Goal: Information Seeking & Learning: Learn about a topic

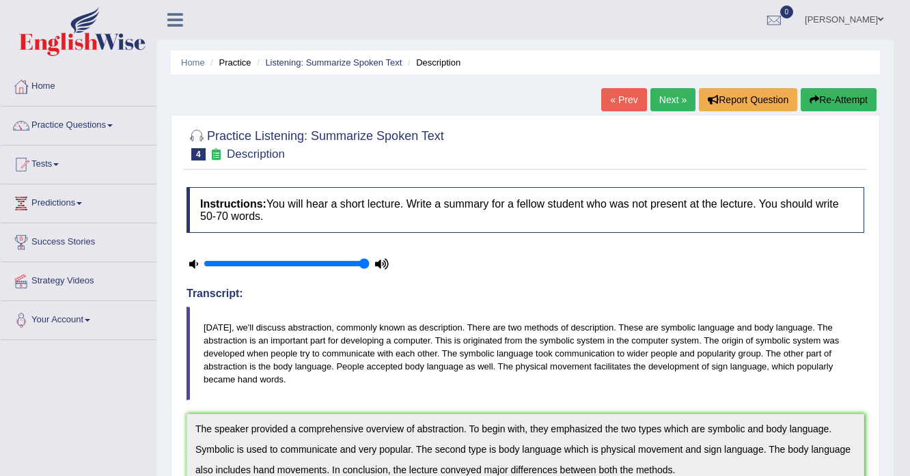
click at [854, 29] on link "Adnan Bandey" at bounding box center [843, 18] width 99 height 36
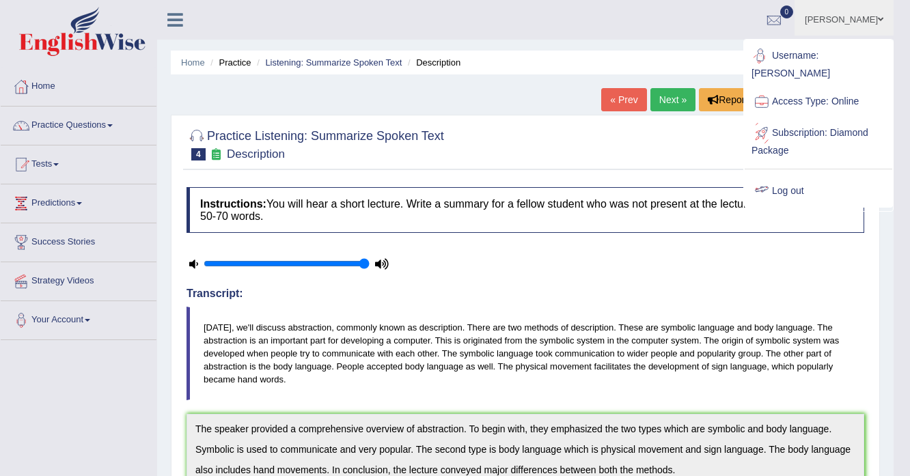
click at [770, 181] on div at bounding box center [761, 191] width 20 height 20
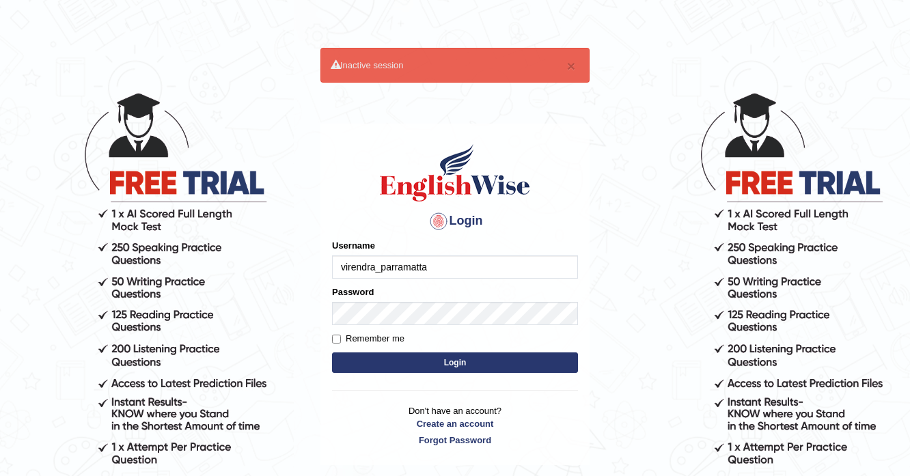
type input "virendra_parramatta"
click at [332, 352] on button "Login" at bounding box center [455, 362] width 246 height 20
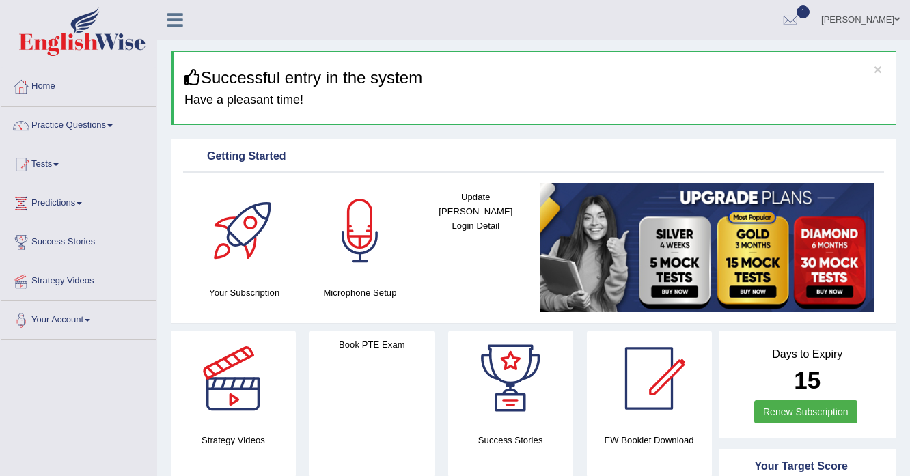
click at [69, 118] on link "Practice Questions" at bounding box center [79, 124] width 156 height 34
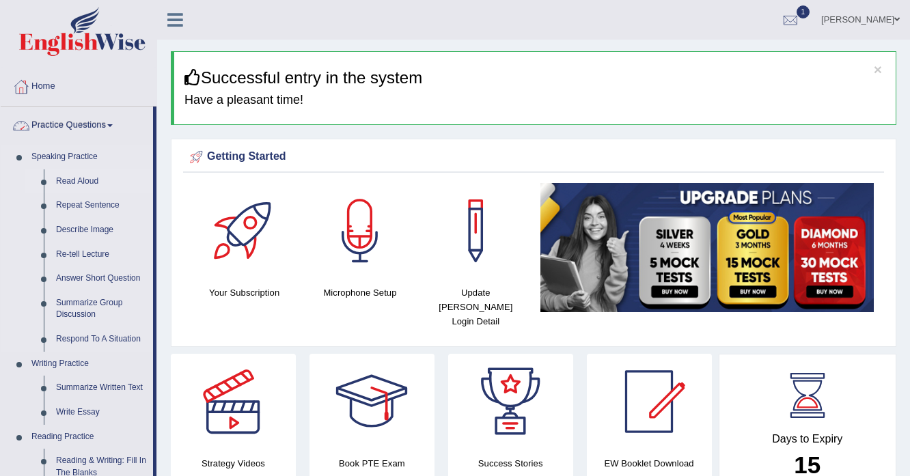
click at [64, 176] on link "Read Aloud" at bounding box center [101, 181] width 103 height 25
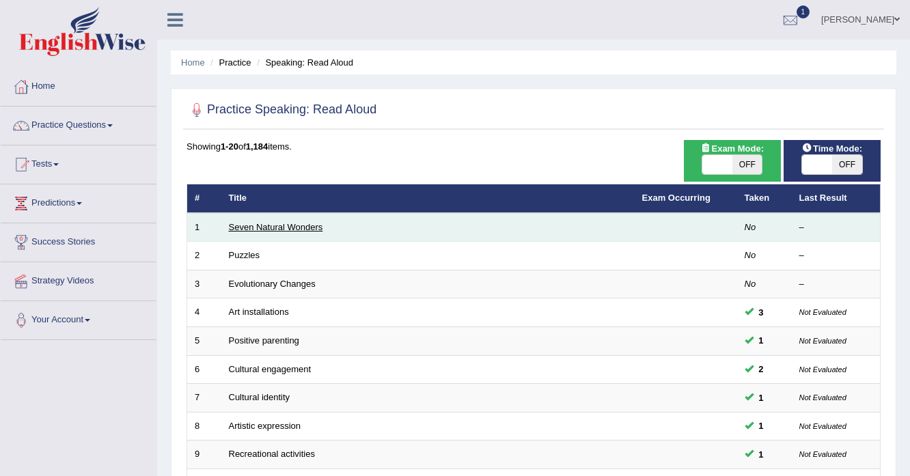
click at [289, 224] on link "Seven Natural Wonders" at bounding box center [276, 227] width 94 height 10
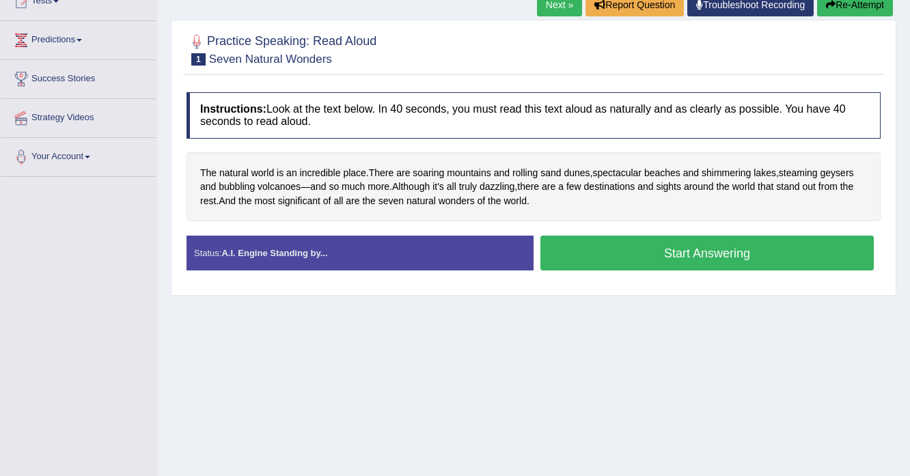
scroll to position [164, 0]
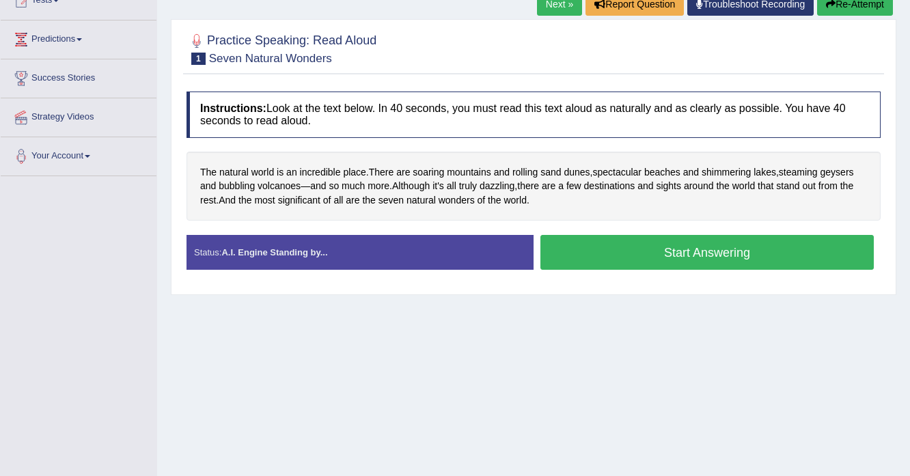
click at [618, 249] on button "Start Answering" at bounding box center [706, 252] width 333 height 35
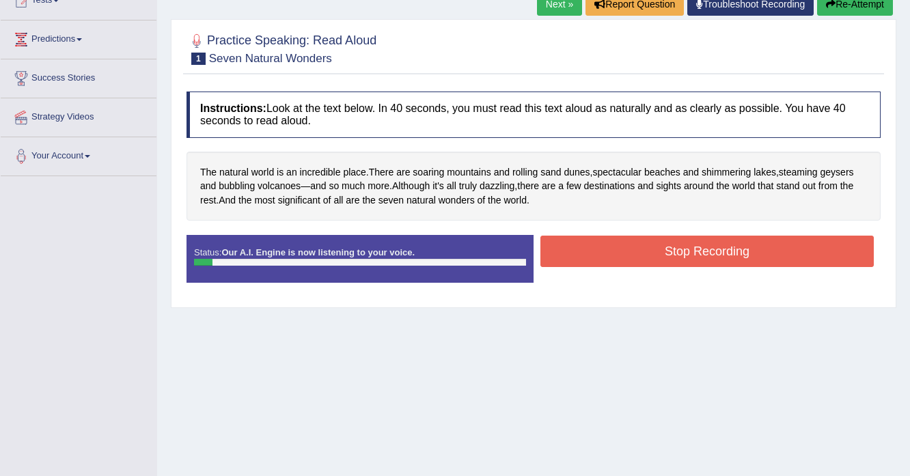
click at [615, 253] on button "Stop Recording" at bounding box center [706, 251] width 333 height 31
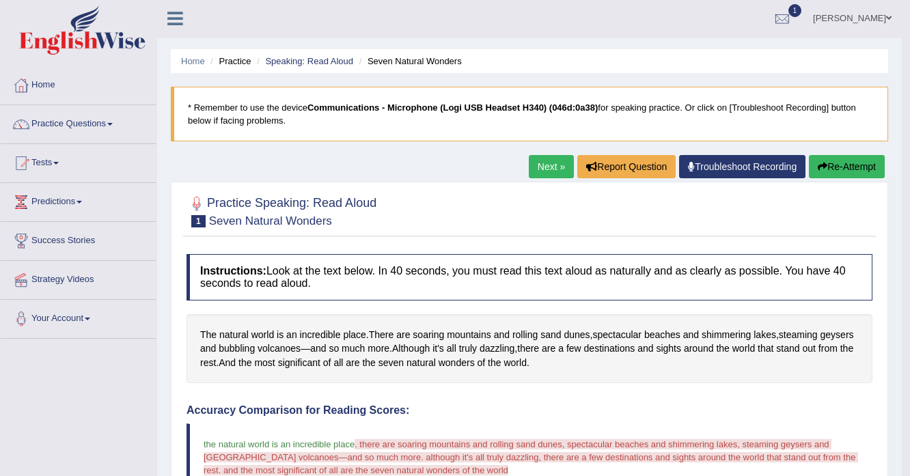
scroll to position [0, 0]
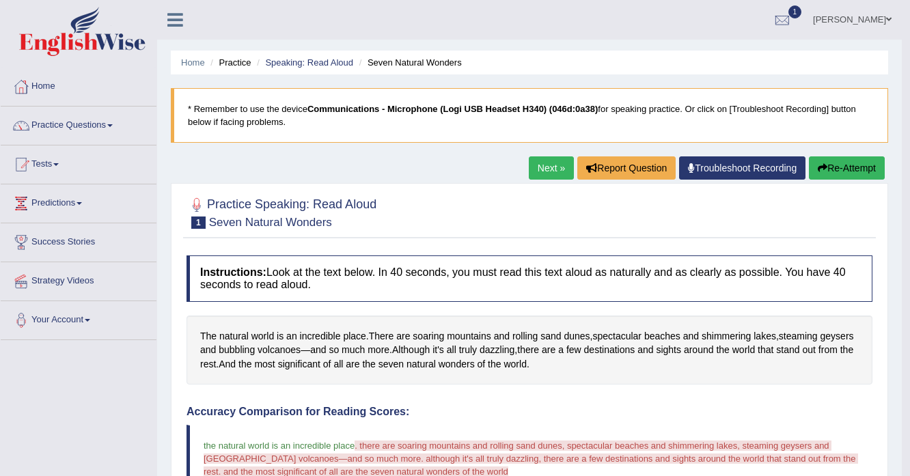
click at [839, 168] on button "Re-Attempt" at bounding box center [847, 167] width 76 height 23
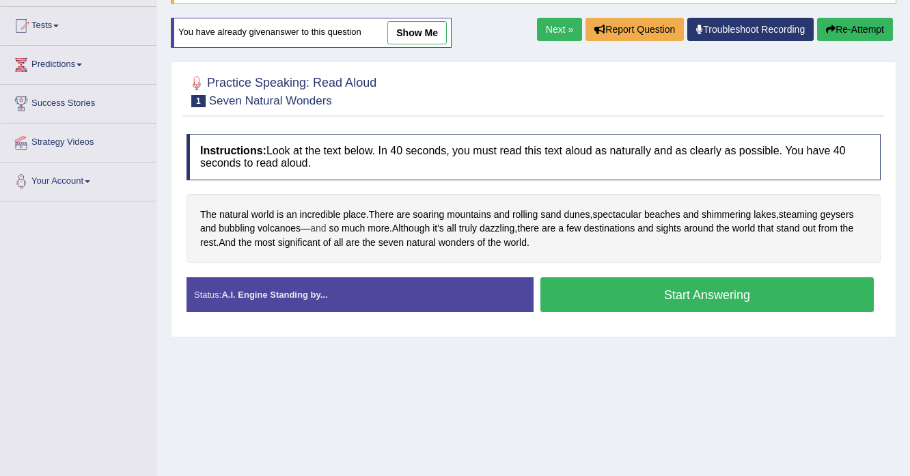
scroll to position [164, 0]
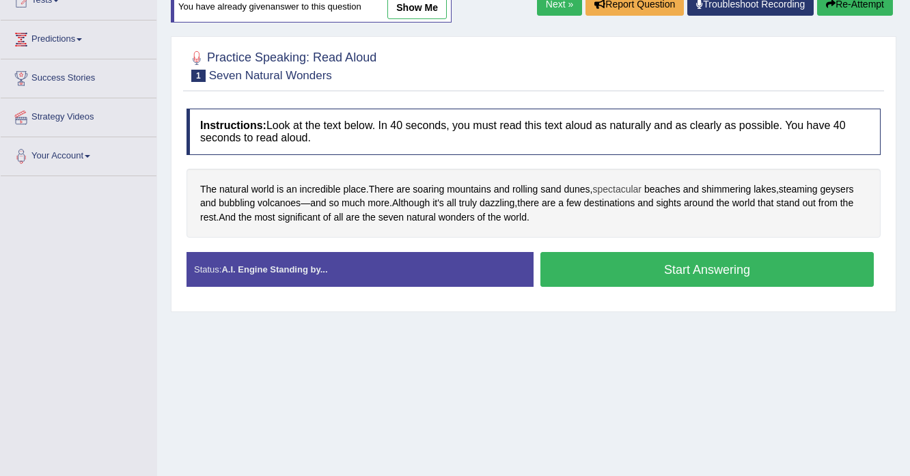
click at [625, 191] on span "spectacular" at bounding box center [616, 189] width 49 height 14
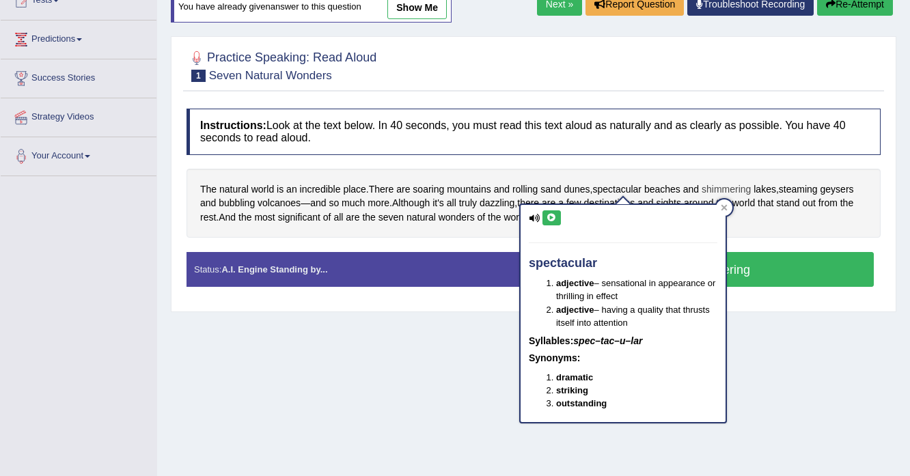
click at [717, 186] on span "shimmering" at bounding box center [725, 189] width 49 height 14
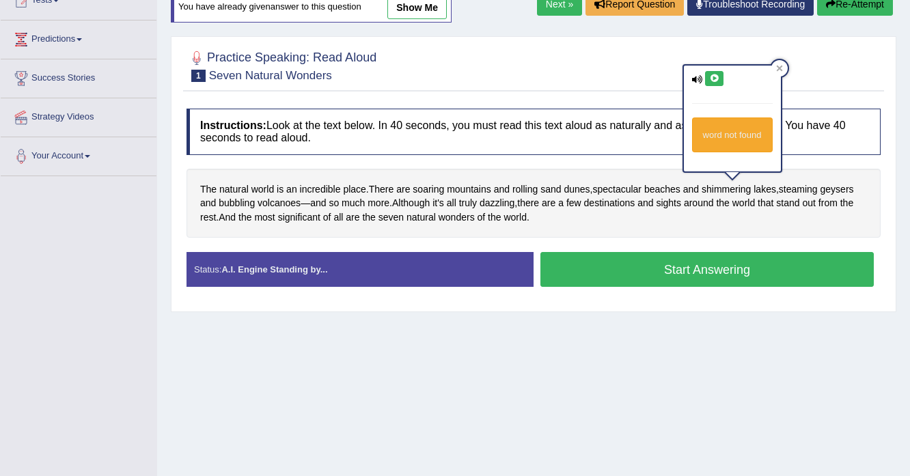
click at [718, 74] on icon at bounding box center [714, 78] width 10 height 8
click at [713, 77] on icon at bounding box center [714, 78] width 10 height 8
click at [738, 182] on span "shimmering" at bounding box center [725, 189] width 49 height 14
click at [837, 189] on span "geysers" at bounding box center [836, 189] width 33 height 14
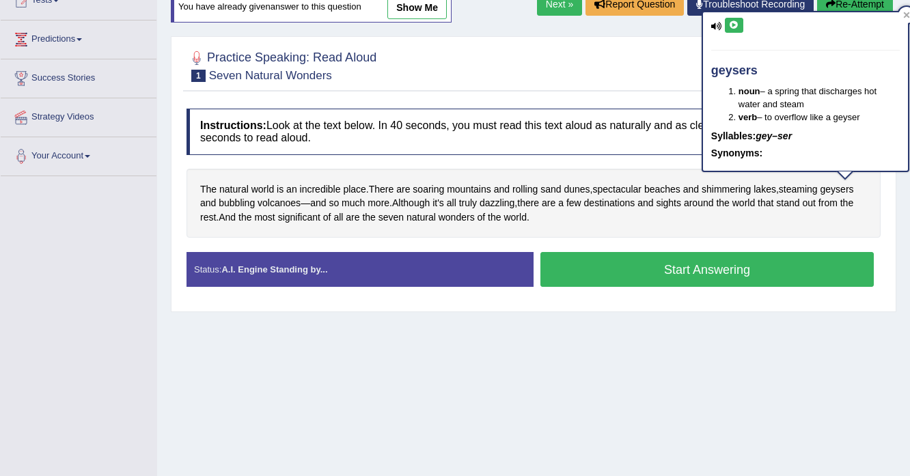
click at [733, 25] on icon at bounding box center [734, 25] width 10 height 8
click at [557, 215] on div "The natural world is an incredible place . There are soaring mountains and roll…" at bounding box center [533, 204] width 694 height 70
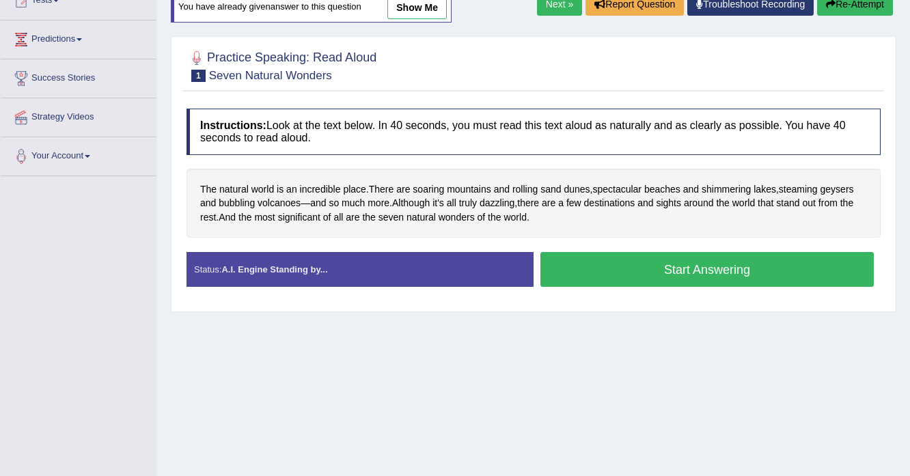
click at [606, 274] on button "Start Answering" at bounding box center [706, 269] width 333 height 35
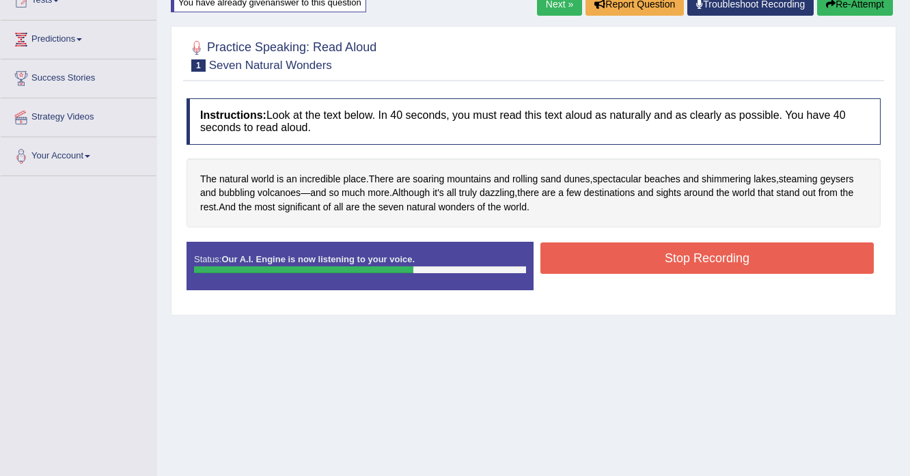
click at [607, 261] on button "Stop Recording" at bounding box center [706, 257] width 333 height 31
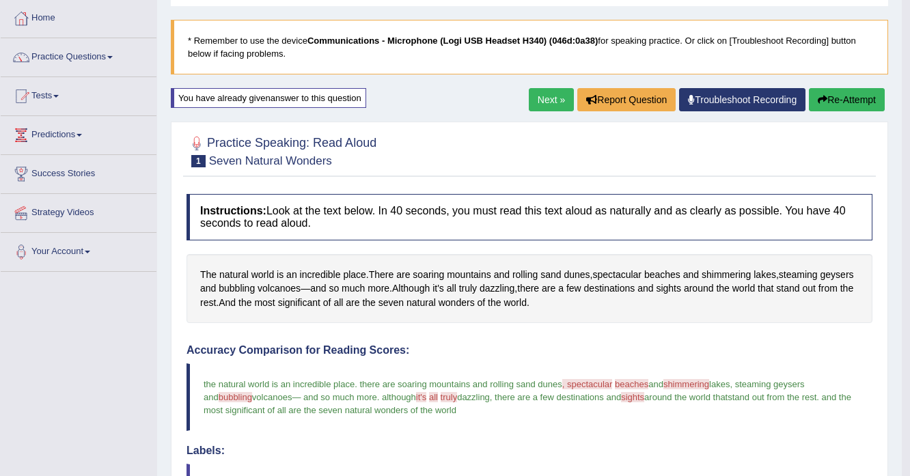
scroll to position [55, 0]
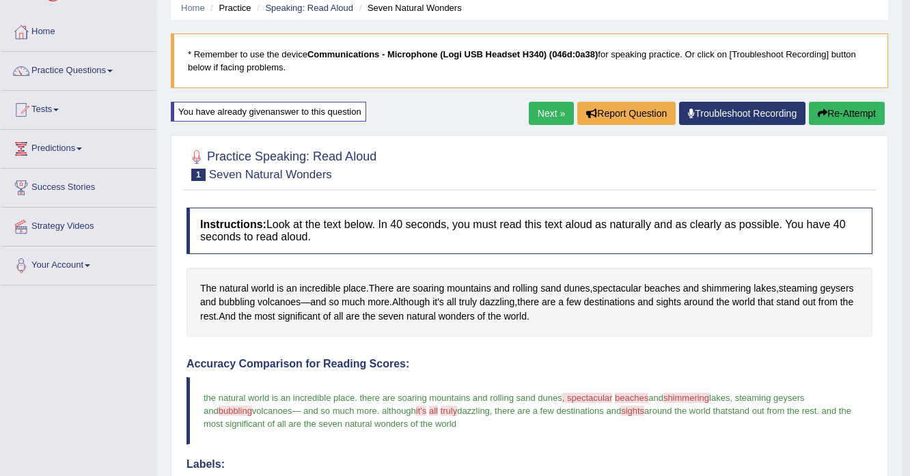
click at [552, 117] on link "Next »" at bounding box center [551, 113] width 45 height 23
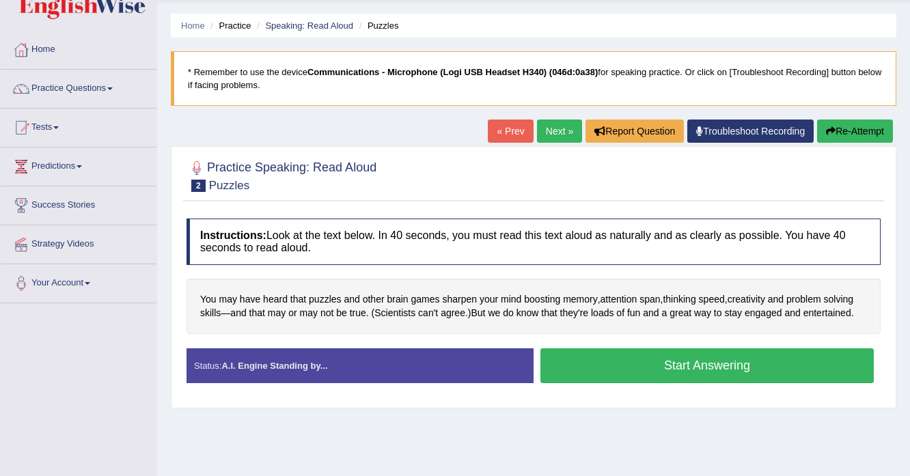
scroll to position [109, 0]
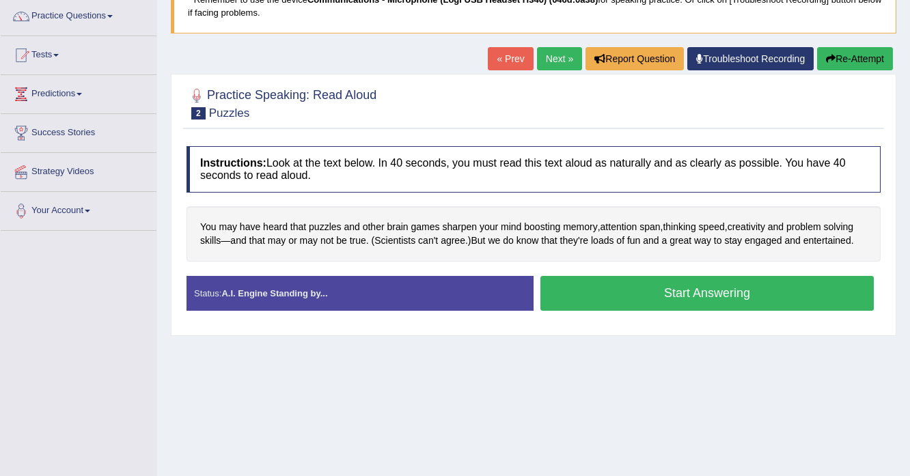
click at [728, 290] on button "Start Answering" at bounding box center [706, 293] width 333 height 35
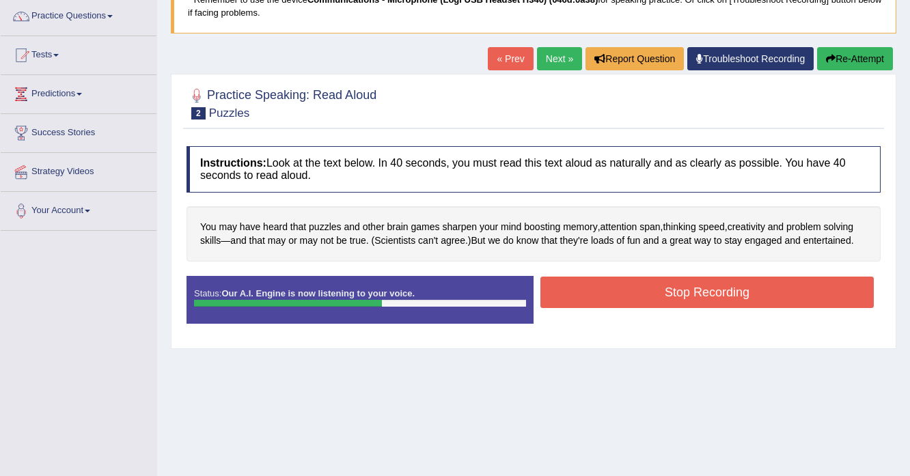
click at [732, 289] on button "Stop Recording" at bounding box center [706, 292] width 333 height 31
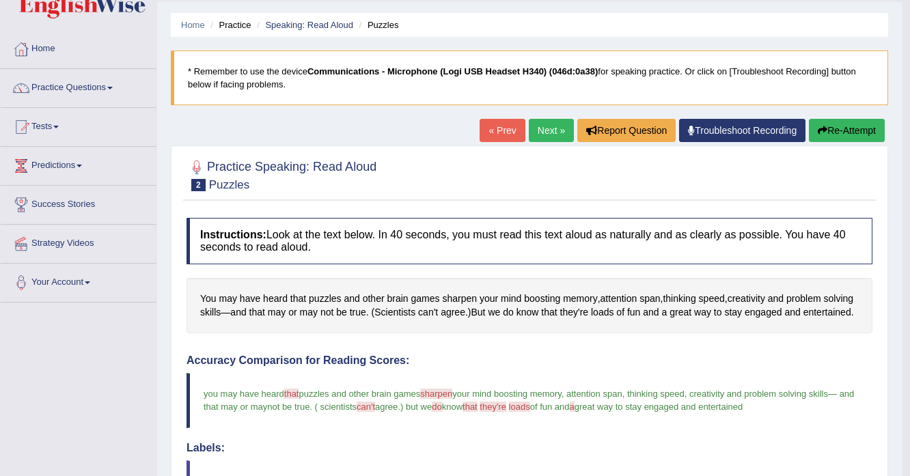
scroll to position [17, 0]
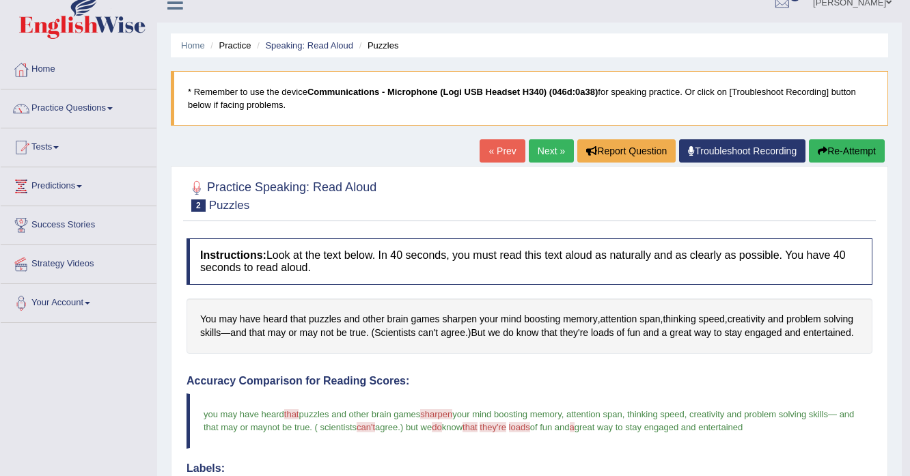
click at [858, 143] on button "Re-Attempt" at bounding box center [847, 150] width 76 height 23
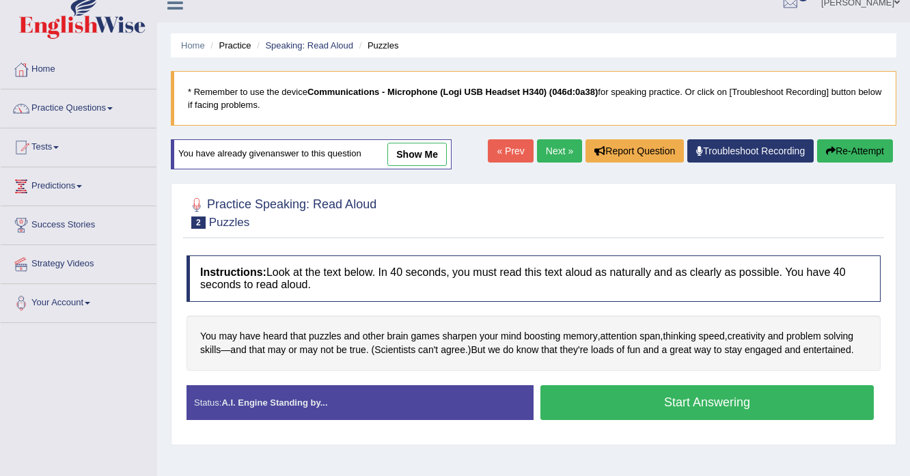
click at [628, 399] on button "Start Answering" at bounding box center [706, 402] width 333 height 35
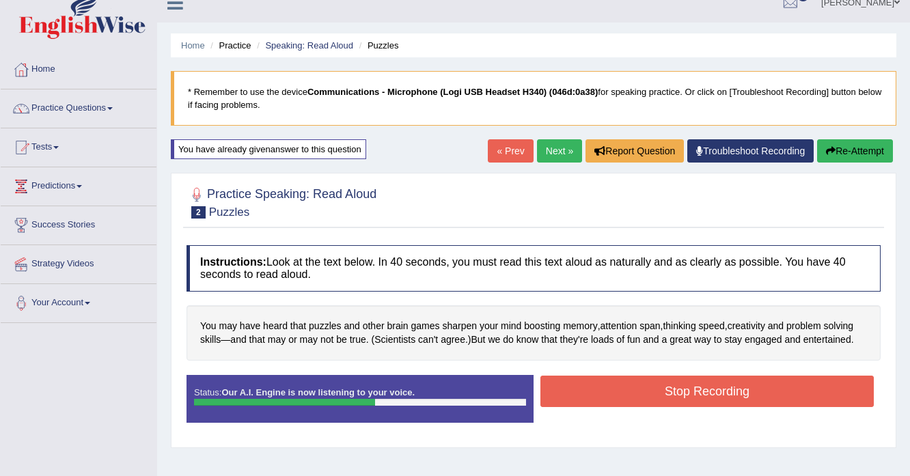
click at [775, 386] on button "Stop Recording" at bounding box center [706, 391] width 333 height 31
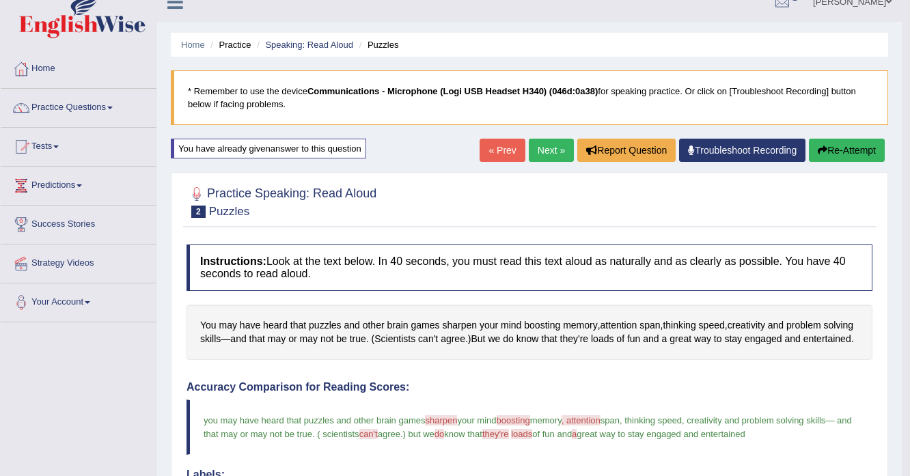
scroll to position [17, 0]
click at [557, 160] on link "Next »" at bounding box center [551, 150] width 45 height 23
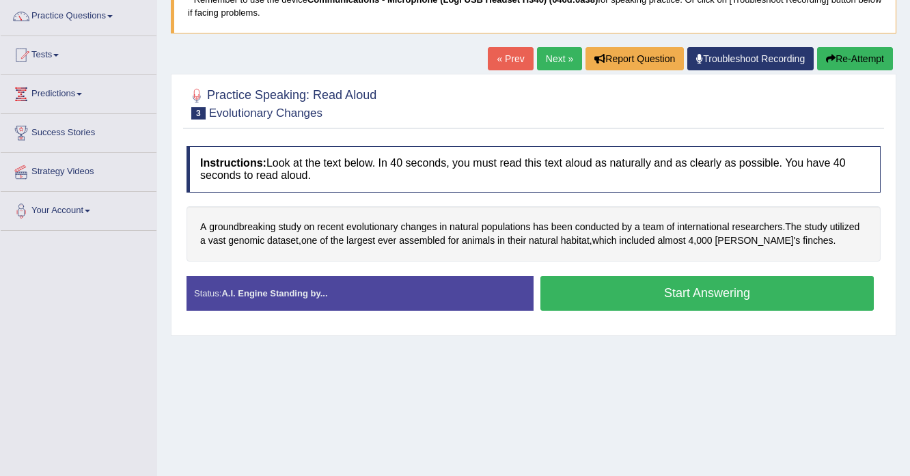
scroll to position [55, 0]
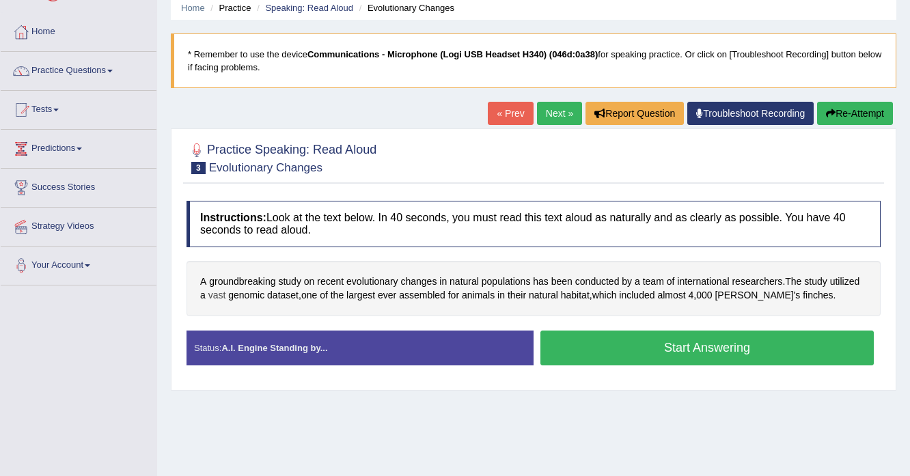
click at [219, 297] on span "vast" at bounding box center [217, 295] width 18 height 14
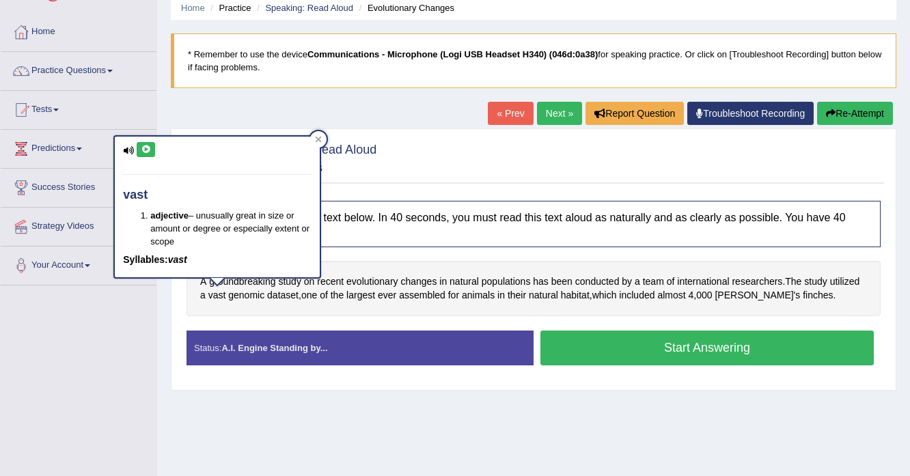
click at [148, 150] on icon at bounding box center [146, 149] width 10 height 8
click at [254, 293] on span "genomic" at bounding box center [246, 295] width 36 height 14
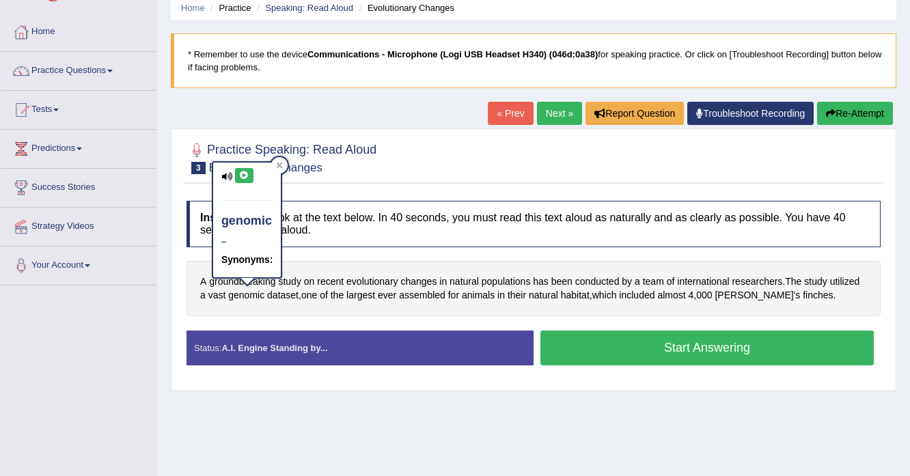
click at [243, 176] on icon at bounding box center [244, 175] width 10 height 8
click at [503, 306] on div "A groundbreaking study on recent evolutionary changes in natural populations ha…" at bounding box center [533, 288] width 694 height 55
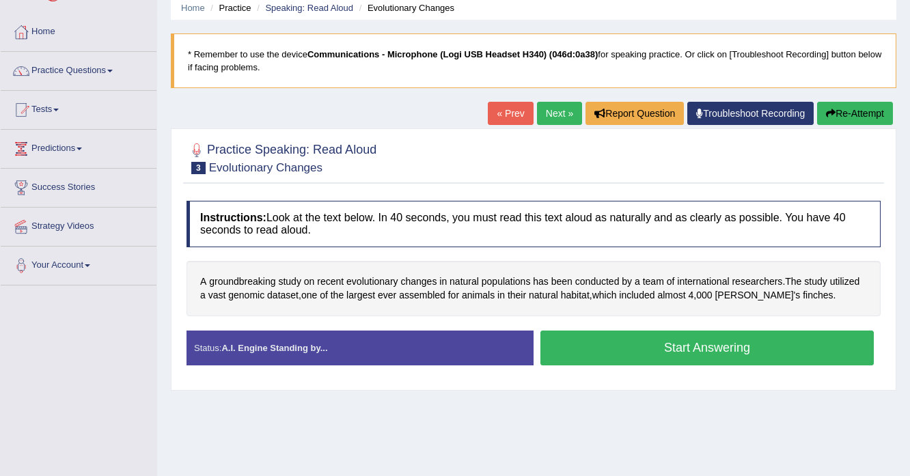
click at [574, 347] on button "Start Answering" at bounding box center [706, 348] width 333 height 35
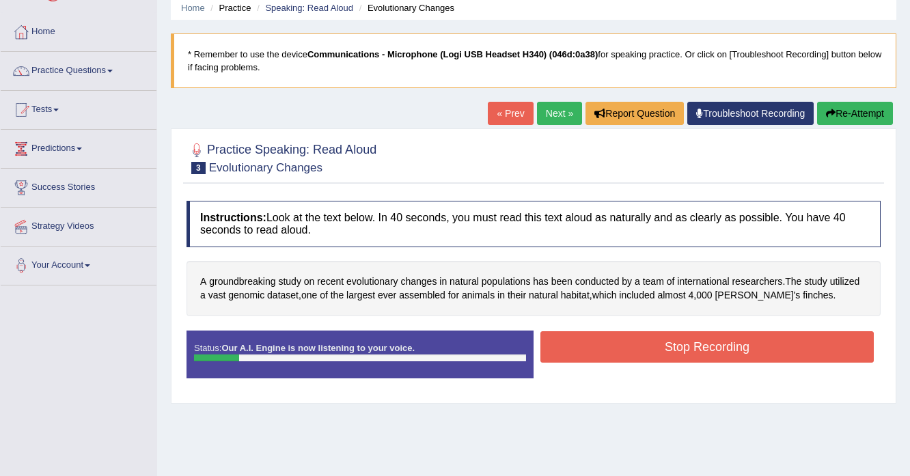
click at [828, 104] on button "Re-Attempt" at bounding box center [855, 113] width 76 height 23
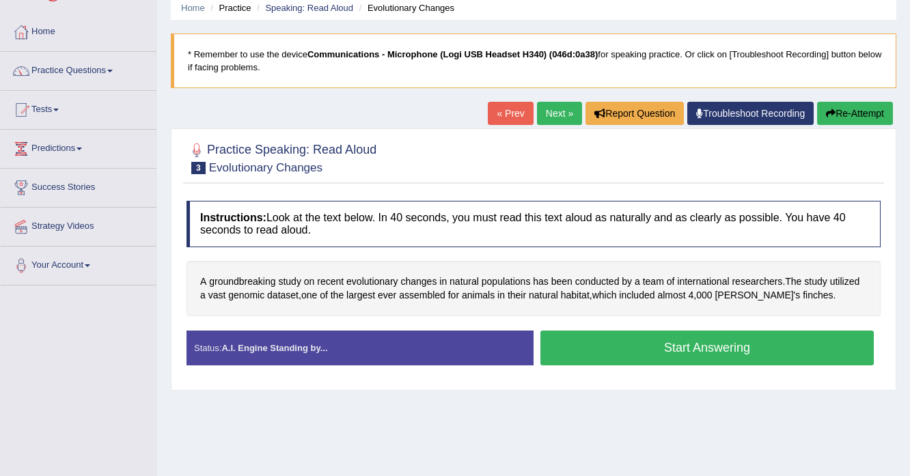
click at [686, 352] on button "Start Answering" at bounding box center [706, 348] width 333 height 35
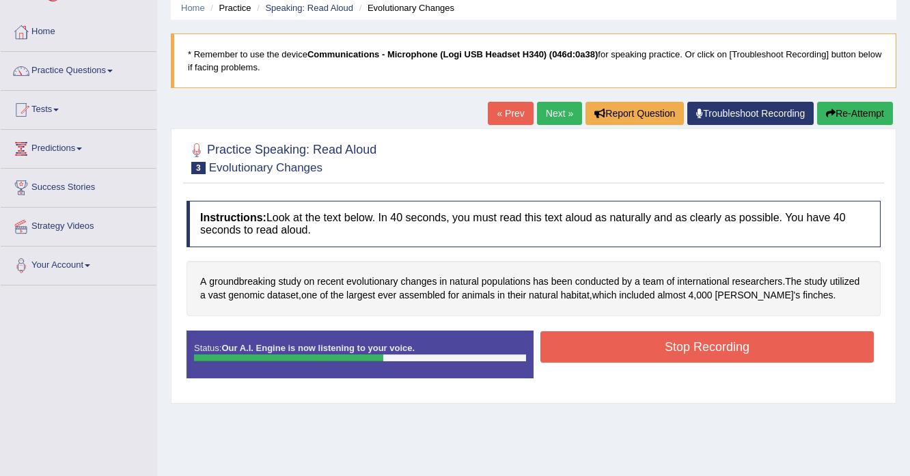
click at [725, 355] on button "Stop Recording" at bounding box center [706, 346] width 333 height 31
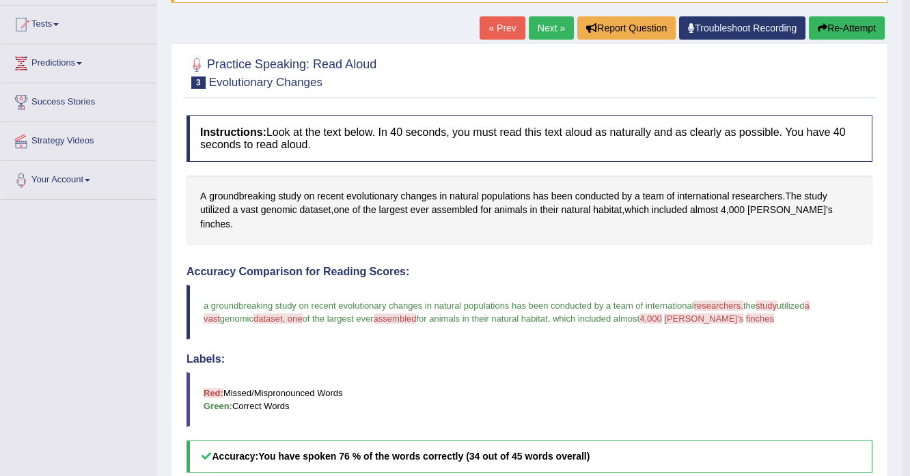
scroll to position [109, 0]
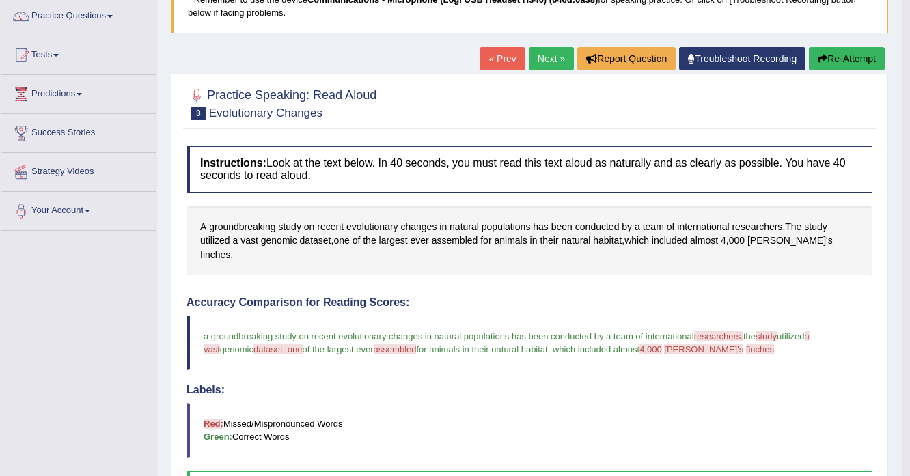
click at [841, 66] on button "Re-Attempt" at bounding box center [847, 58] width 76 height 23
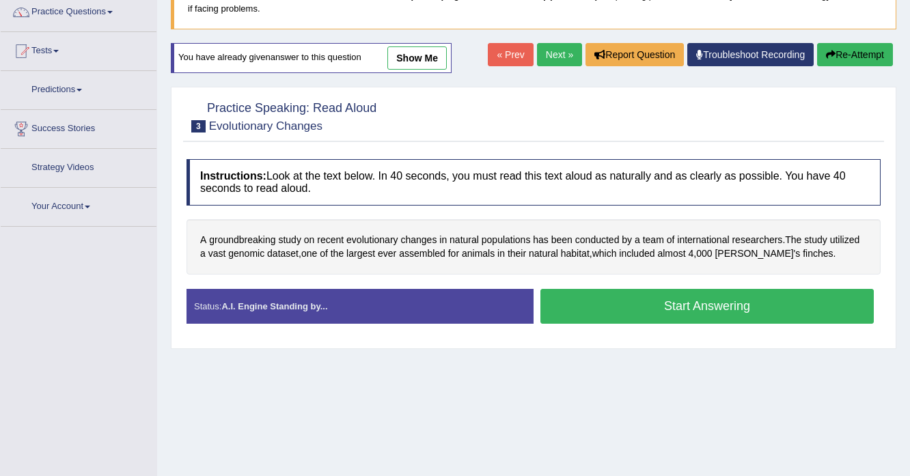
click at [625, 305] on button "Start Answering" at bounding box center [706, 306] width 333 height 35
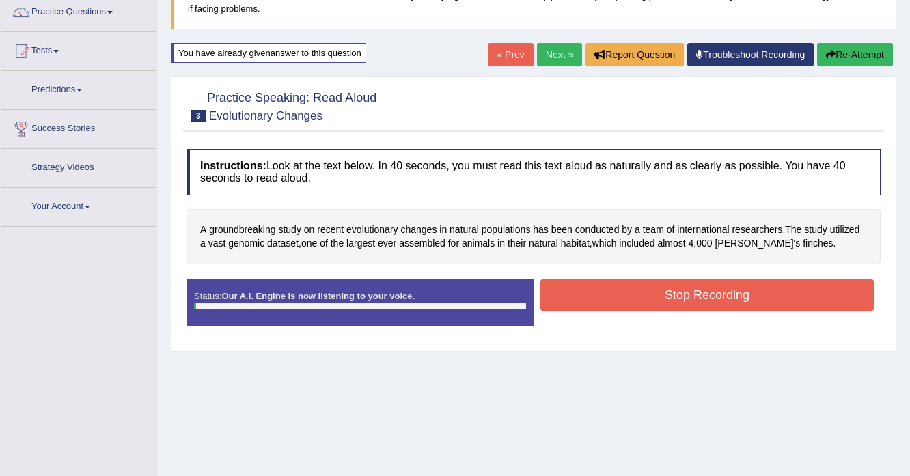
scroll to position [109, 0]
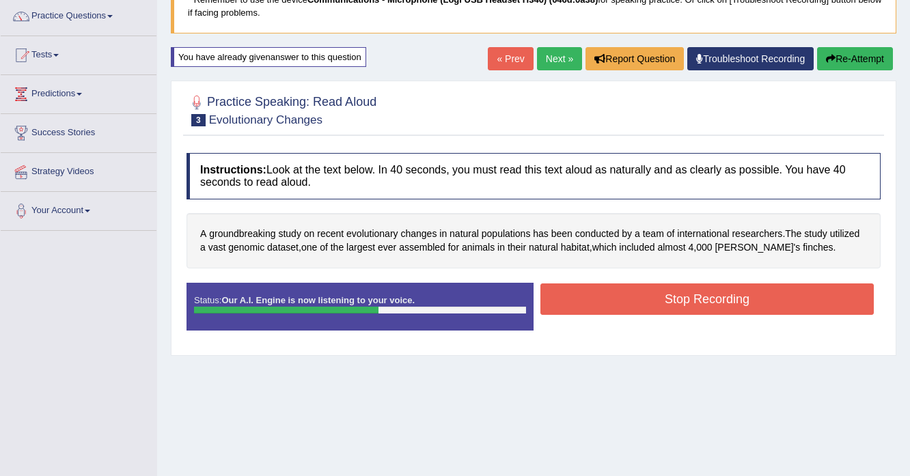
click at [658, 305] on button "Stop Recording" at bounding box center [706, 298] width 333 height 31
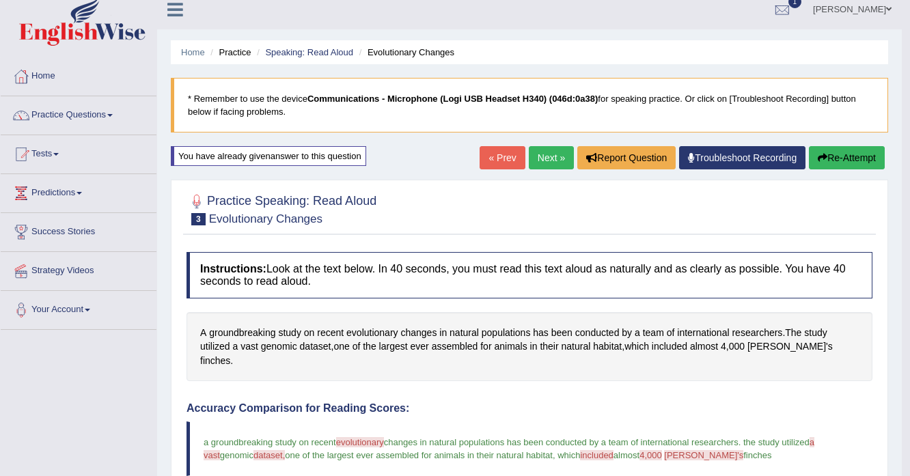
scroll to position [0, 0]
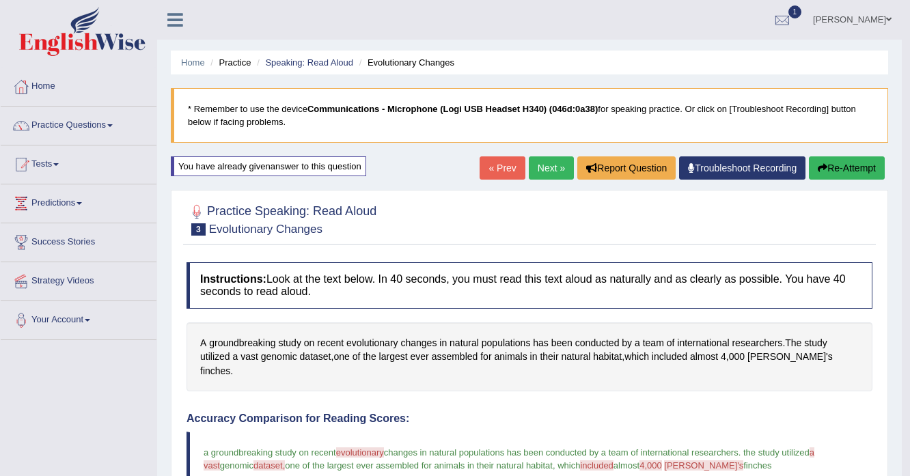
click at [840, 169] on button "Re-Attempt" at bounding box center [847, 167] width 76 height 23
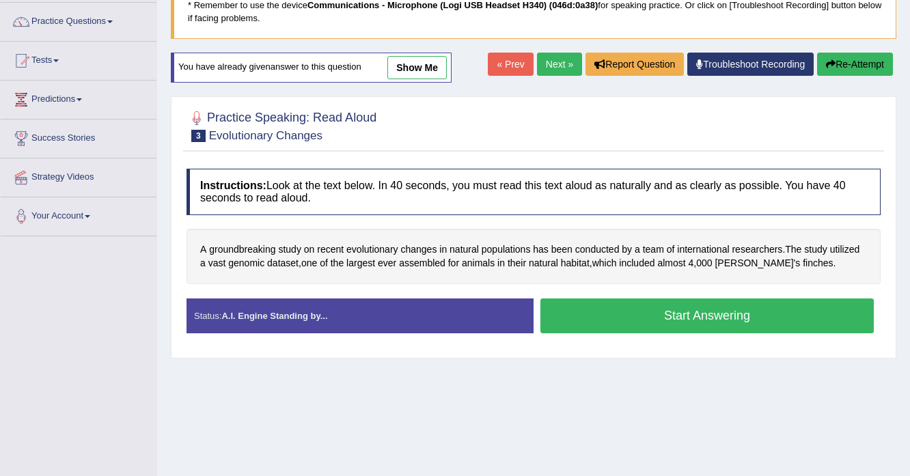
scroll to position [109, 0]
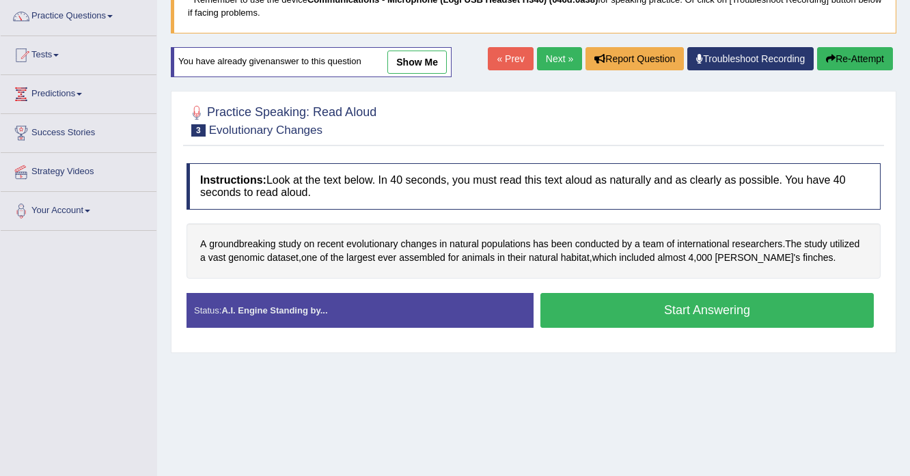
click at [617, 304] on button "Start Answering" at bounding box center [706, 310] width 333 height 35
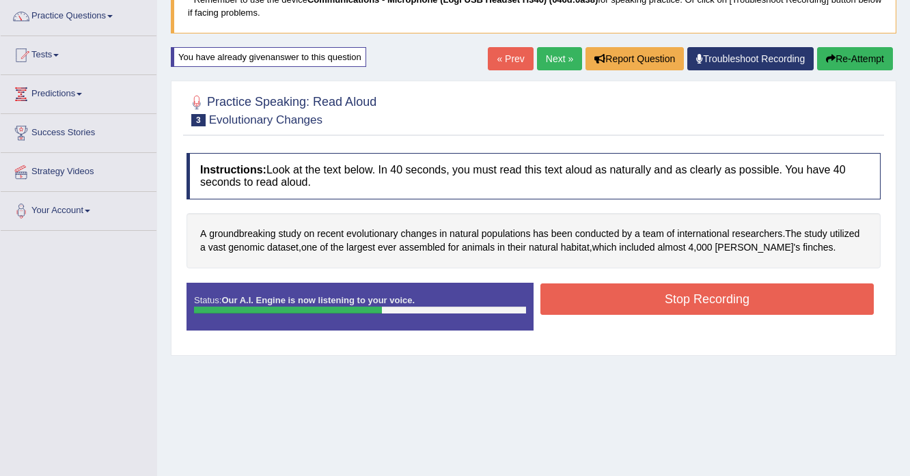
click at [610, 298] on button "Stop Recording" at bounding box center [706, 298] width 333 height 31
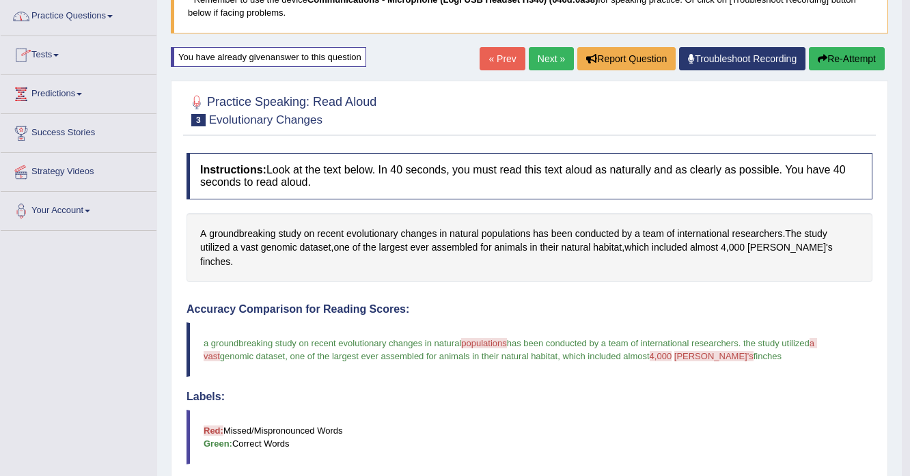
click at [826, 64] on button "Re-Attempt" at bounding box center [847, 58] width 76 height 23
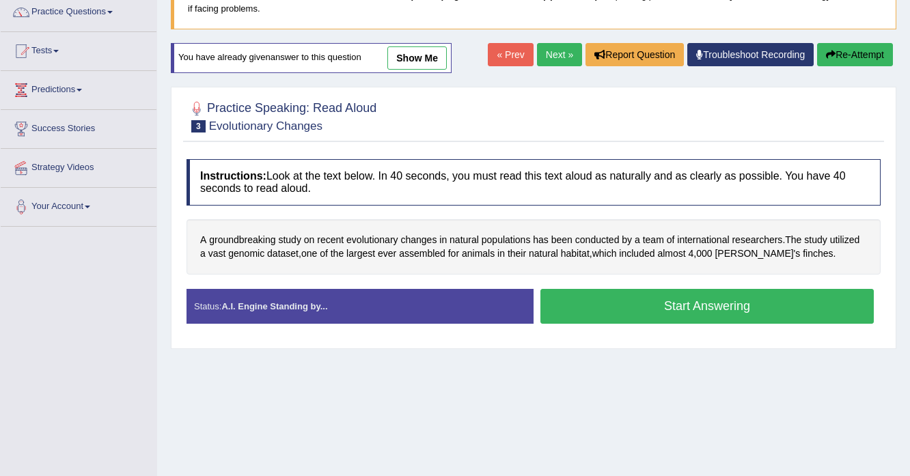
click at [649, 304] on button "Start Answering" at bounding box center [706, 306] width 333 height 35
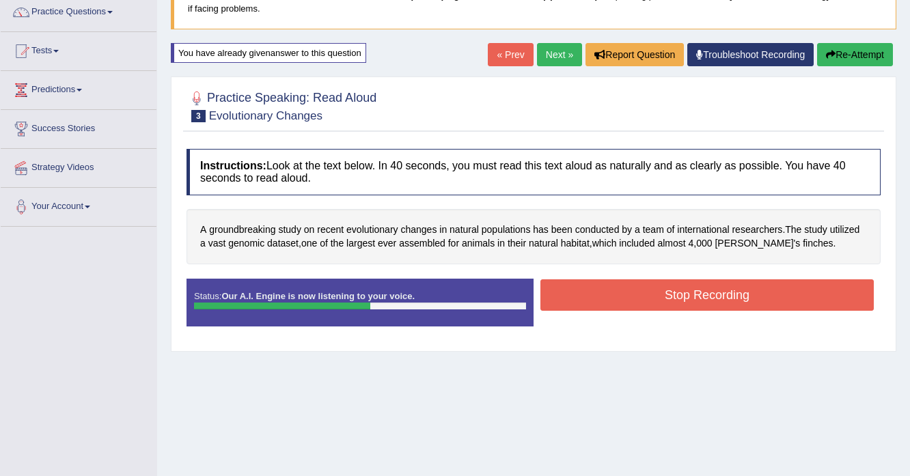
click at [758, 290] on button "Stop Recording" at bounding box center [706, 294] width 333 height 31
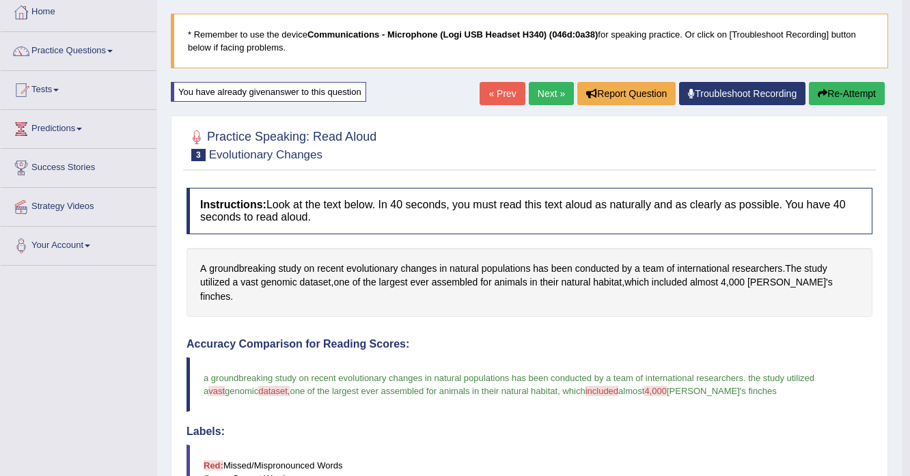
scroll to position [65, 0]
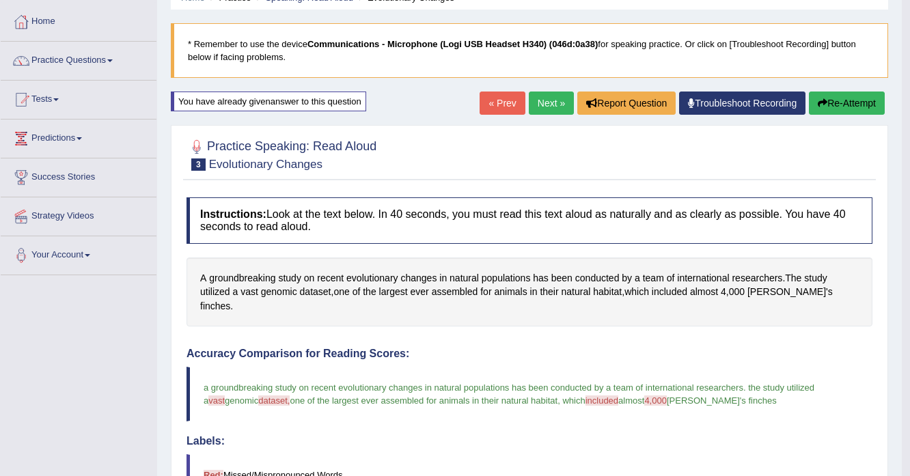
click at [546, 115] on div "« Prev Next » Report Question Troubleshoot Recording Re-Attempt" at bounding box center [683, 105] width 408 height 27
click at [546, 107] on link "Next »" at bounding box center [551, 103] width 45 height 23
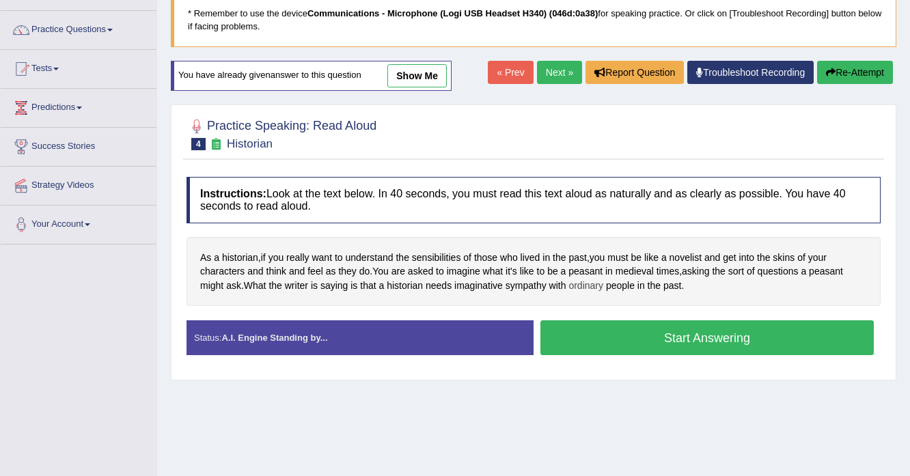
scroll to position [109, 0]
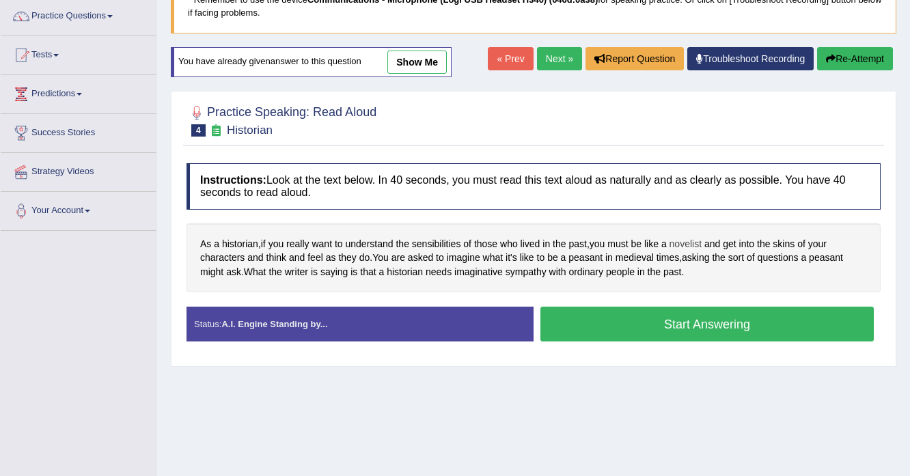
click at [693, 240] on span "novelist" at bounding box center [685, 244] width 32 height 14
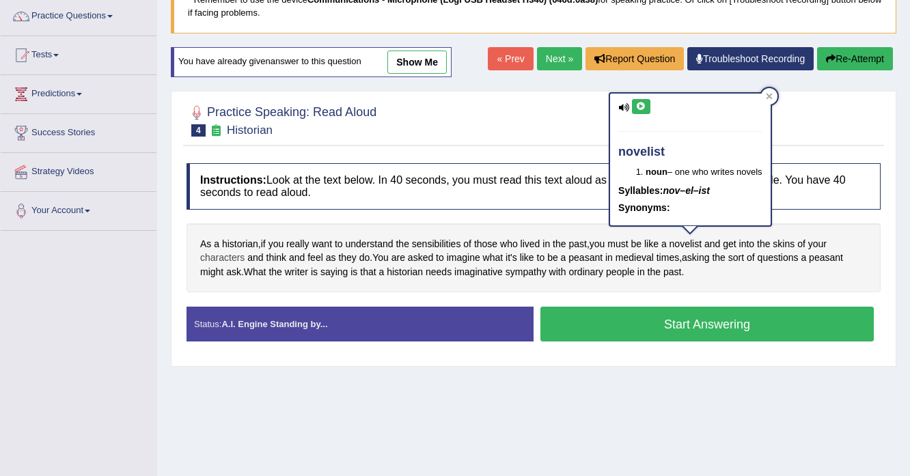
click at [227, 255] on span "characters" at bounding box center [222, 258] width 44 height 14
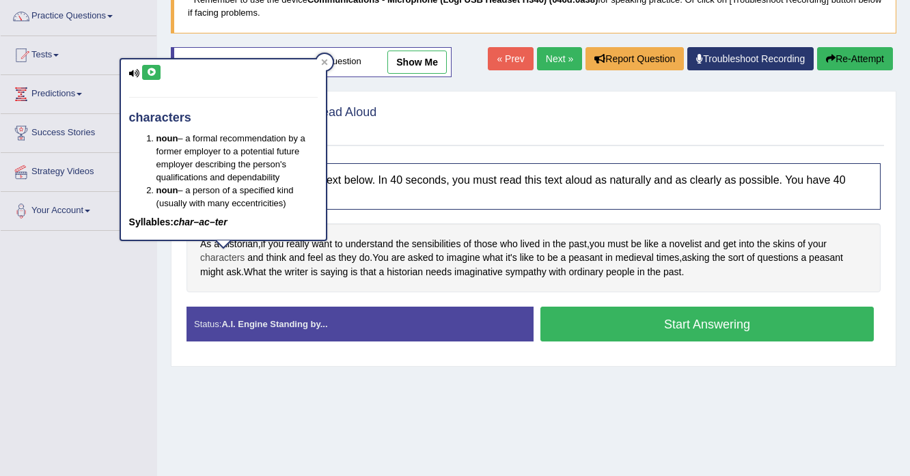
click at [227, 255] on span "characters" at bounding box center [222, 258] width 44 height 14
click at [638, 251] on span "medieval" at bounding box center [634, 258] width 38 height 14
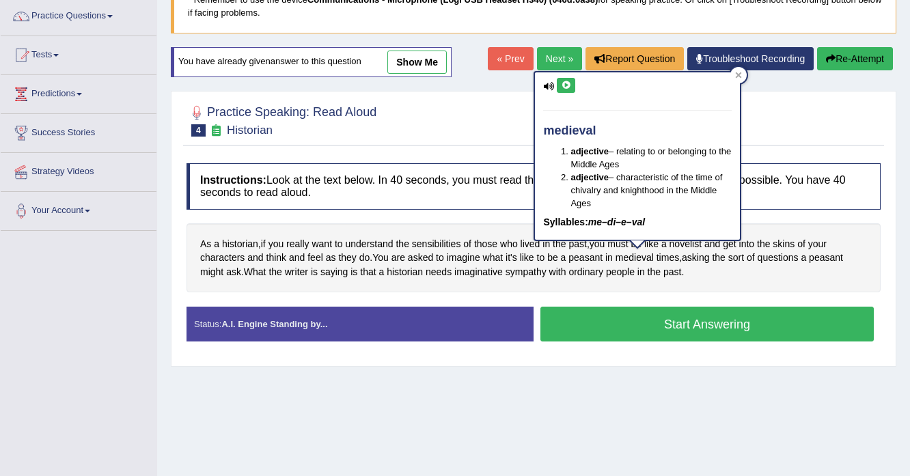
click at [645, 280] on div "As a historian , if you really want to understand the sensibilities of those wh…" at bounding box center [533, 258] width 694 height 70
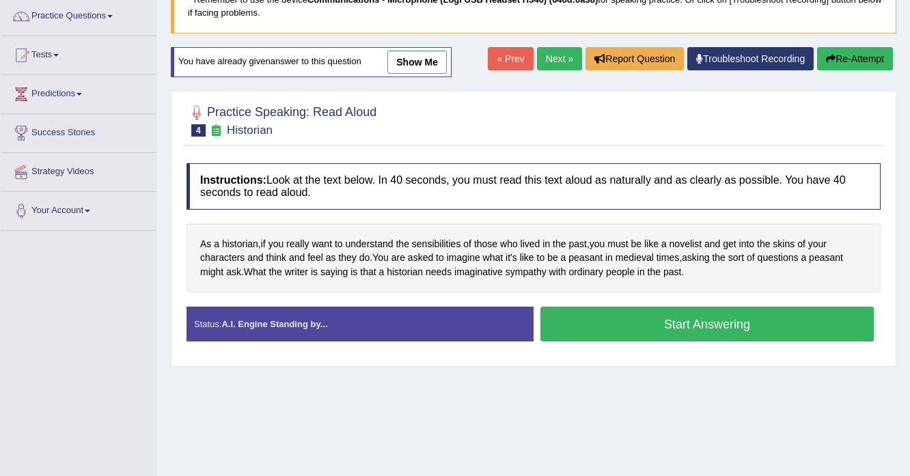
click at [640, 317] on button "Start Answering" at bounding box center [706, 324] width 333 height 35
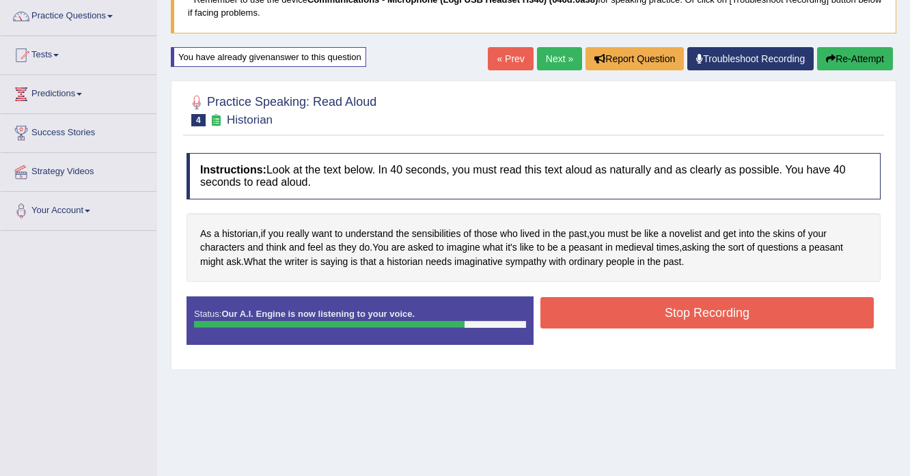
click at [684, 300] on button "Stop Recording" at bounding box center [706, 312] width 333 height 31
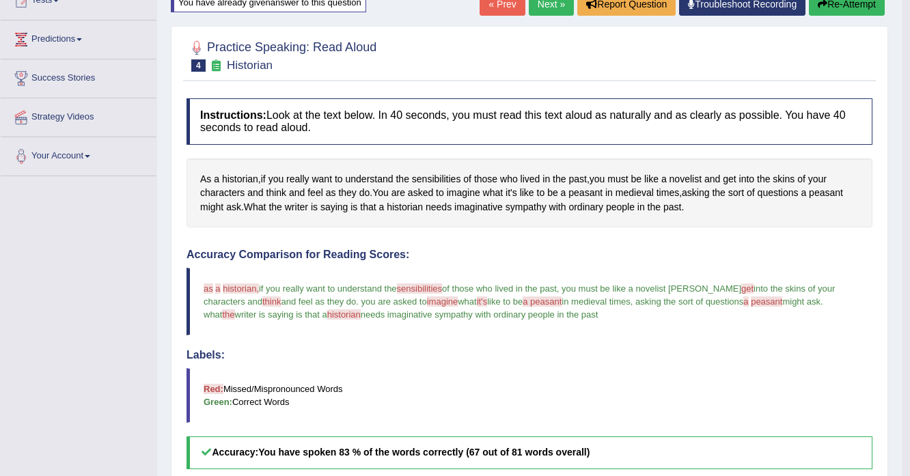
scroll to position [0, 0]
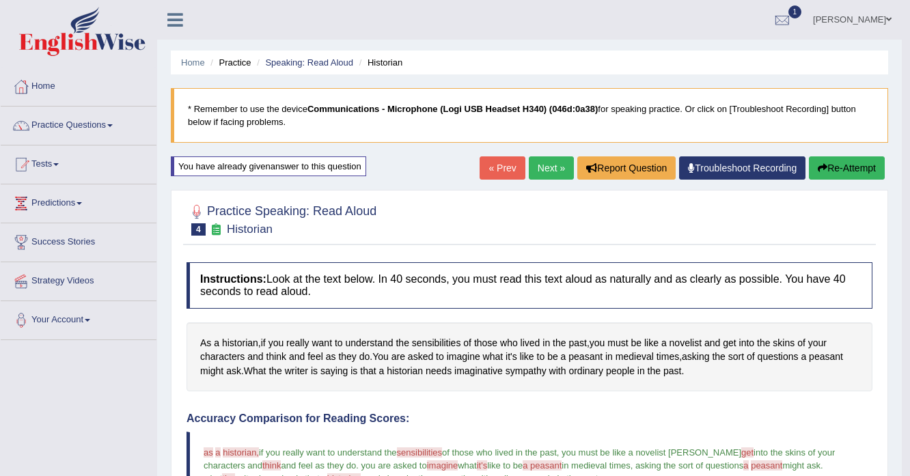
click at [819, 165] on icon "button" at bounding box center [822, 168] width 10 height 10
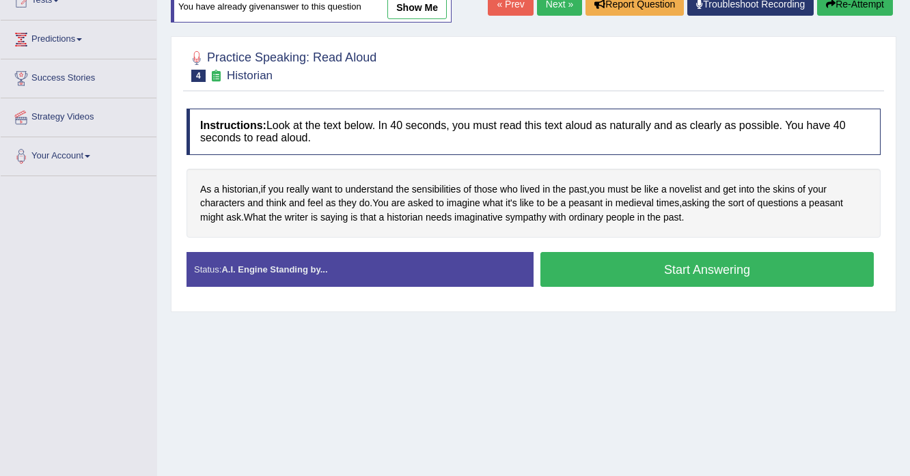
click at [658, 273] on button "Start Answering" at bounding box center [706, 269] width 333 height 35
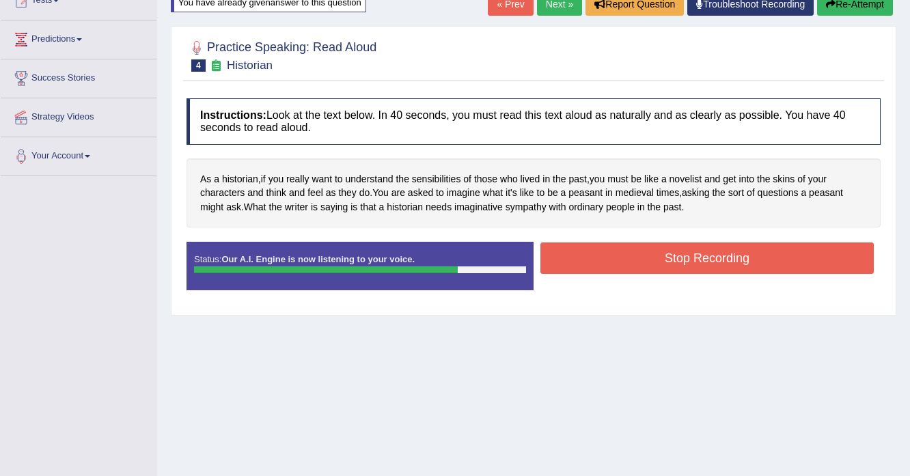
click at [675, 246] on button "Stop Recording" at bounding box center [706, 257] width 333 height 31
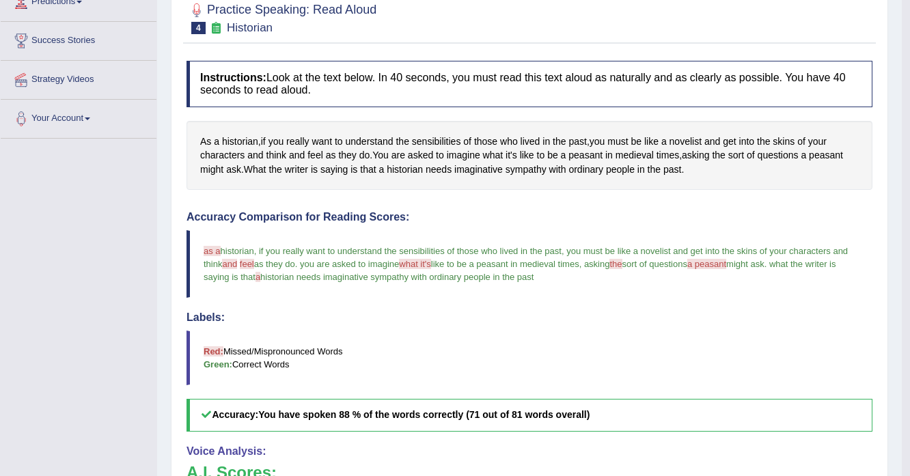
scroll to position [38, 0]
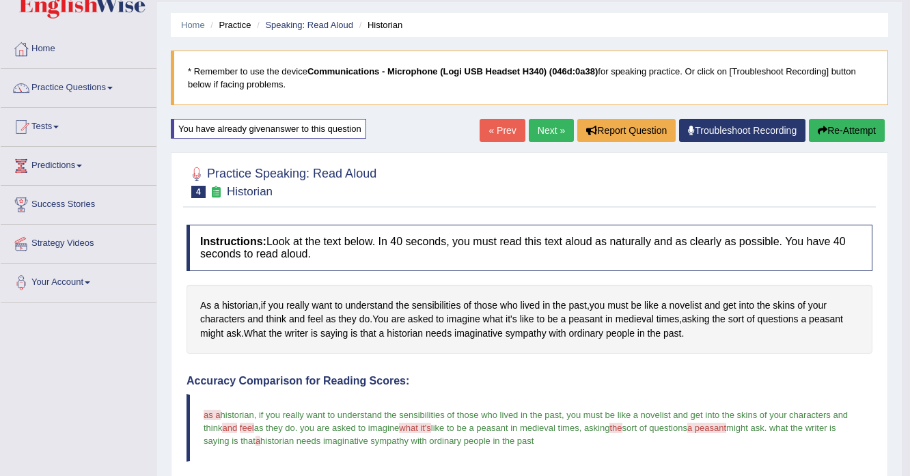
click at [546, 131] on link "Next »" at bounding box center [551, 130] width 45 height 23
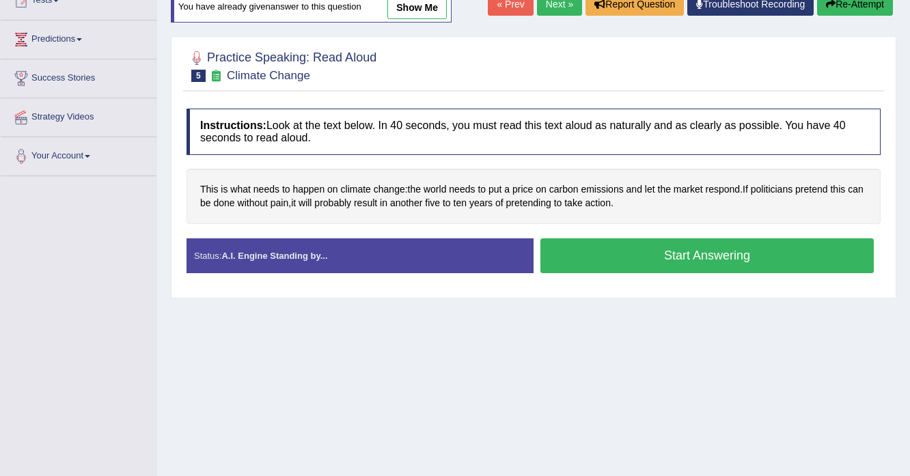
click at [589, 264] on button "Start Answering" at bounding box center [706, 255] width 333 height 35
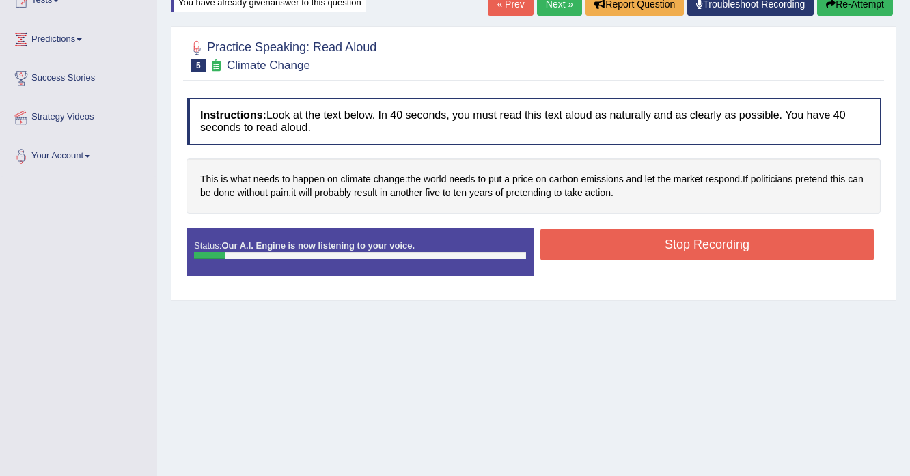
click at [840, 13] on button "Re-Attempt" at bounding box center [855, 3] width 76 height 23
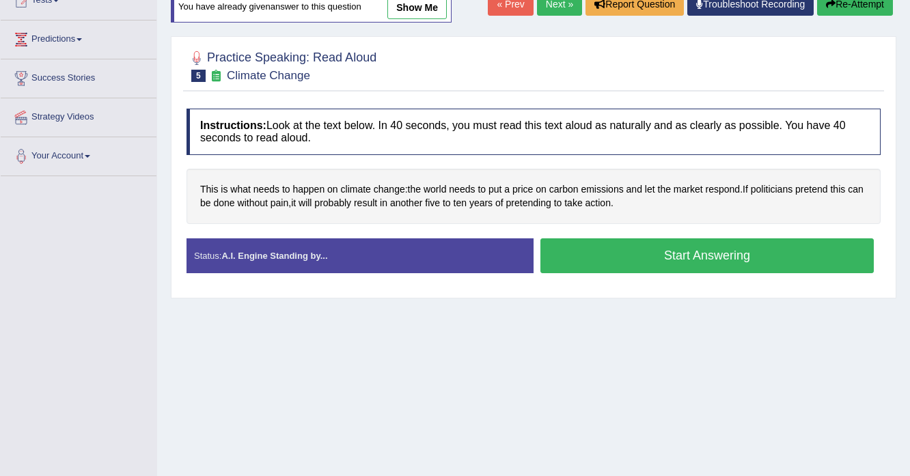
click at [708, 253] on button "Start Answering" at bounding box center [706, 255] width 333 height 35
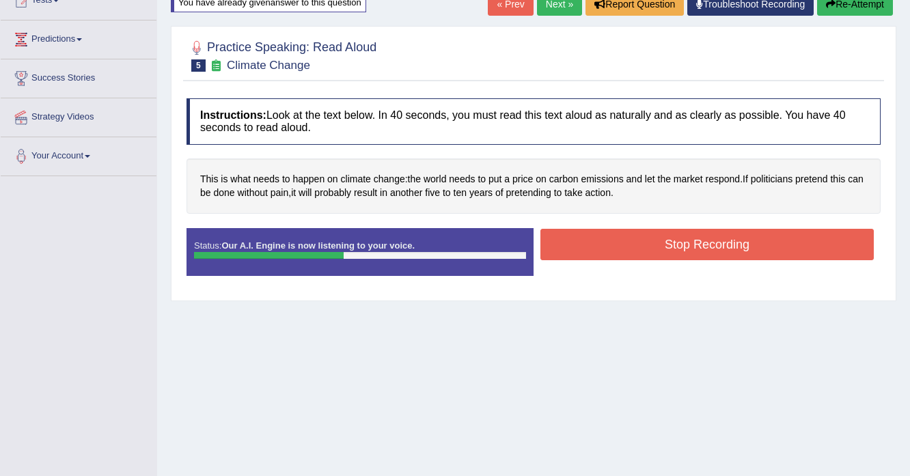
click at [718, 250] on button "Stop Recording" at bounding box center [706, 244] width 333 height 31
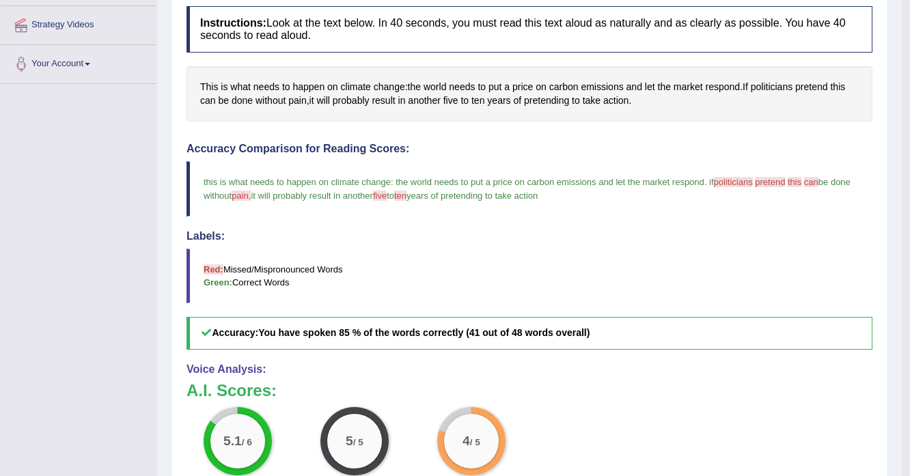
scroll to position [109, 0]
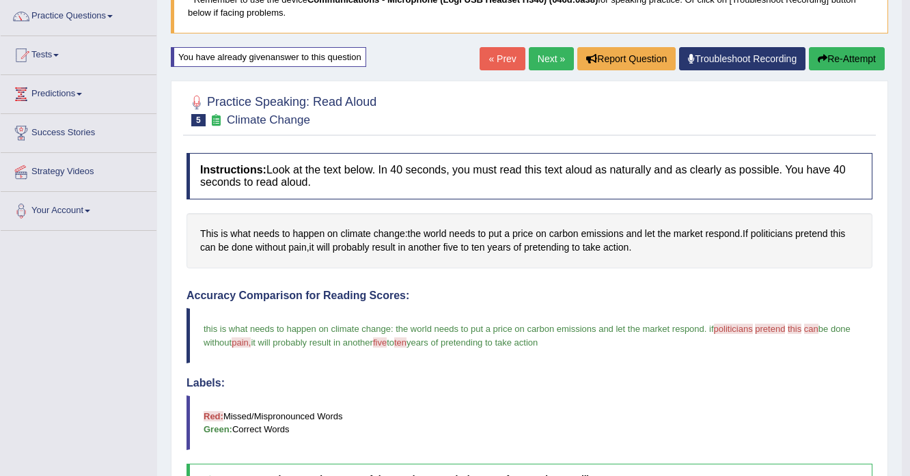
click at [550, 61] on link "Next »" at bounding box center [551, 58] width 45 height 23
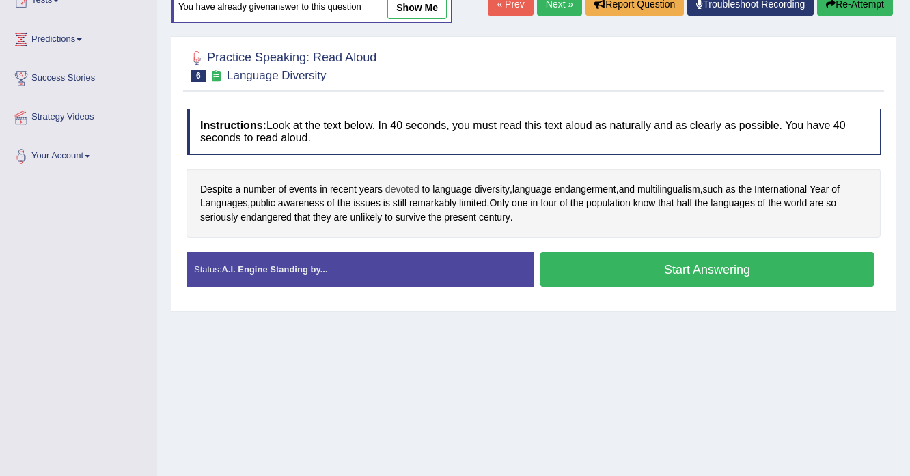
click at [406, 190] on span "devoted" at bounding box center [402, 189] width 34 height 14
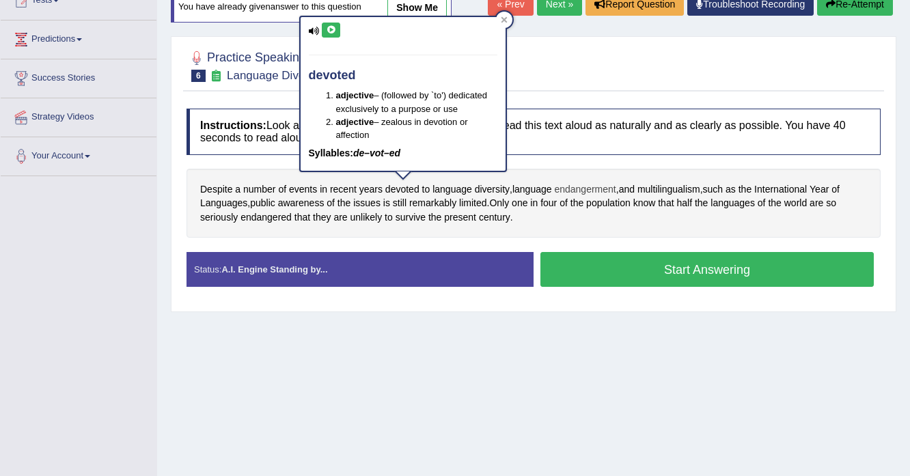
click at [586, 191] on span "endangerment" at bounding box center [584, 189] width 61 height 14
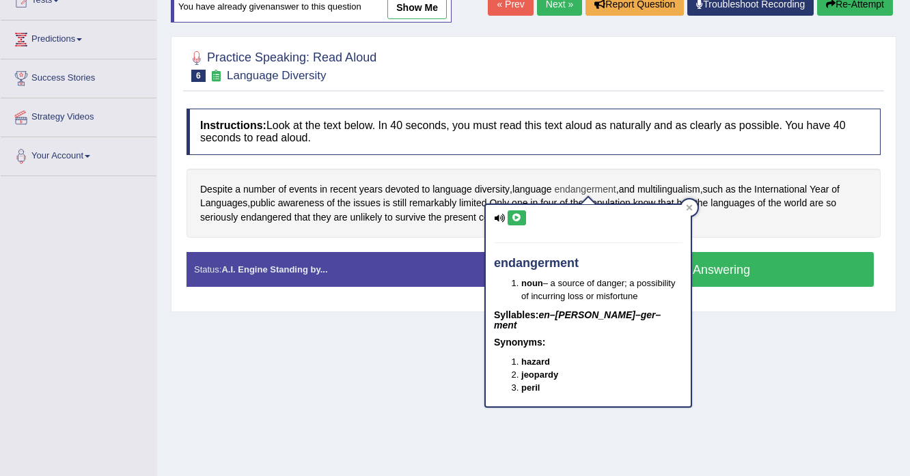
click at [586, 191] on span "endangerment" at bounding box center [584, 189] width 61 height 14
click at [661, 189] on span "multilingualism" at bounding box center [668, 189] width 63 height 14
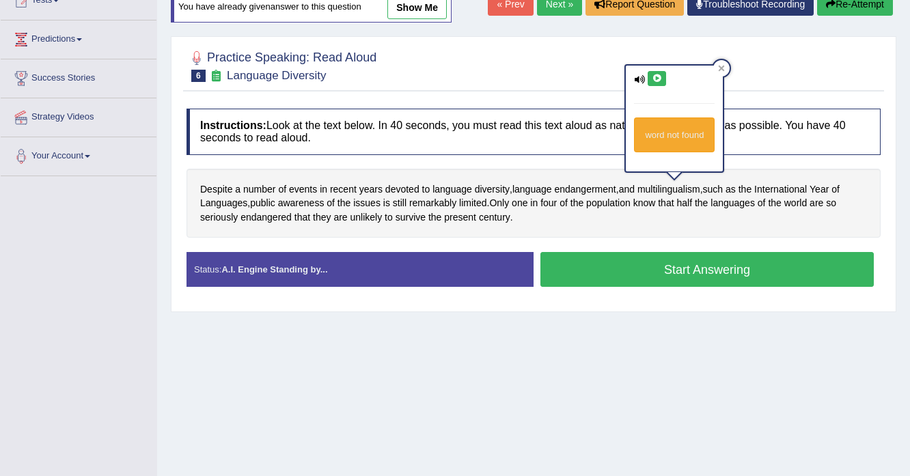
click at [653, 80] on icon at bounding box center [656, 78] width 10 height 8
click at [621, 235] on div "Despite a number of events in recent years devoted to language diversity , lang…" at bounding box center [533, 204] width 694 height 70
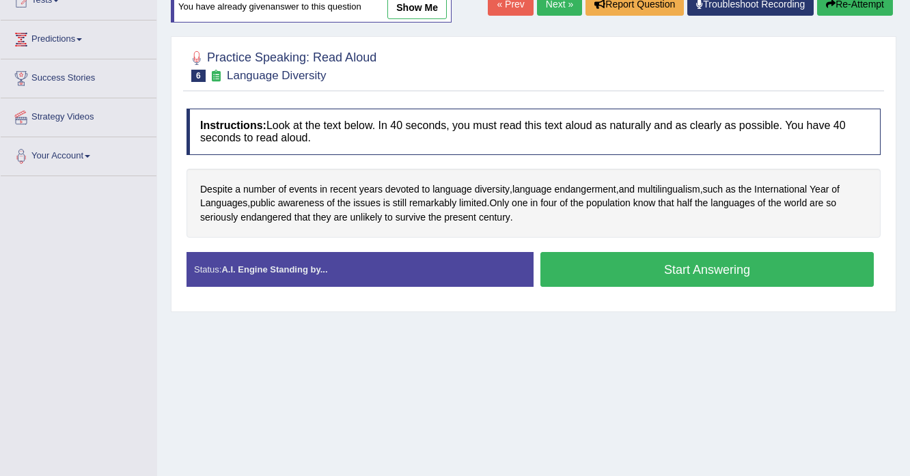
click at [619, 278] on button "Start Answering" at bounding box center [706, 269] width 333 height 35
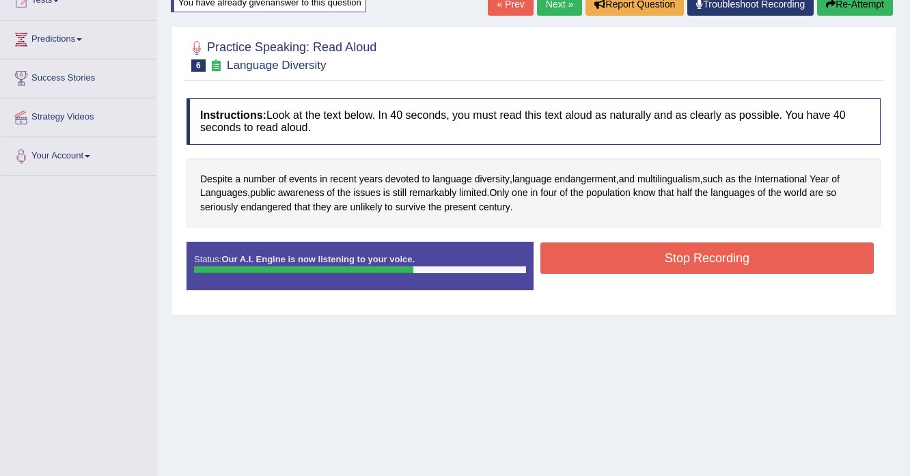
click at [626, 243] on button "Stop Recording" at bounding box center [706, 257] width 333 height 31
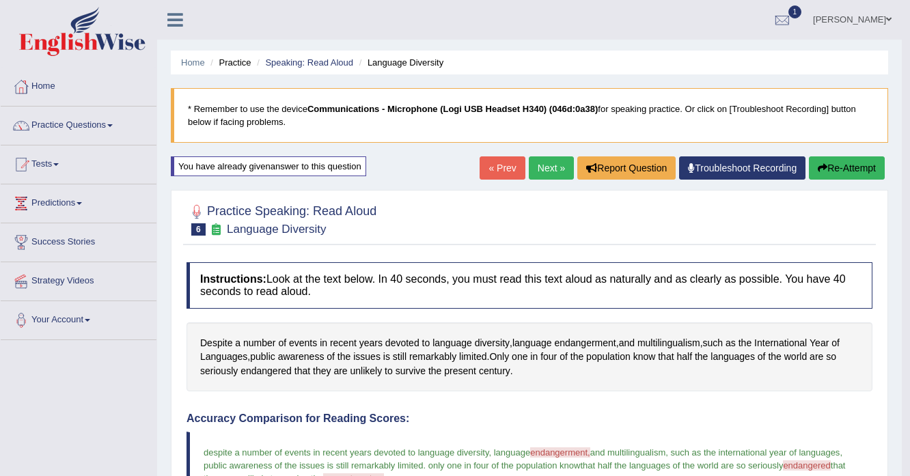
click at [535, 175] on link "Next »" at bounding box center [551, 167] width 45 height 23
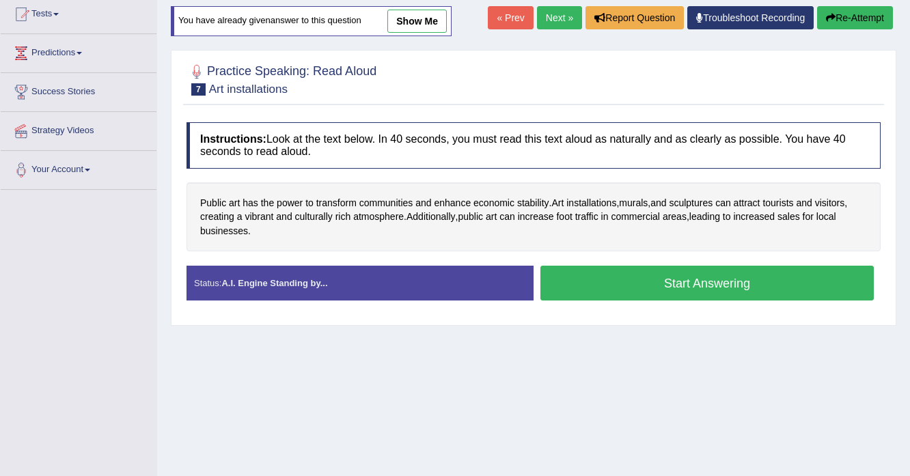
scroll to position [164, 0]
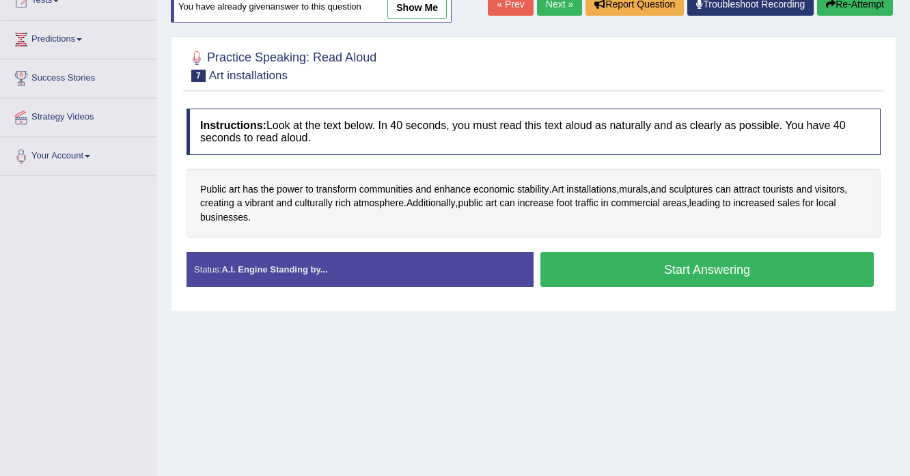
click at [582, 255] on button "Start Answering" at bounding box center [706, 269] width 333 height 35
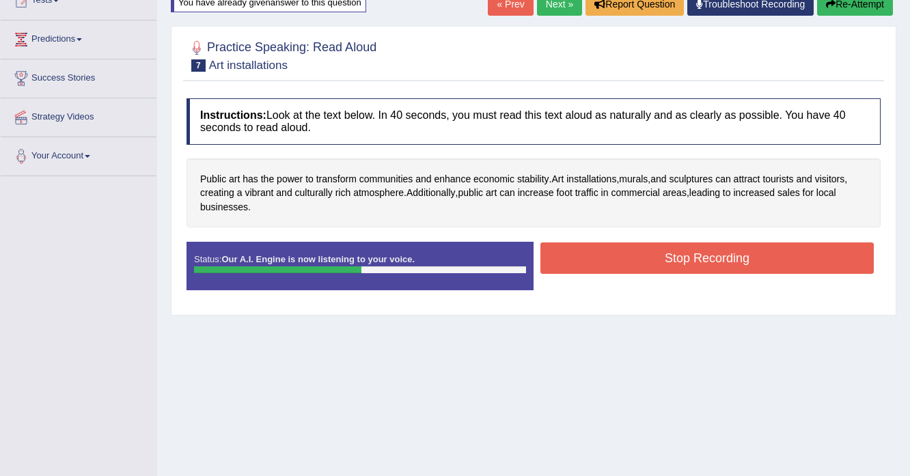
click at [604, 244] on button "Stop Recording" at bounding box center [706, 257] width 333 height 31
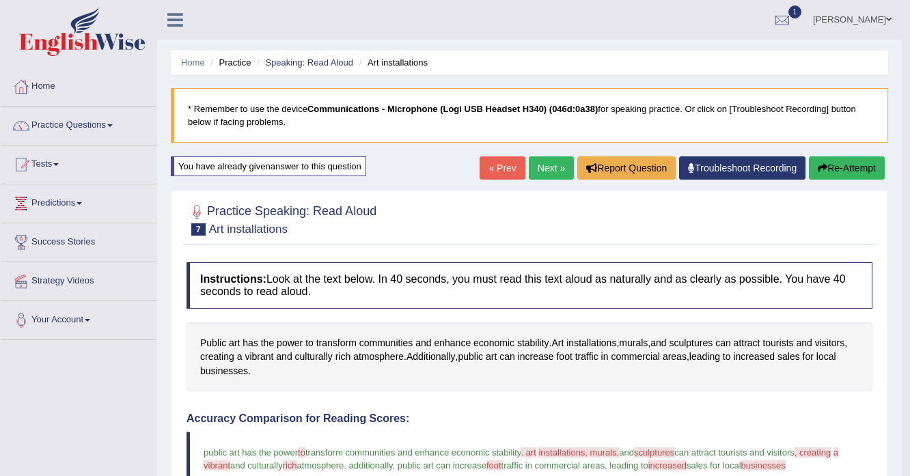
scroll to position [0, 0]
click at [819, 173] on button "Re-Attempt" at bounding box center [847, 167] width 76 height 23
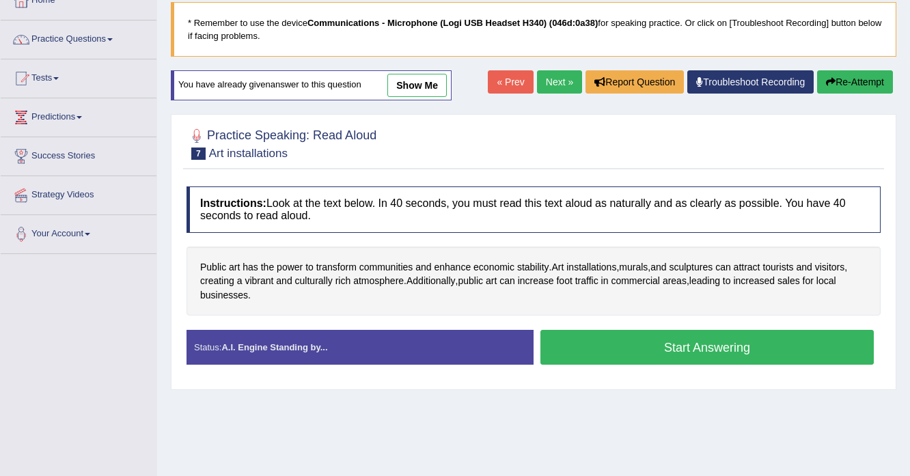
scroll to position [164, 0]
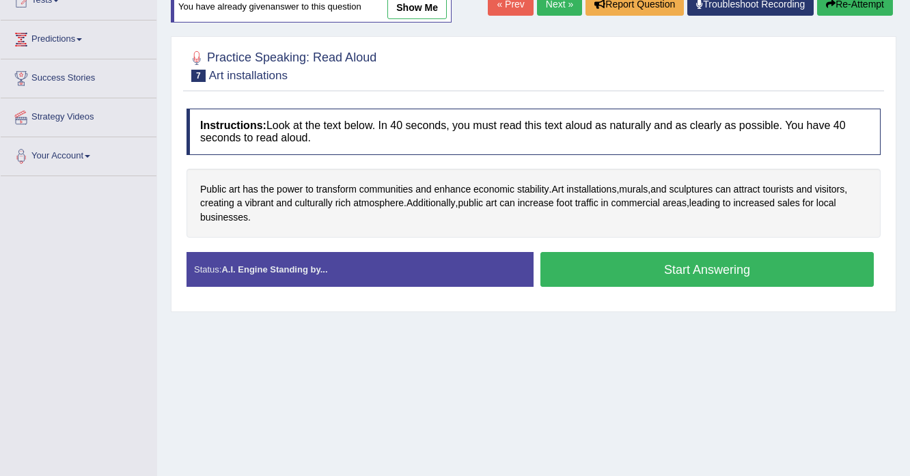
click at [620, 265] on button "Start Answering" at bounding box center [706, 269] width 333 height 35
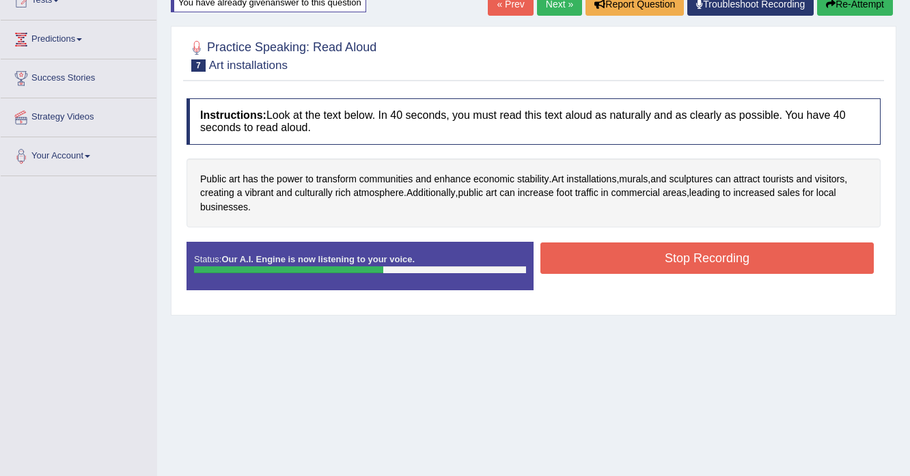
click at [616, 252] on button "Stop Recording" at bounding box center [706, 257] width 333 height 31
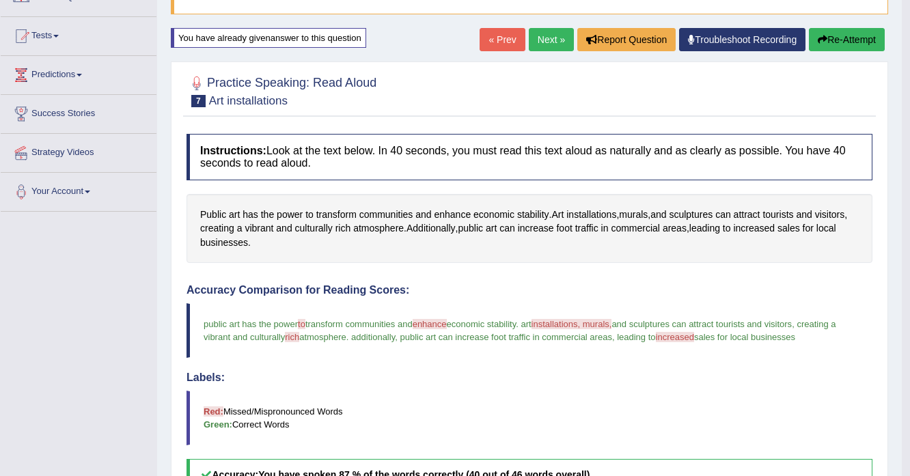
scroll to position [109, 0]
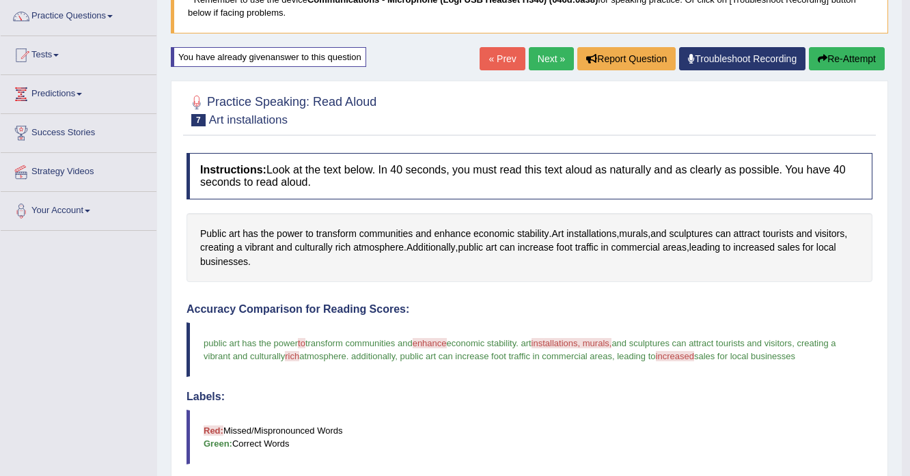
click at [863, 66] on button "Re-Attempt" at bounding box center [847, 58] width 76 height 23
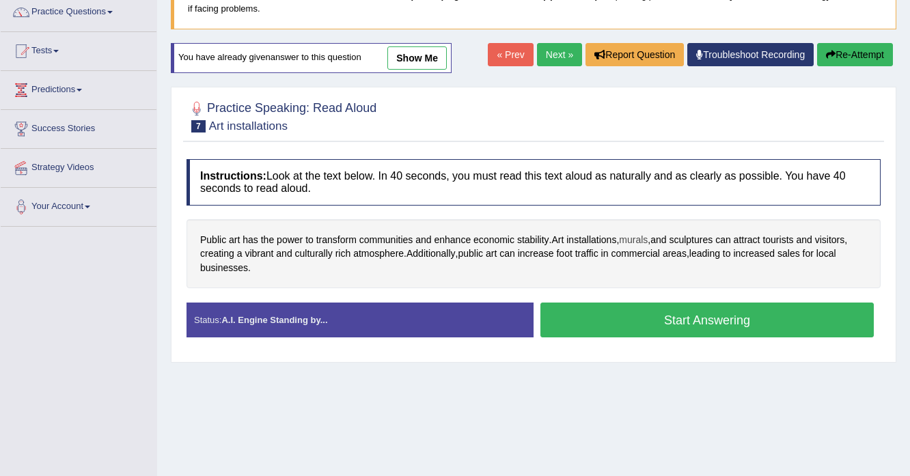
click at [634, 234] on span "murals" at bounding box center [633, 240] width 29 height 14
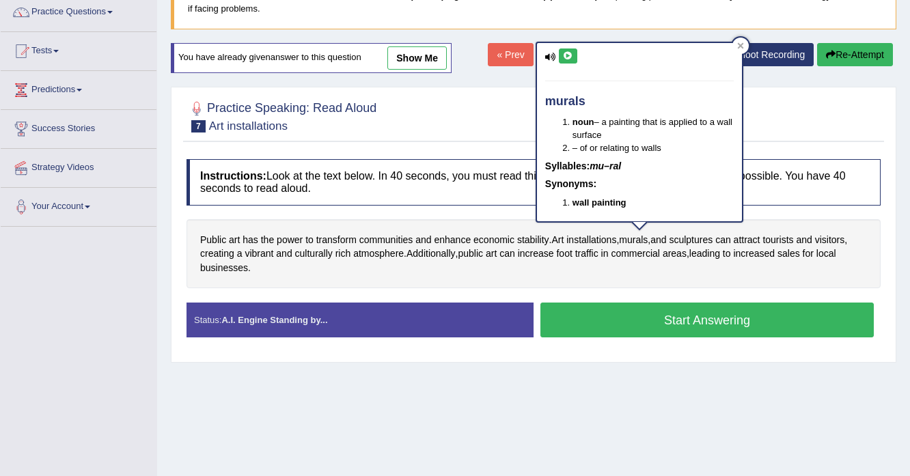
click at [571, 57] on icon at bounding box center [568, 56] width 10 height 8
click at [694, 235] on span "sculptures" at bounding box center [691, 240] width 44 height 14
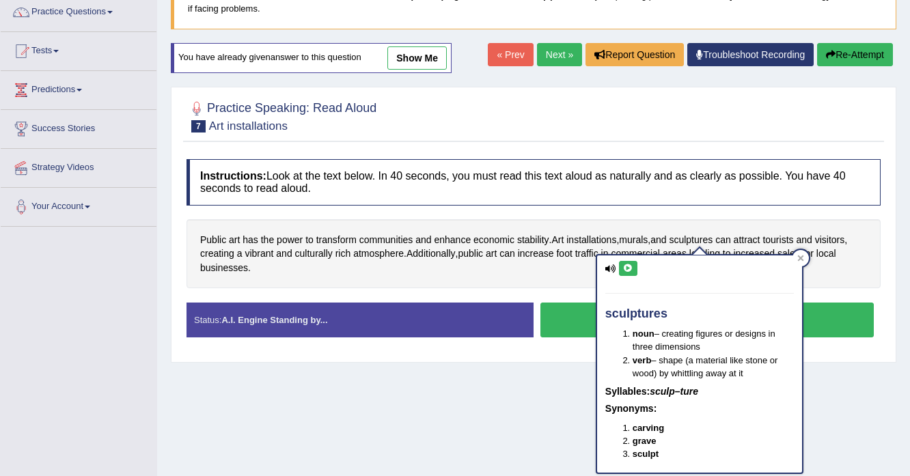
click at [626, 266] on icon at bounding box center [628, 268] width 10 height 8
click at [542, 221] on div "Public art has the power to transform communities and enhance economic stabilit…" at bounding box center [533, 254] width 694 height 70
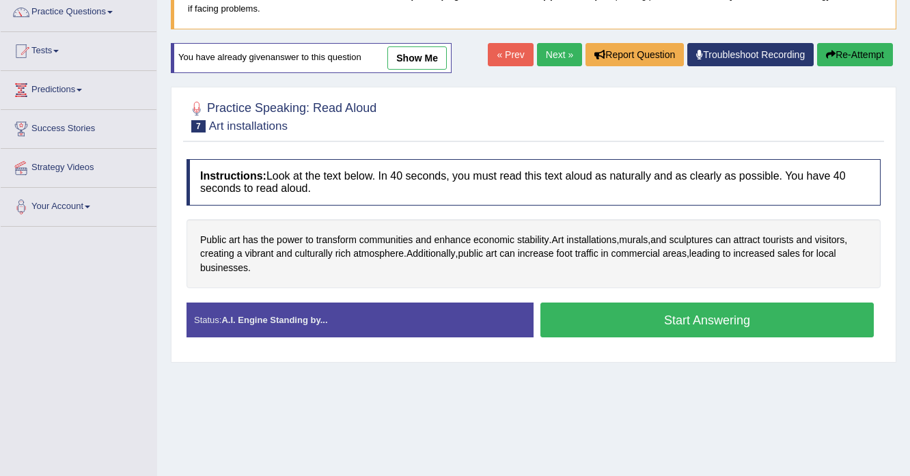
click at [677, 309] on button "Start Answering" at bounding box center [706, 320] width 333 height 35
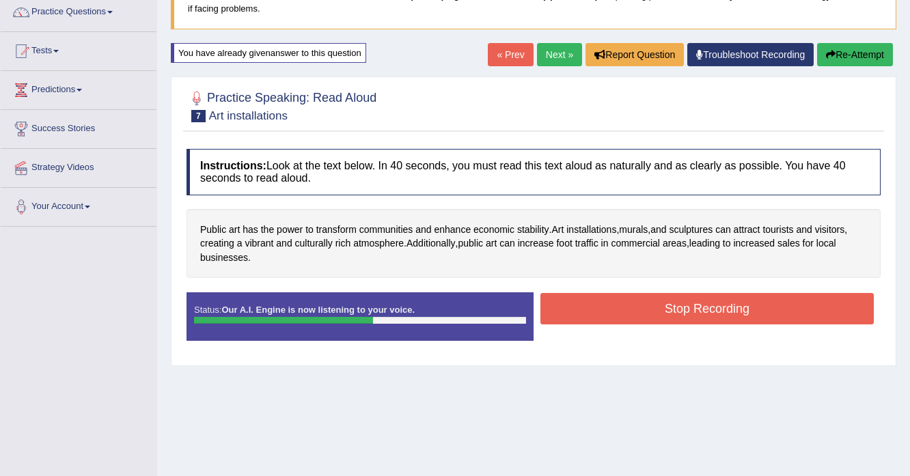
click at [624, 302] on button "Stop Recording" at bounding box center [706, 308] width 333 height 31
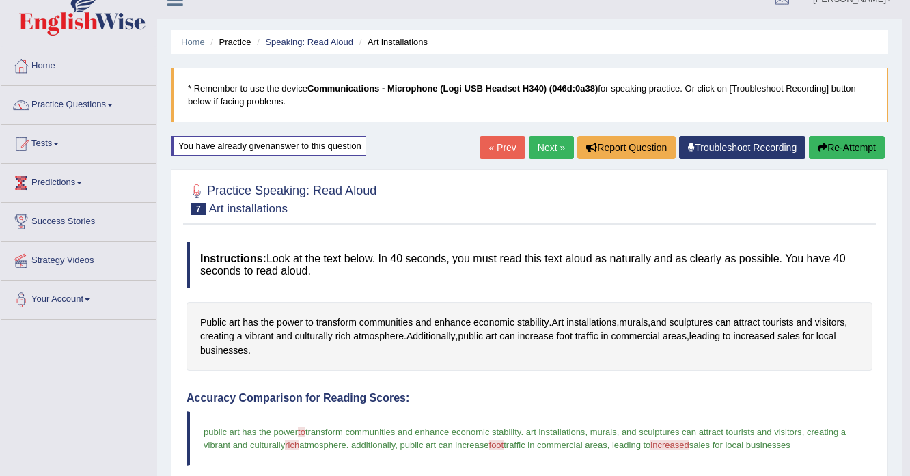
scroll to position [4, 0]
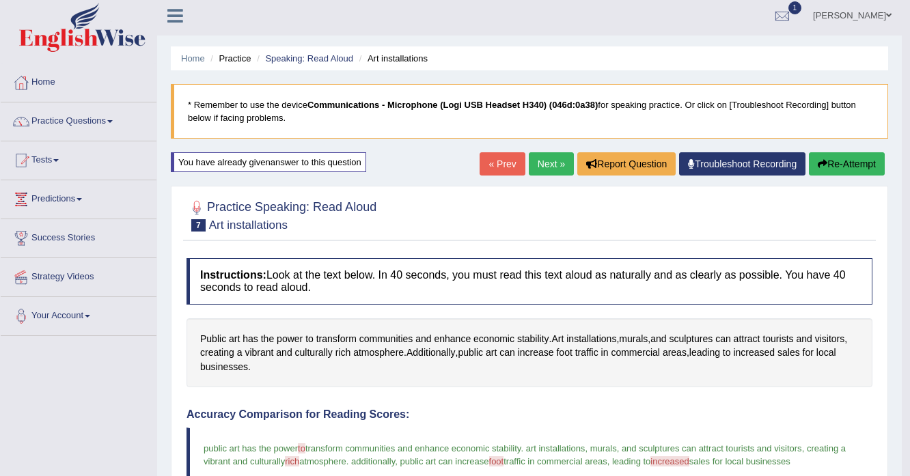
click at [544, 161] on link "Next »" at bounding box center [551, 163] width 45 height 23
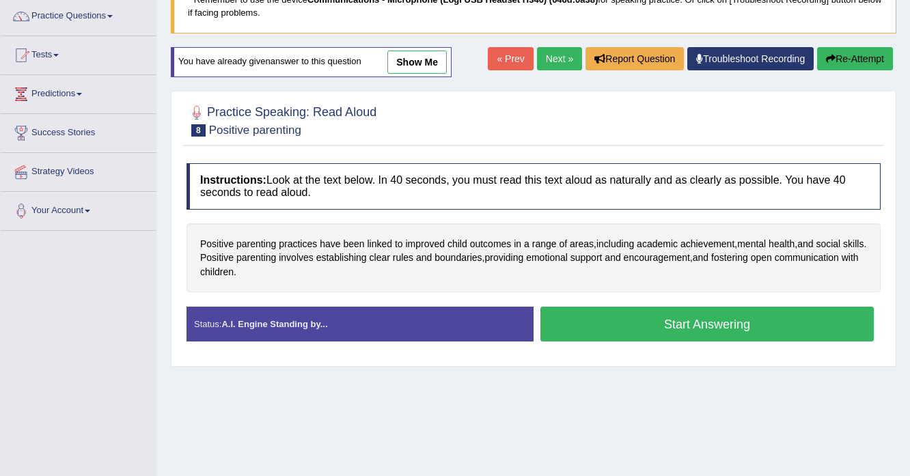
click at [623, 313] on button "Start Answering" at bounding box center [706, 324] width 333 height 35
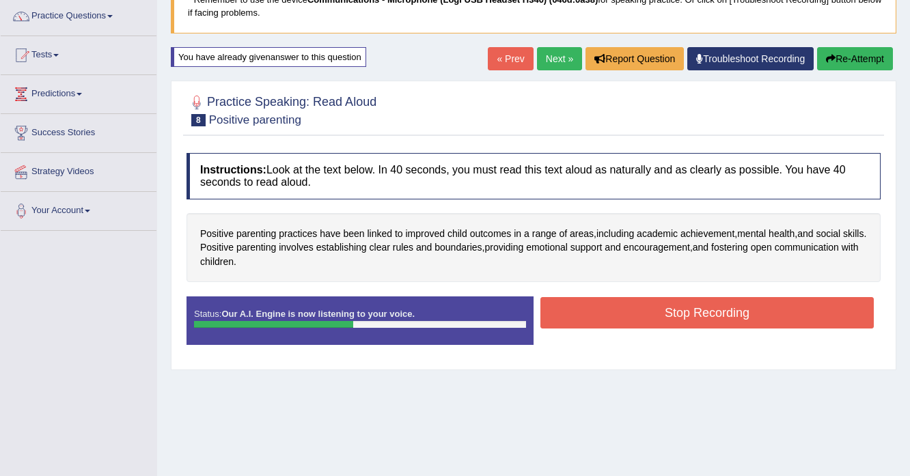
click at [611, 322] on button "Stop Recording" at bounding box center [706, 312] width 333 height 31
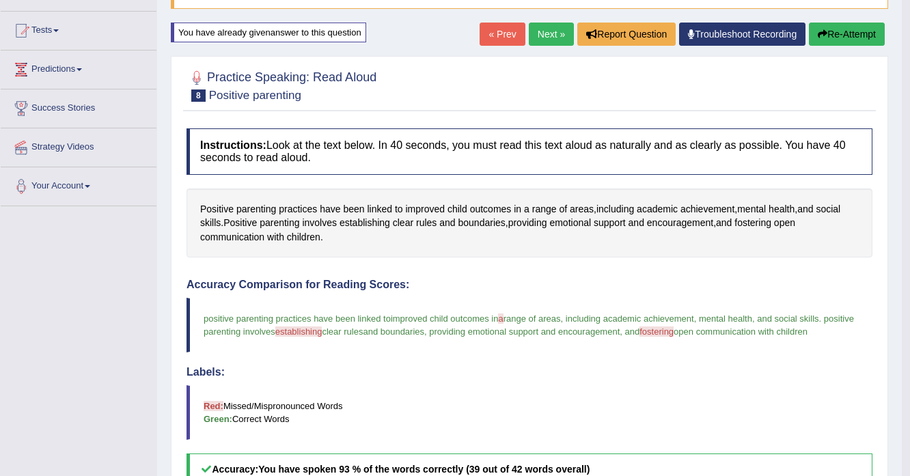
scroll to position [109, 0]
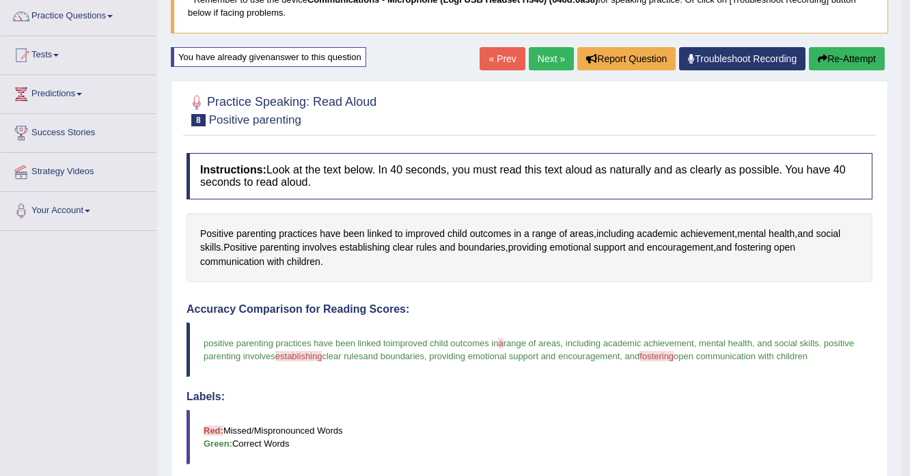
click at [533, 68] on link "Next »" at bounding box center [551, 58] width 45 height 23
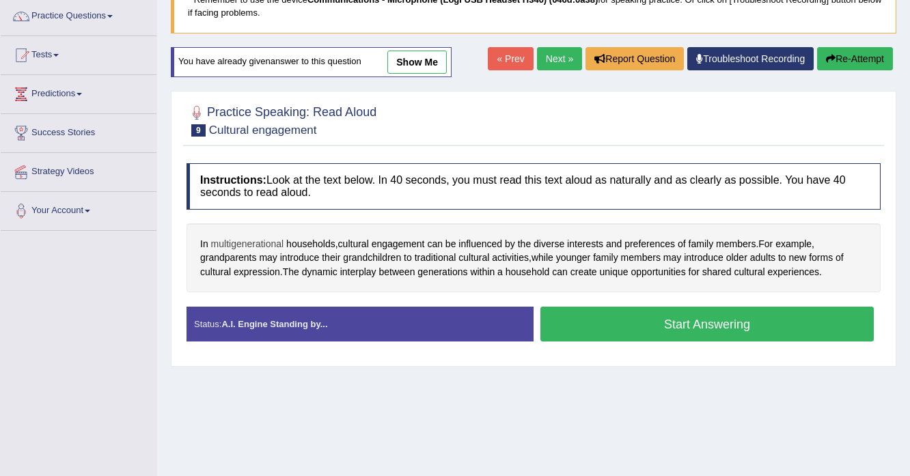
click at [264, 243] on span "multigenerational" at bounding box center [247, 244] width 73 height 14
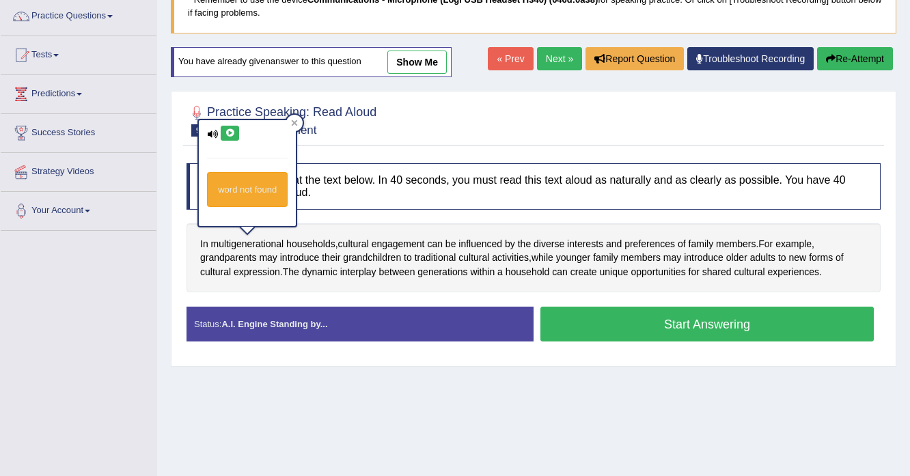
click at [234, 126] on button at bounding box center [230, 133] width 18 height 15
click at [232, 133] on icon at bounding box center [230, 133] width 10 height 8
click at [298, 287] on div "In multigenerational households , cultural engagement can be influenced by the …" at bounding box center [533, 258] width 694 height 70
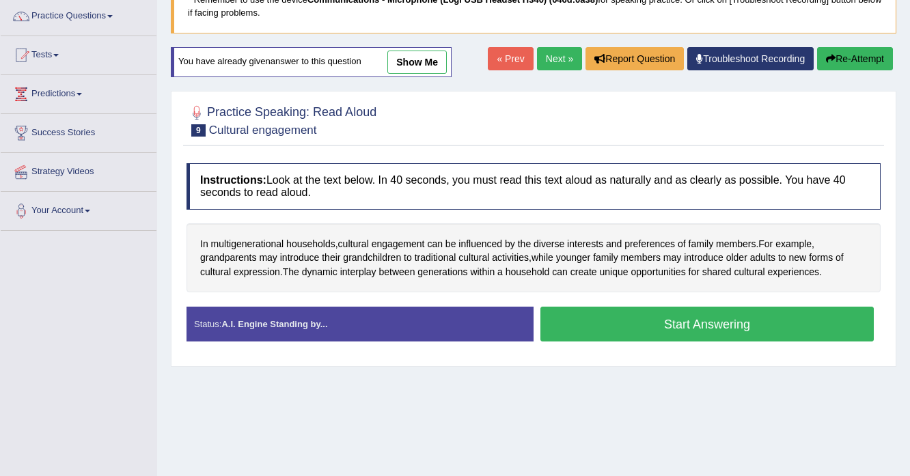
click at [612, 337] on button "Start Answering" at bounding box center [706, 324] width 333 height 35
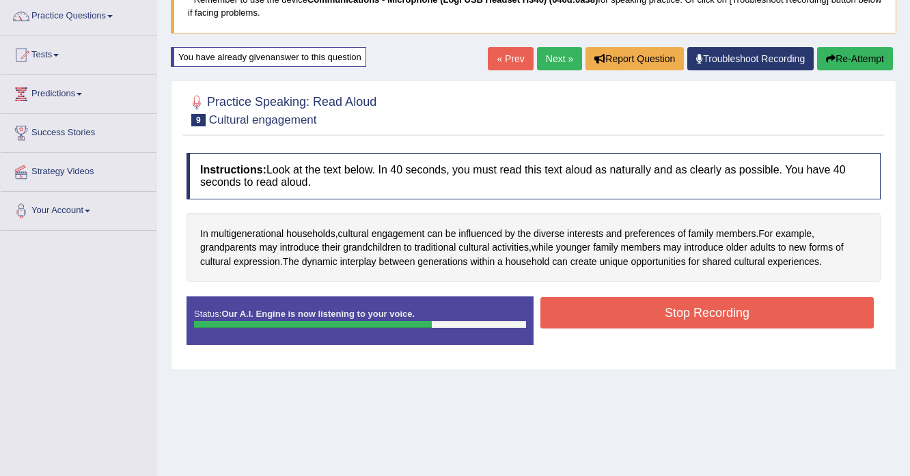
click at [710, 326] on button "Stop Recording" at bounding box center [706, 312] width 333 height 31
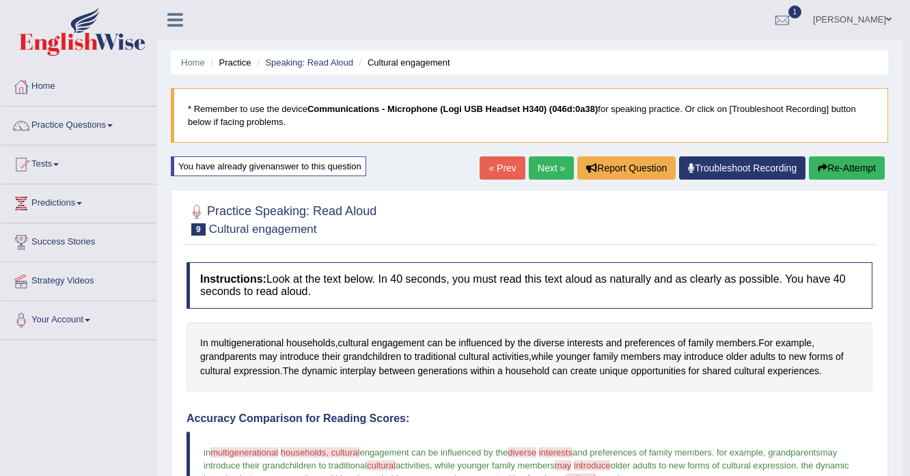
click at [845, 173] on button "Re-Attempt" at bounding box center [847, 167] width 76 height 23
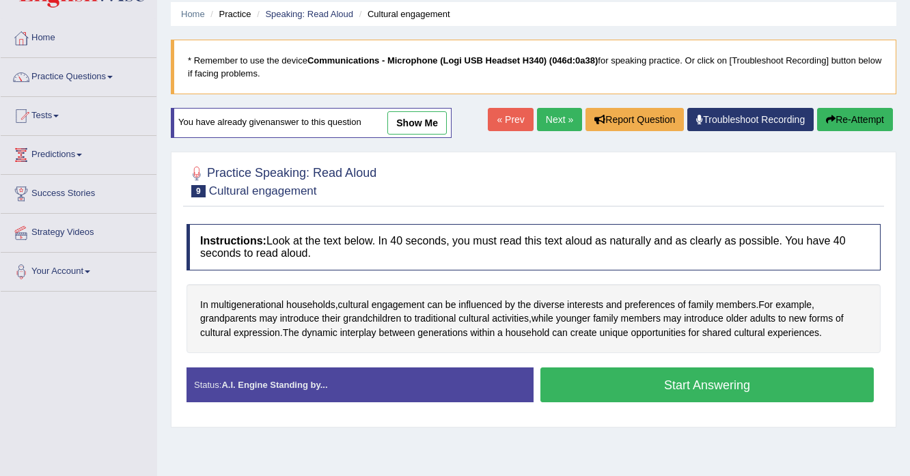
scroll to position [219, 0]
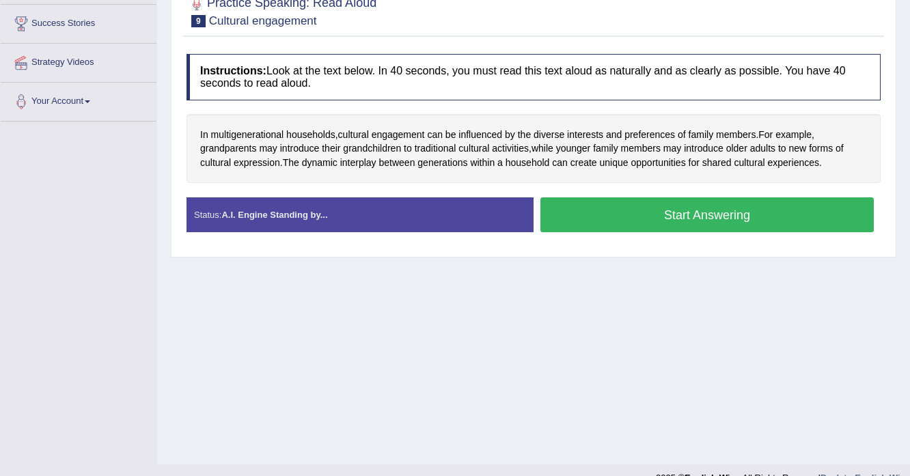
click at [617, 221] on button "Start Answering" at bounding box center [706, 214] width 333 height 35
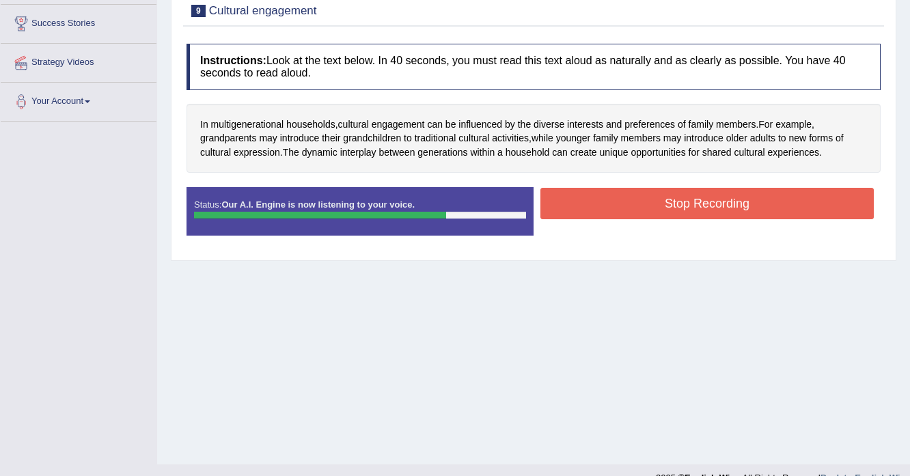
click at [693, 206] on button "Stop Recording" at bounding box center [706, 203] width 333 height 31
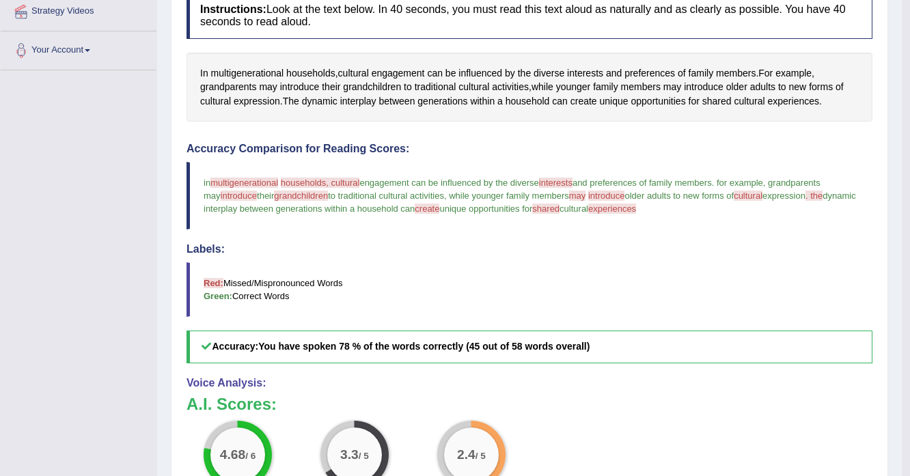
scroll to position [147, 0]
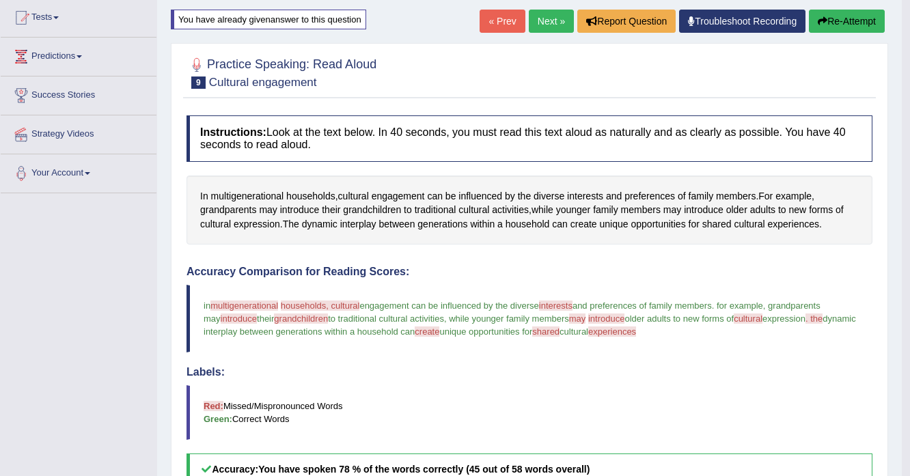
click at [827, 16] on button "Re-Attempt" at bounding box center [847, 21] width 76 height 23
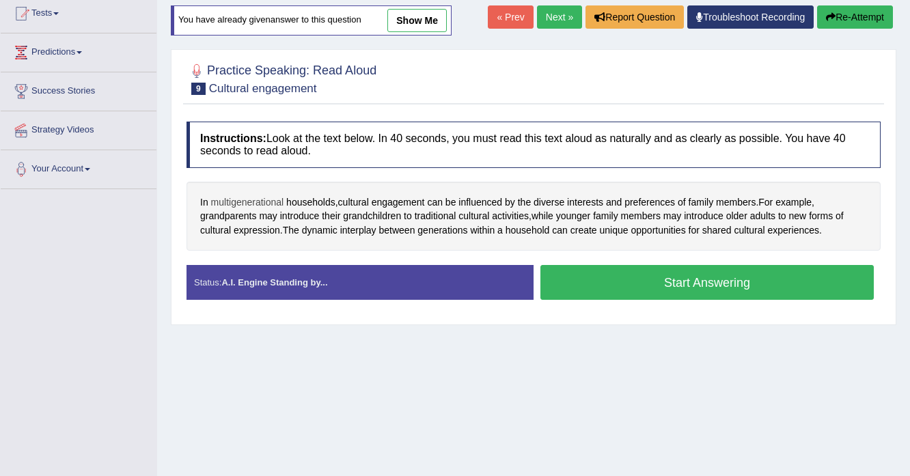
click at [222, 200] on span "multigenerational" at bounding box center [247, 202] width 73 height 14
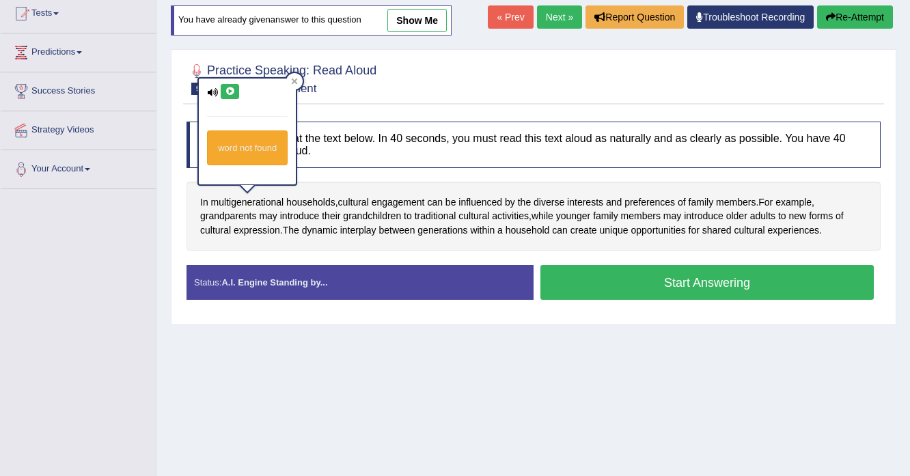
click at [228, 92] on icon at bounding box center [230, 91] width 10 height 8
click at [718, 286] on button "Start Answering" at bounding box center [706, 282] width 333 height 35
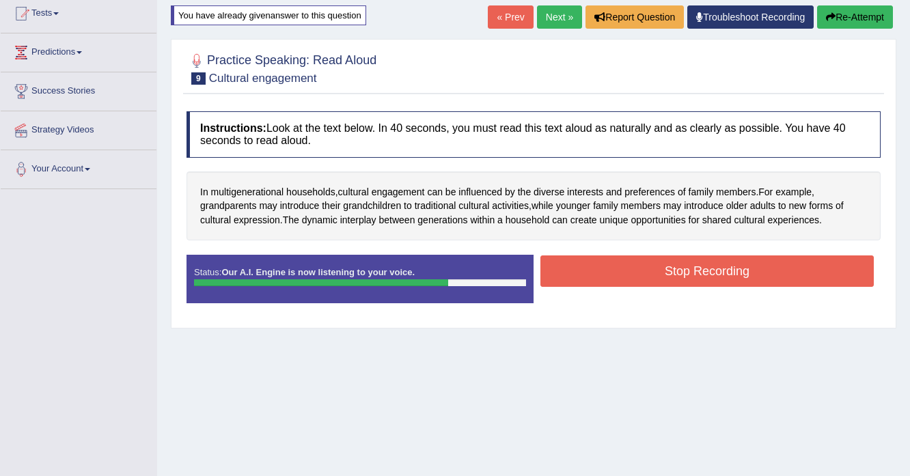
click at [724, 269] on button "Stop Recording" at bounding box center [706, 270] width 333 height 31
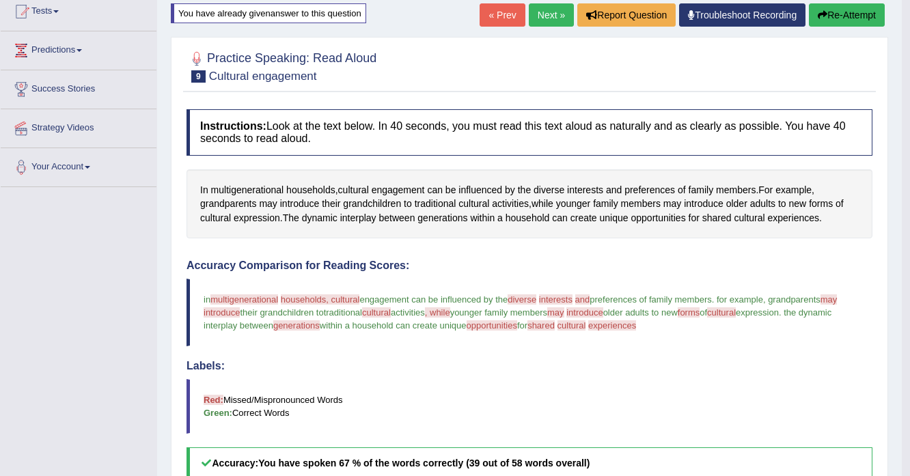
scroll to position [151, 0]
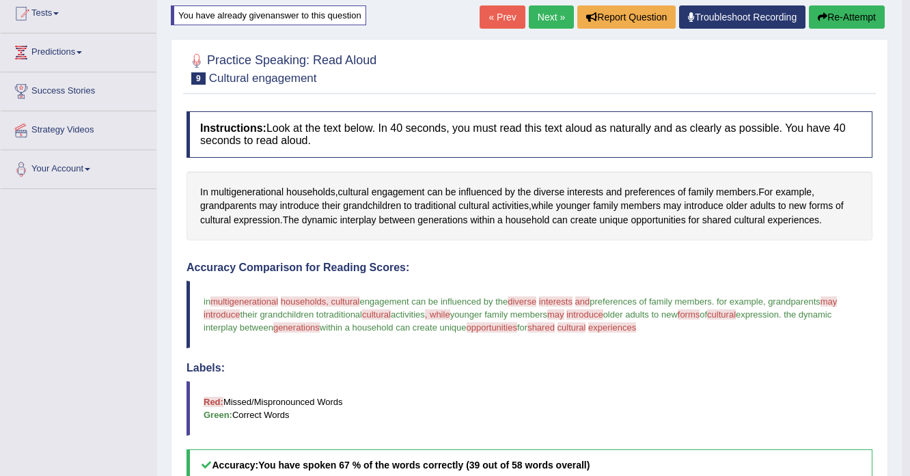
click at [549, 14] on link "Next »" at bounding box center [551, 16] width 45 height 23
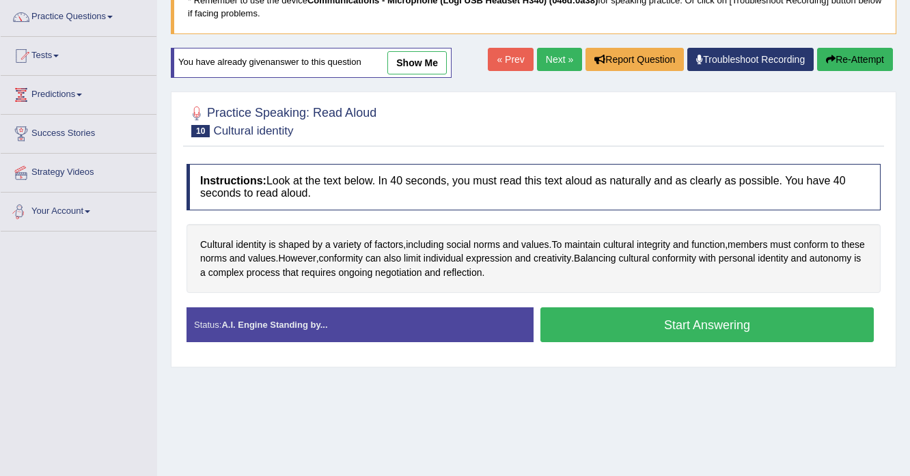
scroll to position [109, 0]
click at [363, 257] on span "conformity" at bounding box center [341, 258] width 44 height 14
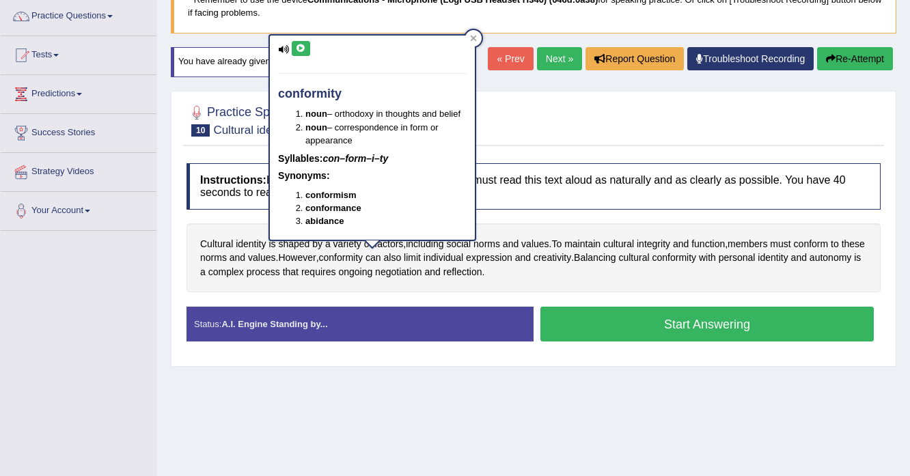
click at [298, 51] on icon at bounding box center [301, 48] width 10 height 8
click at [809, 265] on span "autonomy" at bounding box center [830, 258] width 42 height 14
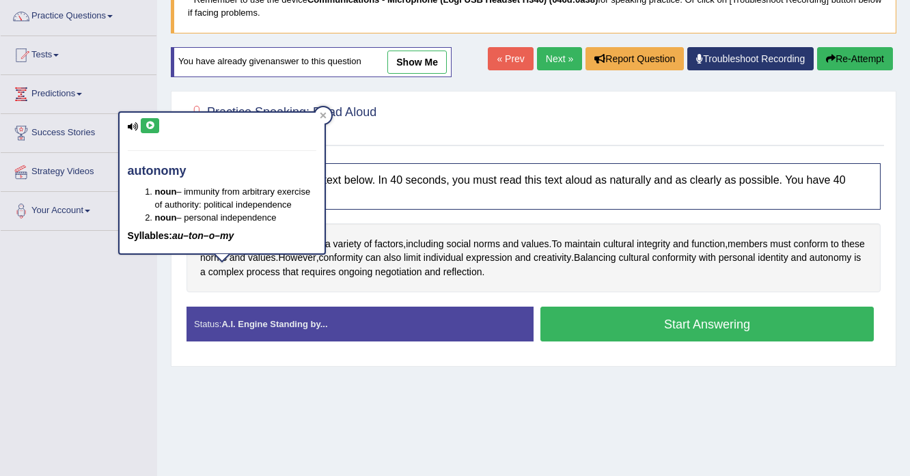
click at [150, 132] on button at bounding box center [150, 125] width 18 height 15
click at [318, 288] on div "Cultural identity is shaped by a variety of factors , including social norms an…" at bounding box center [533, 258] width 694 height 70
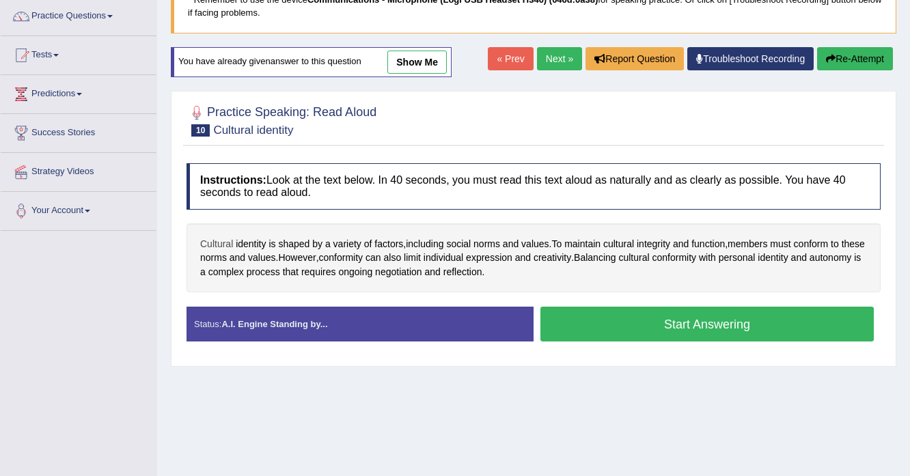
click at [225, 240] on span "Cultural" at bounding box center [216, 244] width 33 height 14
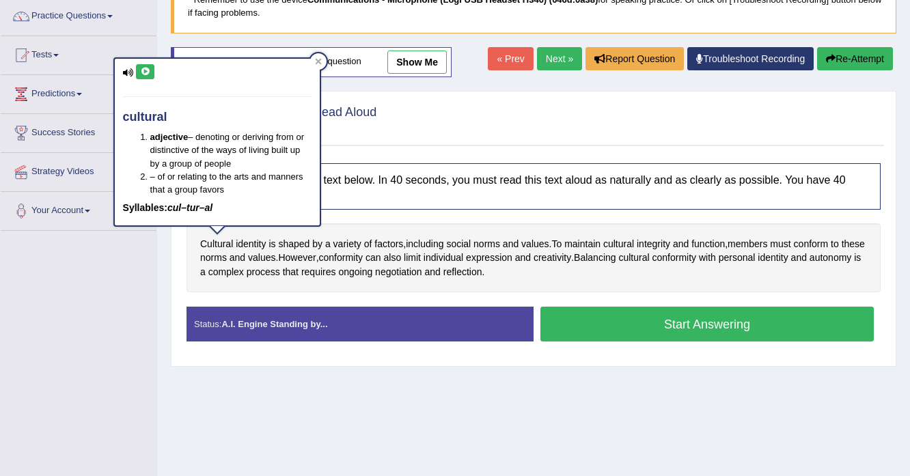
click at [138, 66] on button at bounding box center [145, 71] width 18 height 15
click at [653, 244] on span "integrity" at bounding box center [652, 244] width 33 height 14
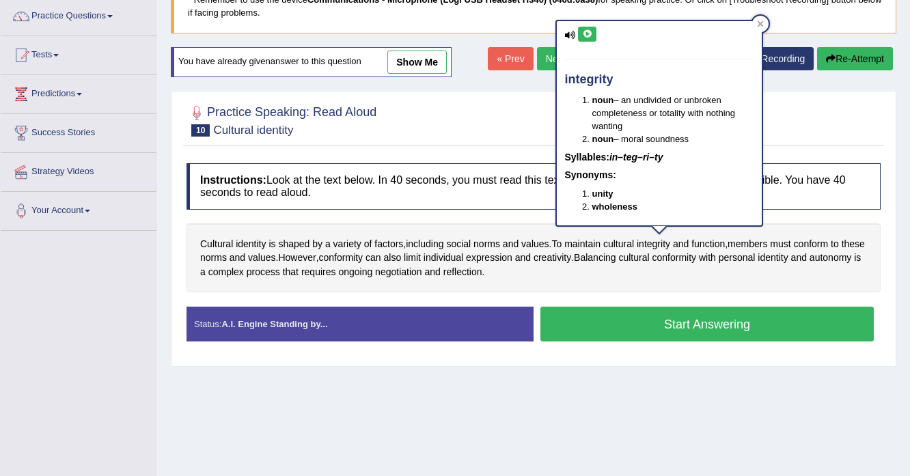
click at [587, 38] on button at bounding box center [587, 34] width 18 height 15
click at [645, 326] on button "Start Answering" at bounding box center [706, 324] width 333 height 35
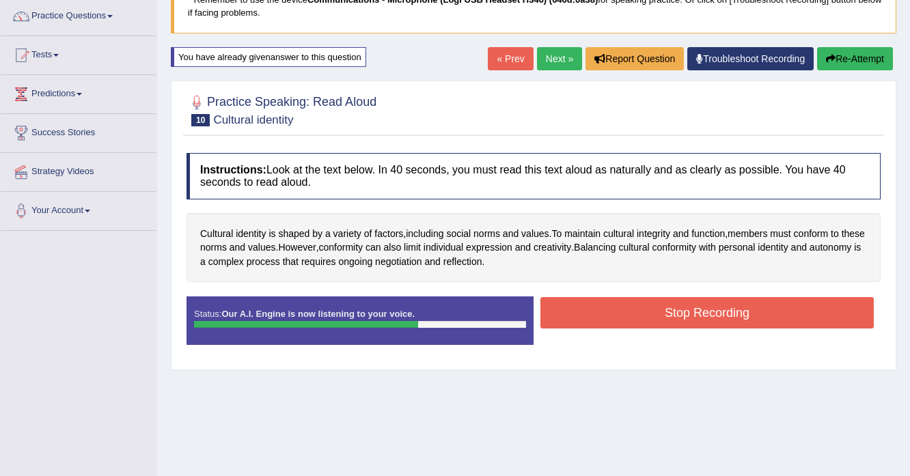
click at [666, 305] on button "Stop Recording" at bounding box center [706, 312] width 333 height 31
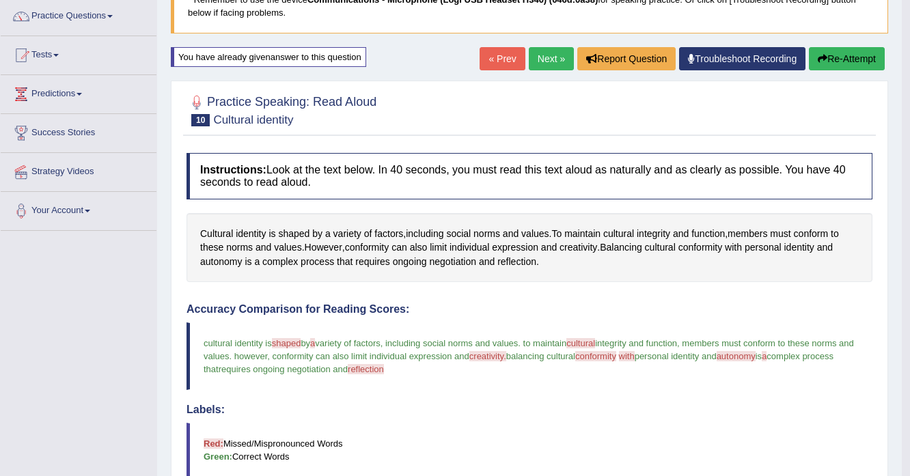
click at [843, 68] on button "Re-Attempt" at bounding box center [847, 58] width 76 height 23
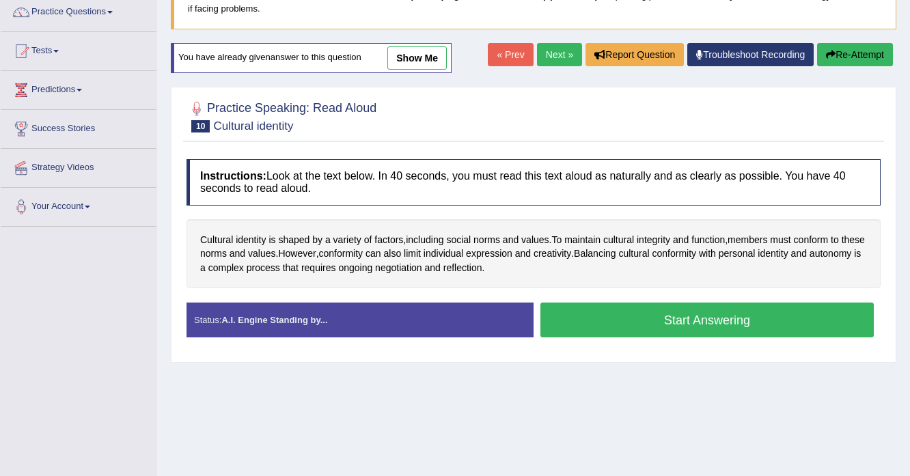
click at [611, 311] on button "Start Answering" at bounding box center [706, 320] width 333 height 35
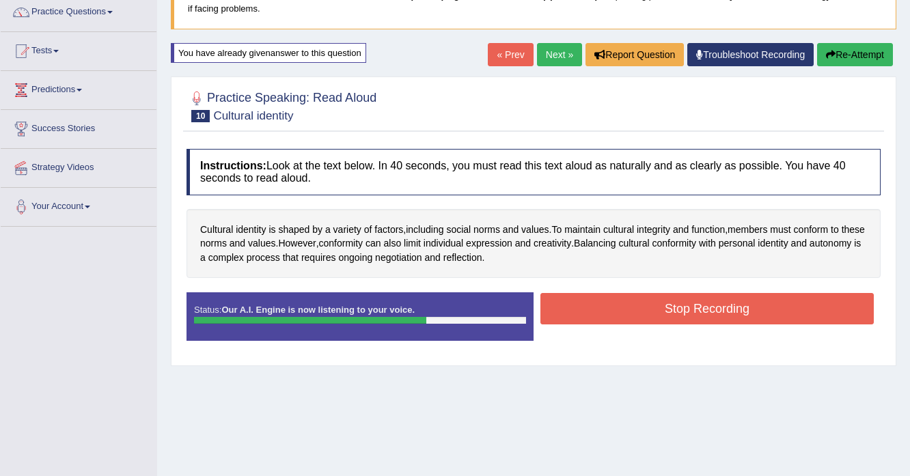
click at [688, 318] on button "Stop Recording" at bounding box center [706, 308] width 333 height 31
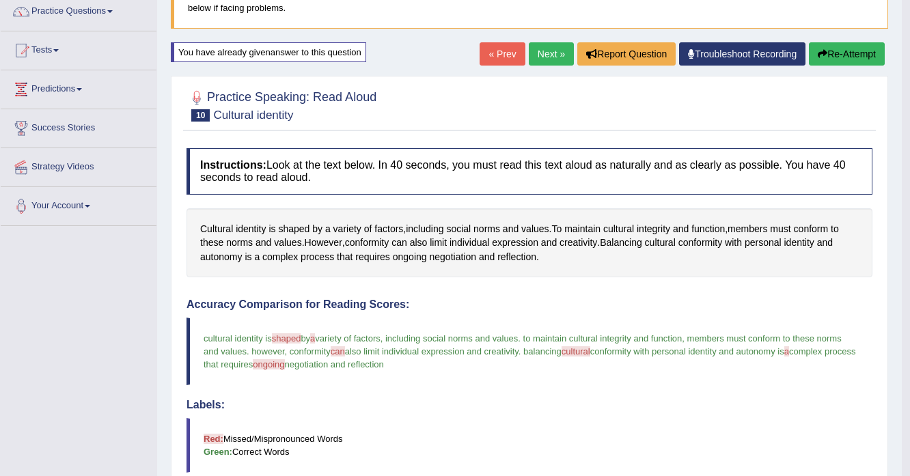
scroll to position [113, 0]
click at [871, 55] on button "Re-Attempt" at bounding box center [847, 54] width 76 height 23
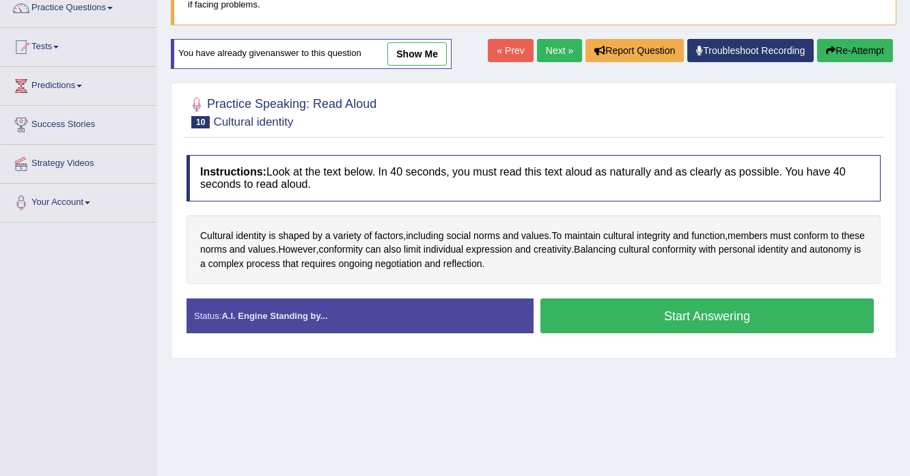
click at [694, 321] on button "Start Answering" at bounding box center [706, 315] width 333 height 35
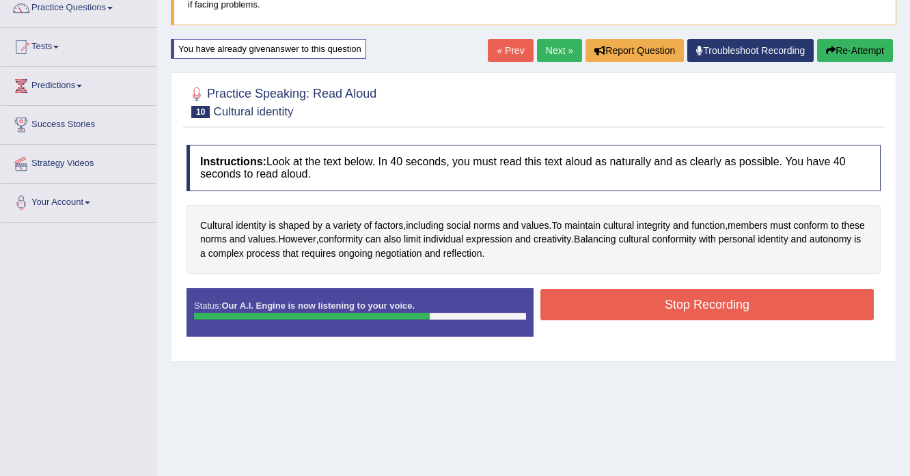
click at [591, 298] on button "Stop Recording" at bounding box center [706, 304] width 333 height 31
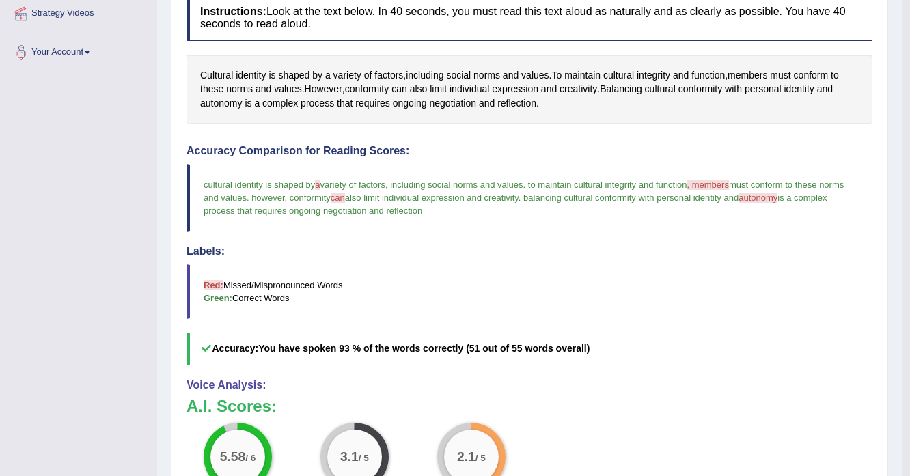
scroll to position [117, 0]
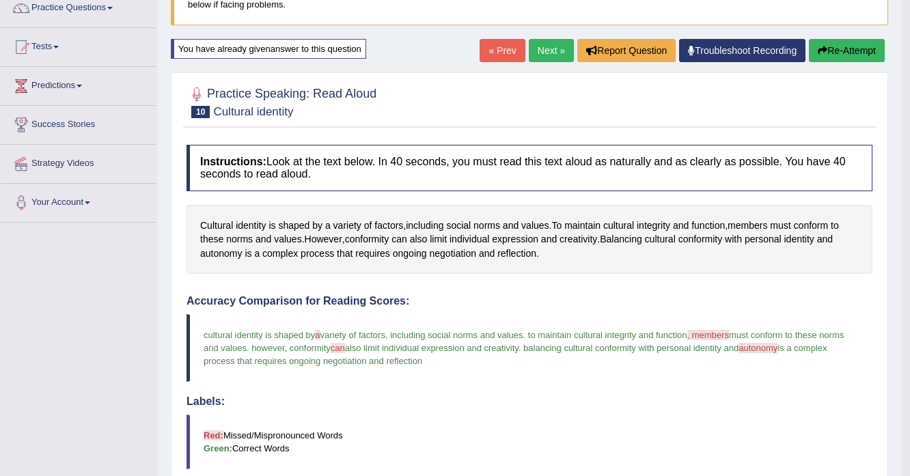
click at [827, 50] on button "Re-Attempt" at bounding box center [847, 50] width 76 height 23
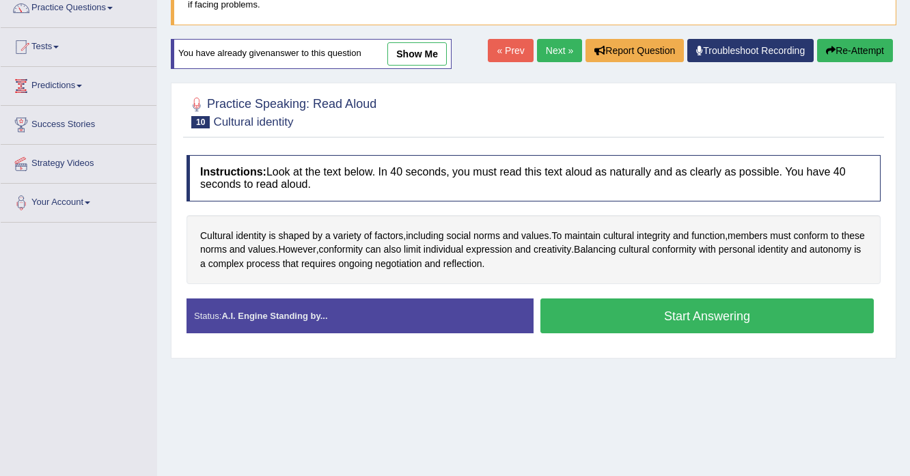
scroll to position [117, 0]
click at [614, 322] on button "Start Answering" at bounding box center [706, 315] width 333 height 35
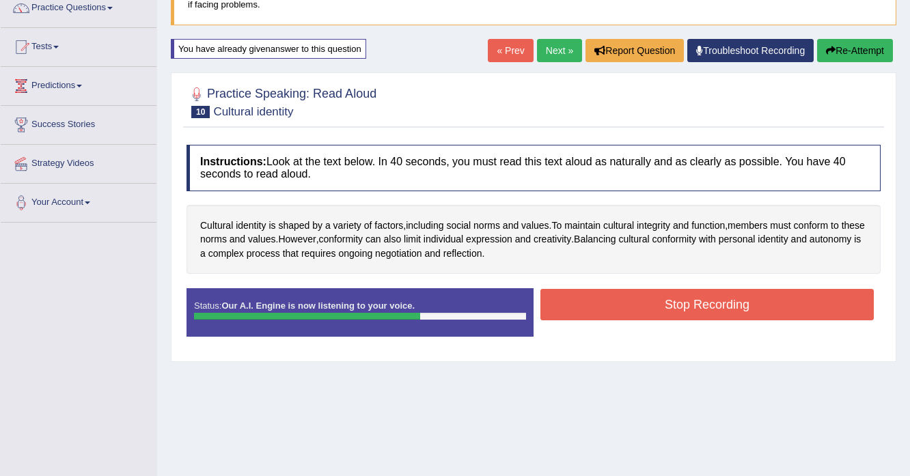
click at [612, 307] on button "Stop Recording" at bounding box center [706, 304] width 333 height 31
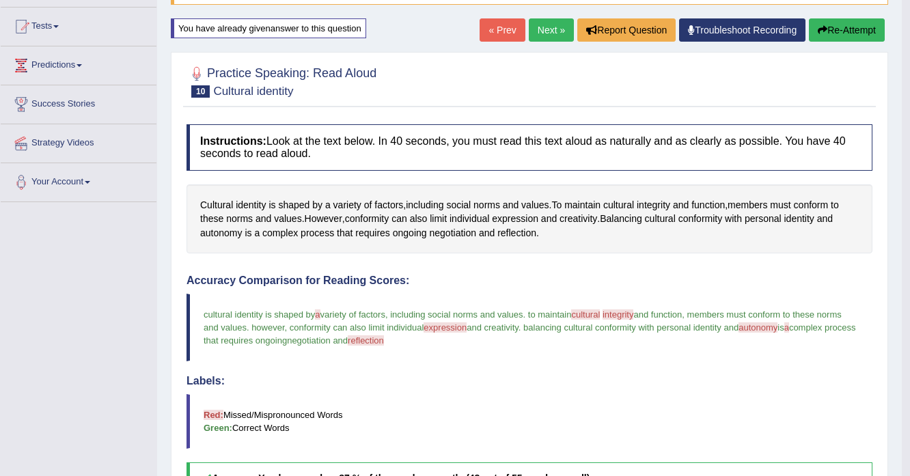
scroll to position [38, 0]
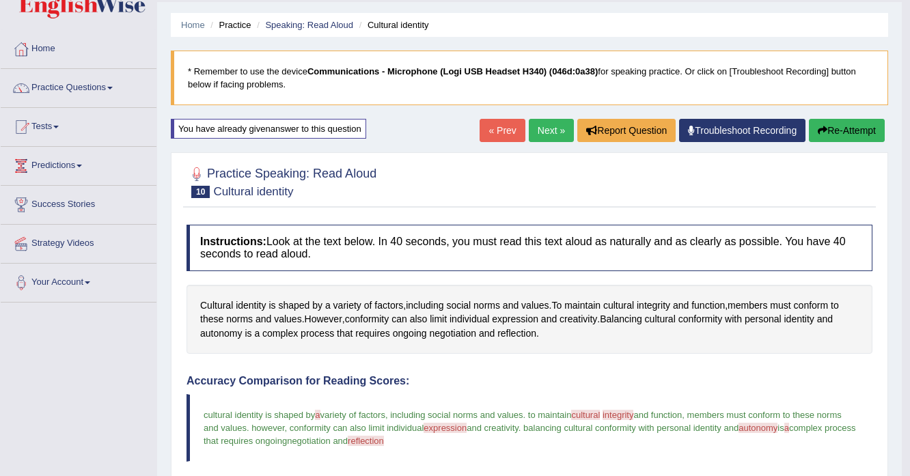
click at [561, 131] on link "Next »" at bounding box center [551, 130] width 45 height 23
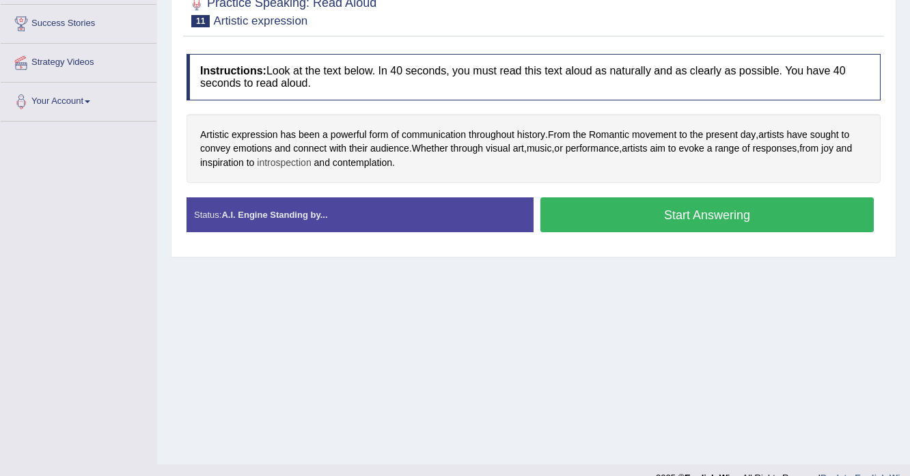
click at [277, 166] on span "introspection" at bounding box center [284, 163] width 54 height 14
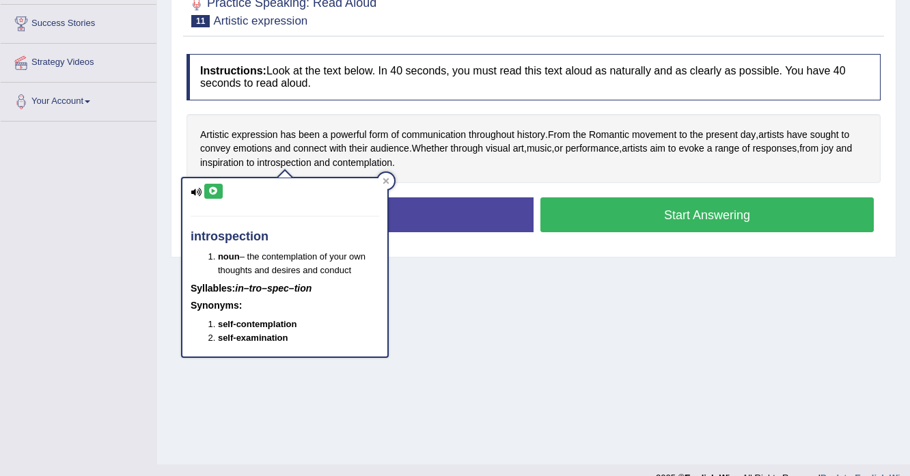
click at [219, 194] on button at bounding box center [213, 191] width 18 height 15
click at [363, 164] on span "contemplation" at bounding box center [362, 163] width 59 height 14
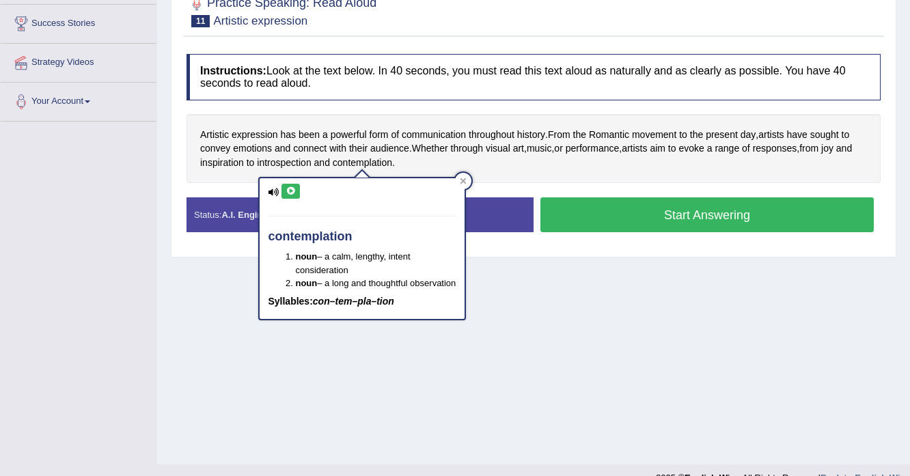
click at [290, 194] on icon at bounding box center [290, 191] width 10 height 8
click at [289, 188] on icon at bounding box center [290, 191] width 10 height 8
click at [530, 165] on div "Artistic expression has been a powerful form of communication throughout histor…" at bounding box center [533, 149] width 694 height 70
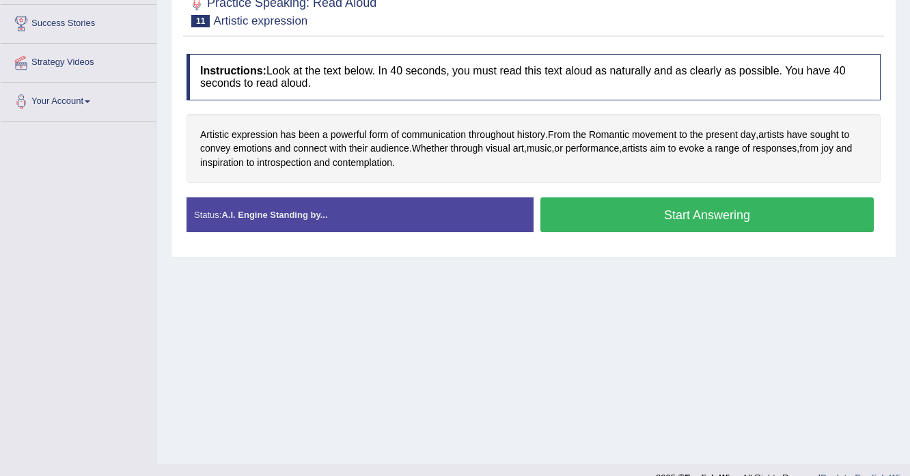
click at [601, 203] on button "Start Answering" at bounding box center [706, 214] width 333 height 35
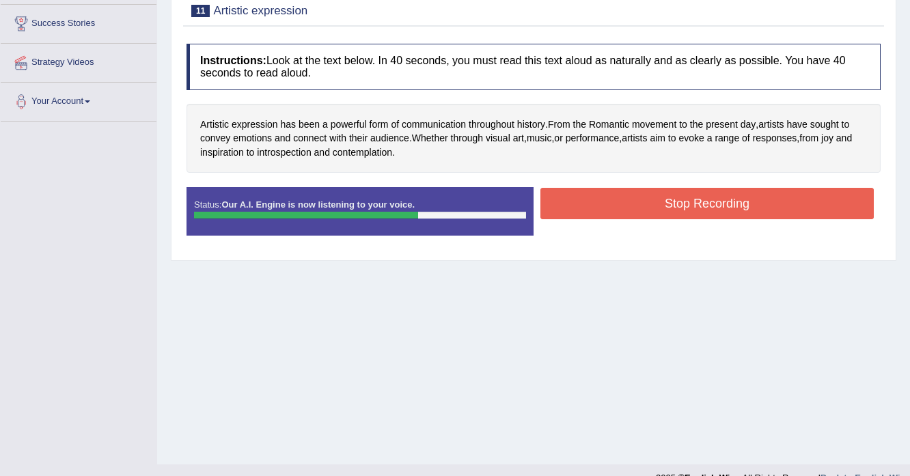
click at [617, 191] on button "Stop Recording" at bounding box center [706, 203] width 333 height 31
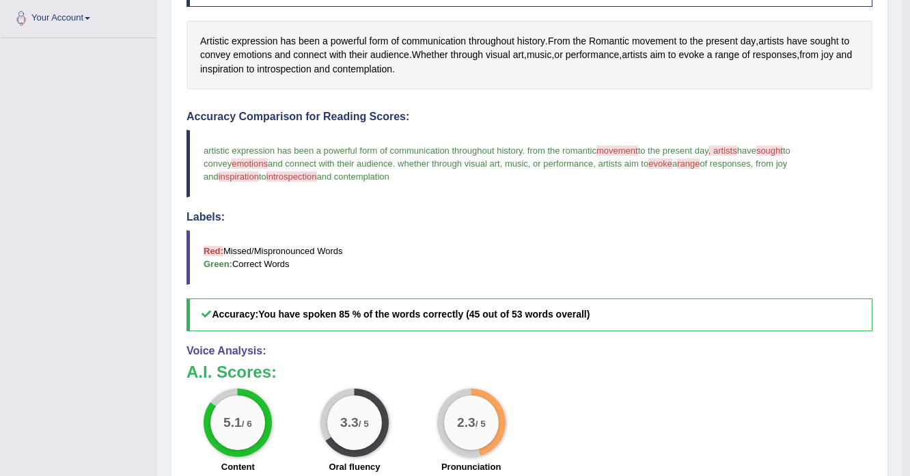
scroll to position [147, 0]
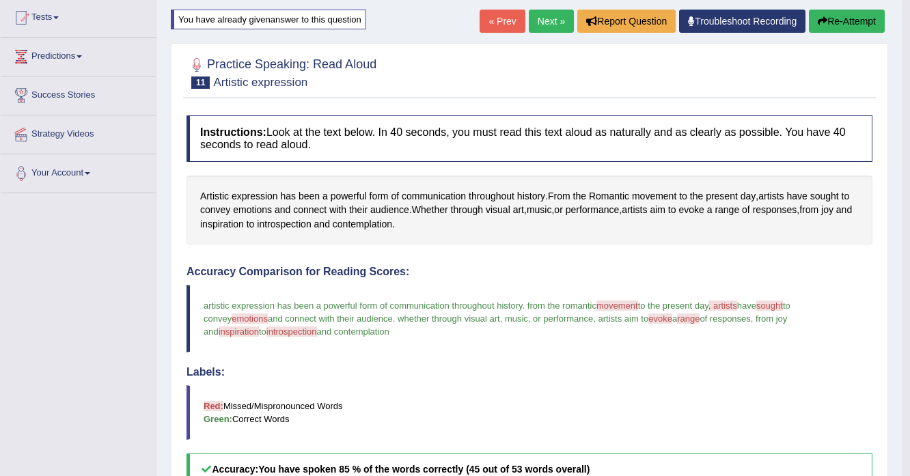
click at [550, 25] on link "Next »" at bounding box center [551, 21] width 45 height 23
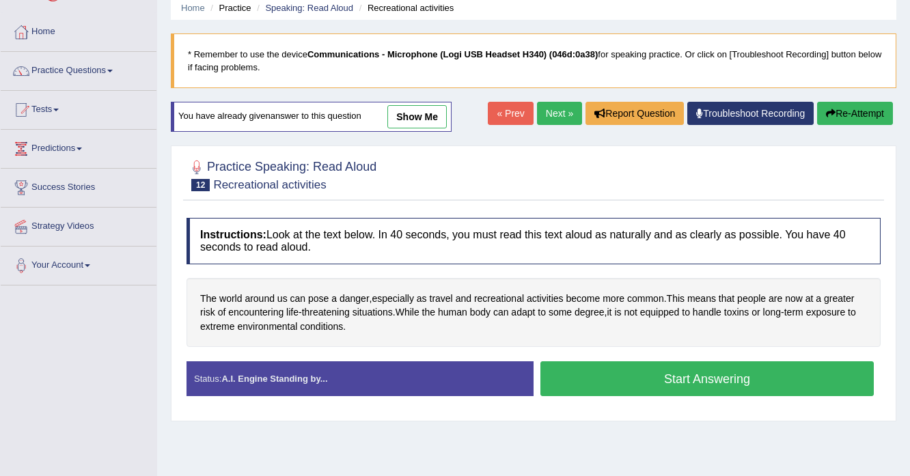
click at [703, 363] on button "Start Answering" at bounding box center [706, 378] width 333 height 35
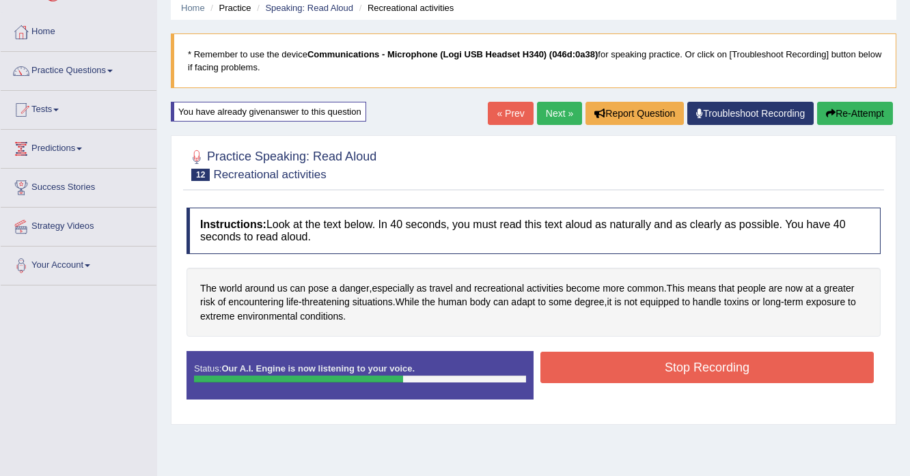
click at [606, 362] on button "Stop Recording" at bounding box center [706, 367] width 333 height 31
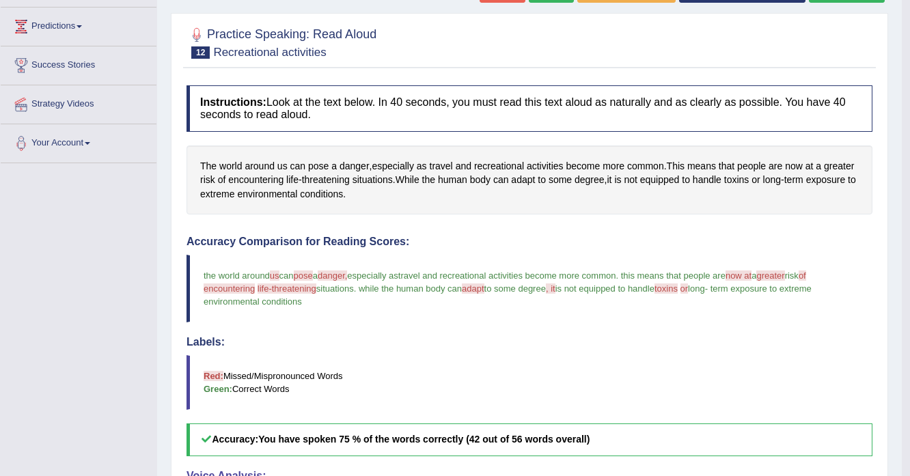
scroll to position [109, 0]
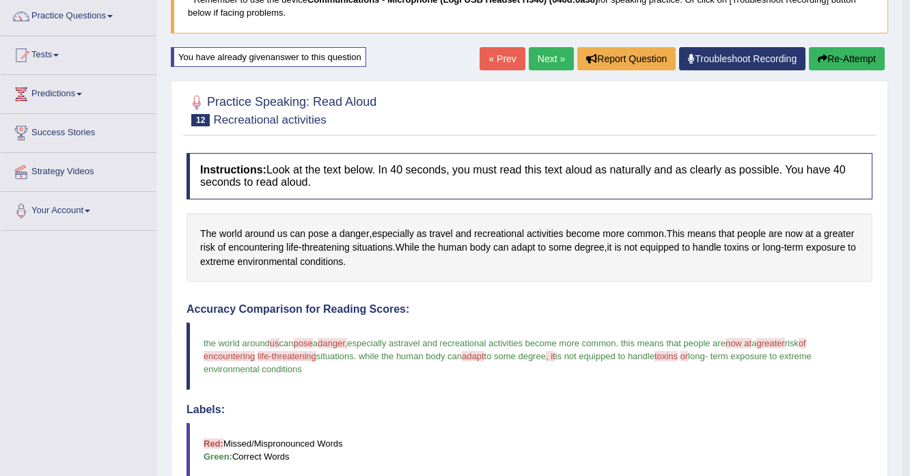
click at [841, 66] on button "Re-Attempt" at bounding box center [847, 58] width 76 height 23
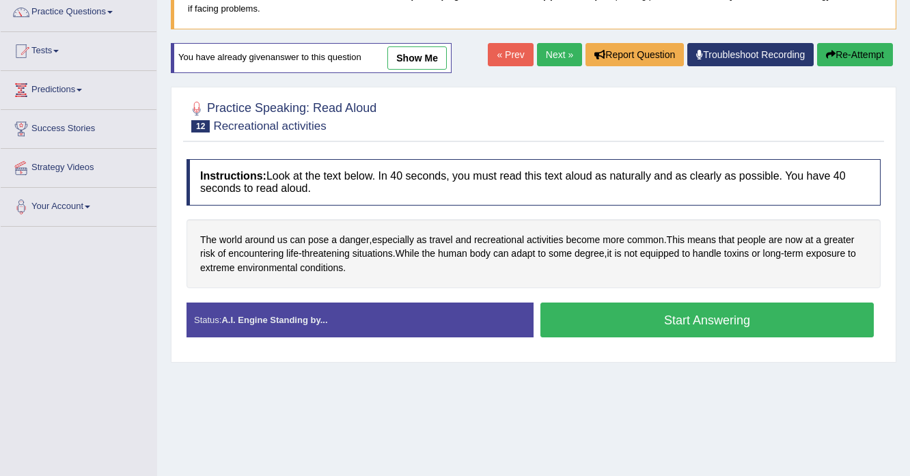
click at [635, 315] on button "Start Answering" at bounding box center [706, 320] width 333 height 35
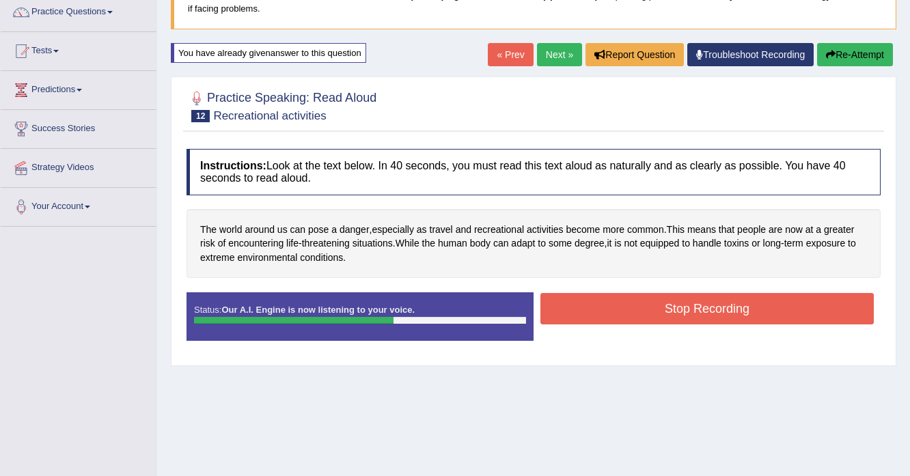
click at [613, 309] on button "Stop Recording" at bounding box center [706, 308] width 333 height 31
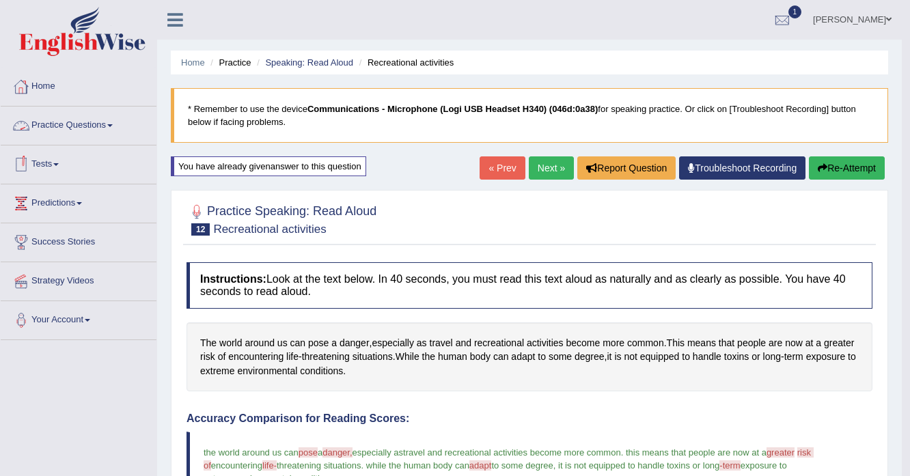
click at [112, 127] on link "Practice Questions" at bounding box center [79, 124] width 156 height 34
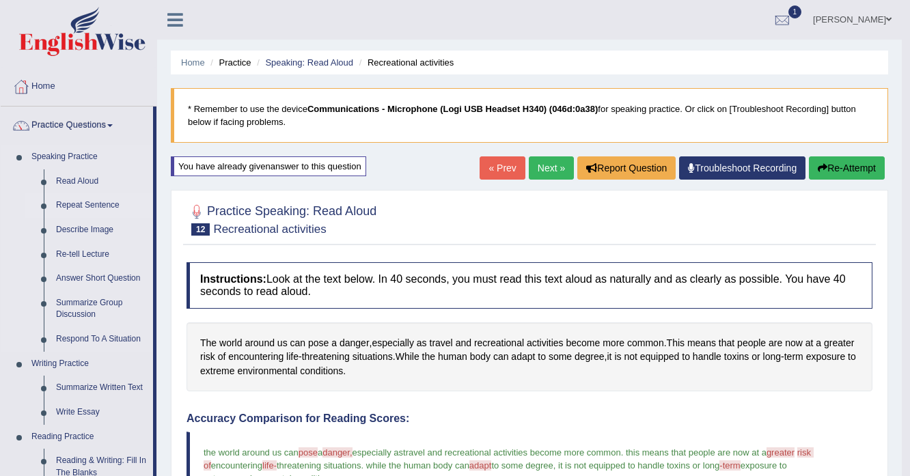
click at [82, 208] on link "Repeat Sentence" at bounding box center [101, 205] width 103 height 25
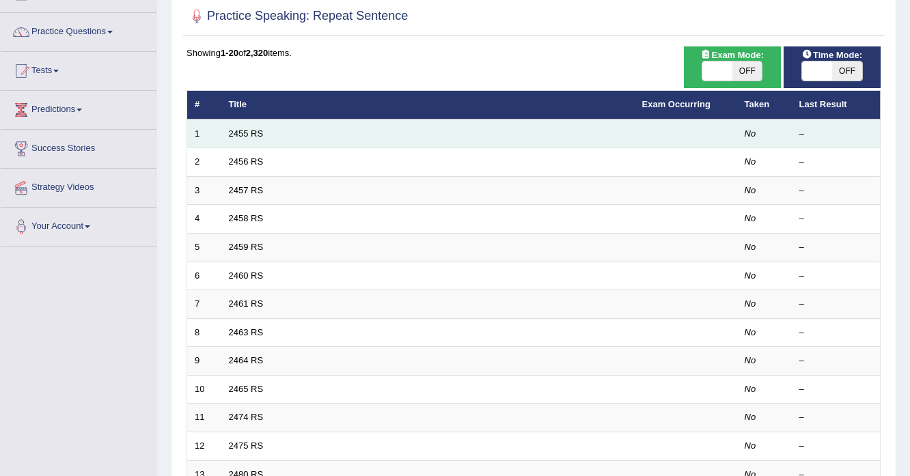
scroll to position [109, 0]
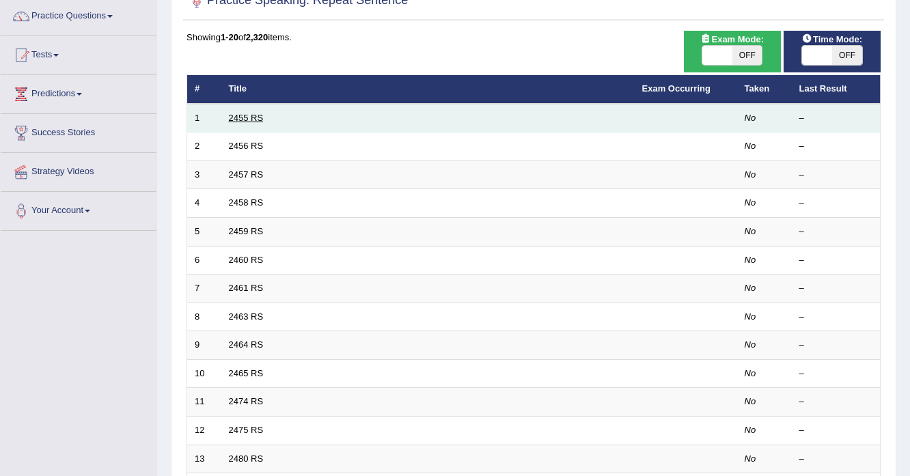
click at [254, 120] on link "2455 RS" at bounding box center [246, 118] width 35 height 10
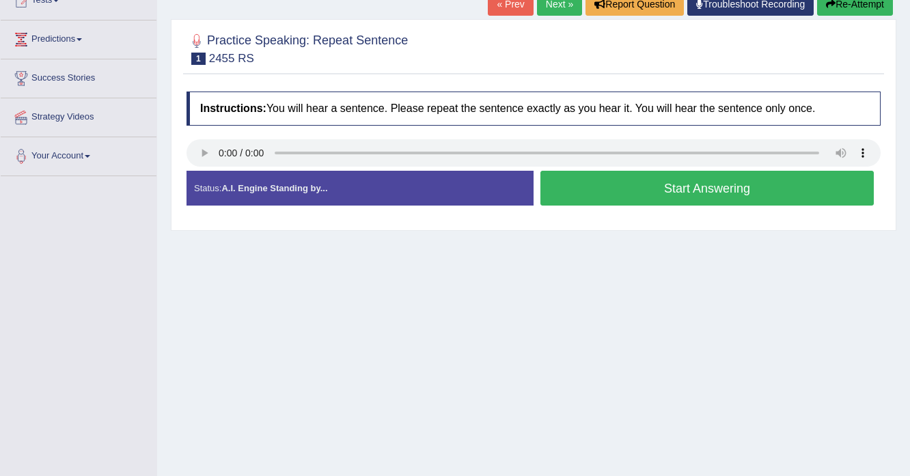
click at [727, 193] on button "Start Answering" at bounding box center [706, 188] width 333 height 35
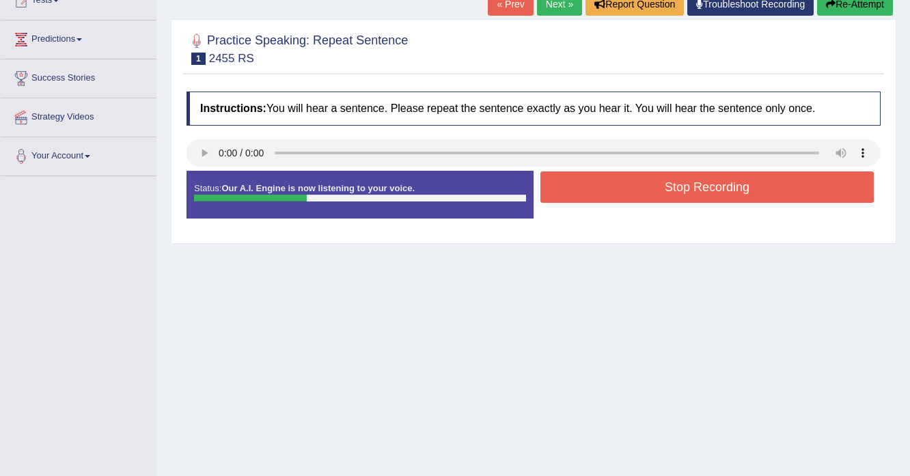
click at [637, 195] on button "Stop Recording" at bounding box center [706, 186] width 333 height 31
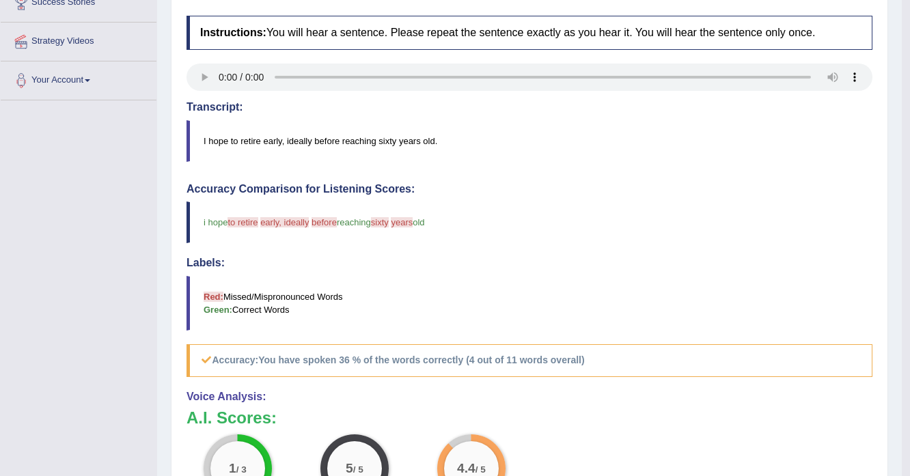
scroll to position [76, 0]
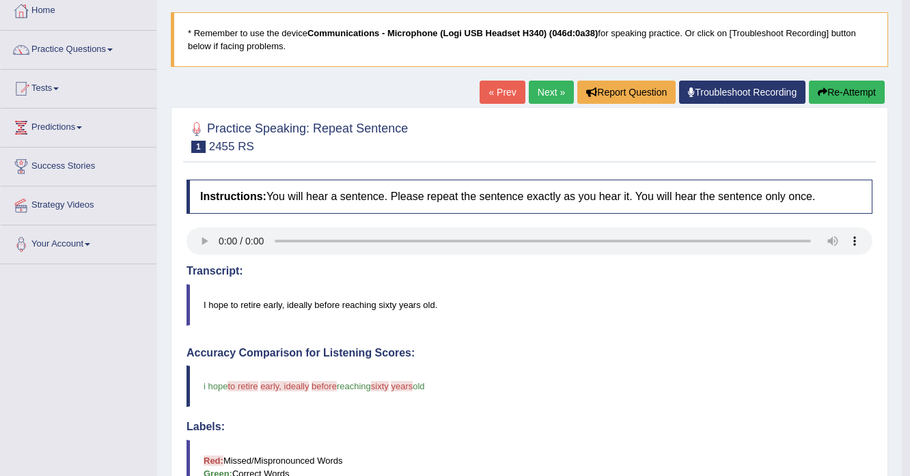
click at [836, 96] on button "Re-Attempt" at bounding box center [847, 92] width 76 height 23
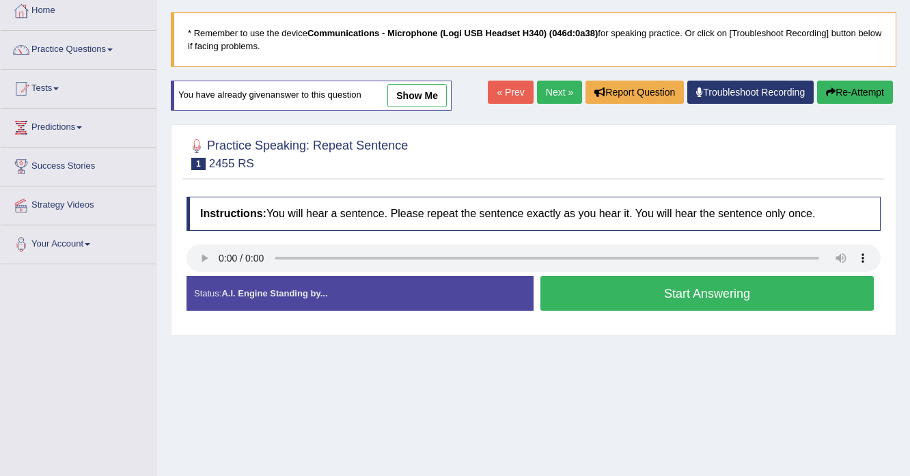
scroll to position [76, 0]
click at [593, 290] on button "Start Answering" at bounding box center [706, 293] width 333 height 35
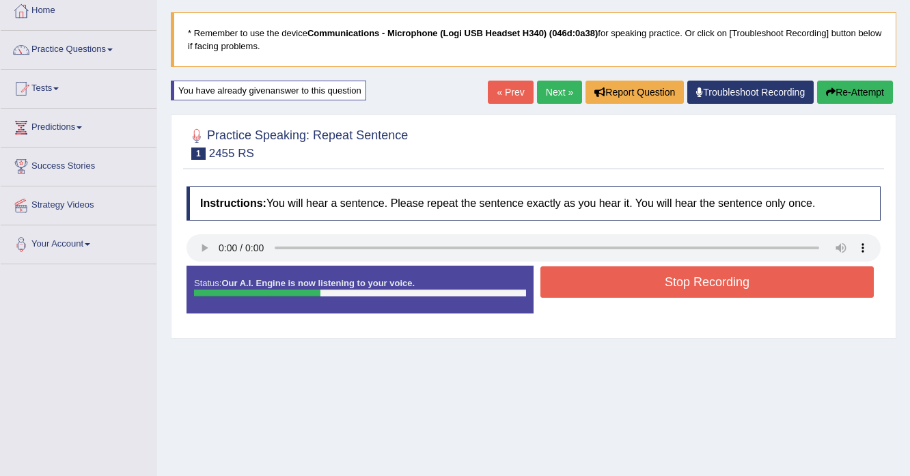
click at [593, 290] on button "Stop Recording" at bounding box center [706, 281] width 333 height 31
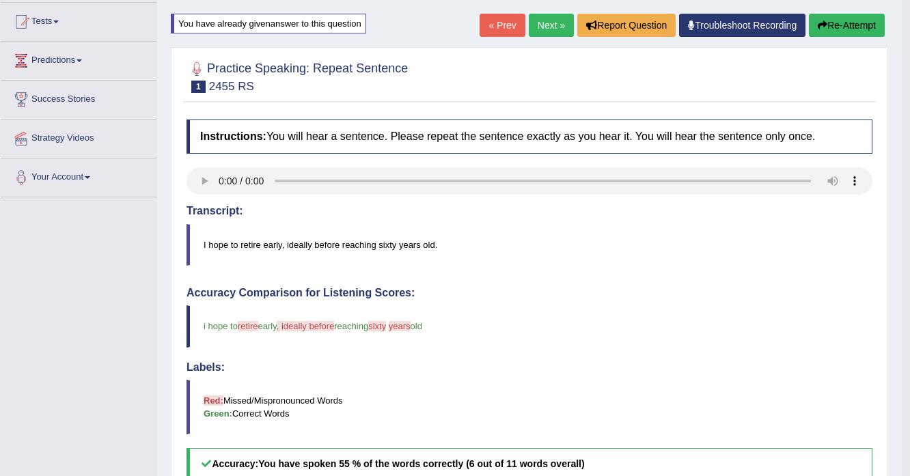
scroll to position [137, 0]
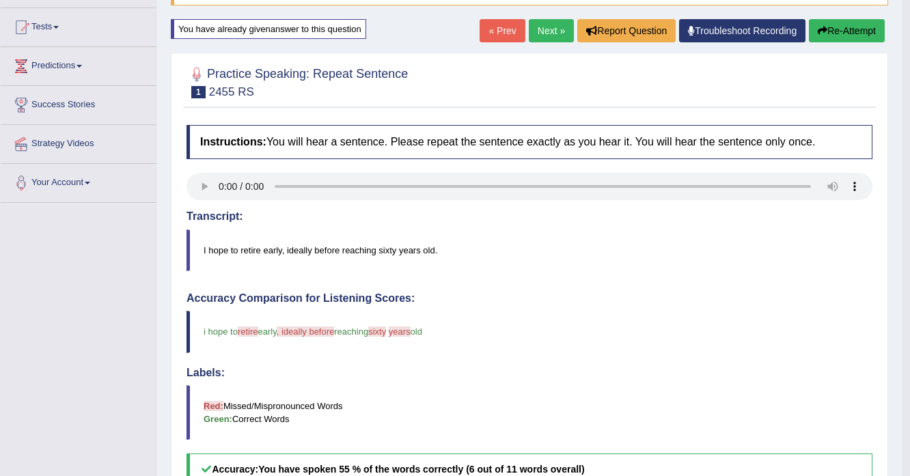
click at [824, 33] on button "Re-Attempt" at bounding box center [847, 30] width 76 height 23
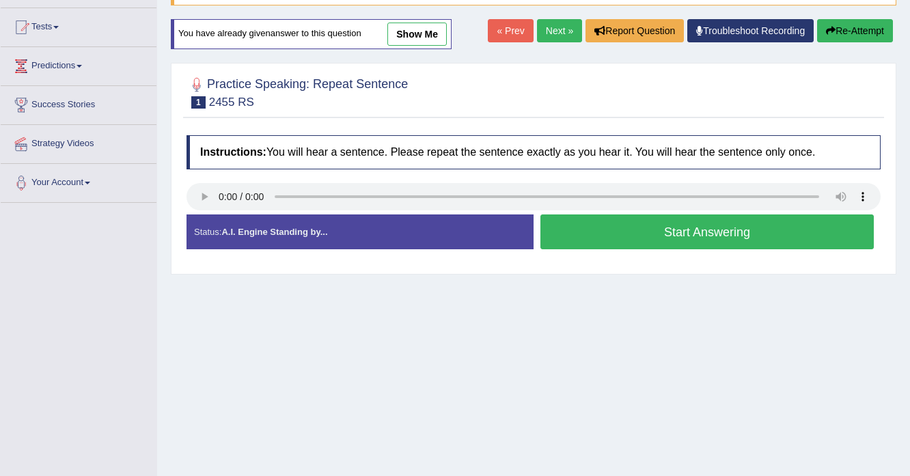
click at [721, 236] on button "Start Answering" at bounding box center [706, 231] width 333 height 35
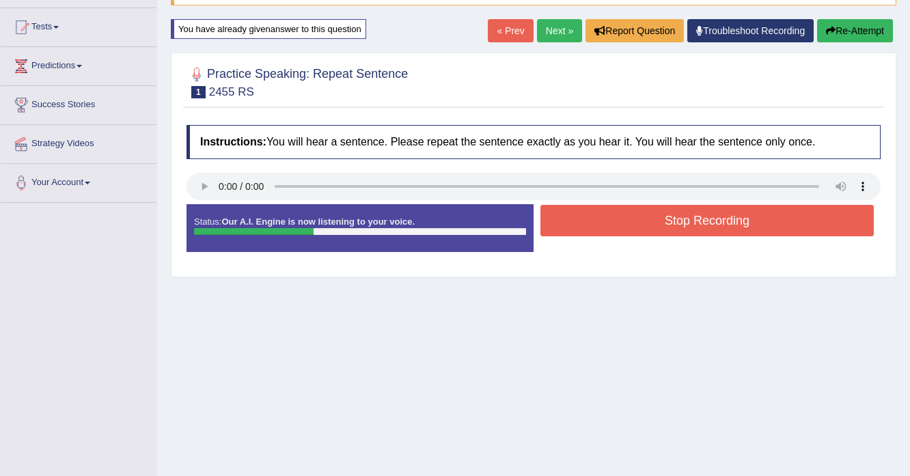
click at [713, 210] on button "Stop Recording" at bounding box center [706, 220] width 333 height 31
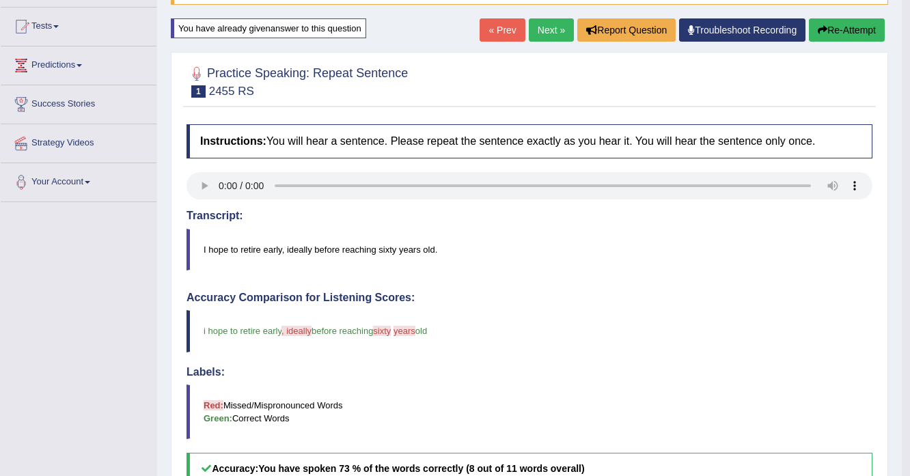
scroll to position [137, 0]
click at [546, 31] on link "Next »" at bounding box center [551, 30] width 45 height 23
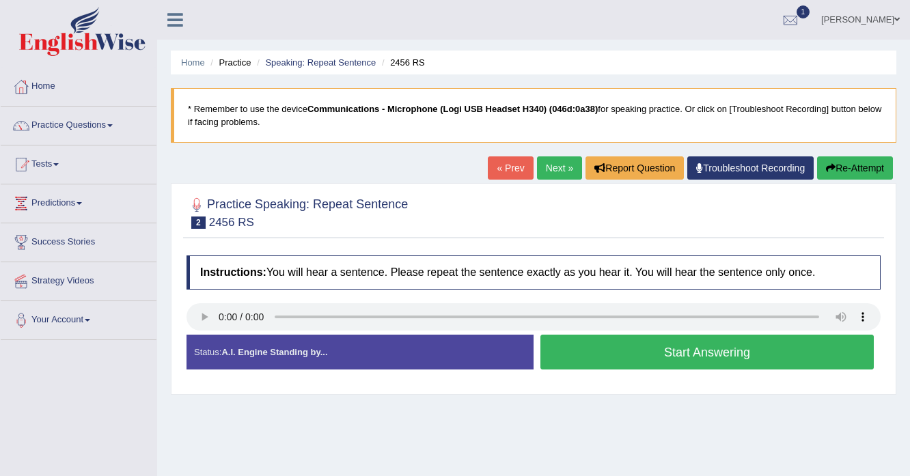
click at [675, 345] on button "Start Answering" at bounding box center [706, 352] width 333 height 35
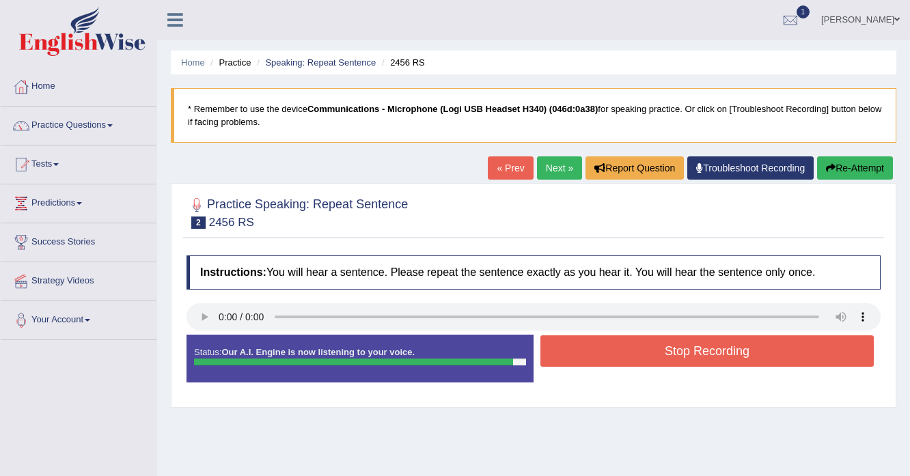
click at [308, 360] on div at bounding box center [353, 362] width 319 height 7
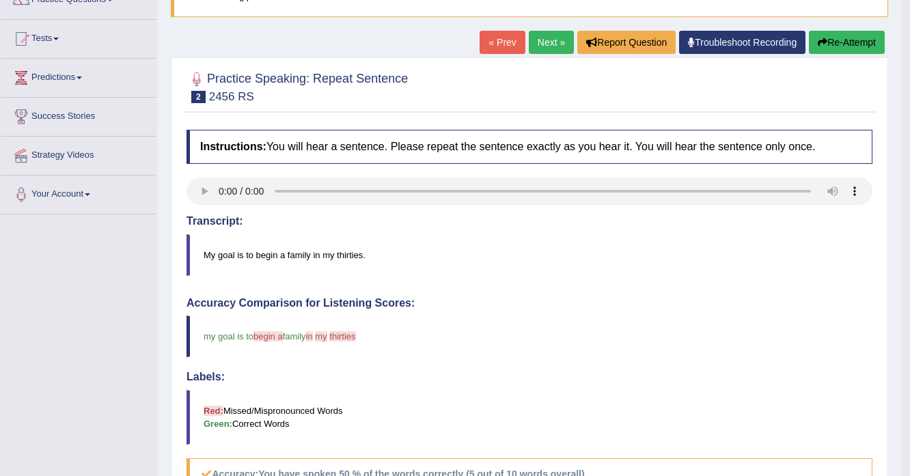
scroll to position [109, 0]
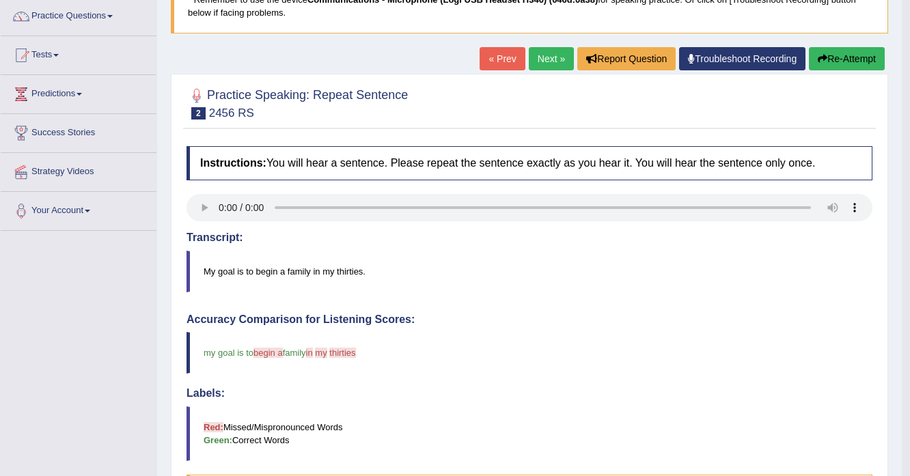
click at [839, 61] on button "Re-Attempt" at bounding box center [847, 58] width 76 height 23
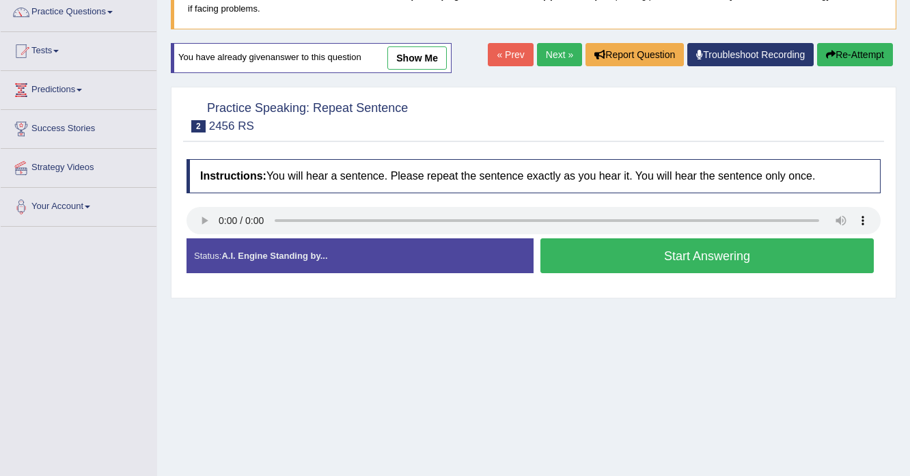
scroll to position [113, 0]
click at [603, 254] on button "Start Answering" at bounding box center [706, 255] width 333 height 35
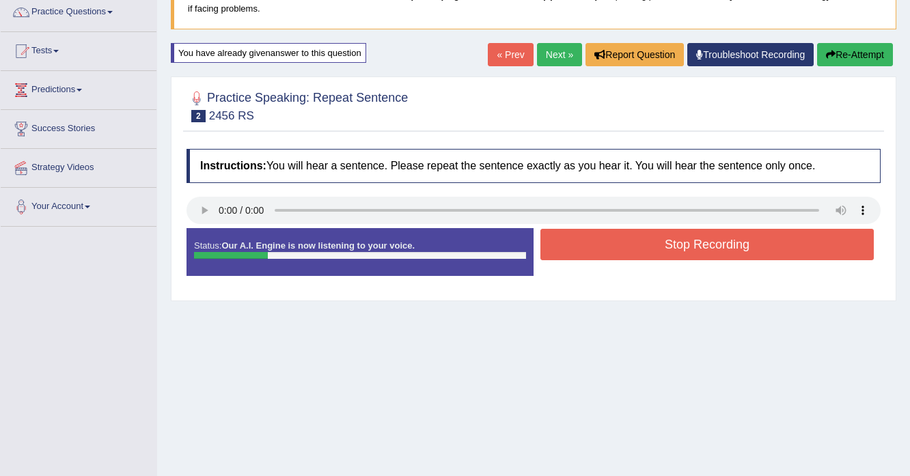
click at [593, 256] on button "Stop Recording" at bounding box center [706, 244] width 333 height 31
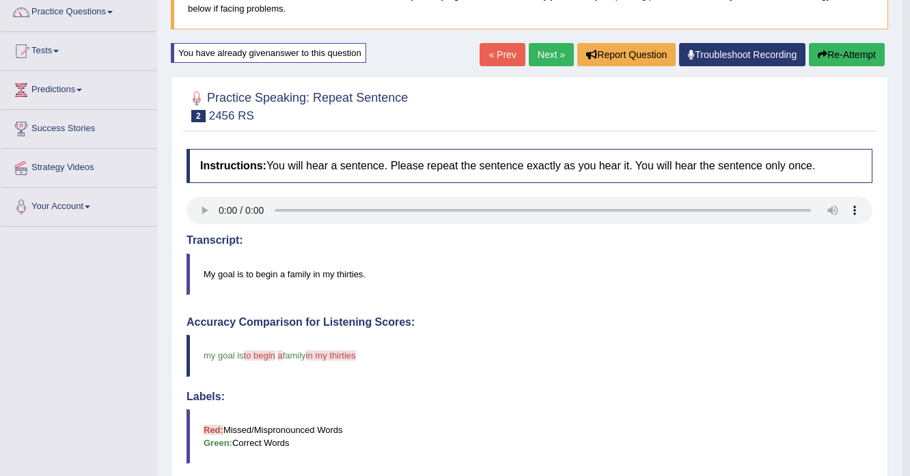
click at [839, 55] on button "Re-Attempt" at bounding box center [847, 54] width 76 height 23
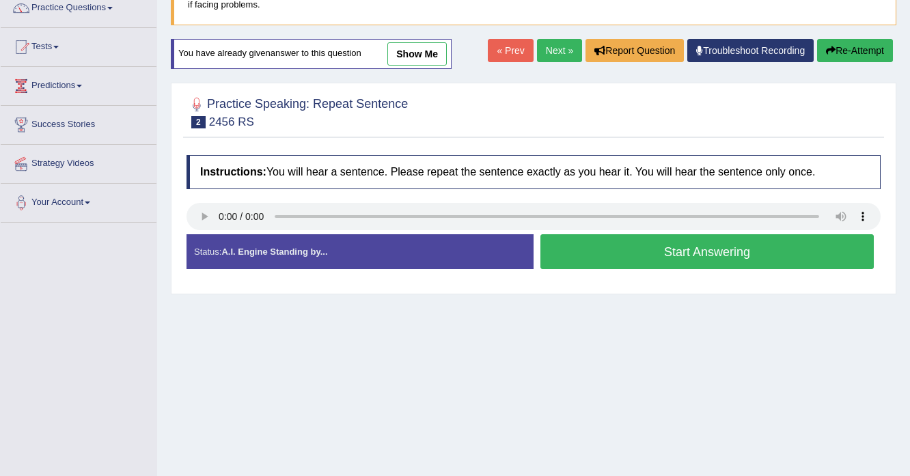
click at [643, 246] on button "Start Answering" at bounding box center [706, 251] width 333 height 35
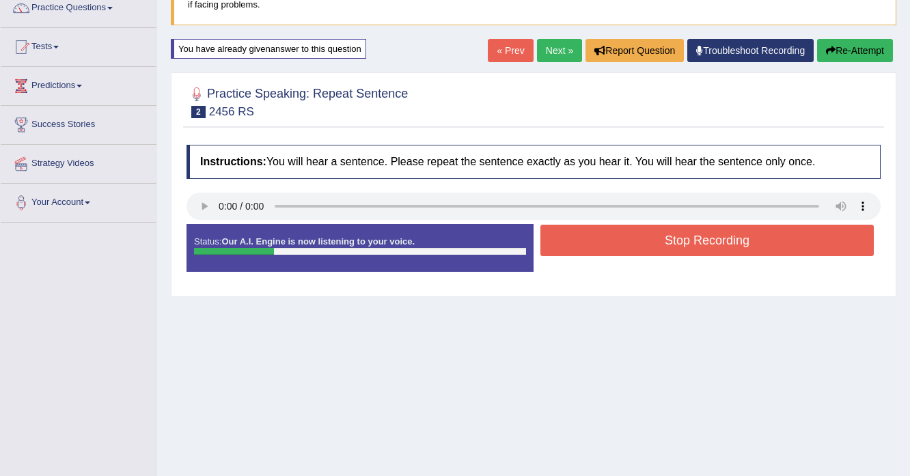
click at [637, 242] on button "Stop Recording" at bounding box center [706, 240] width 333 height 31
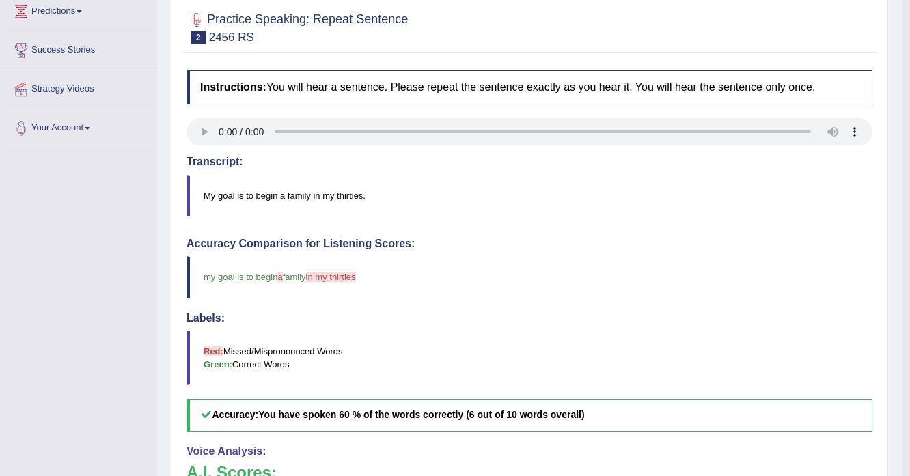
scroll to position [28, 0]
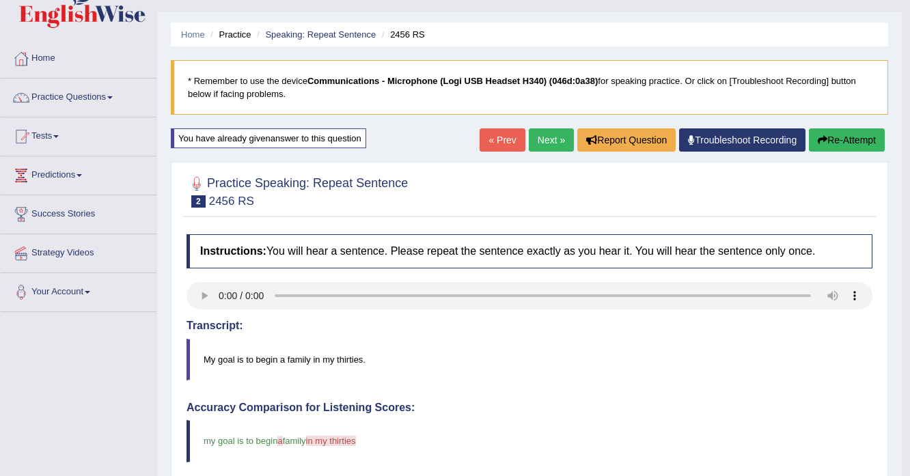
click at [561, 142] on link "Next »" at bounding box center [551, 139] width 45 height 23
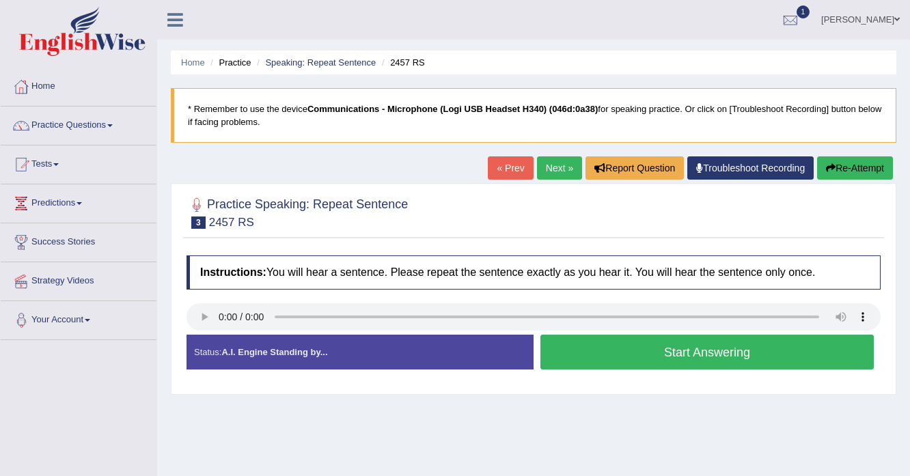
click at [659, 341] on button "Start Answering" at bounding box center [706, 352] width 333 height 35
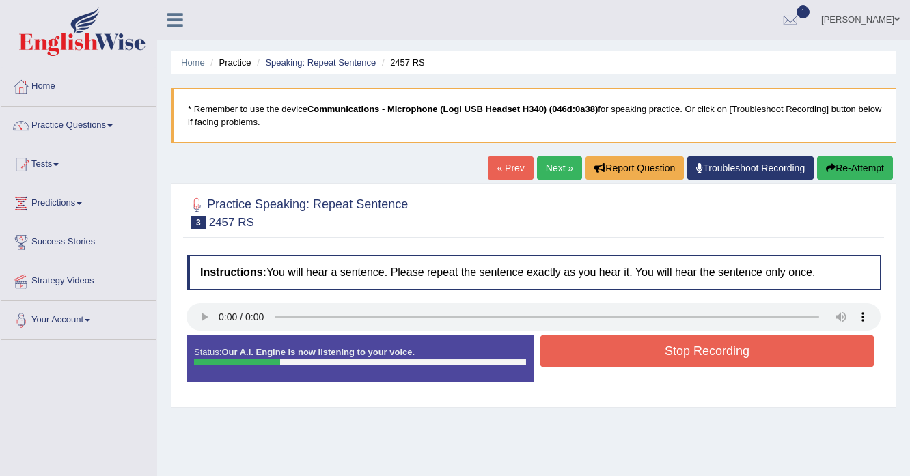
click at [659, 341] on button "Stop Recording" at bounding box center [706, 350] width 333 height 31
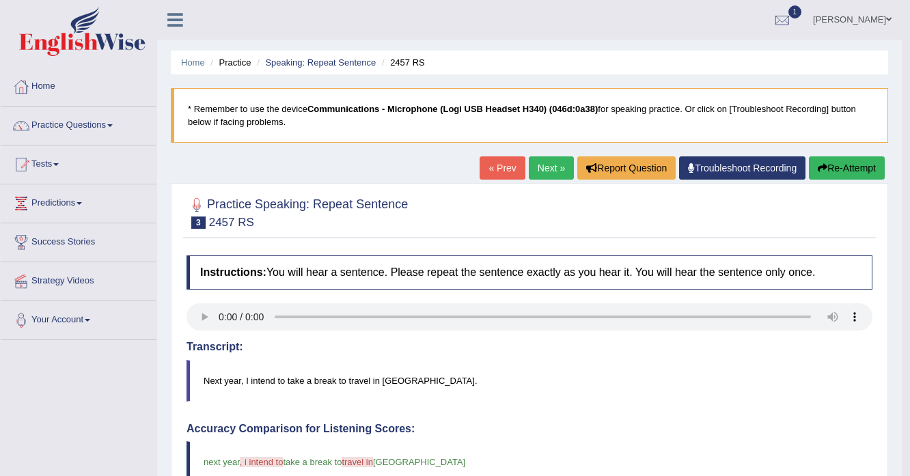
click at [535, 164] on link "Next »" at bounding box center [551, 167] width 45 height 23
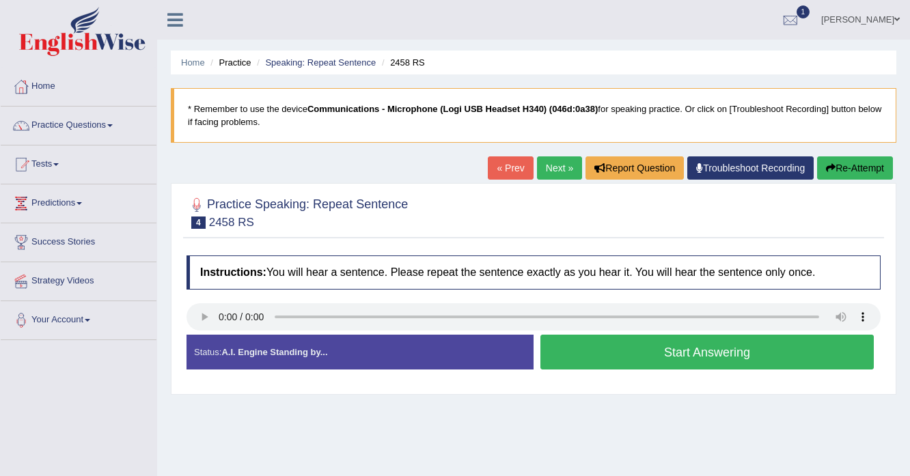
click at [713, 359] on button "Start Answering" at bounding box center [706, 352] width 333 height 35
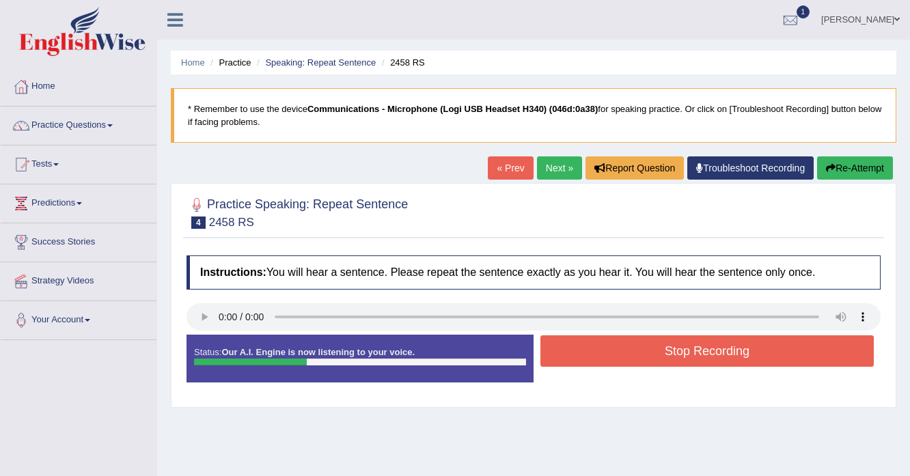
click at [706, 345] on button "Stop Recording" at bounding box center [706, 350] width 333 height 31
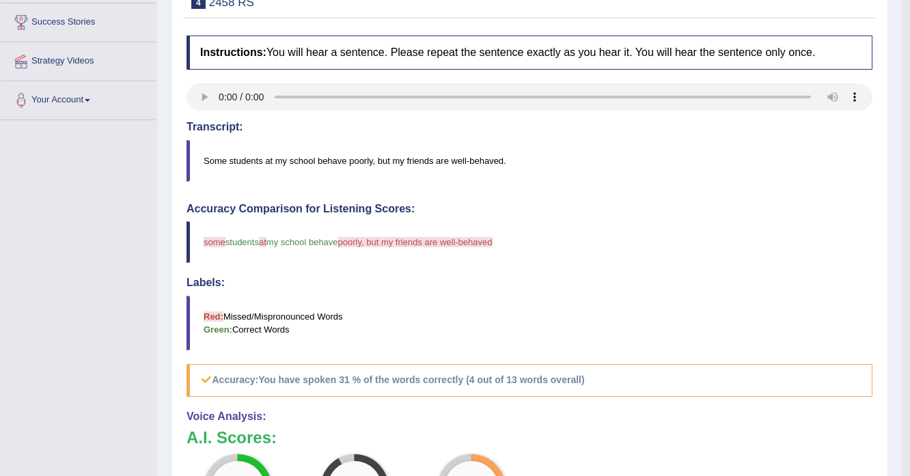
scroll to position [55, 0]
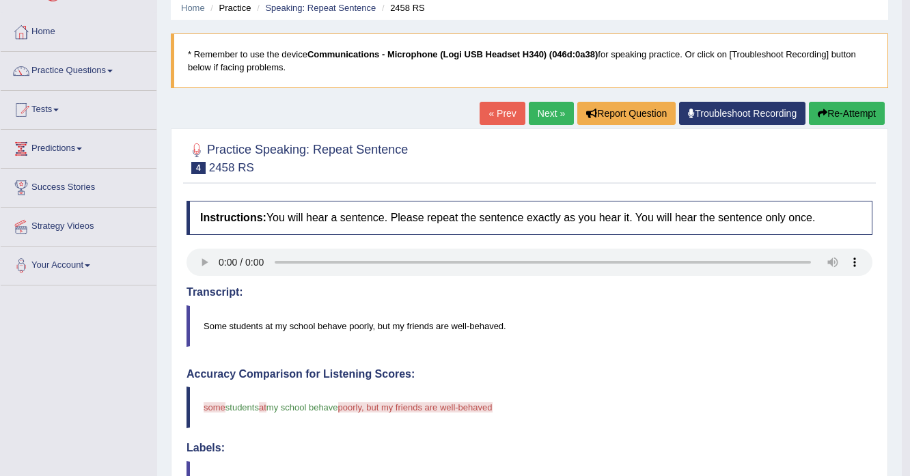
click at [850, 122] on button "Re-Attempt" at bounding box center [847, 113] width 76 height 23
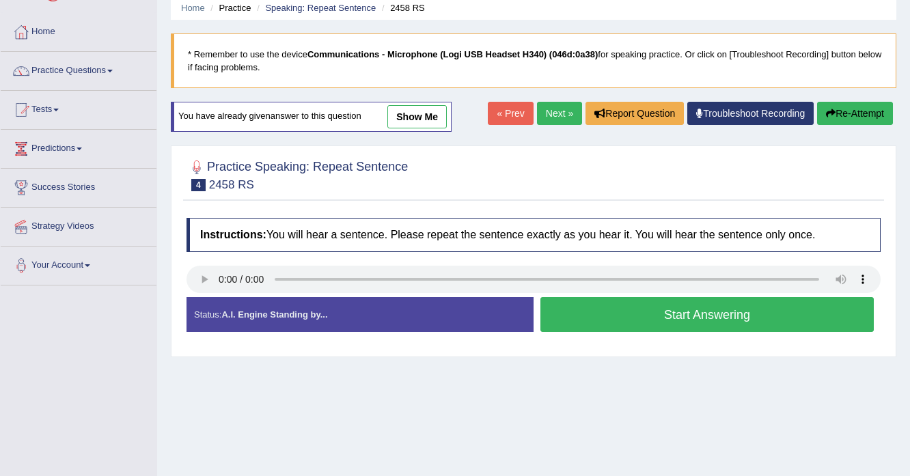
click at [590, 338] on div "Status: A.I. Engine Standing by... Start Answering Stop Recording" at bounding box center [533, 321] width 694 height 48
click at [595, 329] on button "Start Answering" at bounding box center [706, 314] width 333 height 35
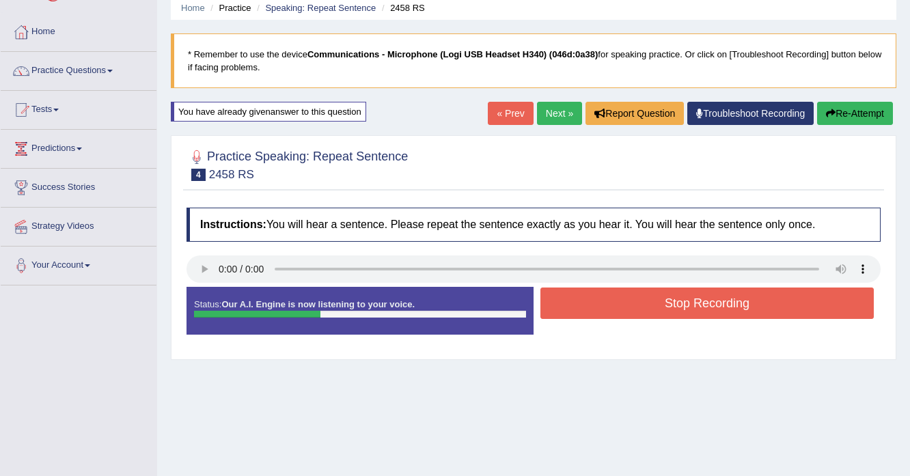
click at [601, 298] on button "Stop Recording" at bounding box center [706, 302] width 333 height 31
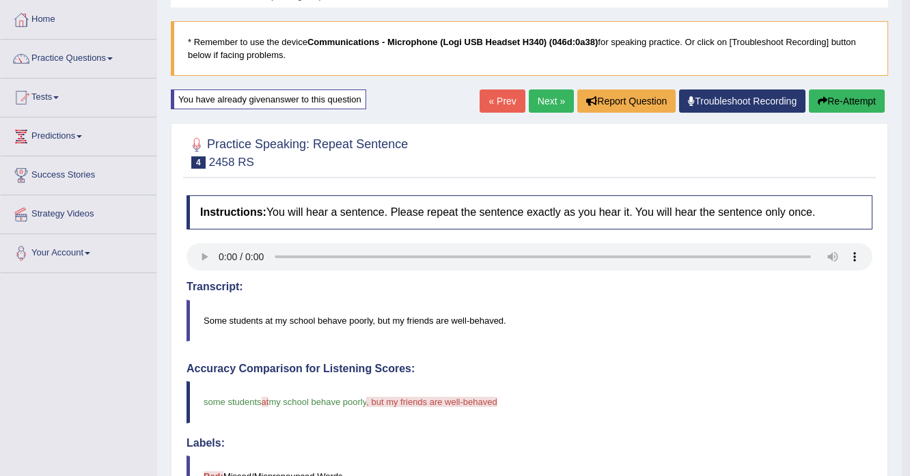
scroll to position [55, 0]
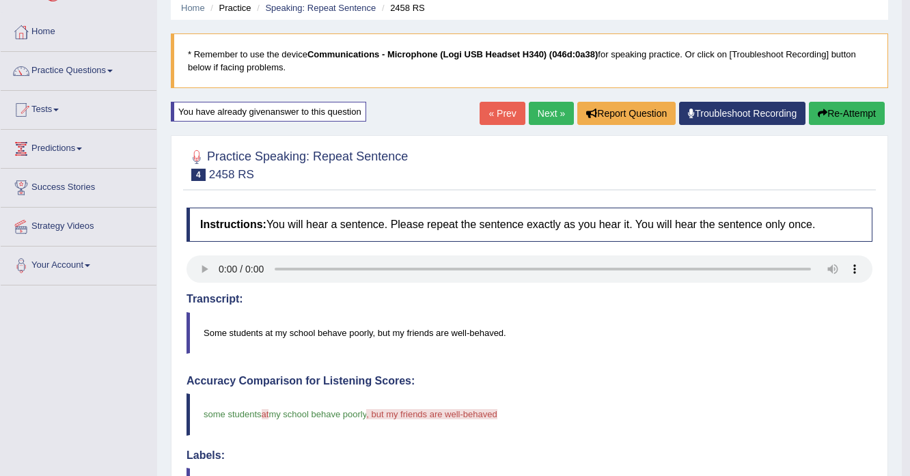
click at [850, 107] on button "Re-Attempt" at bounding box center [847, 113] width 76 height 23
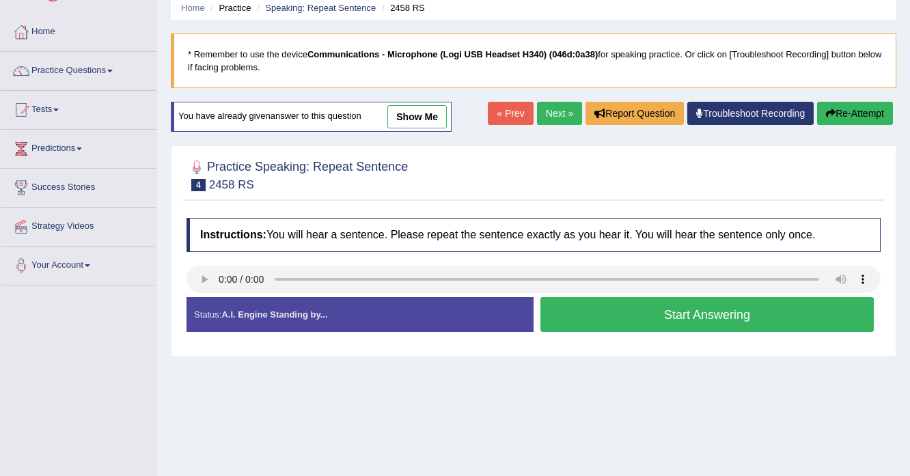
scroll to position [55, 0]
click at [626, 317] on button "Start Answering" at bounding box center [706, 314] width 333 height 35
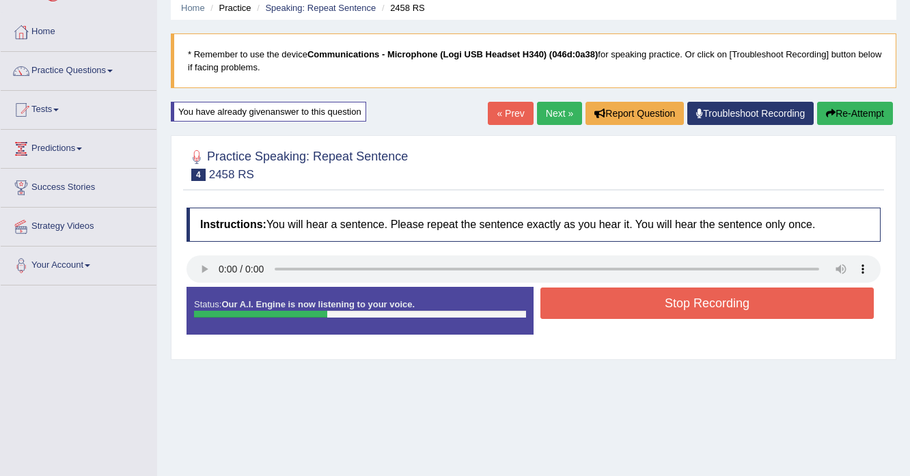
click at [619, 308] on button "Stop Recording" at bounding box center [706, 302] width 333 height 31
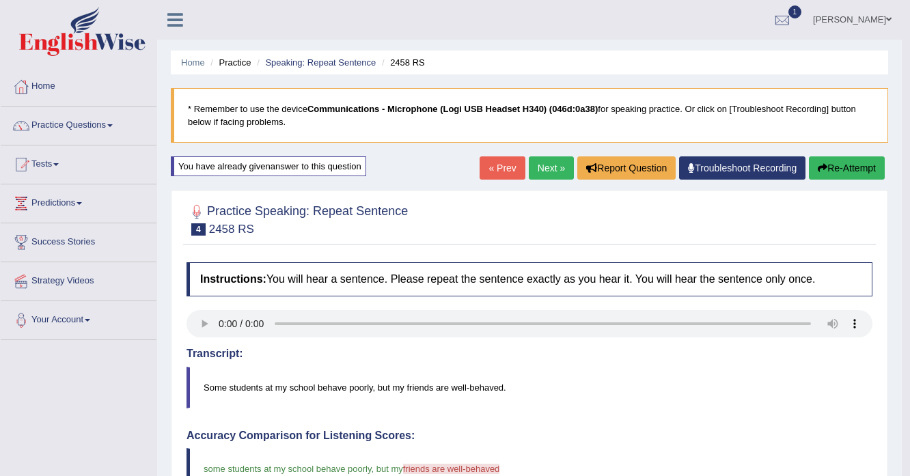
click at [554, 170] on link "Next »" at bounding box center [551, 167] width 45 height 23
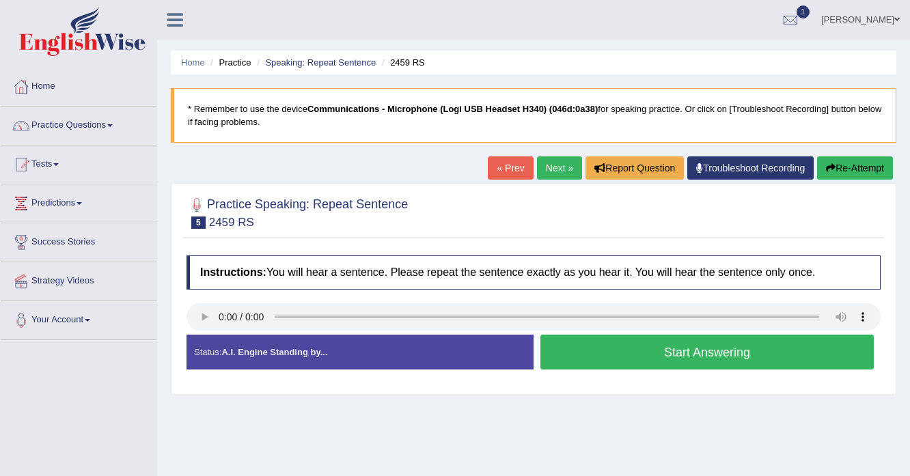
click at [570, 357] on button "Start Answering" at bounding box center [706, 352] width 333 height 35
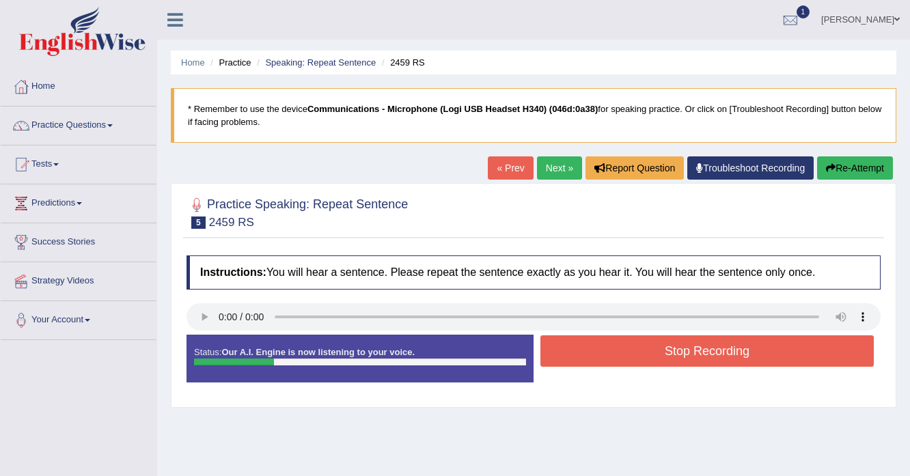
click at [630, 356] on button "Stop Recording" at bounding box center [706, 350] width 333 height 31
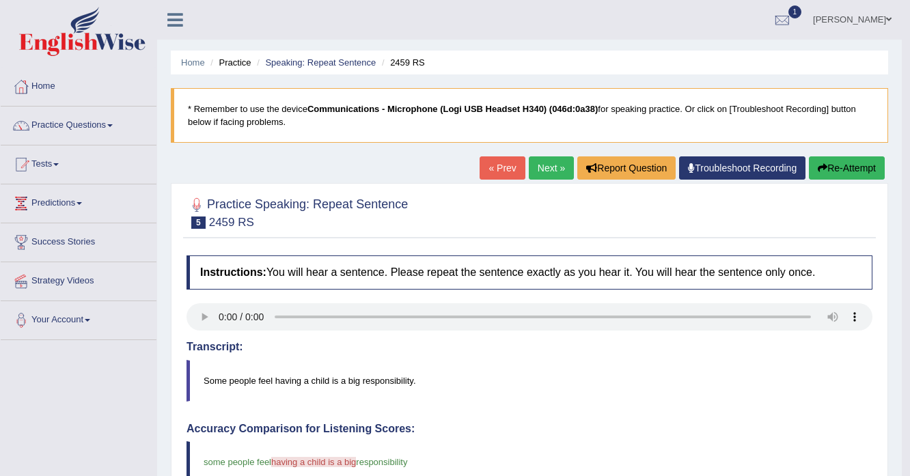
click at [852, 167] on button "Re-Attempt" at bounding box center [847, 167] width 76 height 23
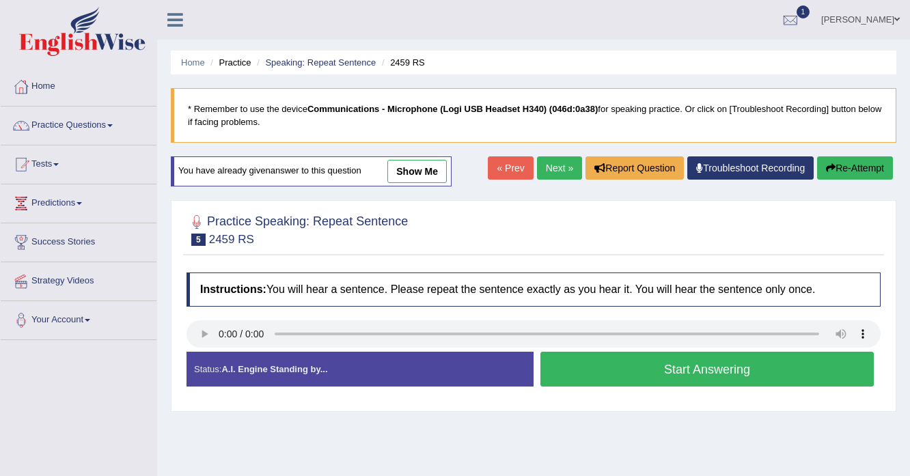
click at [582, 371] on button "Start Answering" at bounding box center [706, 369] width 333 height 35
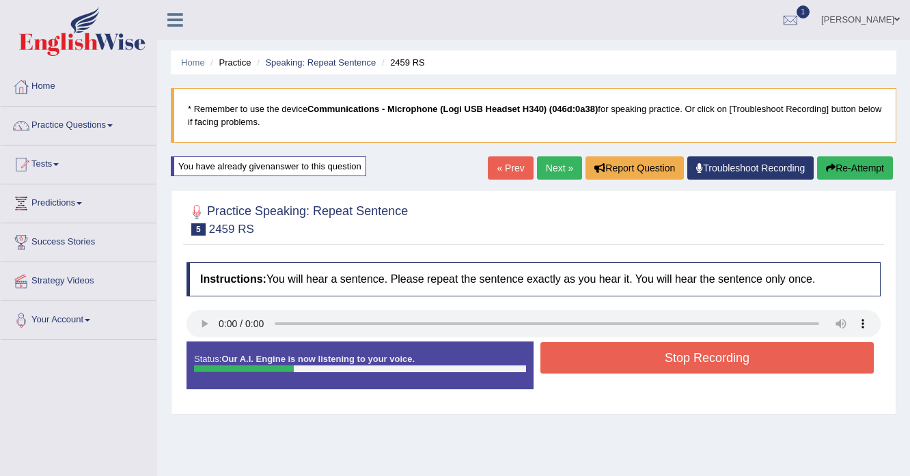
click at [606, 364] on button "Stop Recording" at bounding box center [706, 357] width 333 height 31
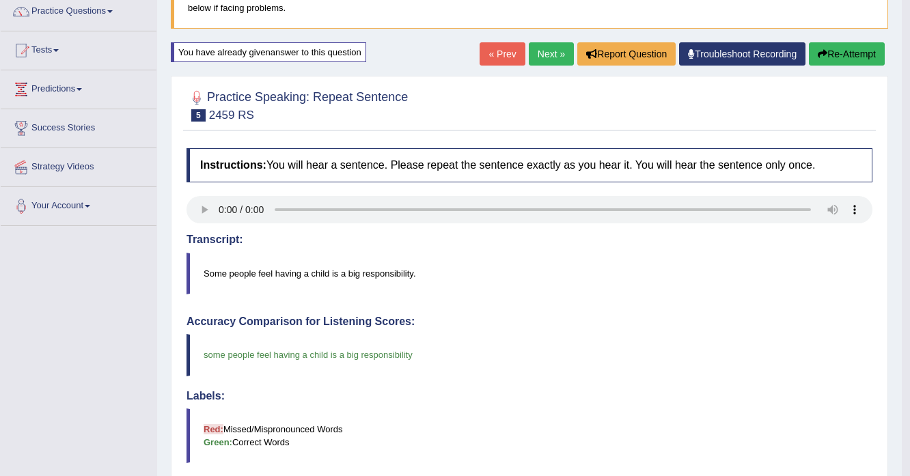
scroll to position [109, 0]
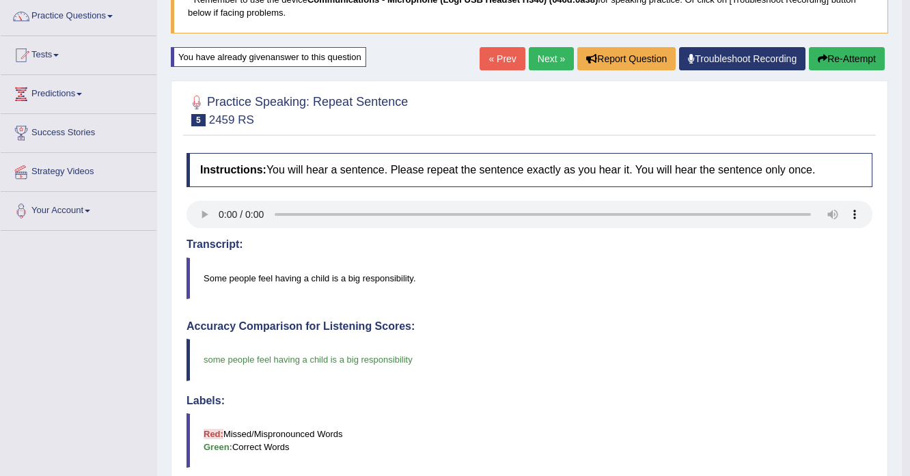
click at [550, 57] on link "Next »" at bounding box center [551, 58] width 45 height 23
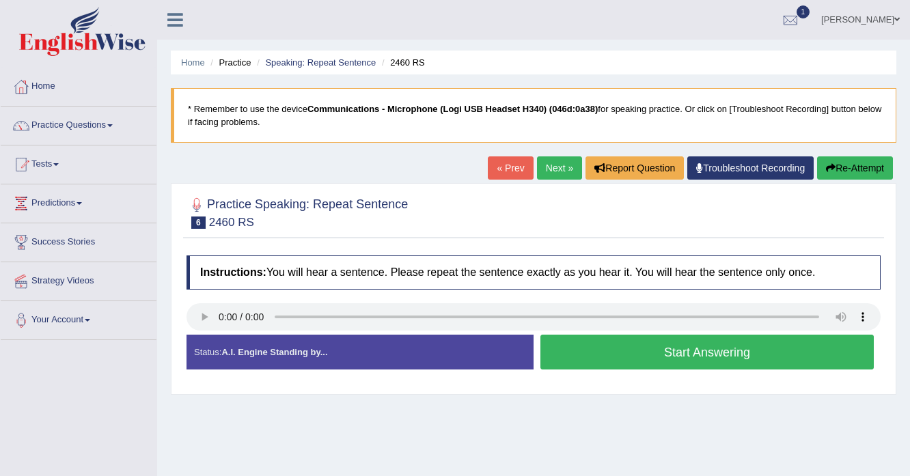
click at [626, 347] on button "Start Answering" at bounding box center [706, 352] width 333 height 35
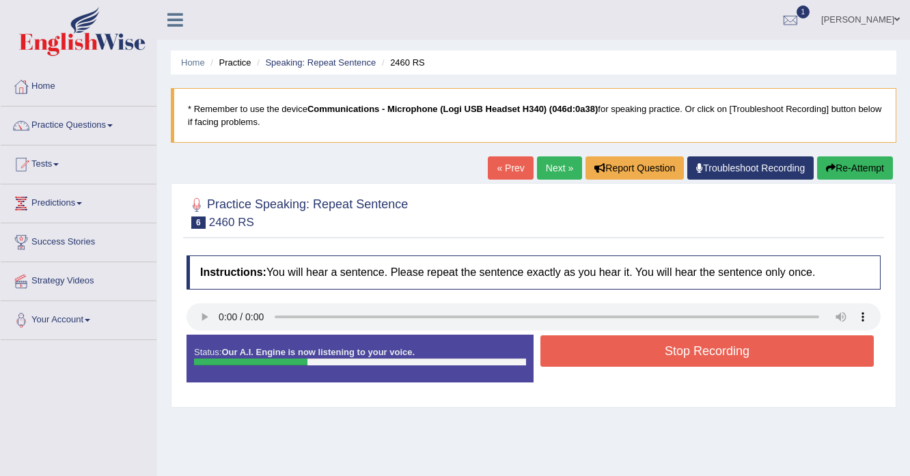
click at [611, 360] on button "Stop Recording" at bounding box center [706, 350] width 333 height 31
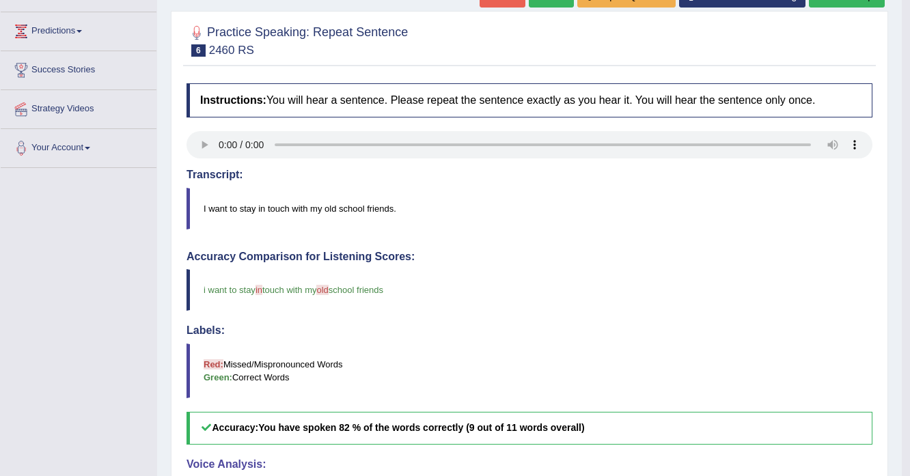
scroll to position [109, 0]
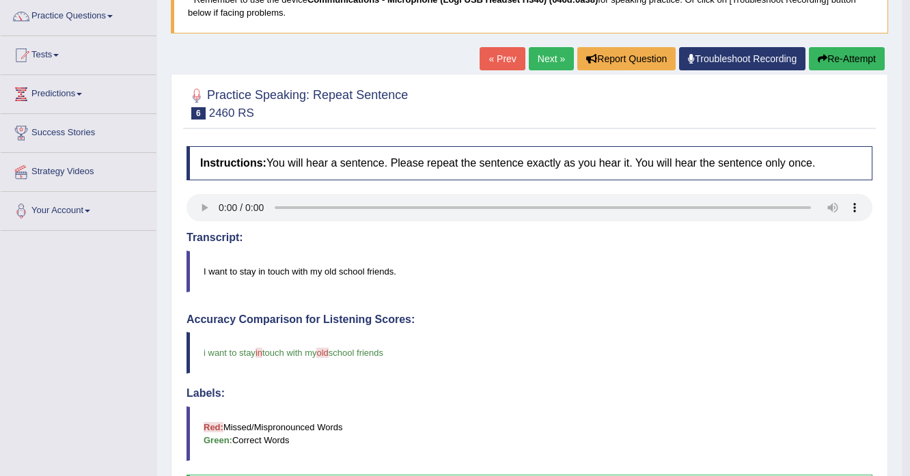
click at [539, 51] on link "Next »" at bounding box center [551, 58] width 45 height 23
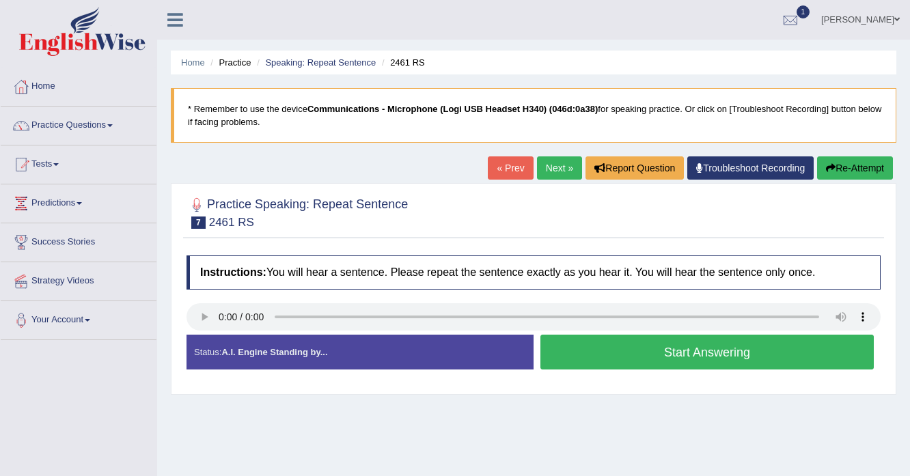
click at [619, 355] on button "Start Answering" at bounding box center [706, 352] width 333 height 35
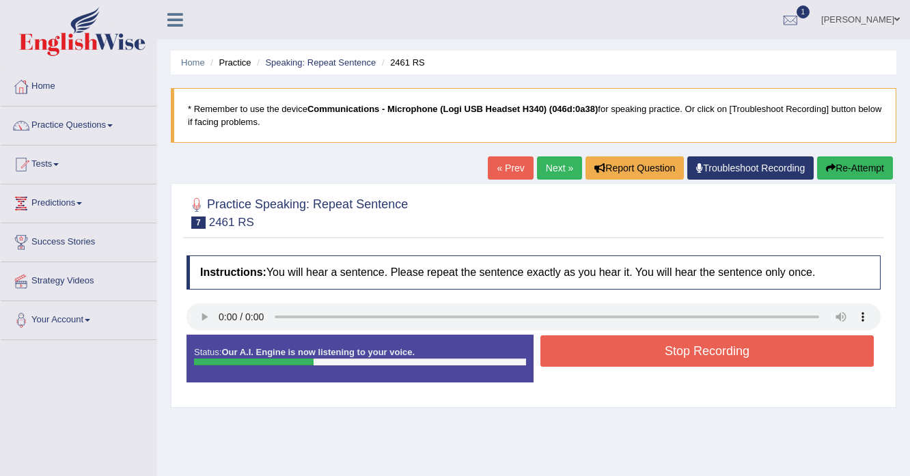
click at [623, 359] on button "Stop Recording" at bounding box center [706, 350] width 333 height 31
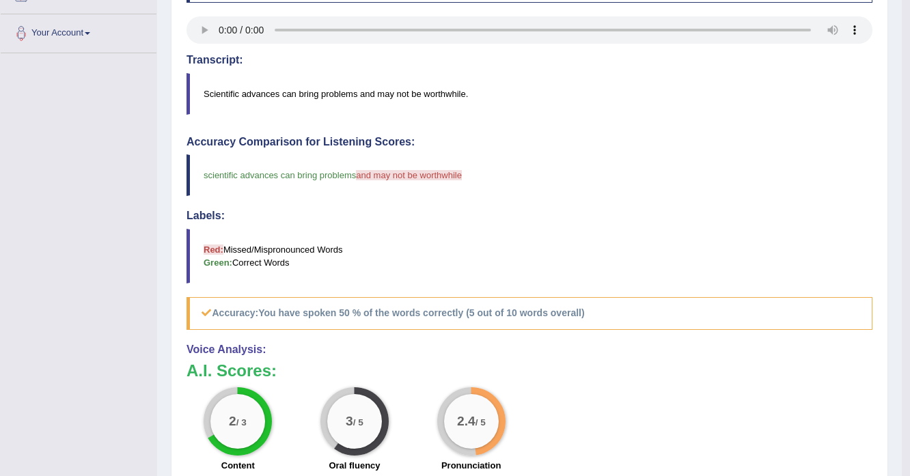
scroll to position [109, 0]
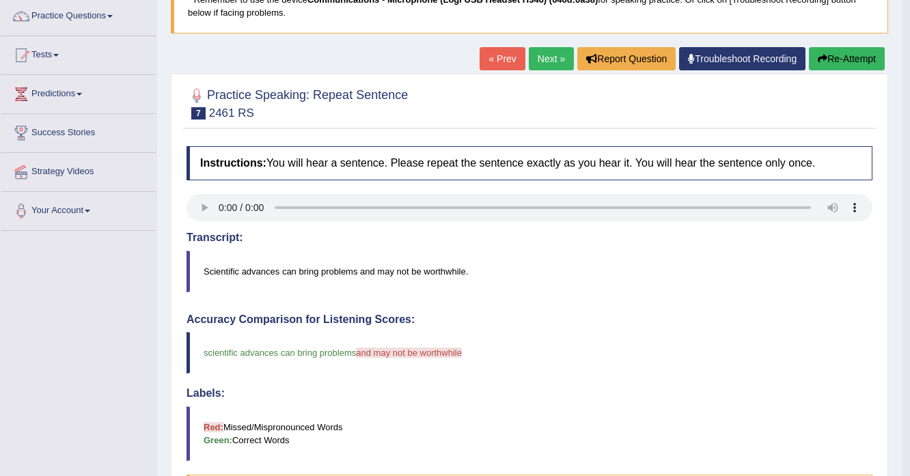
click at [843, 64] on button "Re-Attempt" at bounding box center [847, 58] width 76 height 23
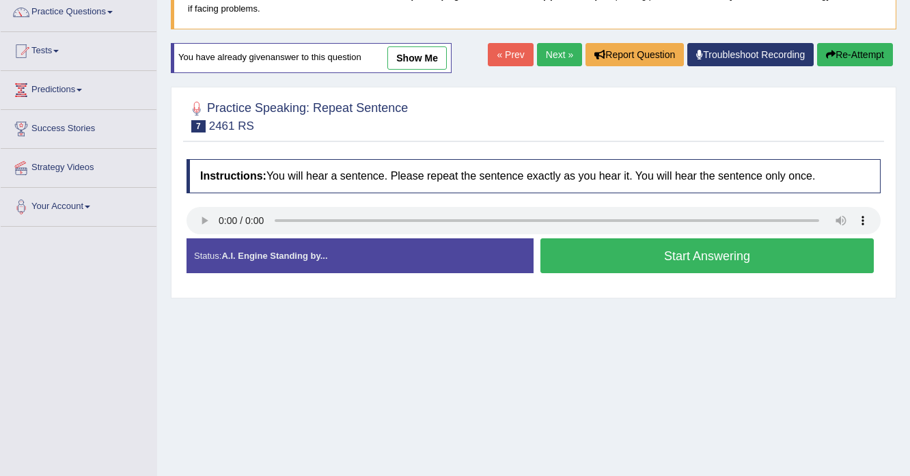
click at [707, 262] on button "Start Answering" at bounding box center [706, 255] width 333 height 35
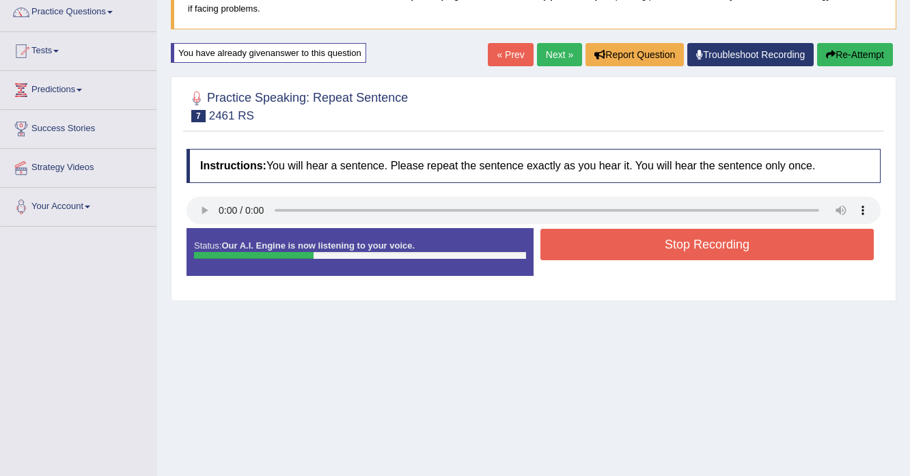
click at [647, 231] on button "Stop Recording" at bounding box center [706, 244] width 333 height 31
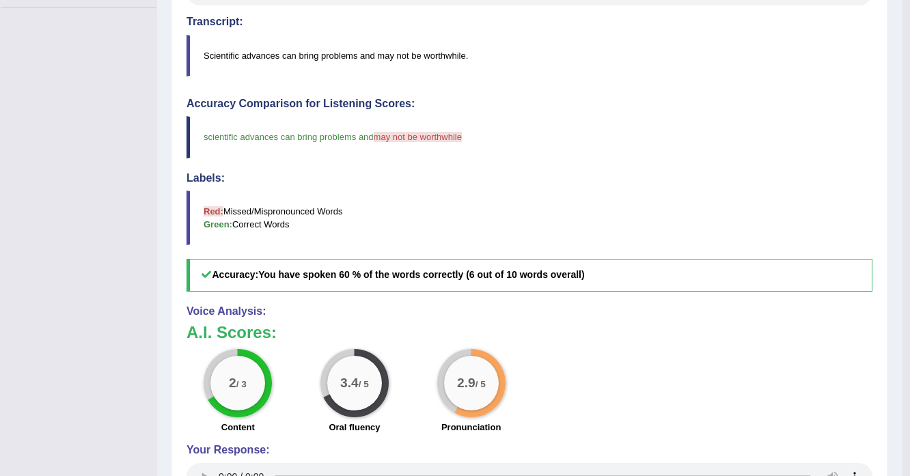
scroll to position [4, 0]
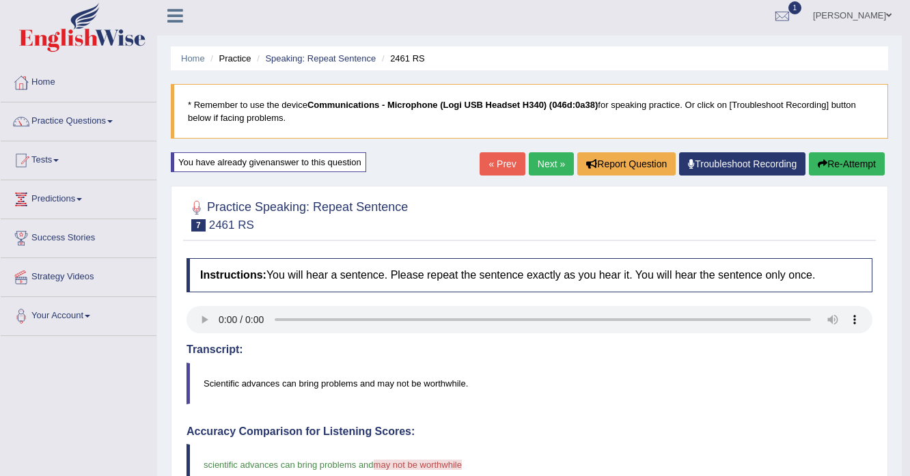
click at [551, 172] on link "Next »" at bounding box center [551, 163] width 45 height 23
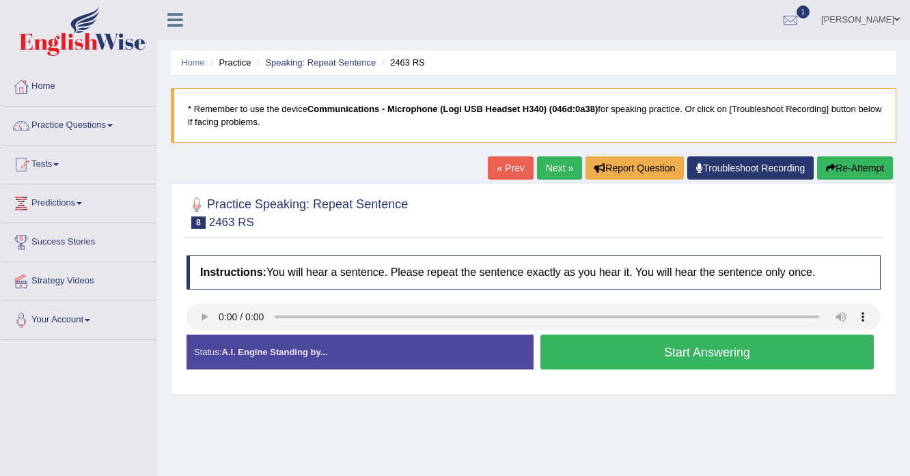
click at [553, 349] on button "Start Answering" at bounding box center [706, 352] width 333 height 35
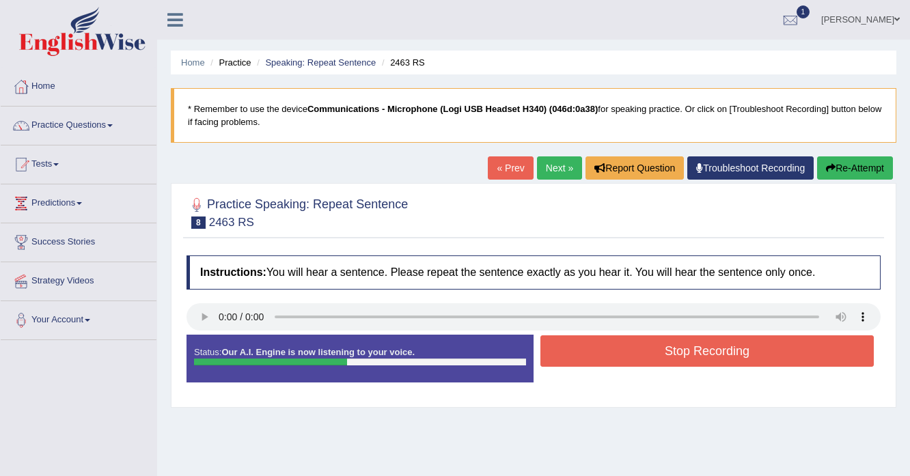
click at [597, 350] on button "Stop Recording" at bounding box center [706, 350] width 333 height 31
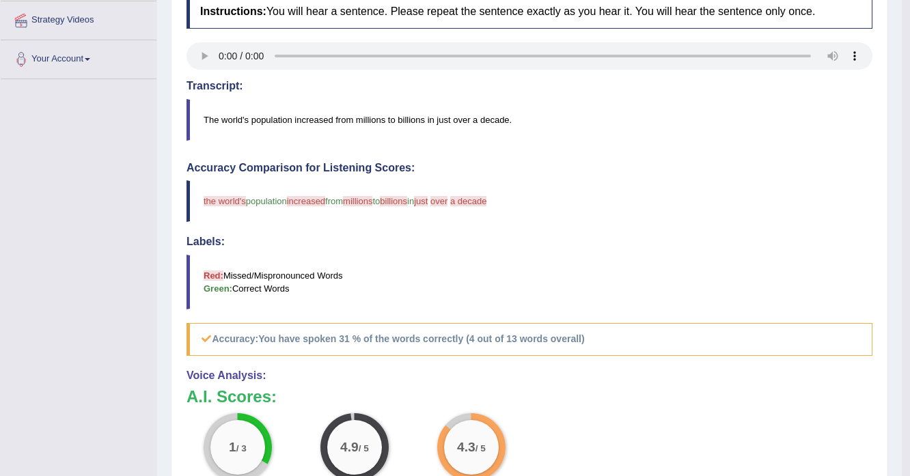
scroll to position [109, 0]
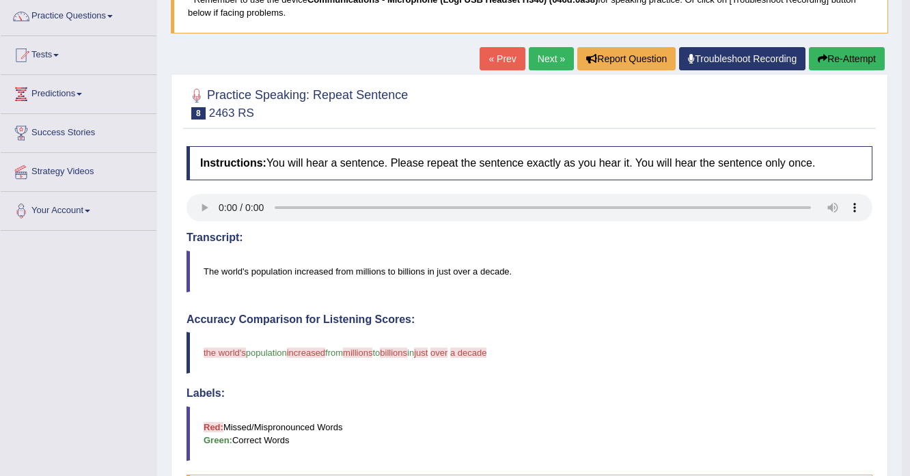
click at [871, 50] on button "Re-Attempt" at bounding box center [847, 58] width 76 height 23
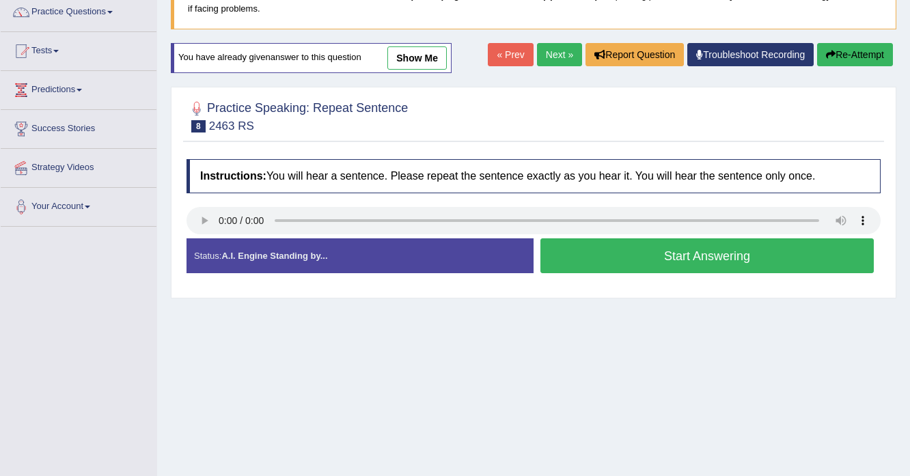
click at [560, 245] on button "Start Answering" at bounding box center [706, 255] width 333 height 35
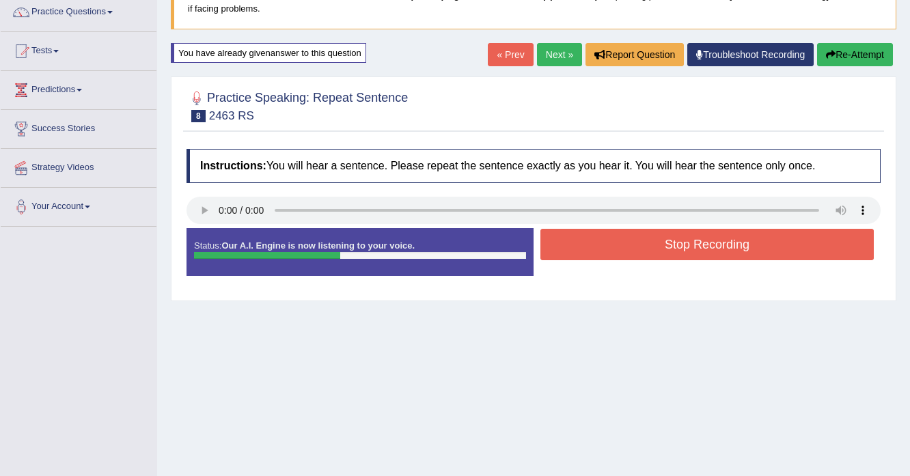
click at [560, 245] on button "Stop Recording" at bounding box center [706, 244] width 333 height 31
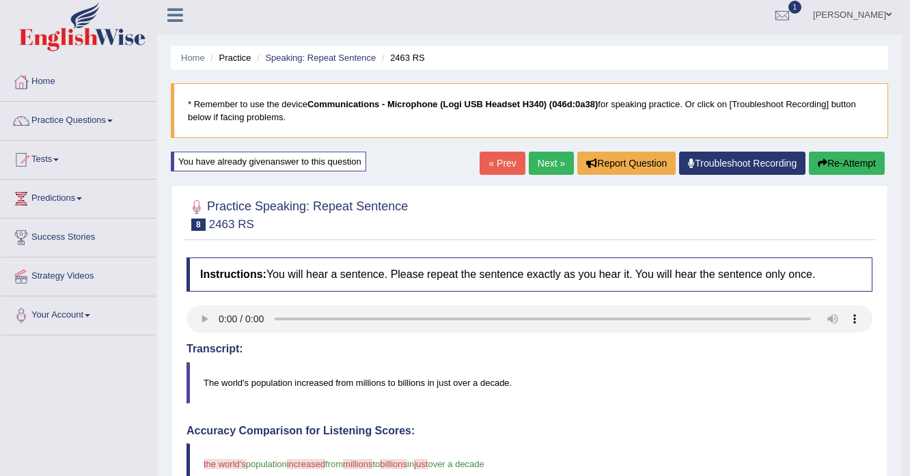
scroll to position [4, 0]
click at [855, 162] on button "Re-Attempt" at bounding box center [847, 163] width 76 height 23
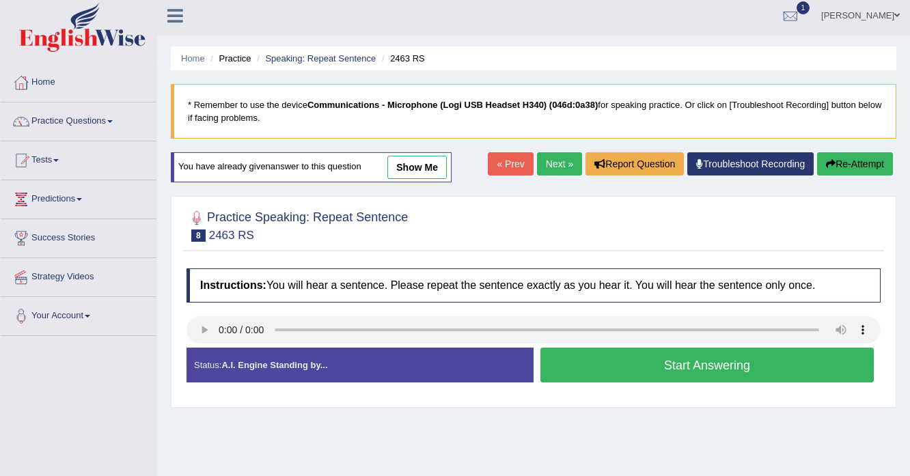
scroll to position [4, 0]
click at [592, 371] on button "Start Answering" at bounding box center [706, 365] width 333 height 35
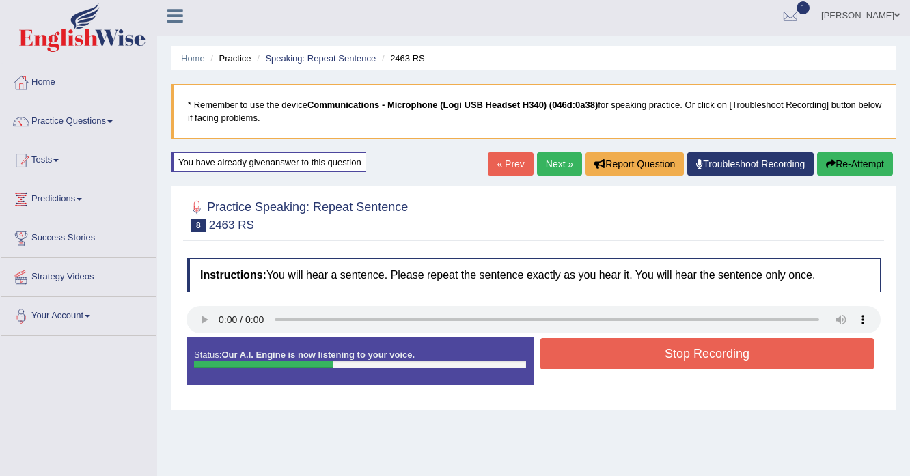
click at [619, 352] on button "Stop Recording" at bounding box center [706, 353] width 333 height 31
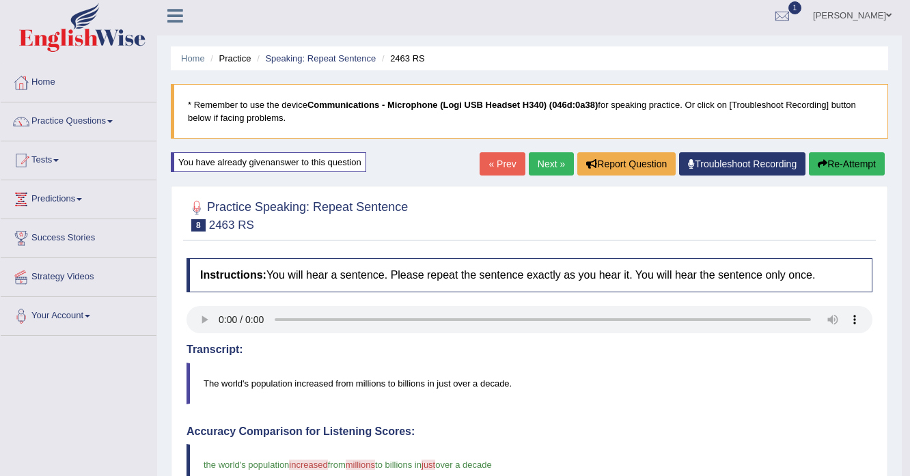
click at [546, 169] on link "Next »" at bounding box center [551, 163] width 45 height 23
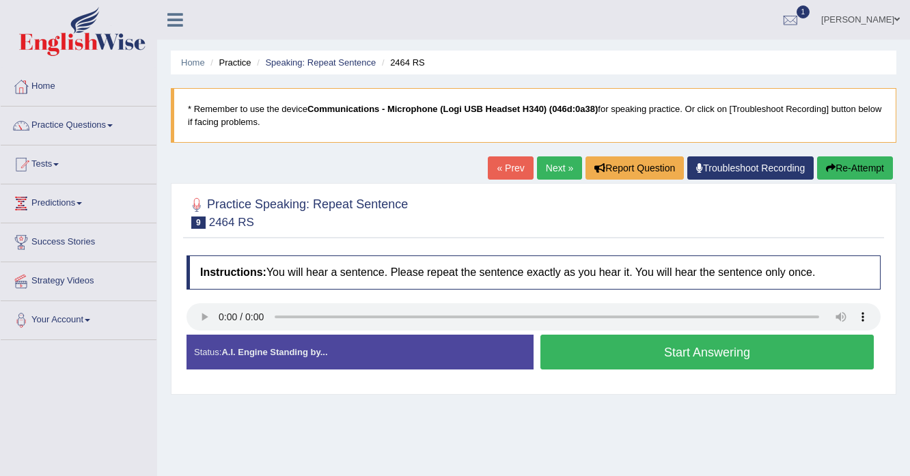
click at [591, 350] on button "Start Answering" at bounding box center [706, 352] width 333 height 35
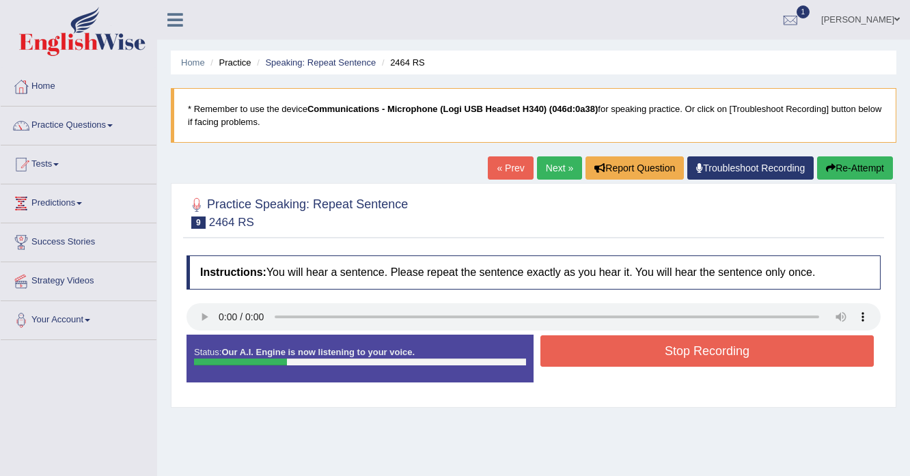
click at [591, 350] on button "Stop Recording" at bounding box center [706, 350] width 333 height 31
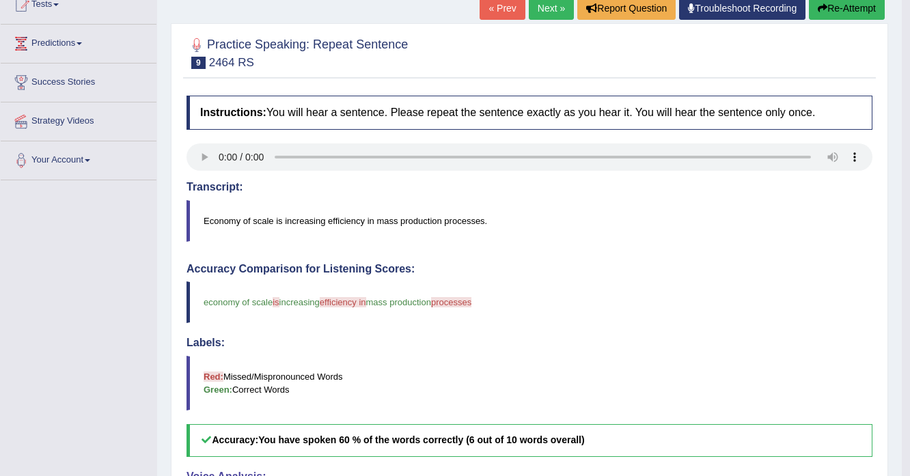
scroll to position [55, 0]
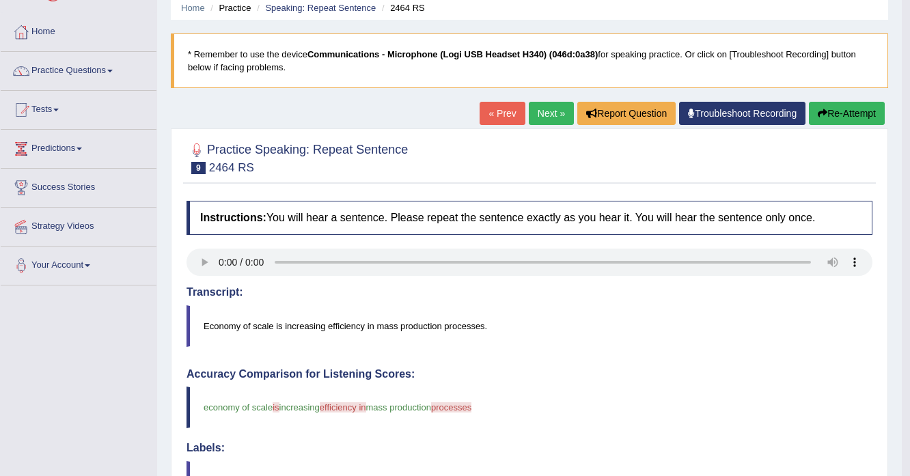
click at [850, 107] on button "Re-Attempt" at bounding box center [847, 113] width 76 height 23
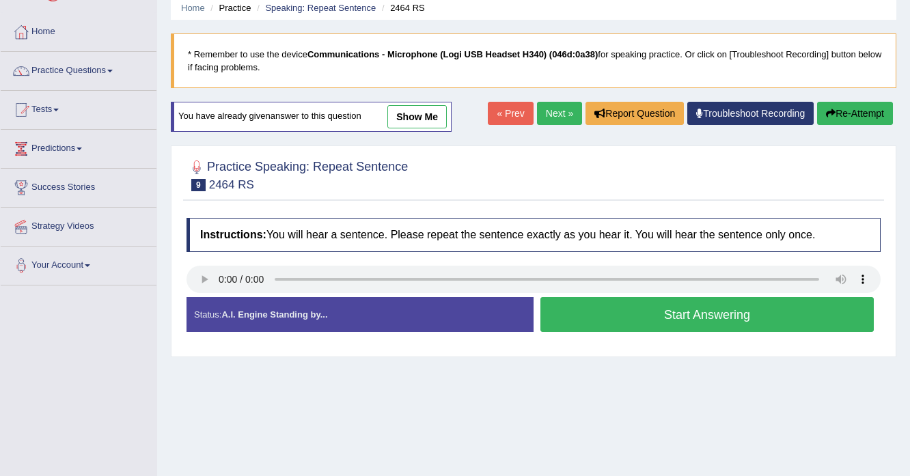
click at [656, 311] on button "Start Answering" at bounding box center [706, 314] width 333 height 35
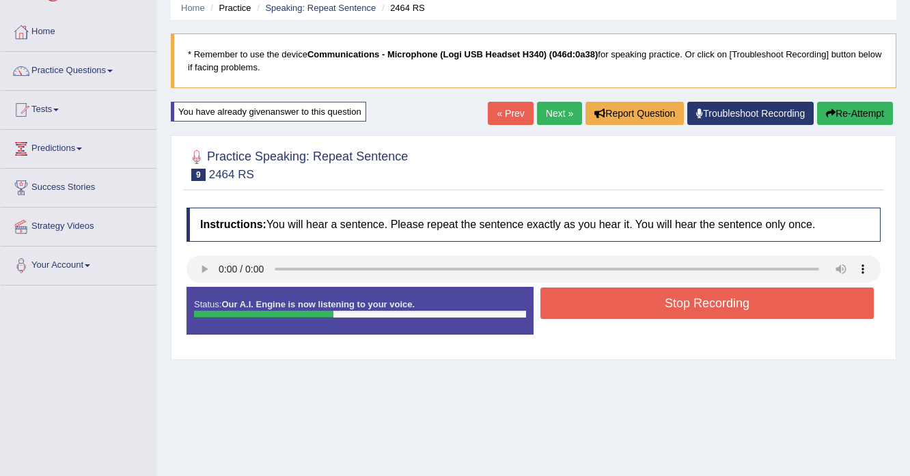
click at [625, 307] on button "Stop Recording" at bounding box center [706, 302] width 333 height 31
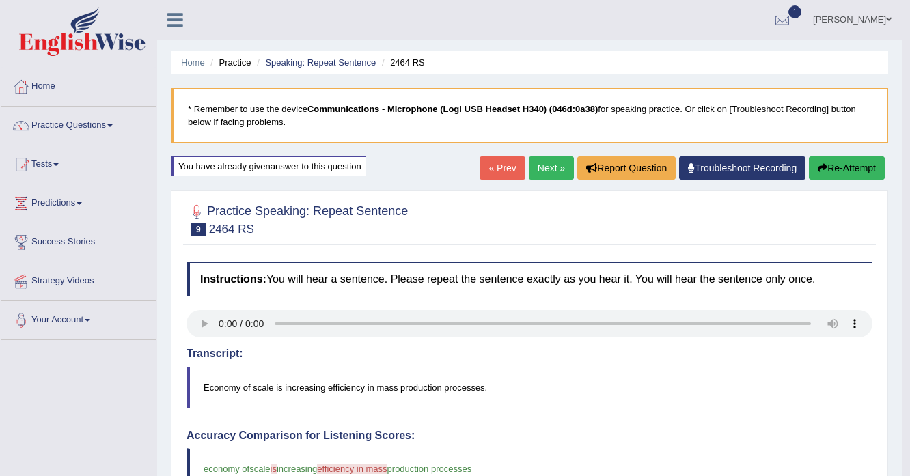
click at [552, 165] on link "Next »" at bounding box center [551, 167] width 45 height 23
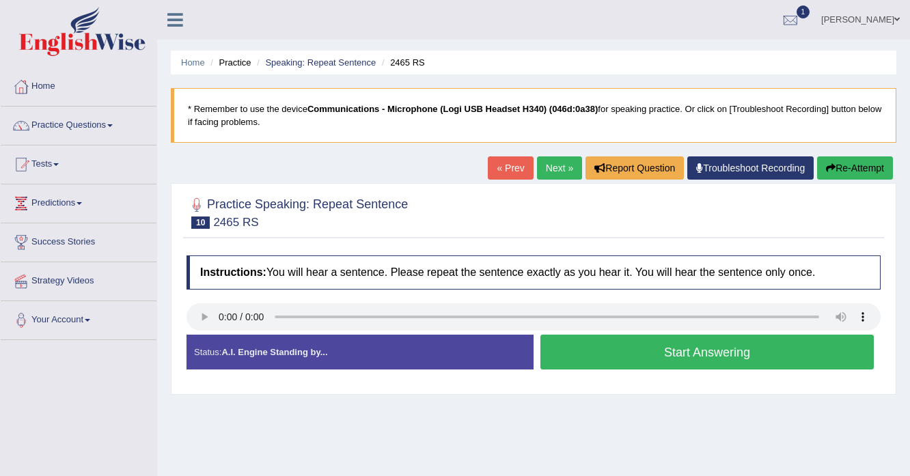
click at [585, 349] on button "Start Answering" at bounding box center [706, 352] width 333 height 35
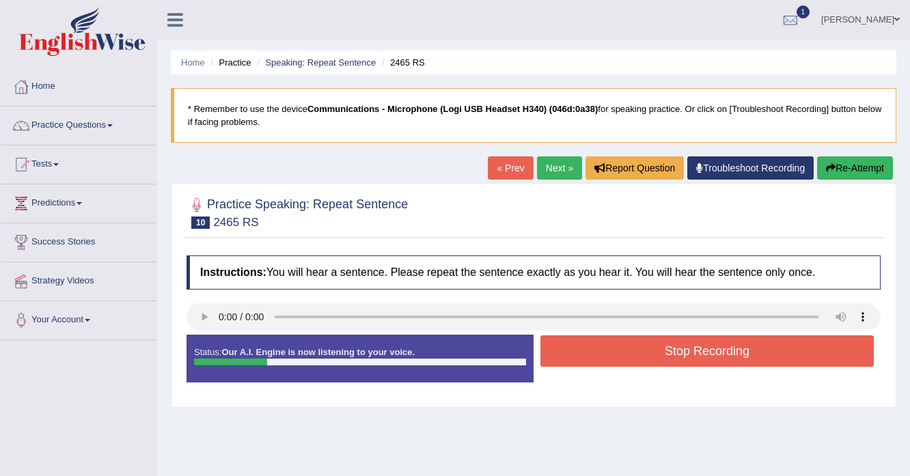
click at [655, 349] on button "Stop Recording" at bounding box center [706, 350] width 333 height 31
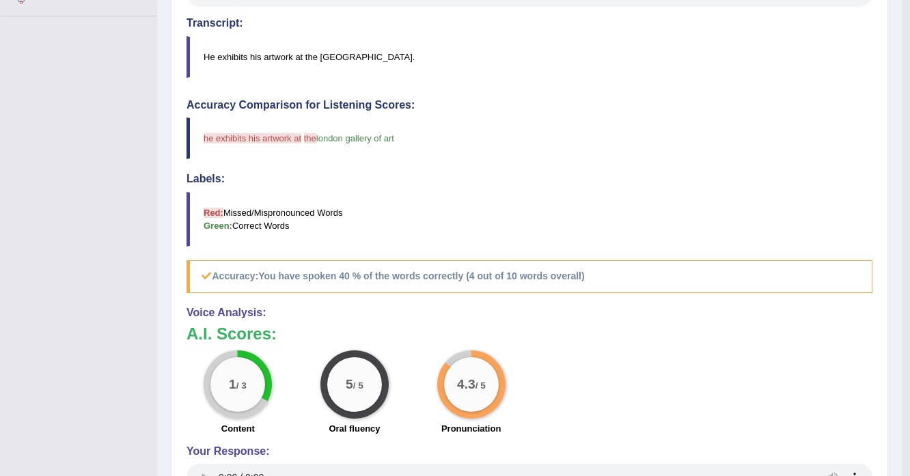
scroll to position [164, 0]
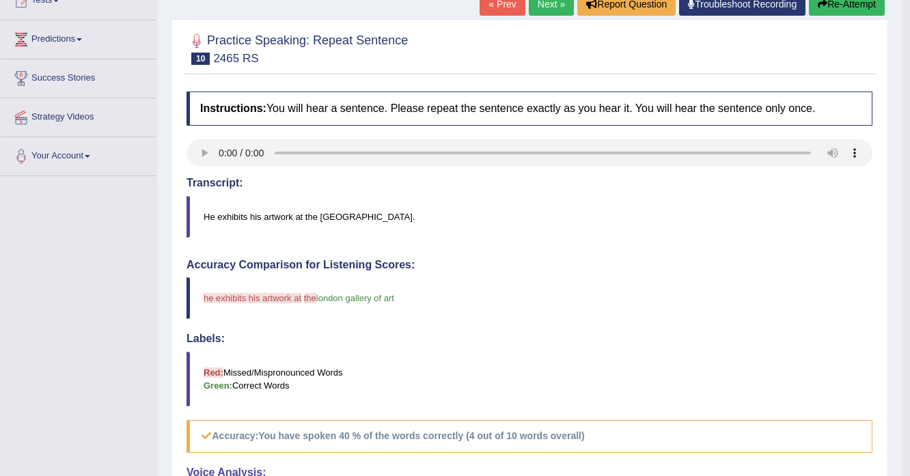
click at [815, 10] on button "Re-Attempt" at bounding box center [847, 3] width 76 height 23
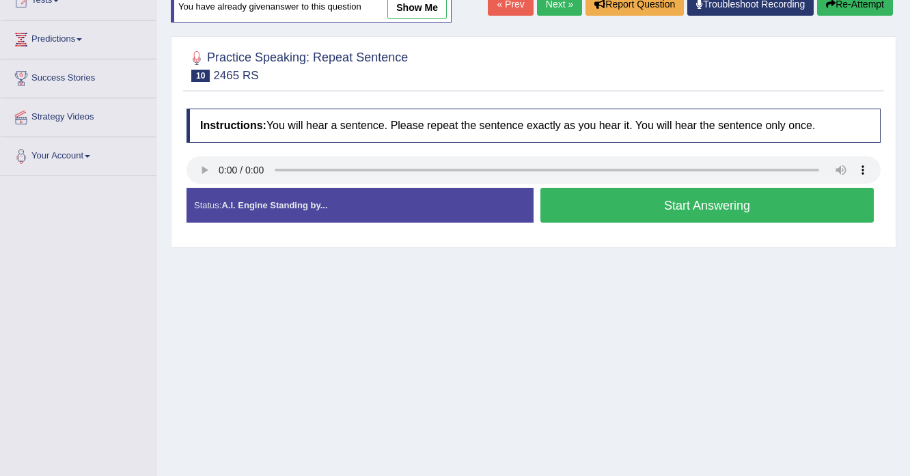
click at [589, 203] on button "Start Answering" at bounding box center [706, 205] width 333 height 35
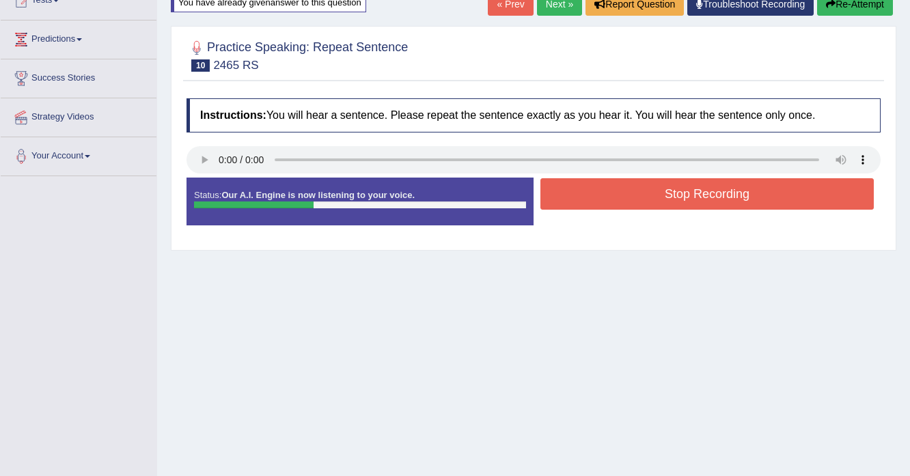
click at [688, 194] on button "Stop Recording" at bounding box center [706, 193] width 333 height 31
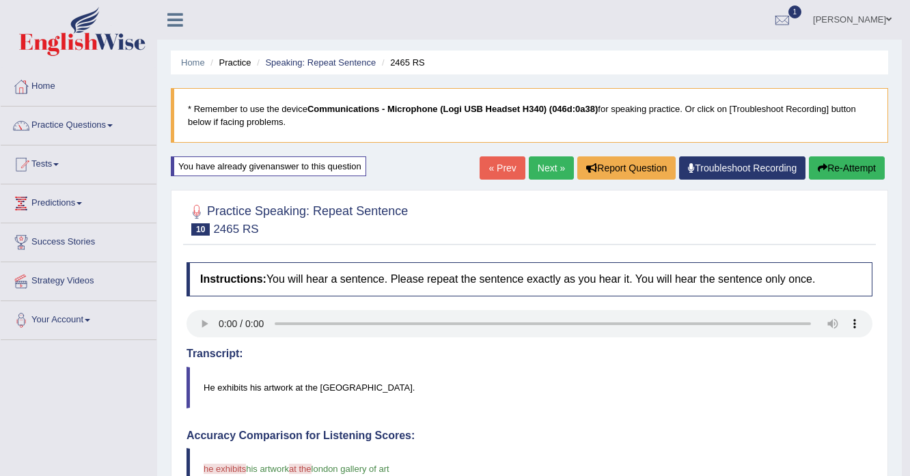
click at [559, 161] on link "Next »" at bounding box center [551, 167] width 45 height 23
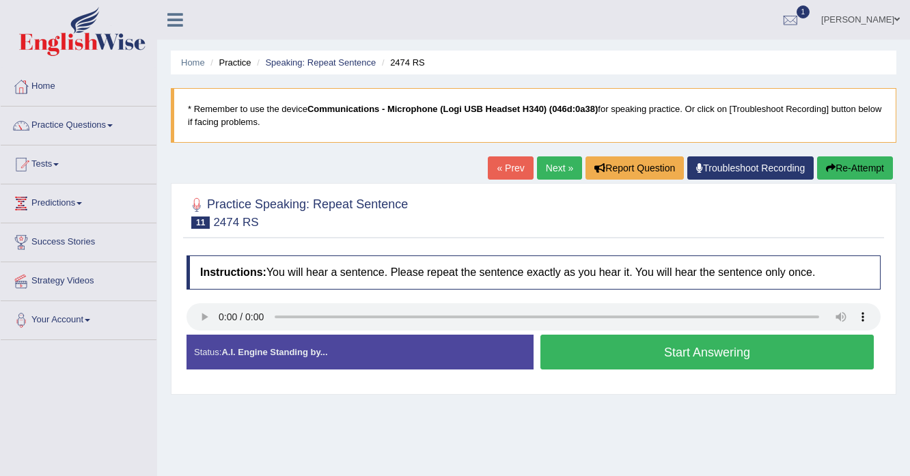
click at [638, 352] on button "Start Answering" at bounding box center [706, 352] width 333 height 35
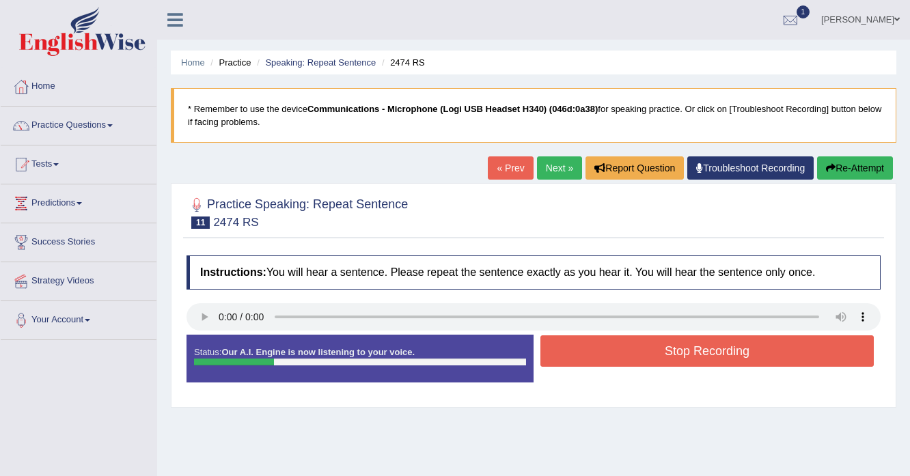
click at [638, 352] on button "Stop Recording" at bounding box center [706, 350] width 333 height 31
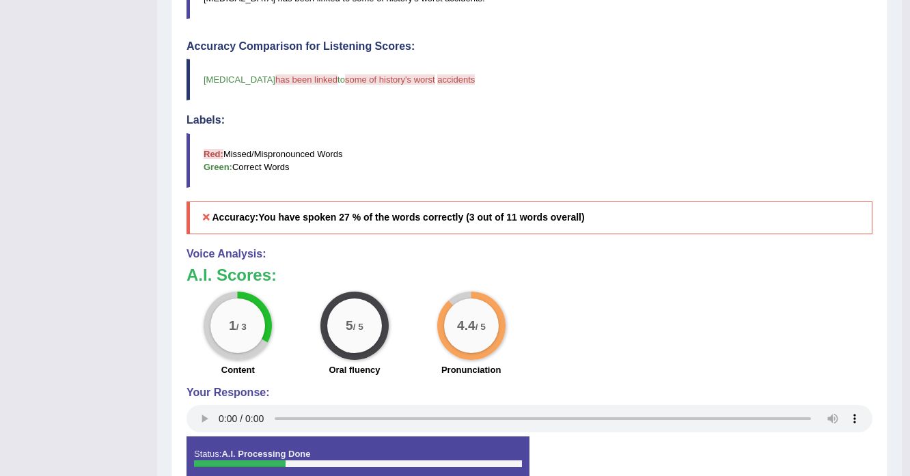
scroll to position [164, 0]
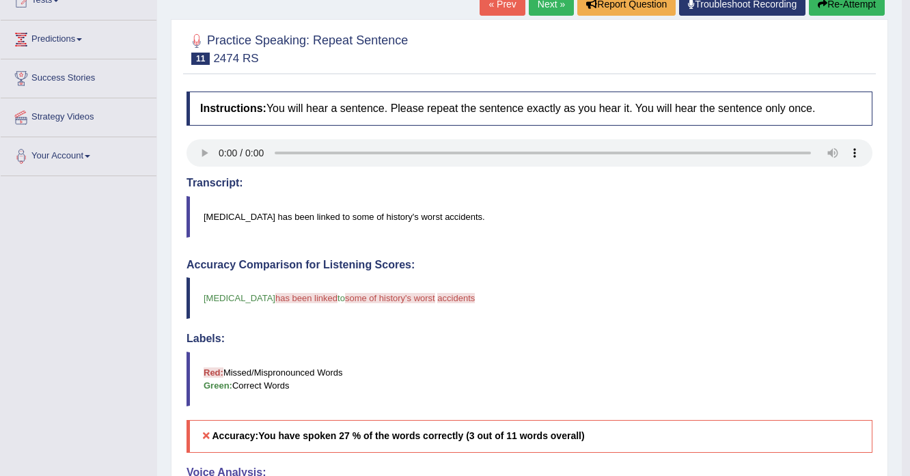
click at [842, 11] on button "Re-Attempt" at bounding box center [847, 3] width 76 height 23
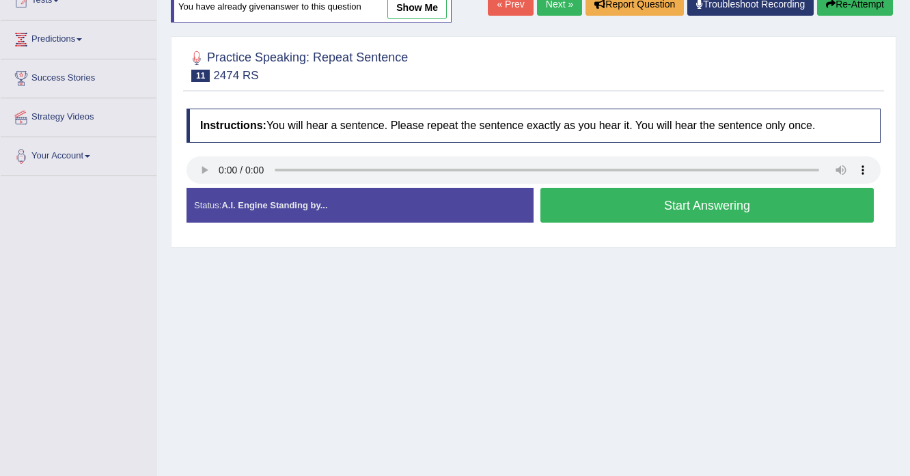
click at [572, 210] on button "Start Answering" at bounding box center [706, 205] width 333 height 35
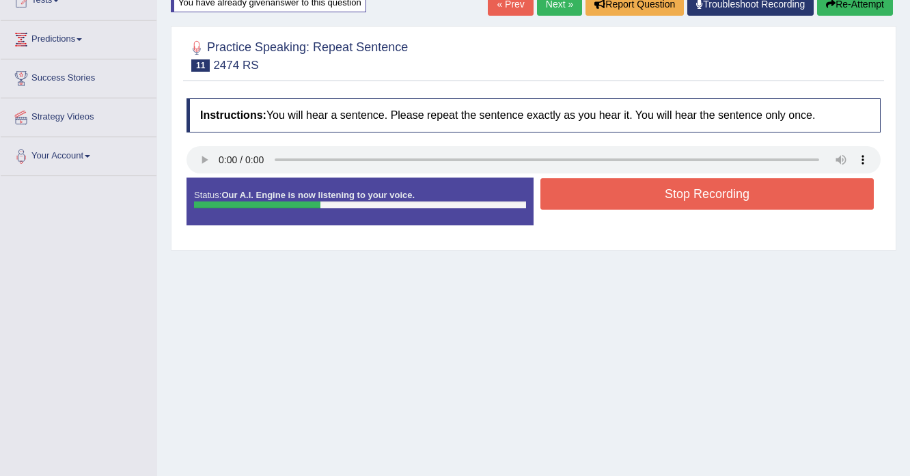
click at [628, 195] on button "Stop Recording" at bounding box center [706, 193] width 333 height 31
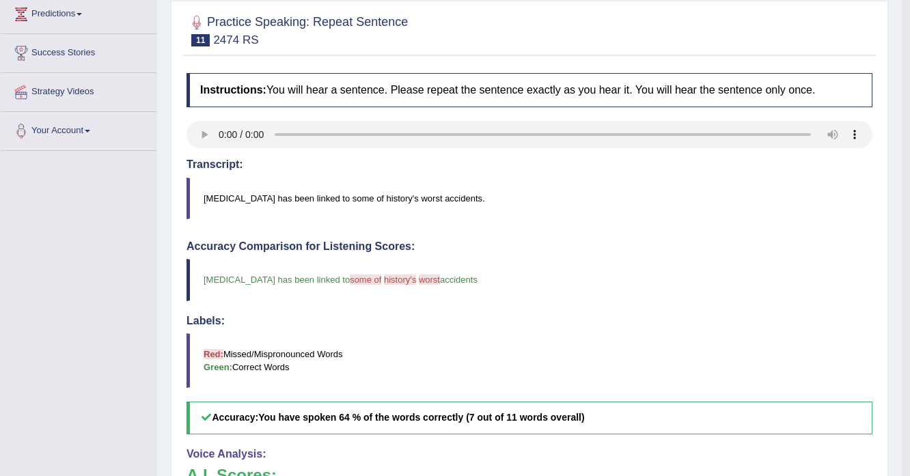
scroll to position [164, 0]
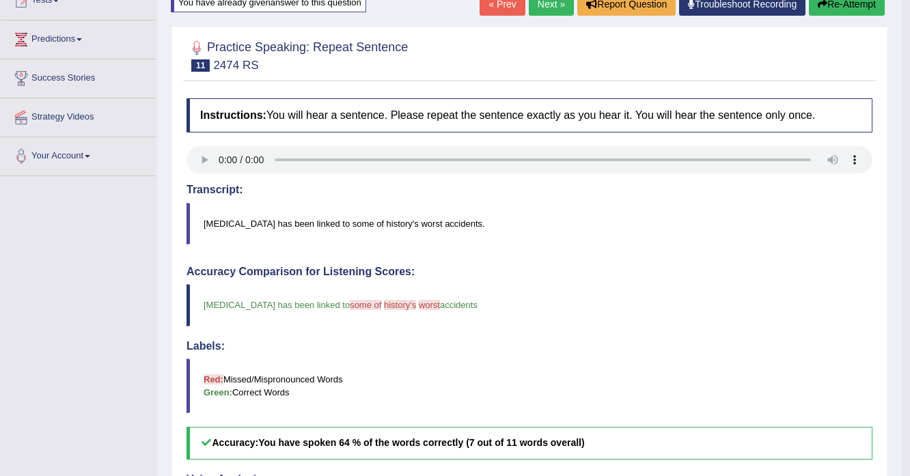
click at [847, 16] on div "« Prev Next » Report Question Troubleshoot Recording Re-Attempt" at bounding box center [683, 5] width 408 height 27
click at [847, 14] on button "Re-Attempt" at bounding box center [847, 3] width 76 height 23
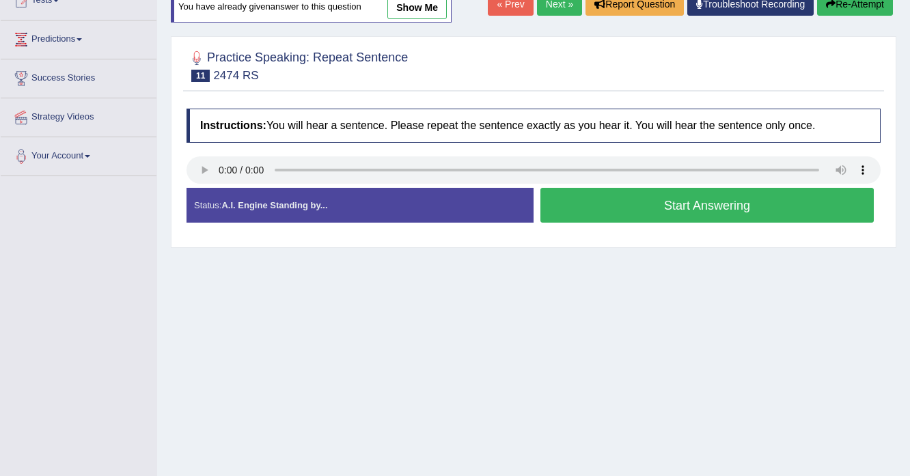
click at [645, 202] on button "Start Answering" at bounding box center [706, 205] width 333 height 35
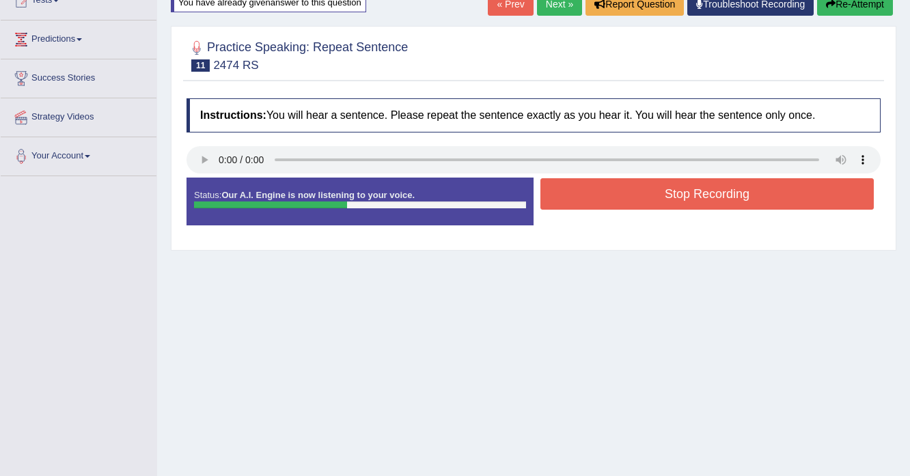
click at [608, 193] on button "Stop Recording" at bounding box center [706, 193] width 333 height 31
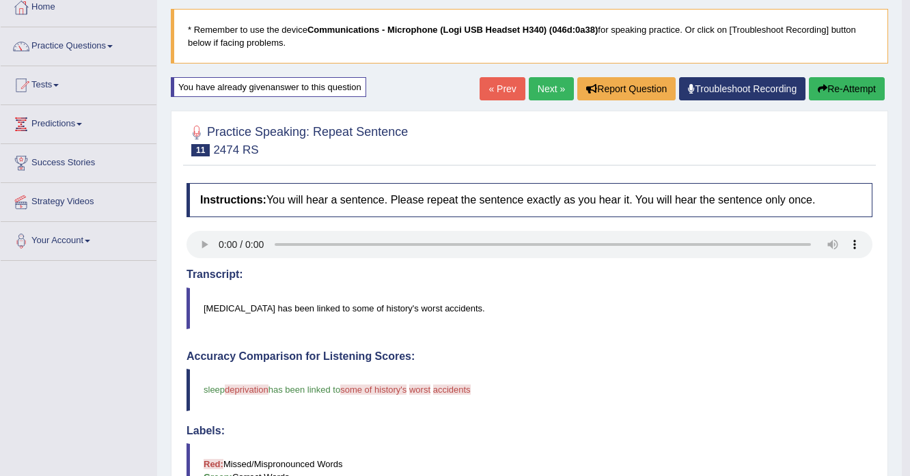
scroll to position [55, 0]
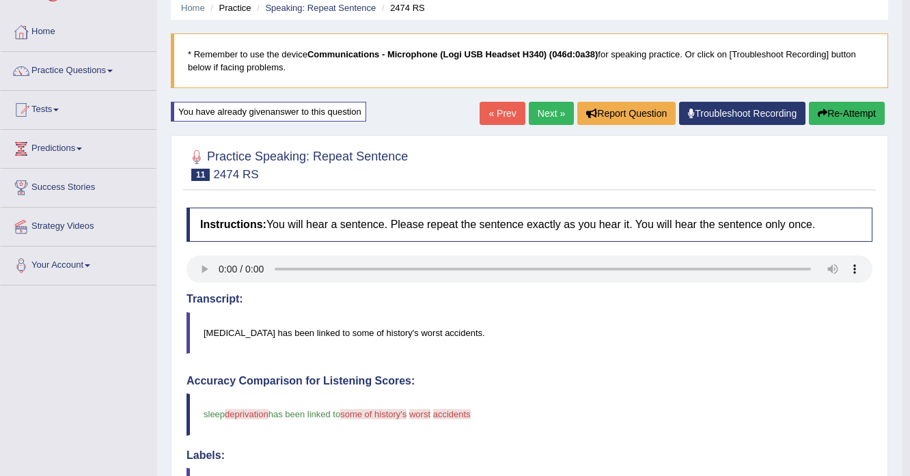
click at [817, 112] on icon "button" at bounding box center [822, 114] width 10 height 10
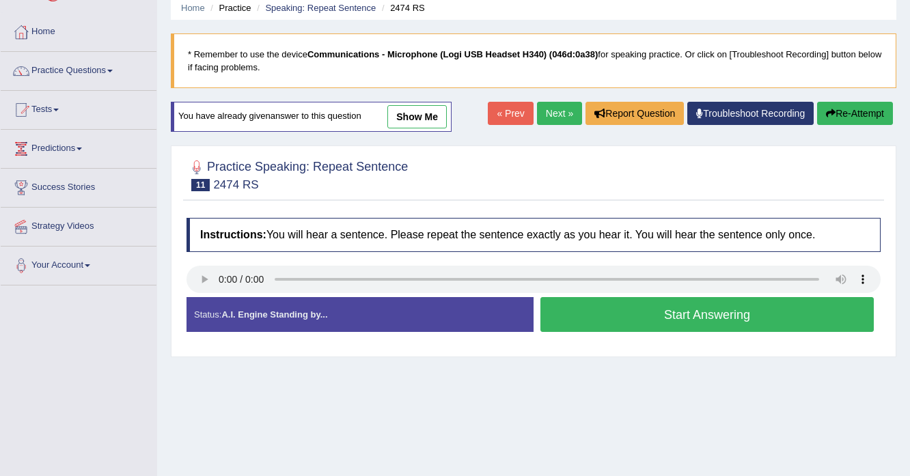
click at [647, 318] on button "Start Answering" at bounding box center [706, 314] width 333 height 35
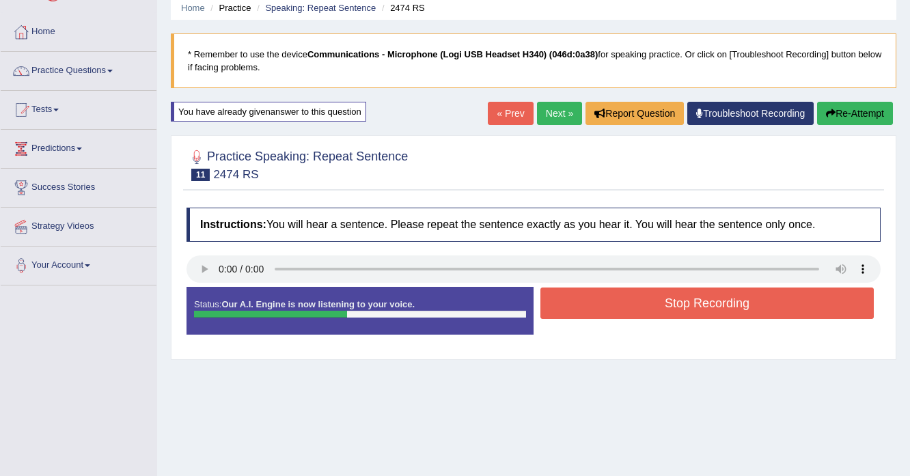
click at [610, 305] on button "Stop Recording" at bounding box center [706, 302] width 333 height 31
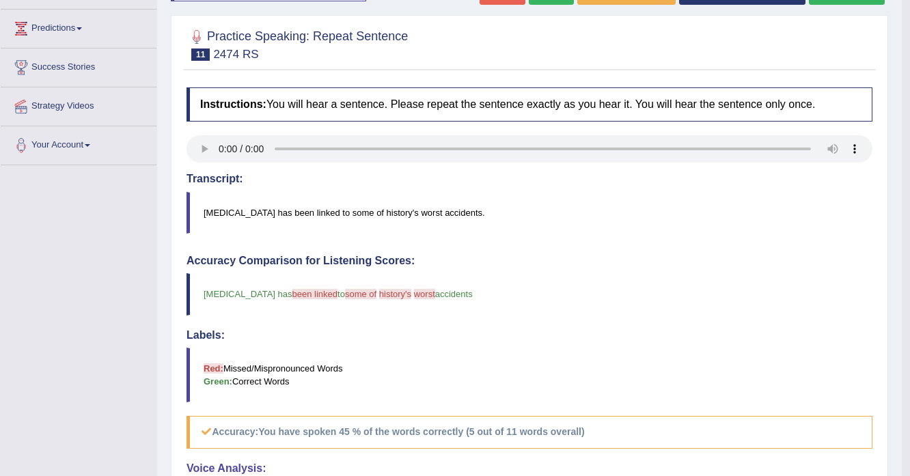
scroll to position [137, 0]
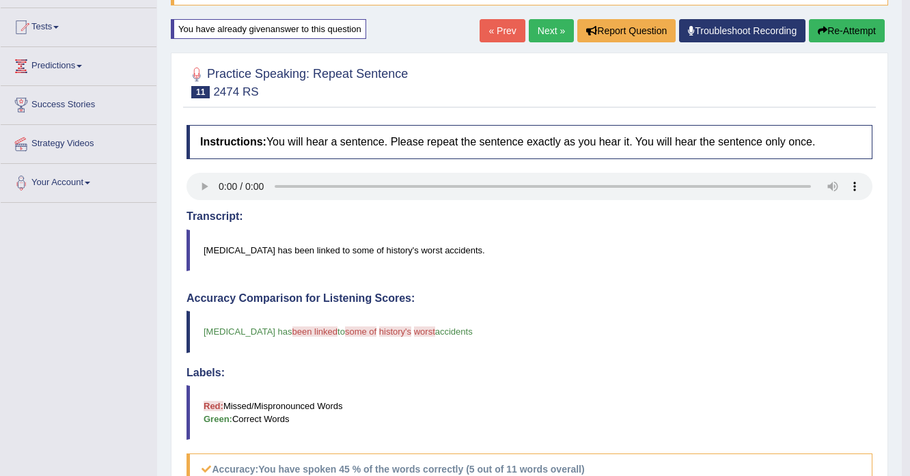
click at [541, 38] on link "Next »" at bounding box center [551, 30] width 45 height 23
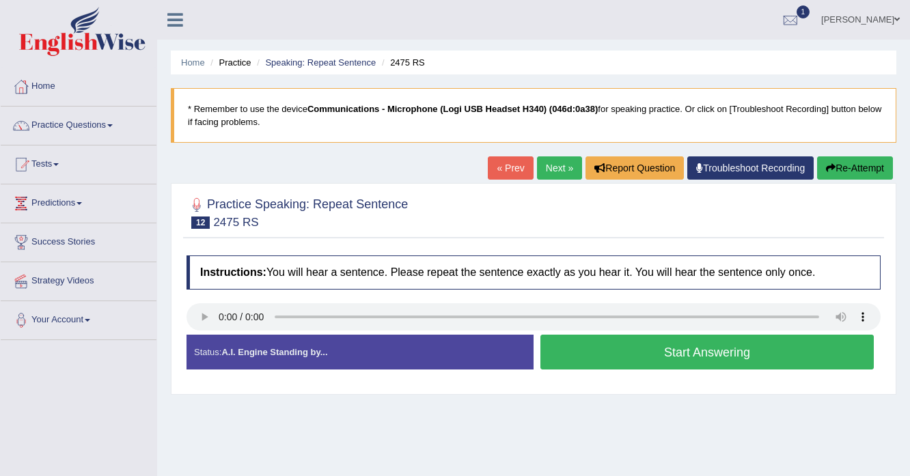
click at [623, 351] on button "Start Answering" at bounding box center [706, 352] width 333 height 35
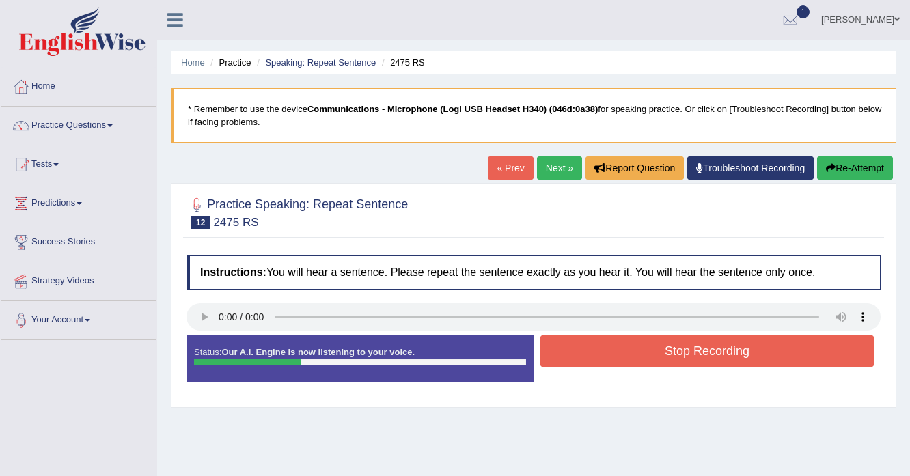
click at [618, 350] on button "Stop Recording" at bounding box center [706, 350] width 333 height 31
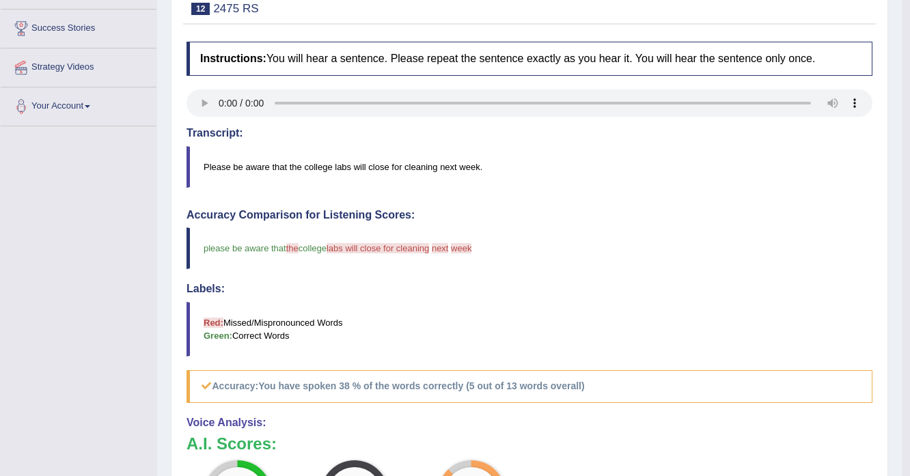
scroll to position [109, 0]
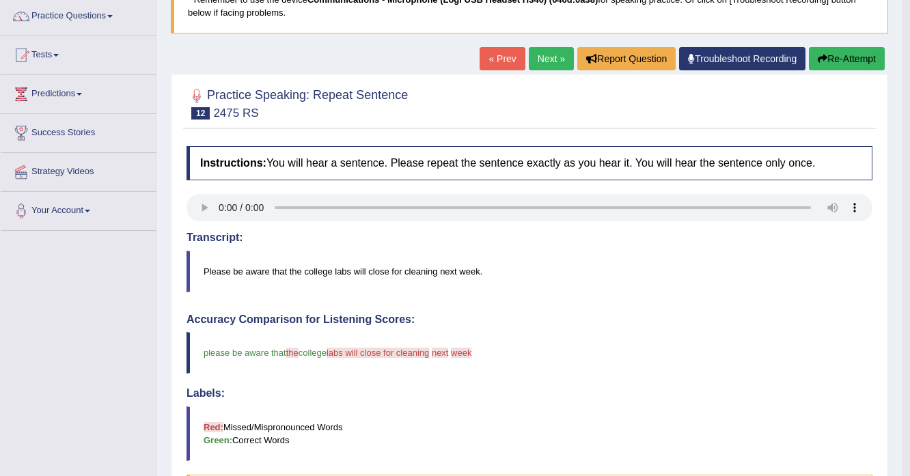
click at [834, 60] on button "Re-Attempt" at bounding box center [847, 58] width 76 height 23
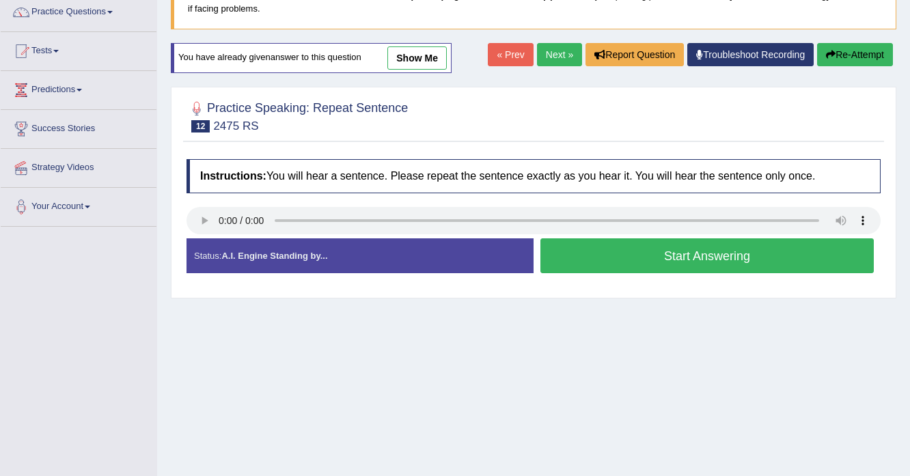
click at [605, 247] on button "Start Answering" at bounding box center [706, 255] width 333 height 35
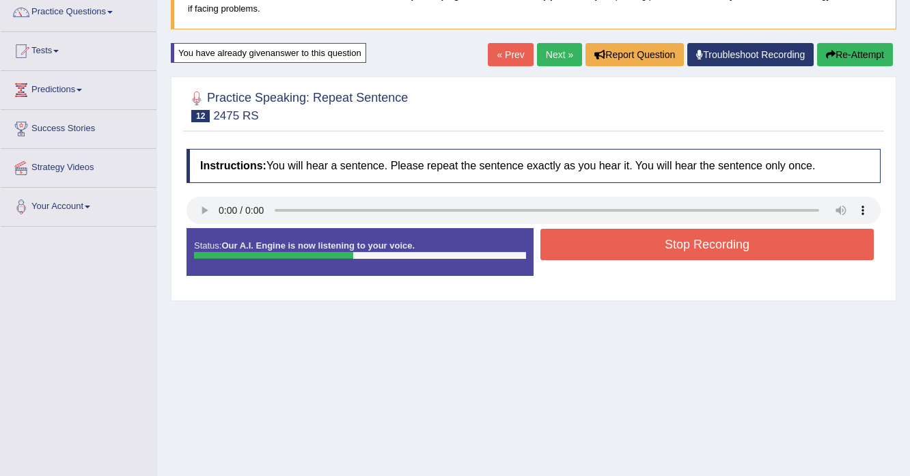
click at [657, 254] on button "Stop Recording" at bounding box center [706, 244] width 333 height 31
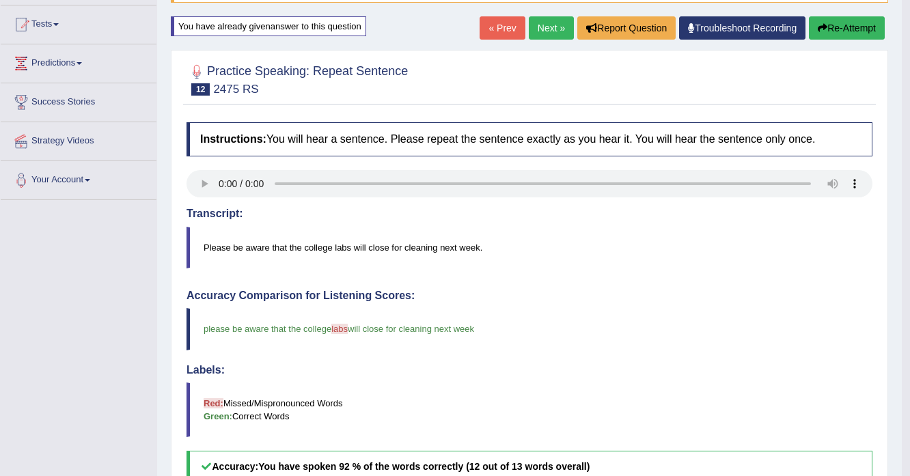
scroll to position [113, 0]
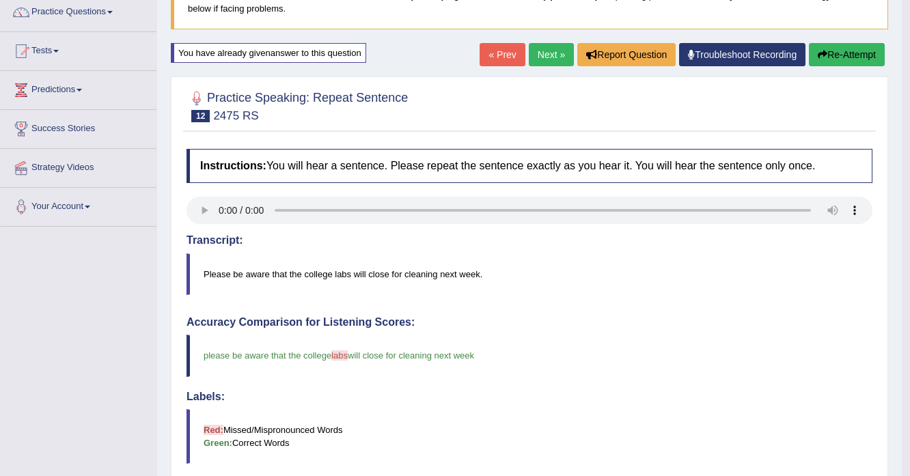
click at [832, 61] on button "Re-Attempt" at bounding box center [847, 54] width 76 height 23
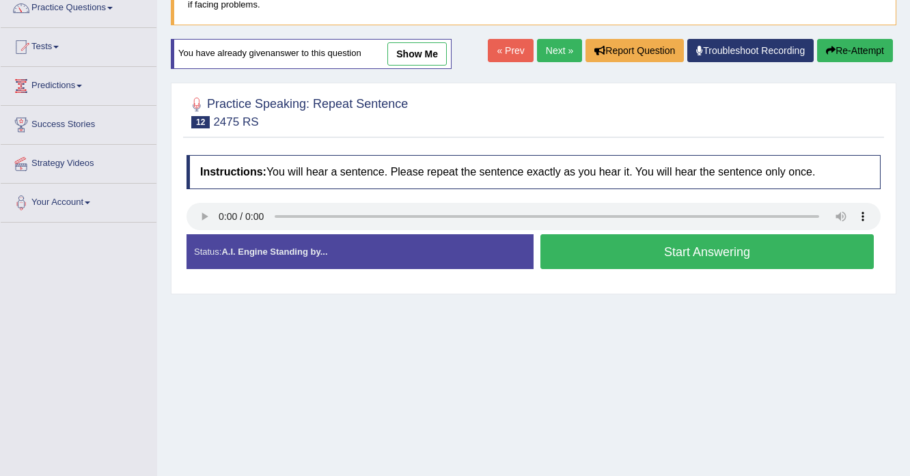
click at [613, 251] on button "Start Answering" at bounding box center [706, 251] width 333 height 35
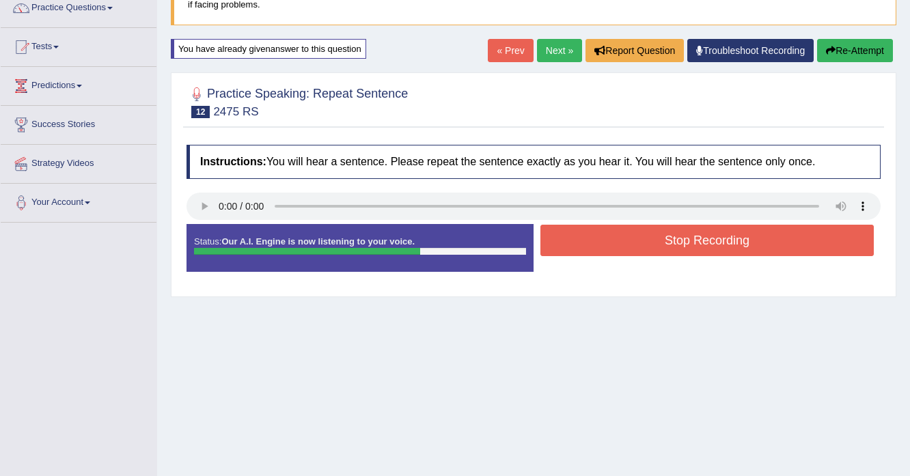
click at [537, 44] on link "Next »" at bounding box center [559, 50] width 45 height 23
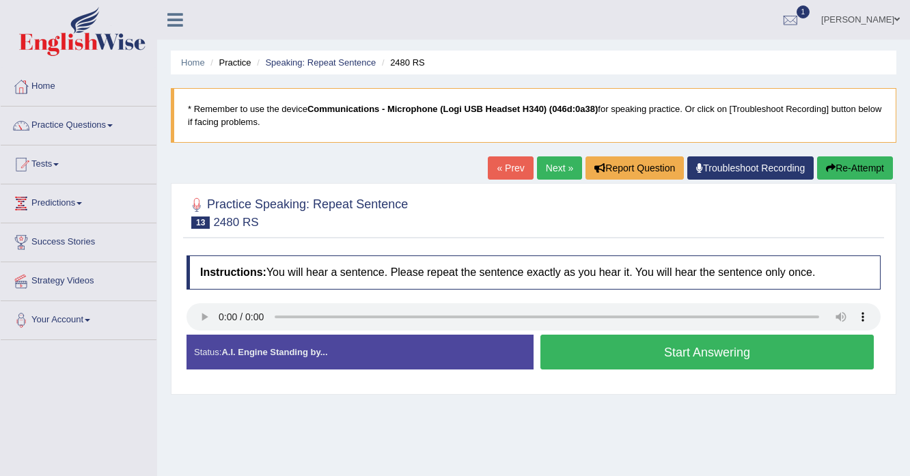
click at [591, 341] on button "Start Answering" at bounding box center [706, 352] width 333 height 35
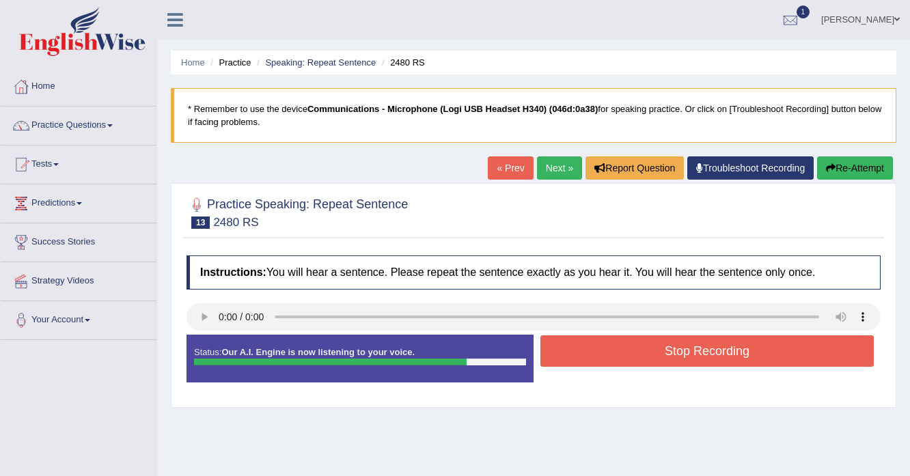
click at [835, 171] on button "Re-Attempt" at bounding box center [855, 167] width 76 height 23
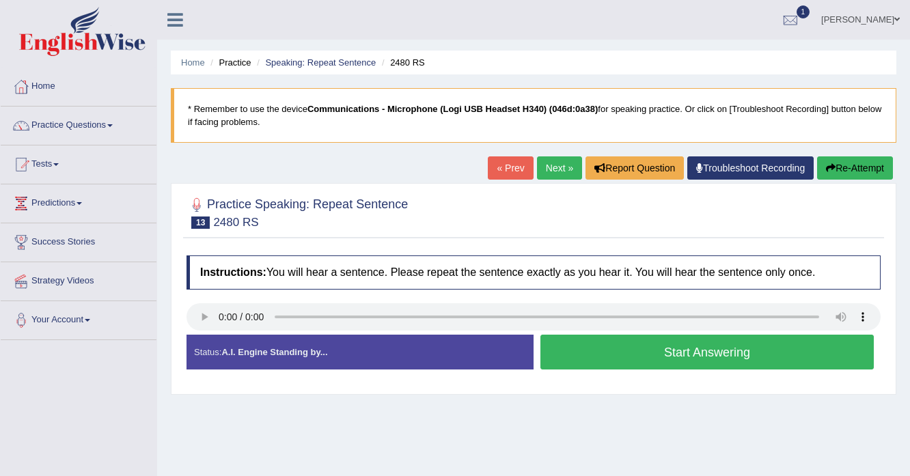
click at [571, 355] on button "Start Answering" at bounding box center [706, 352] width 333 height 35
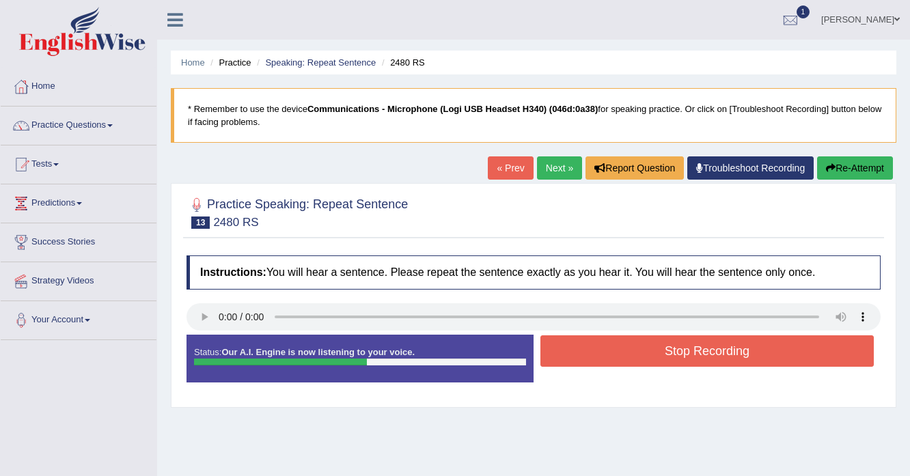
click at [845, 170] on button "Re-Attempt" at bounding box center [855, 167] width 76 height 23
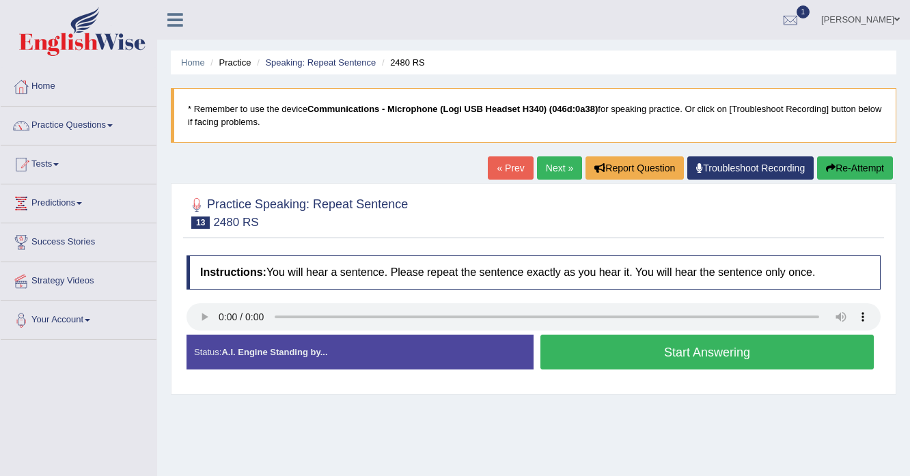
click at [560, 348] on button "Start Answering" at bounding box center [706, 352] width 333 height 35
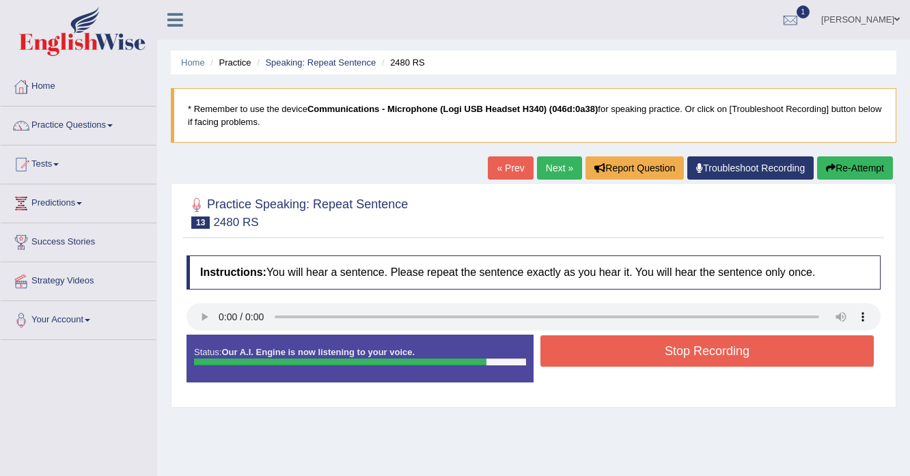
click at [817, 169] on button "Re-Attempt" at bounding box center [855, 167] width 76 height 23
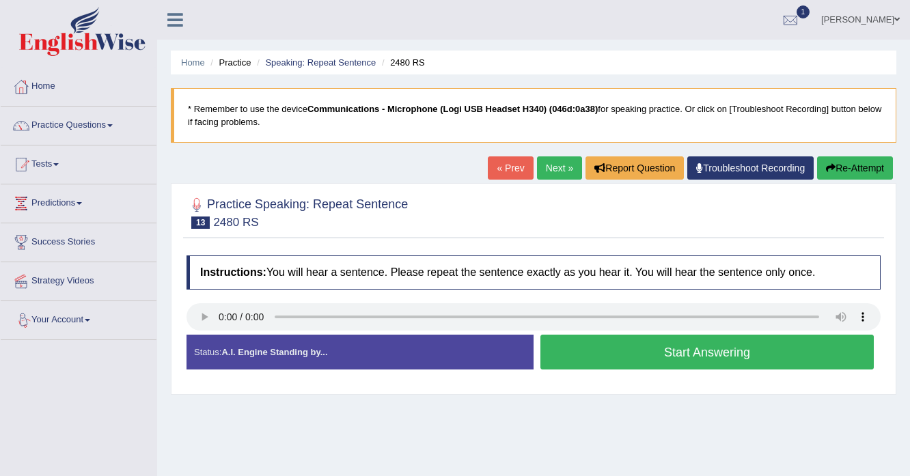
click at [558, 348] on button "Start Answering" at bounding box center [706, 352] width 333 height 35
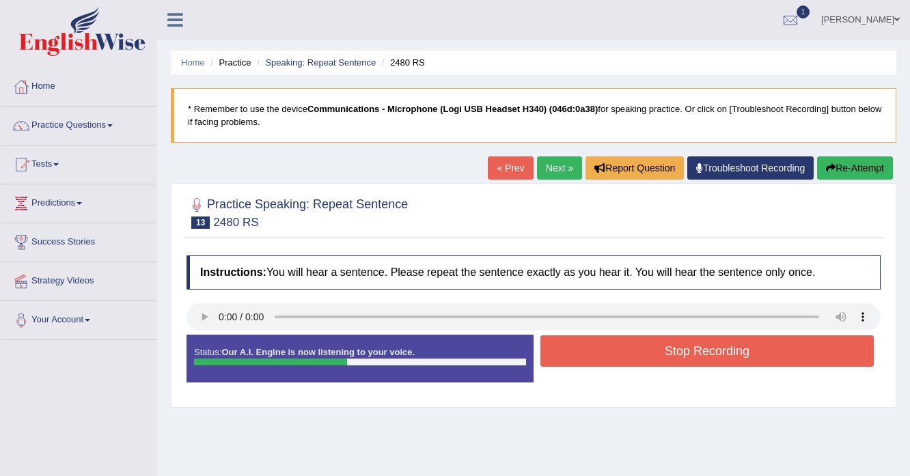
click at [587, 345] on button "Stop Recording" at bounding box center [706, 350] width 333 height 31
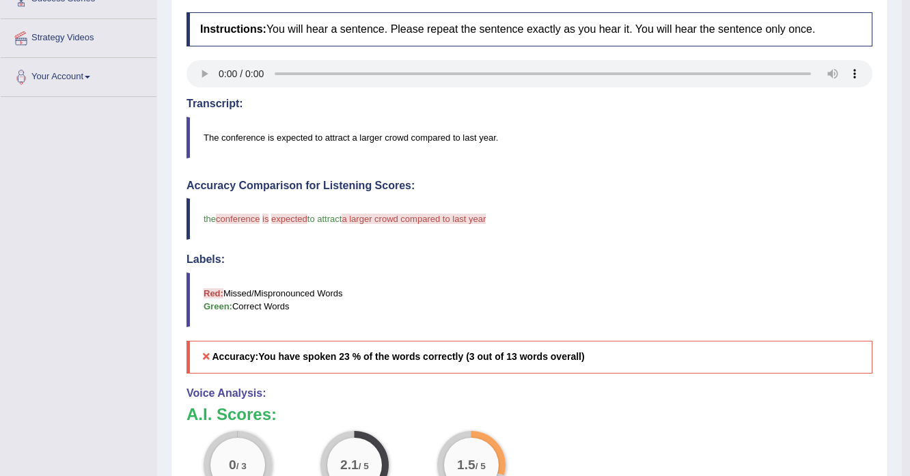
scroll to position [109, 0]
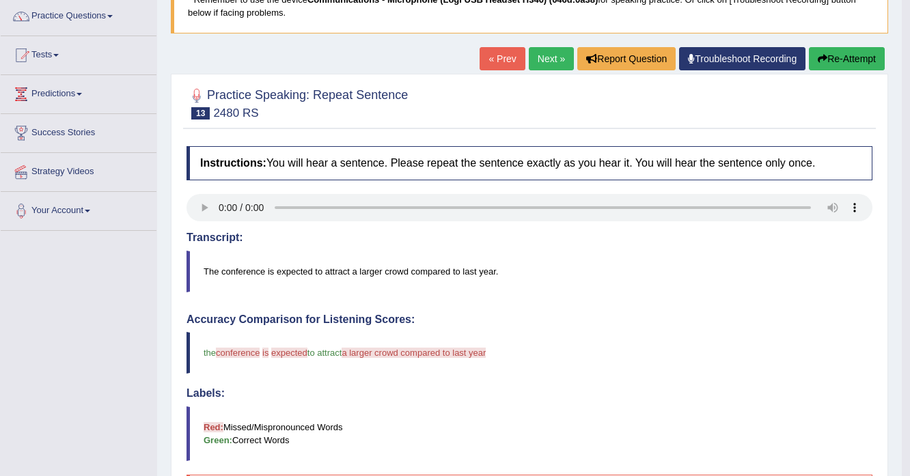
click at [868, 57] on button "Re-Attempt" at bounding box center [847, 58] width 76 height 23
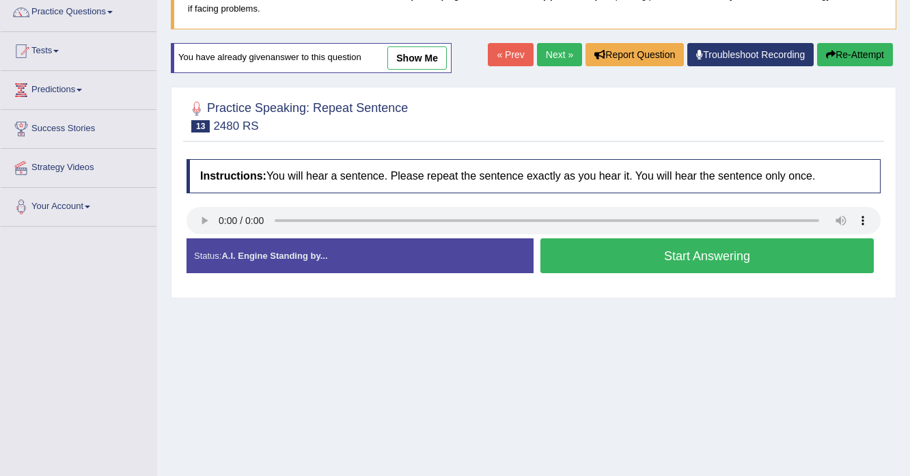
click at [645, 262] on button "Start Answering" at bounding box center [706, 255] width 333 height 35
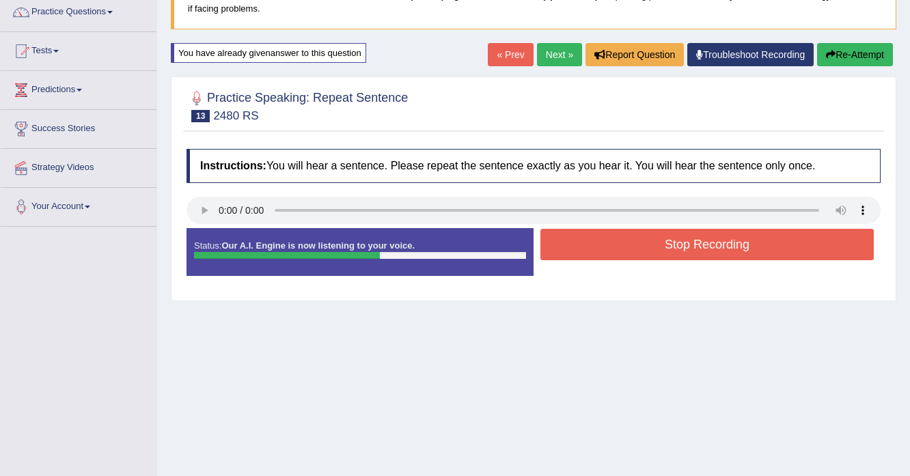
click at [601, 249] on button "Stop Recording" at bounding box center [706, 244] width 333 height 31
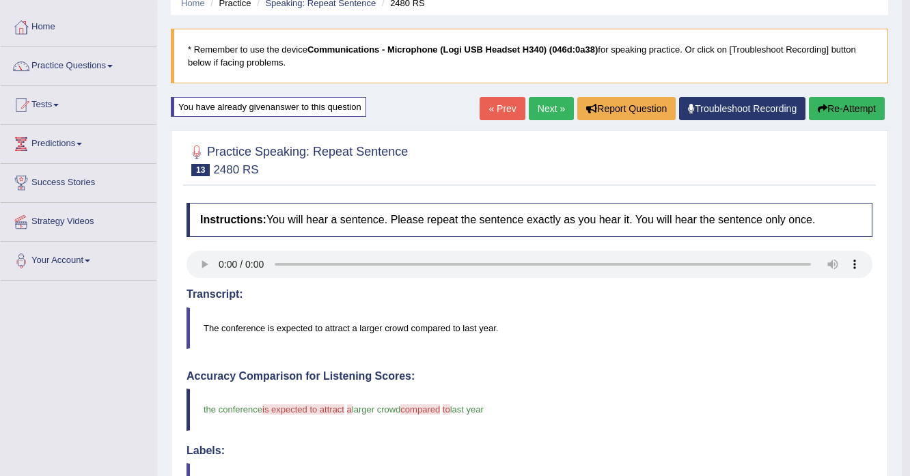
scroll to position [59, 0]
click at [533, 117] on link "Next »" at bounding box center [551, 109] width 45 height 23
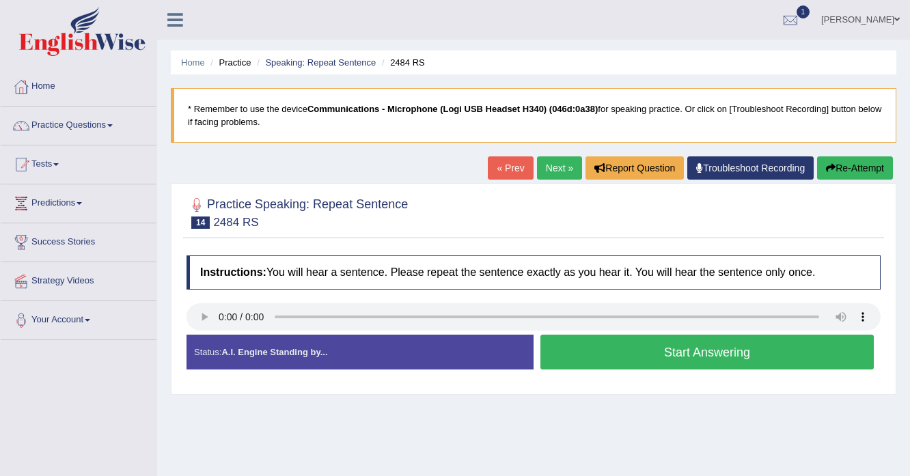
click at [600, 359] on button "Start Answering" at bounding box center [706, 352] width 333 height 35
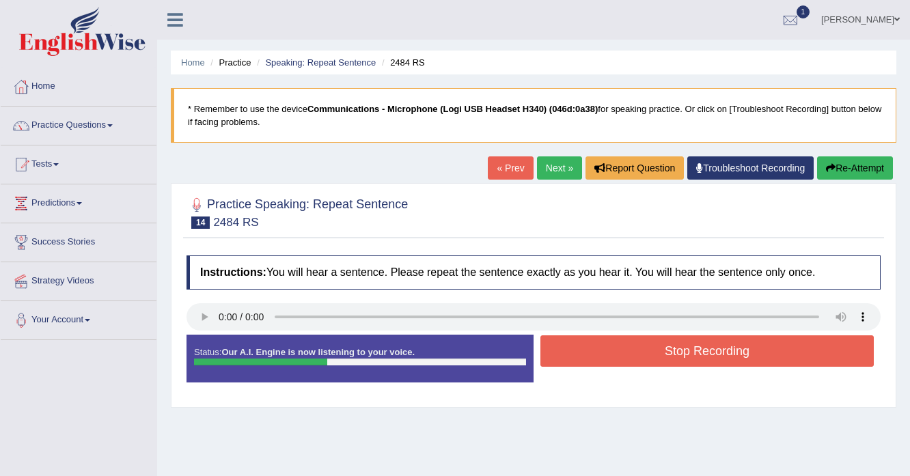
click at [600, 359] on button "Stop Recording" at bounding box center [706, 350] width 333 height 31
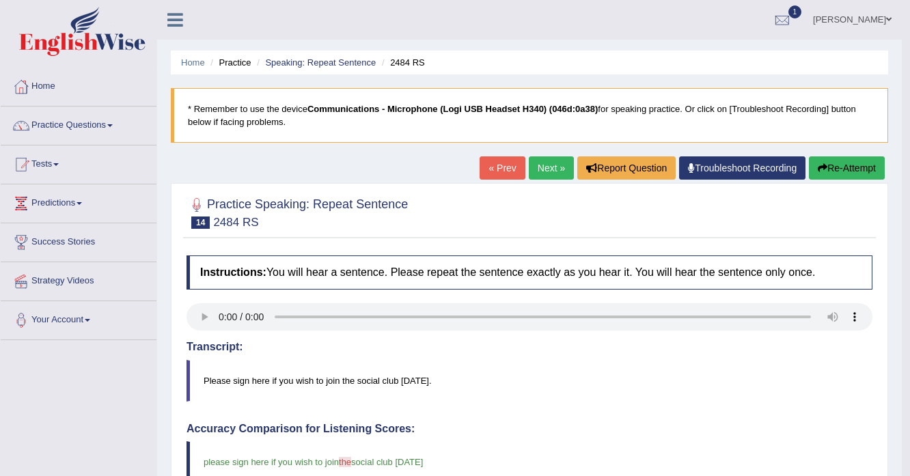
click at [532, 164] on link "Next »" at bounding box center [551, 167] width 45 height 23
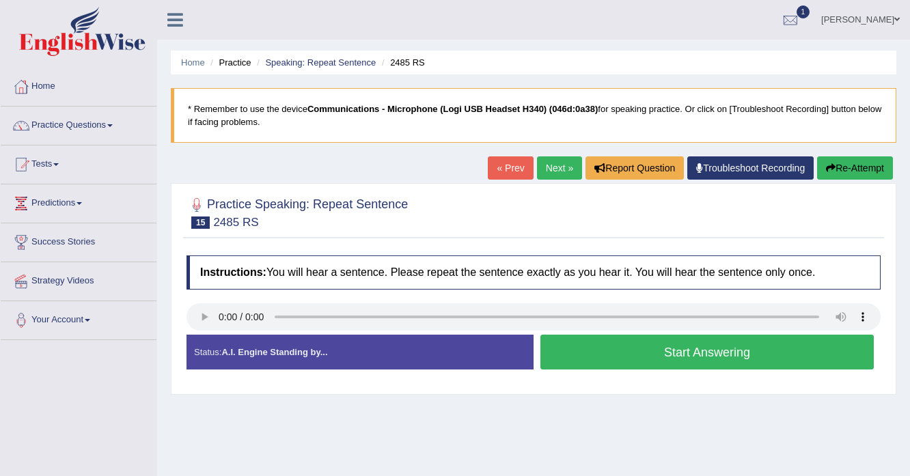
click at [722, 353] on button "Start Answering" at bounding box center [706, 352] width 333 height 35
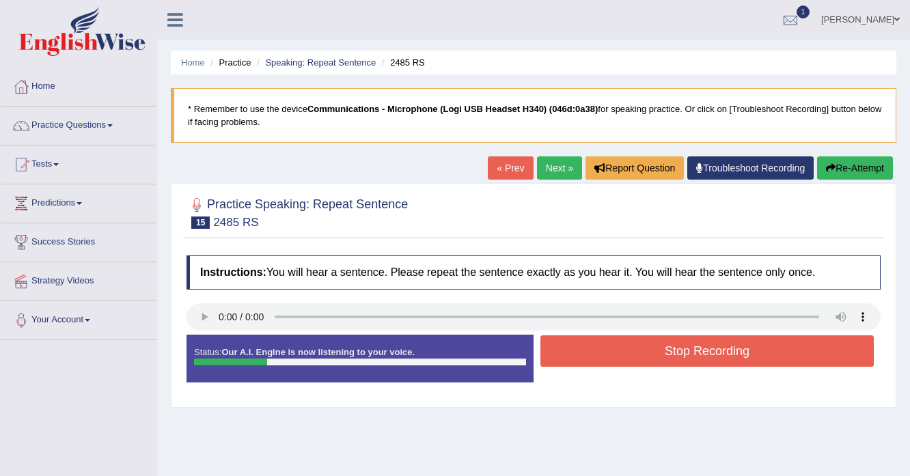
click at [612, 366] on div "Stop Recording" at bounding box center [706, 352] width 347 height 35
click at [612, 359] on button "Stop Recording" at bounding box center [706, 350] width 333 height 31
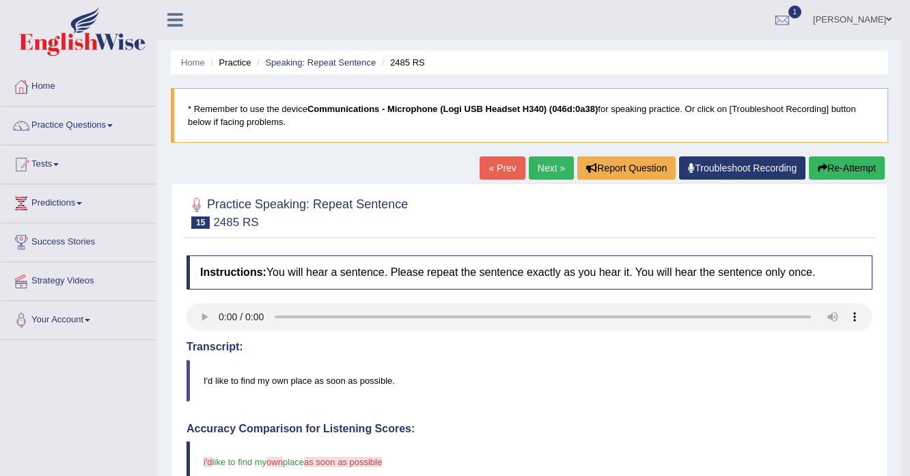
click at [817, 175] on button "Re-Attempt" at bounding box center [847, 167] width 76 height 23
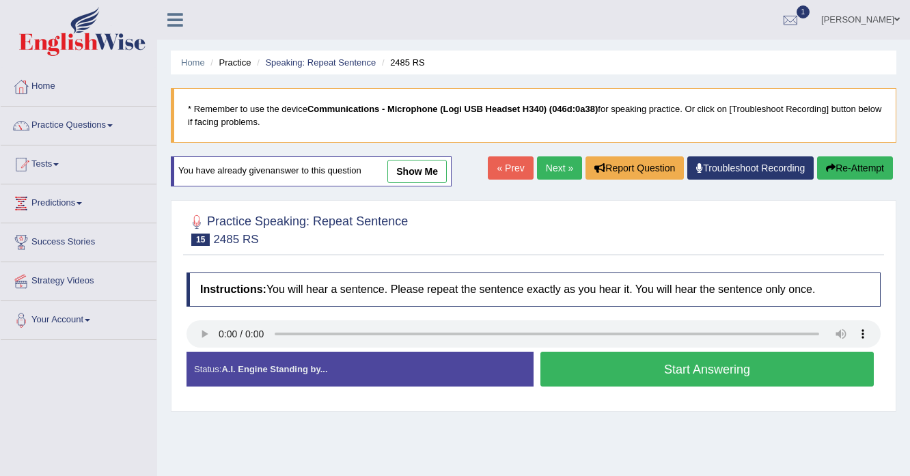
click at [587, 371] on button "Start Answering" at bounding box center [706, 369] width 333 height 35
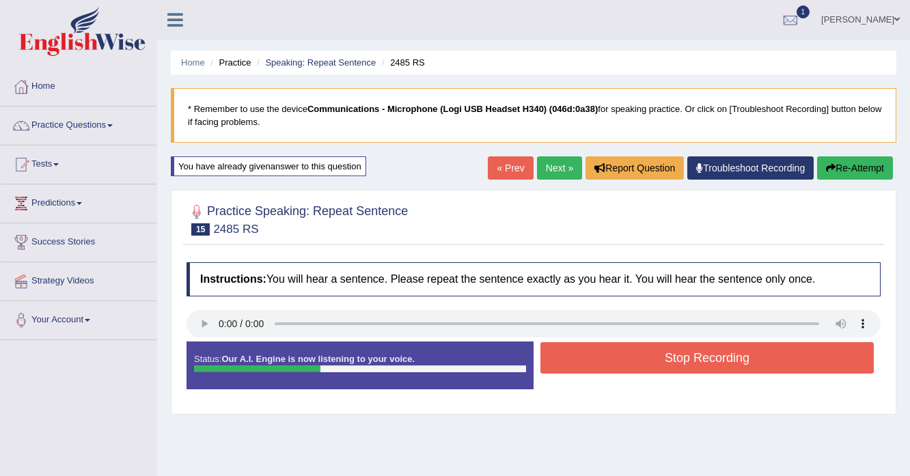
click at [643, 359] on button "Stop Recording" at bounding box center [706, 357] width 333 height 31
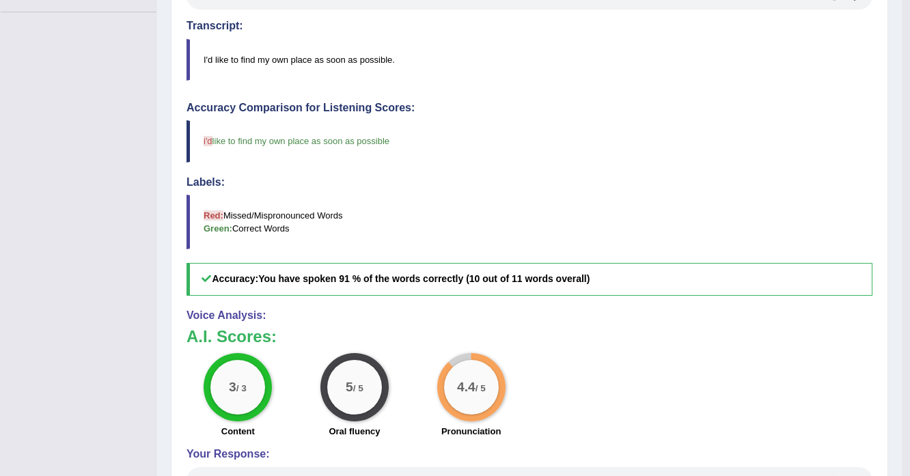
scroll to position [109, 0]
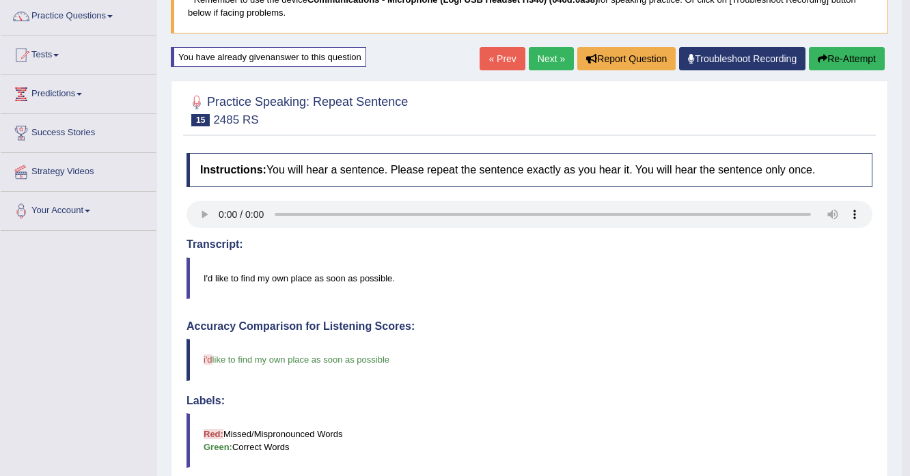
click at [552, 54] on link "Next »" at bounding box center [551, 58] width 45 height 23
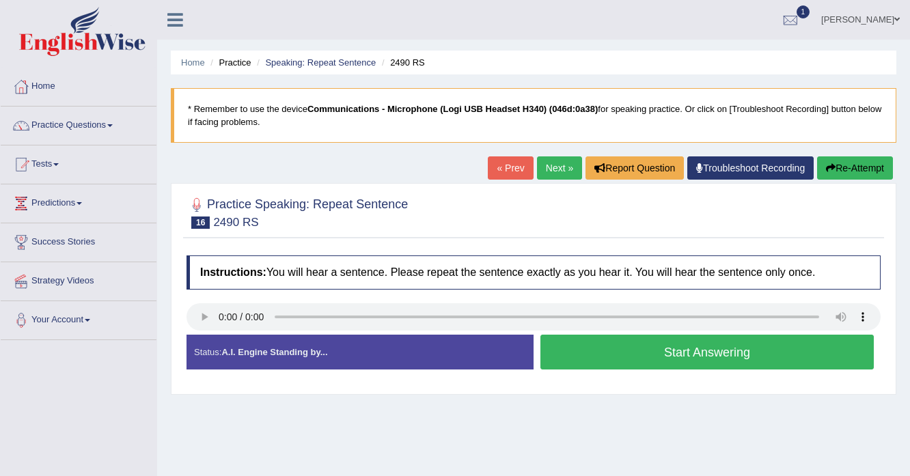
click at [673, 341] on button "Start Answering" at bounding box center [706, 352] width 333 height 35
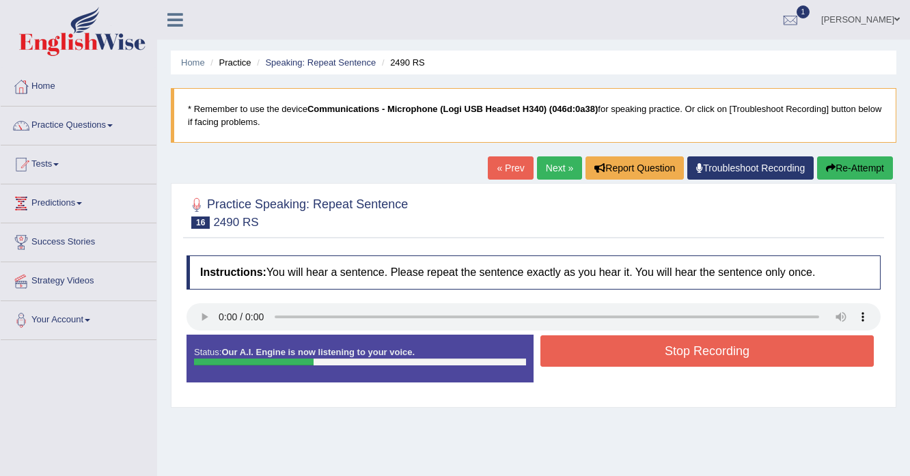
click at [569, 347] on button "Stop Recording" at bounding box center [706, 350] width 333 height 31
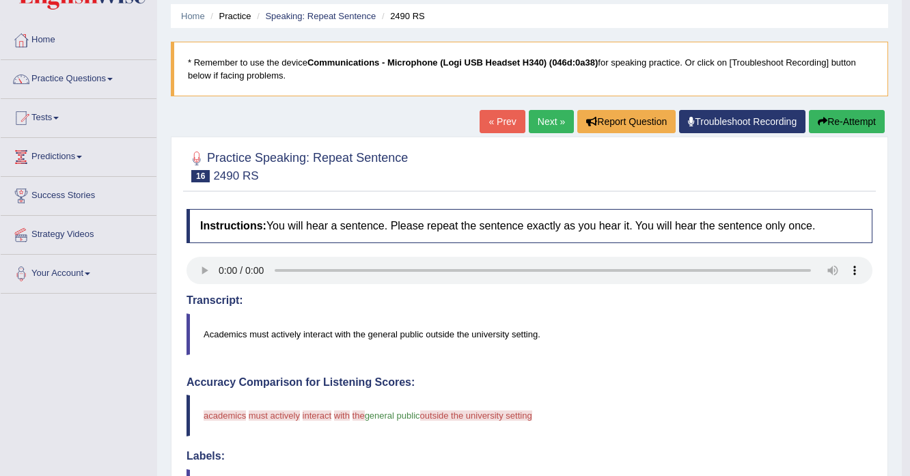
scroll to position [164, 0]
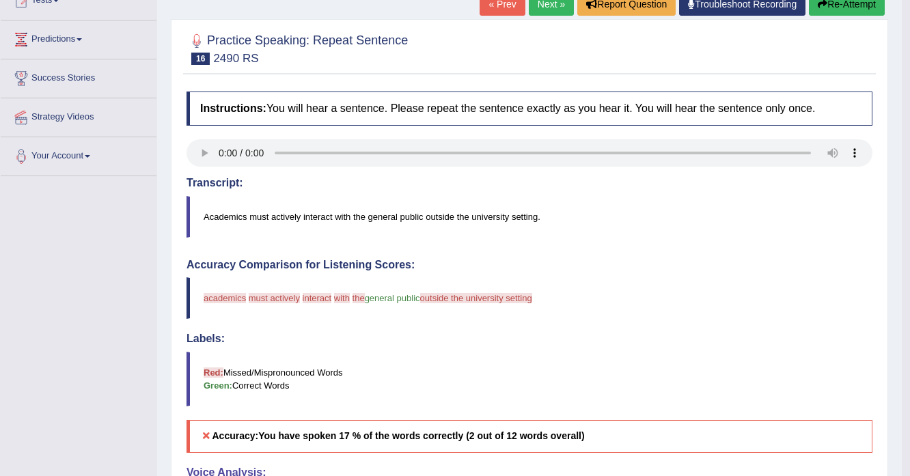
click at [844, 14] on button "Re-Attempt" at bounding box center [847, 3] width 76 height 23
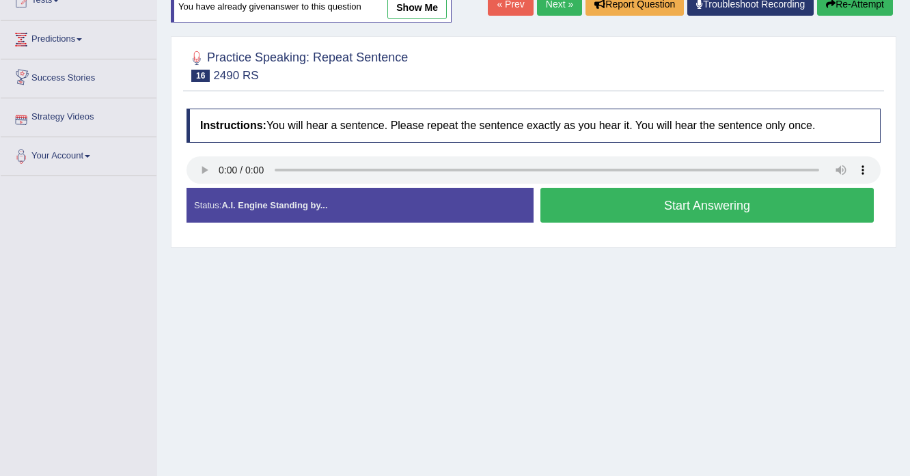
click at [601, 216] on button "Start Answering" at bounding box center [706, 205] width 333 height 35
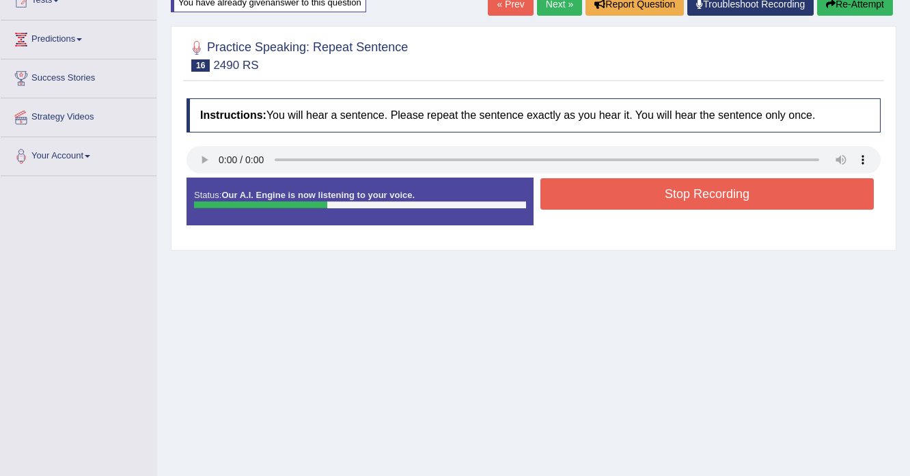
click at [602, 197] on button "Stop Recording" at bounding box center [706, 193] width 333 height 31
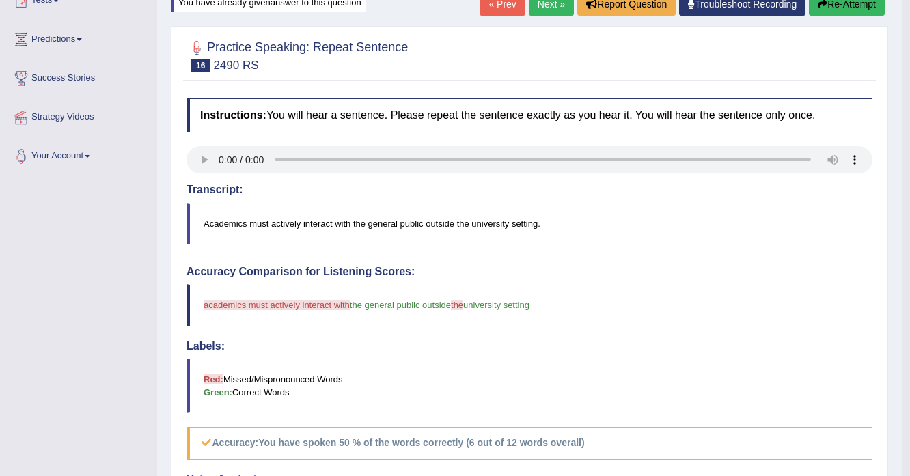
scroll to position [164, 0]
click at [552, 12] on link "Next »" at bounding box center [551, 3] width 45 height 23
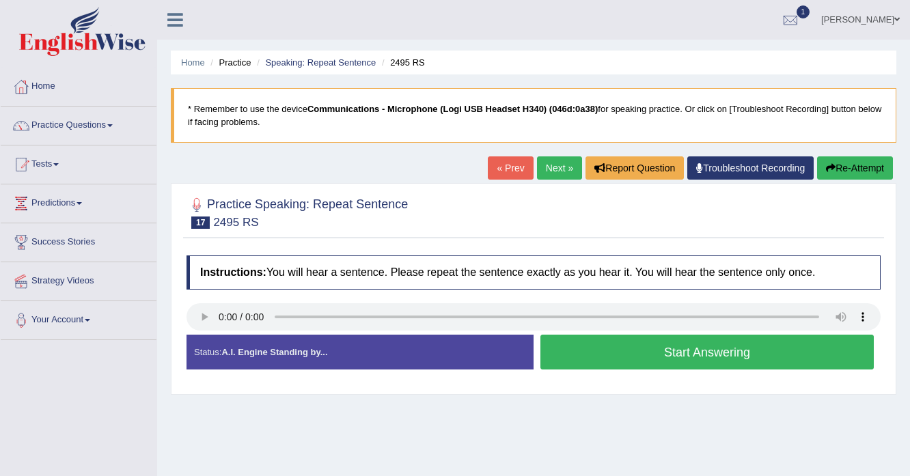
click at [579, 354] on button "Start Answering" at bounding box center [706, 352] width 333 height 35
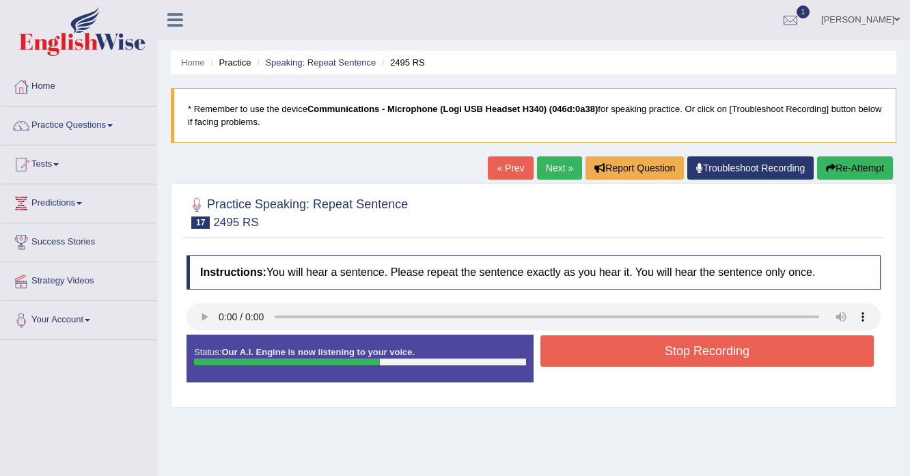
click at [834, 171] on button "Re-Attempt" at bounding box center [855, 167] width 76 height 23
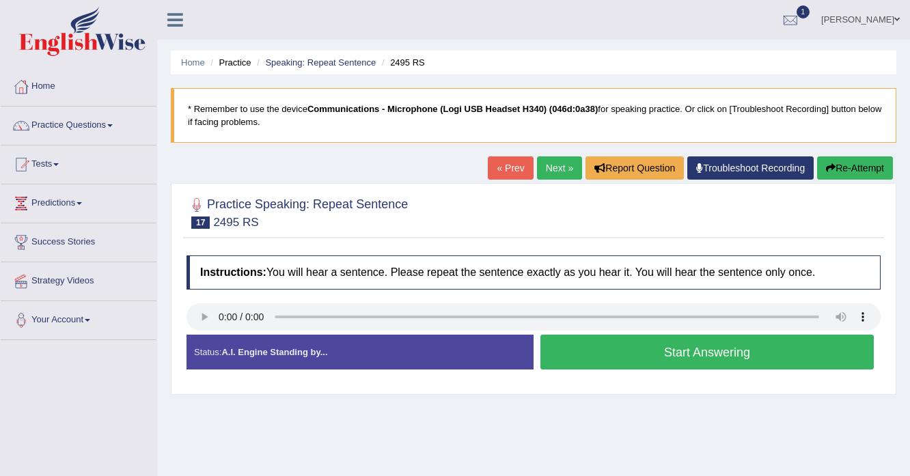
click at [565, 349] on button "Start Answering" at bounding box center [706, 352] width 333 height 35
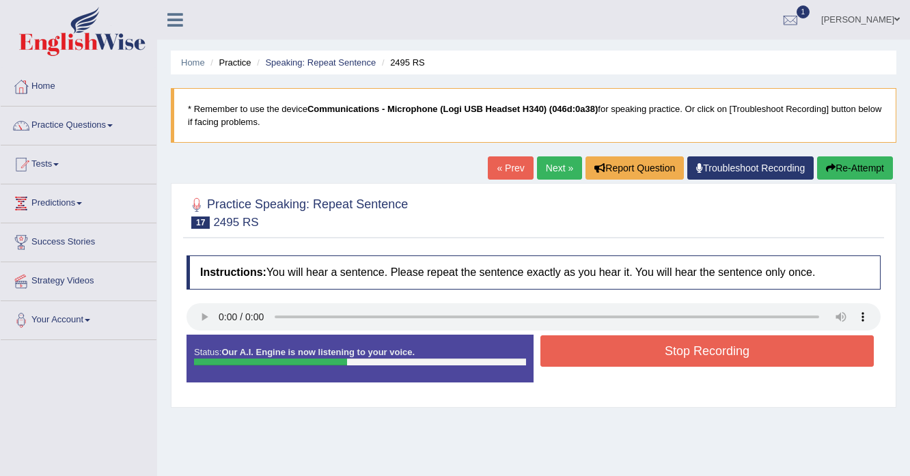
click at [582, 358] on button "Stop Recording" at bounding box center [706, 350] width 333 height 31
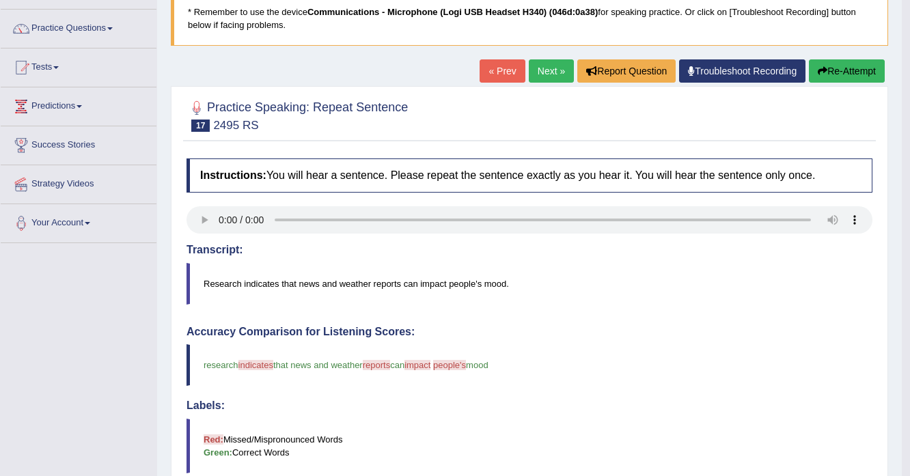
scroll to position [55, 0]
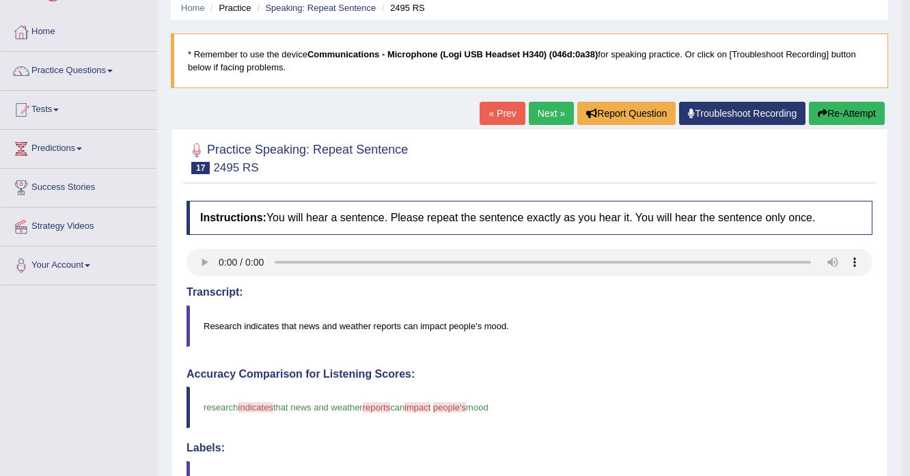
click at [871, 109] on button "Re-Attempt" at bounding box center [847, 113] width 76 height 23
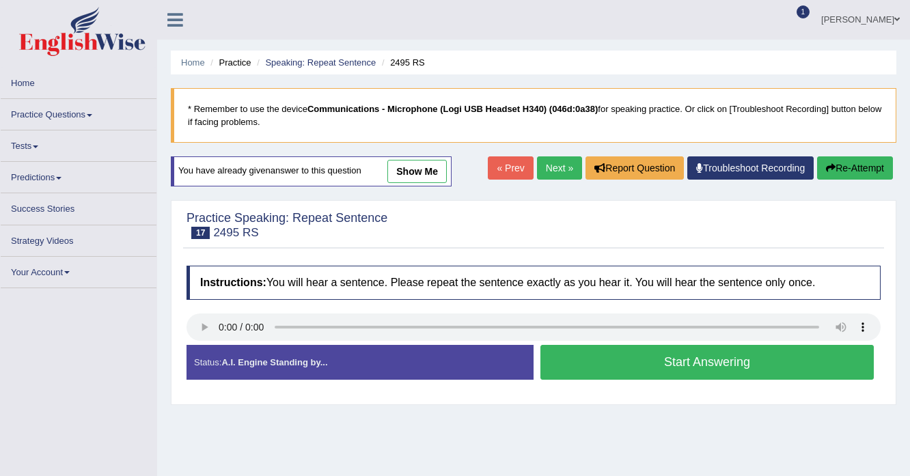
click at [587, 345] on button "Start Answering" at bounding box center [706, 362] width 333 height 35
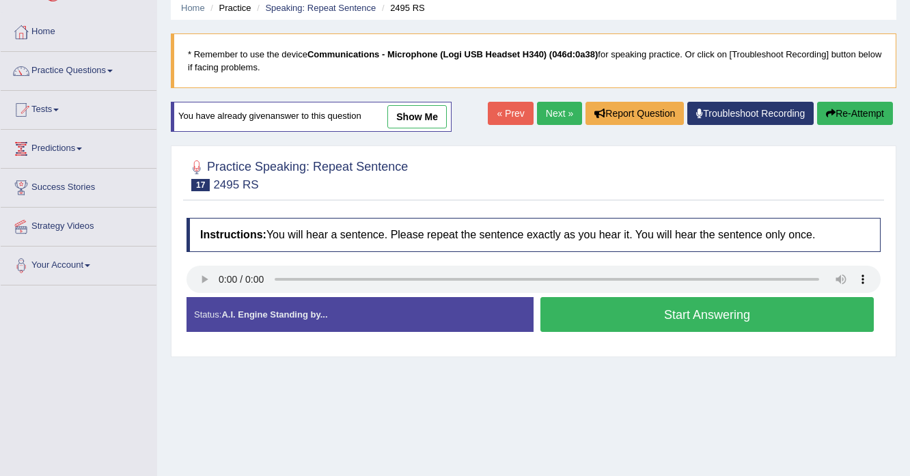
click at [606, 311] on button "Start Answering" at bounding box center [706, 314] width 333 height 35
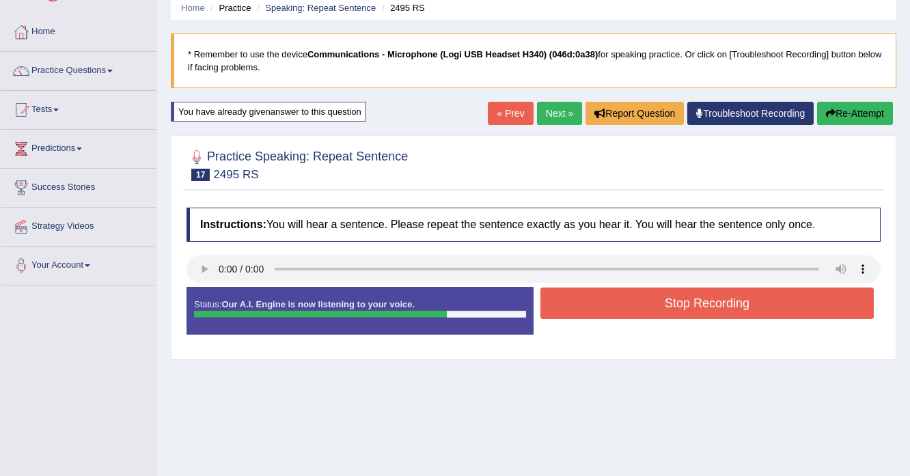
click at [623, 305] on button "Stop Recording" at bounding box center [706, 302] width 333 height 31
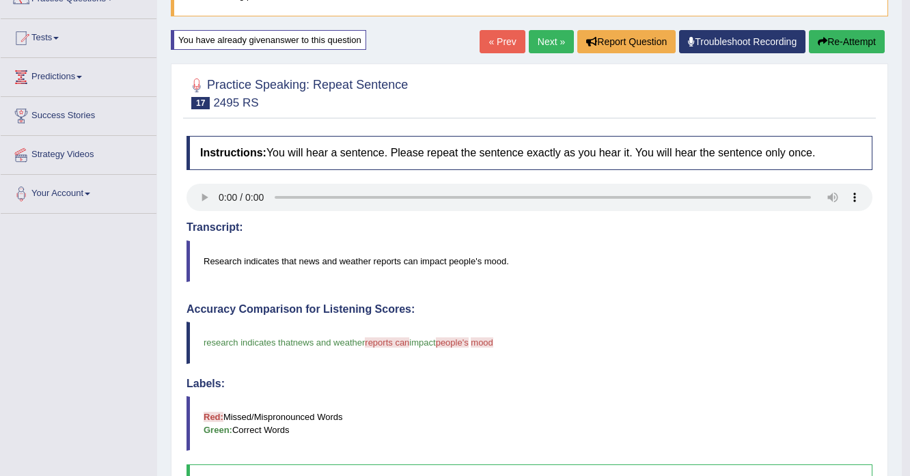
scroll to position [109, 0]
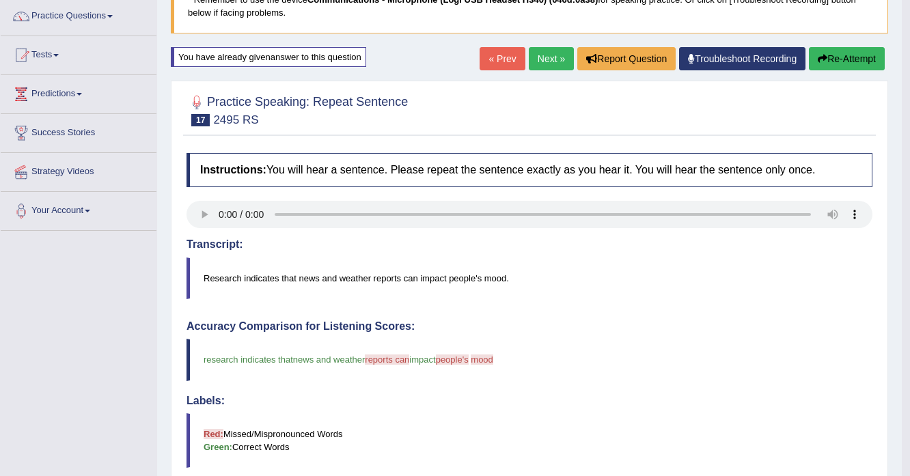
click at [548, 61] on link "Next »" at bounding box center [551, 58] width 45 height 23
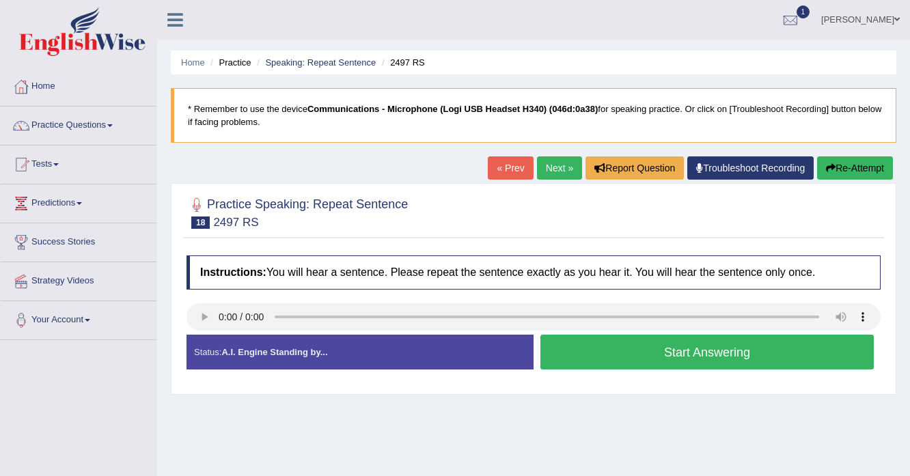
click at [594, 348] on button "Start Answering" at bounding box center [706, 352] width 333 height 35
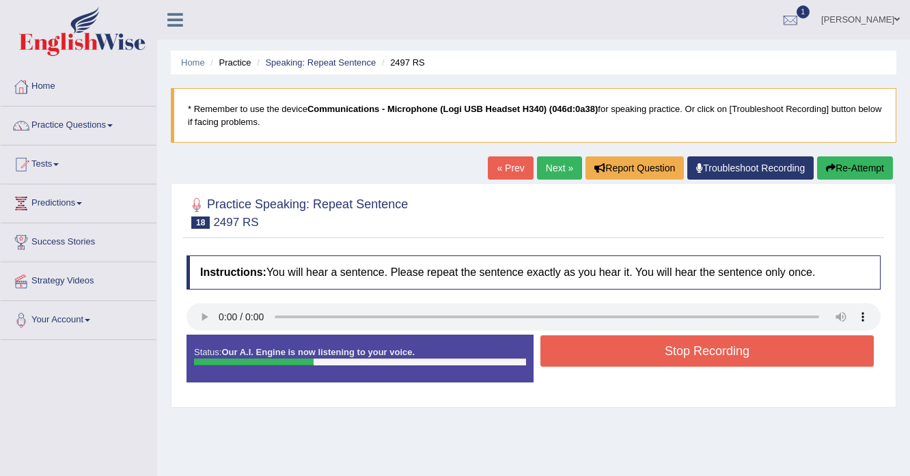
click at [651, 356] on button "Stop Recording" at bounding box center [706, 350] width 333 height 31
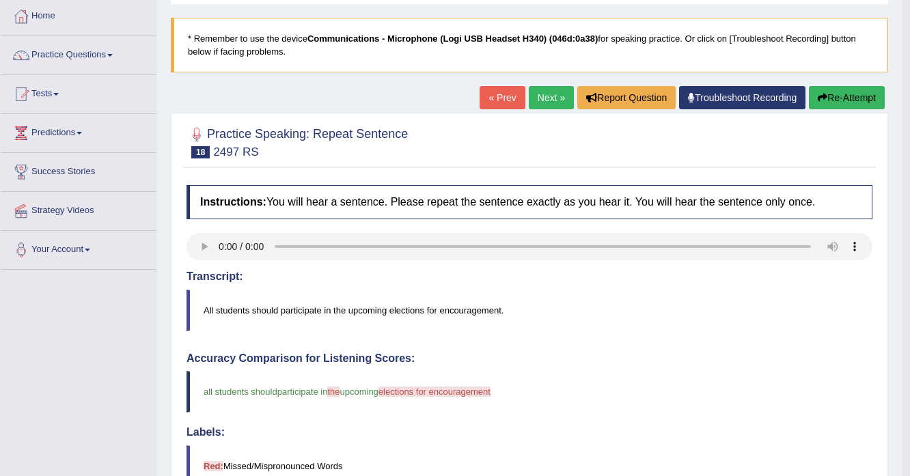
scroll to position [55, 0]
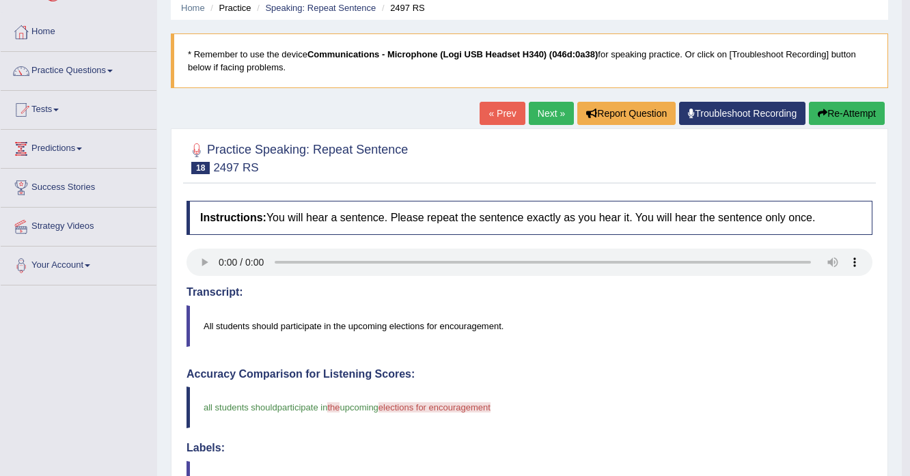
click at [540, 116] on link "Next »" at bounding box center [551, 113] width 45 height 23
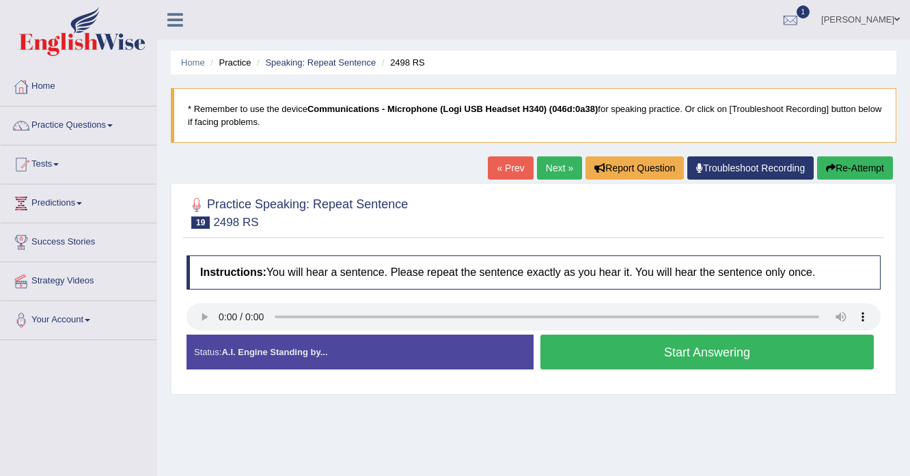
click at [559, 354] on button "Start Answering" at bounding box center [706, 352] width 333 height 35
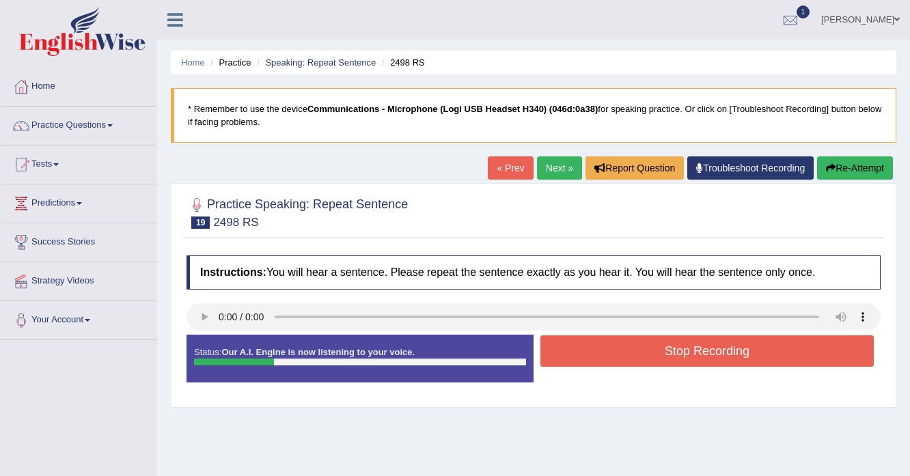
click at [559, 354] on button "Stop Recording" at bounding box center [706, 350] width 333 height 31
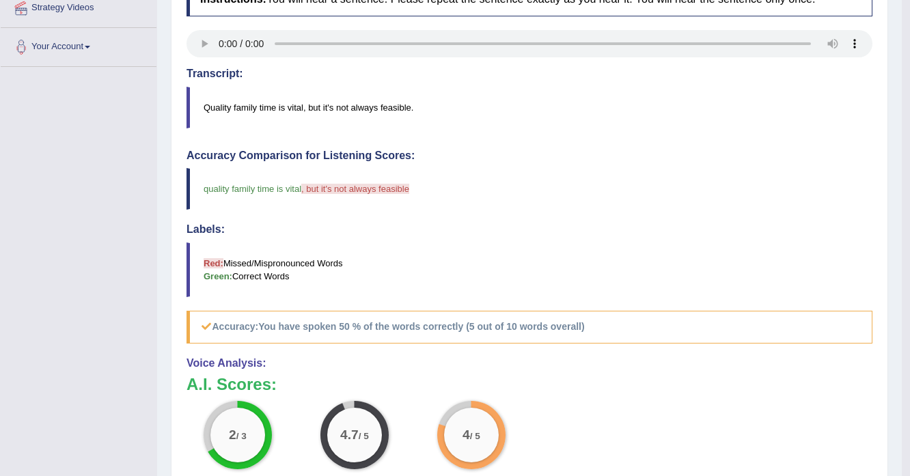
scroll to position [109, 0]
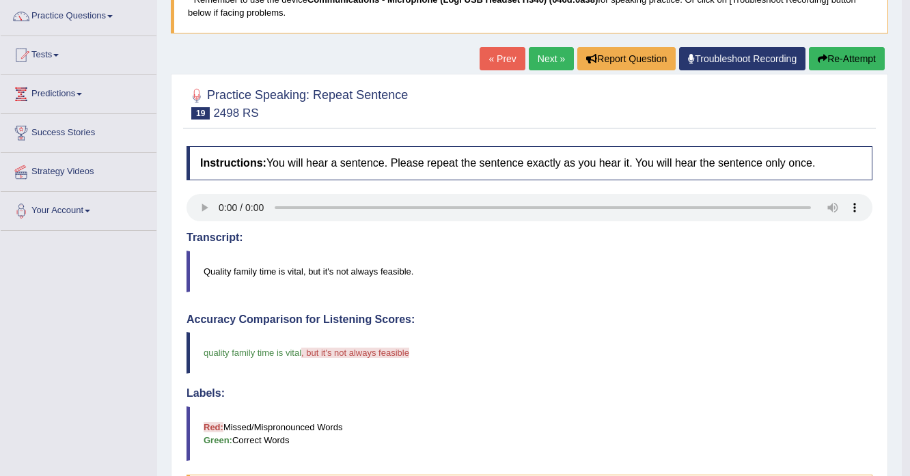
click at [855, 60] on button "Re-Attempt" at bounding box center [847, 58] width 76 height 23
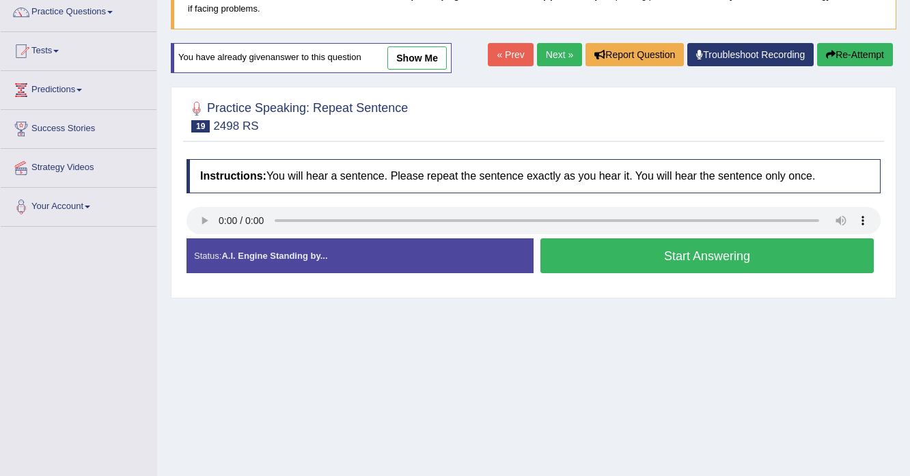
click at [801, 255] on button "Start Answering" at bounding box center [706, 255] width 333 height 35
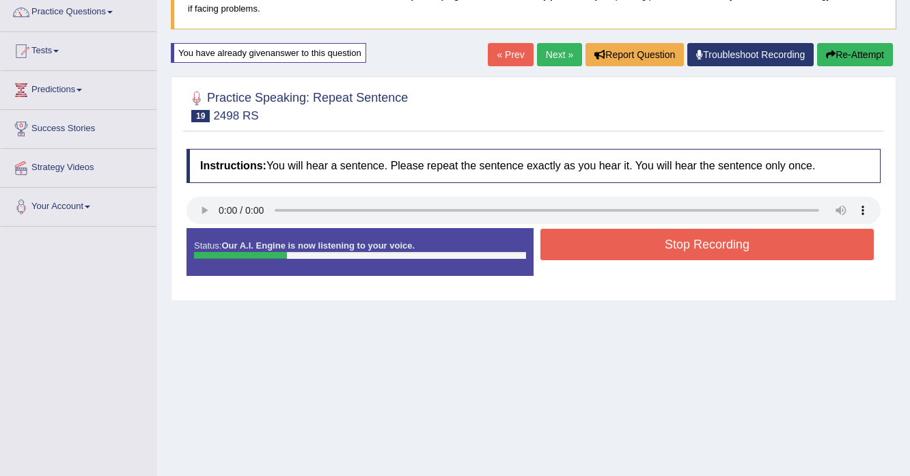
click at [677, 247] on button "Stop Recording" at bounding box center [706, 244] width 333 height 31
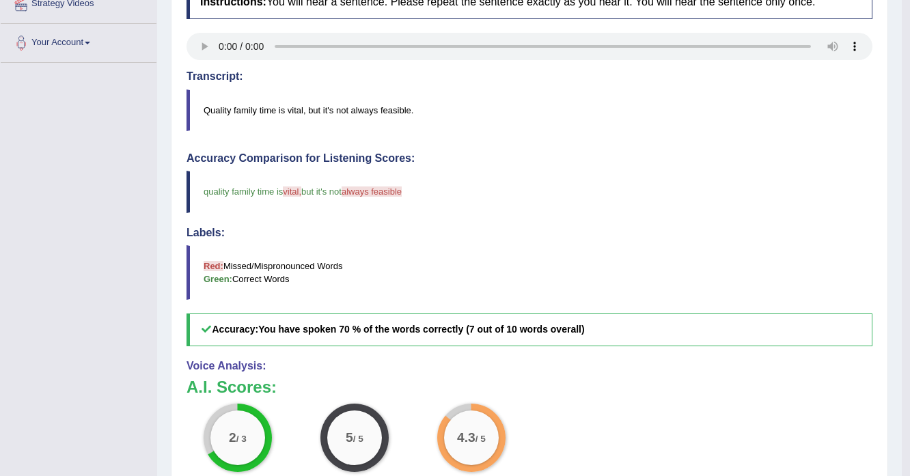
scroll to position [59, 0]
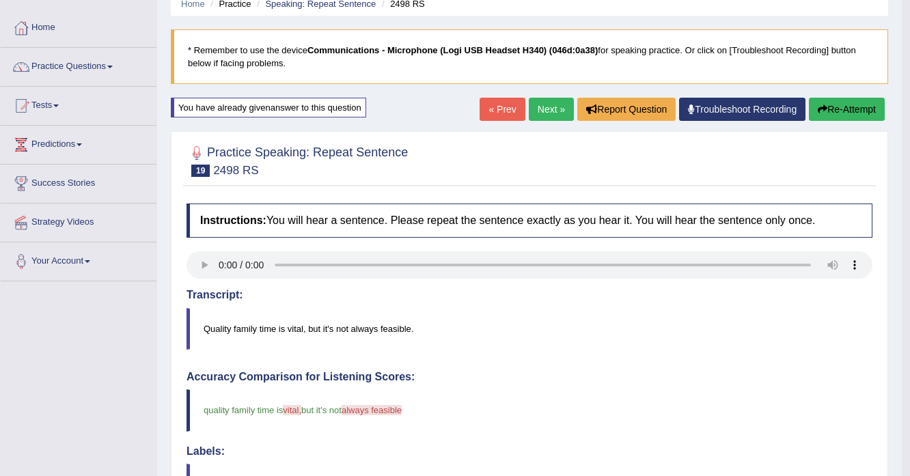
click at [552, 102] on link "Next »" at bounding box center [551, 109] width 45 height 23
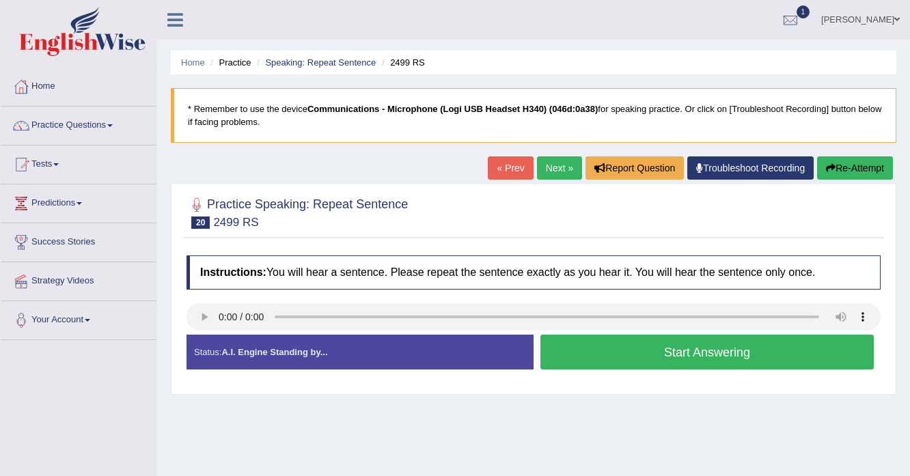
click at [580, 361] on button "Start Answering" at bounding box center [706, 352] width 333 height 35
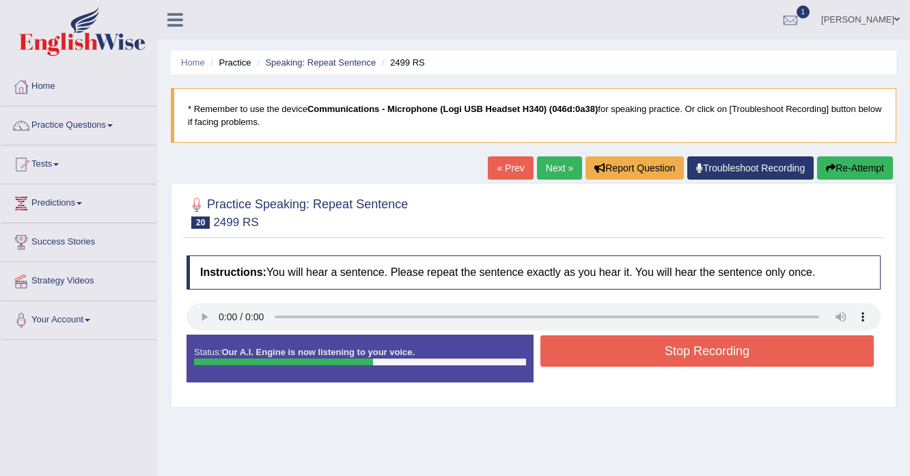
click at [839, 175] on button "Re-Attempt" at bounding box center [855, 167] width 76 height 23
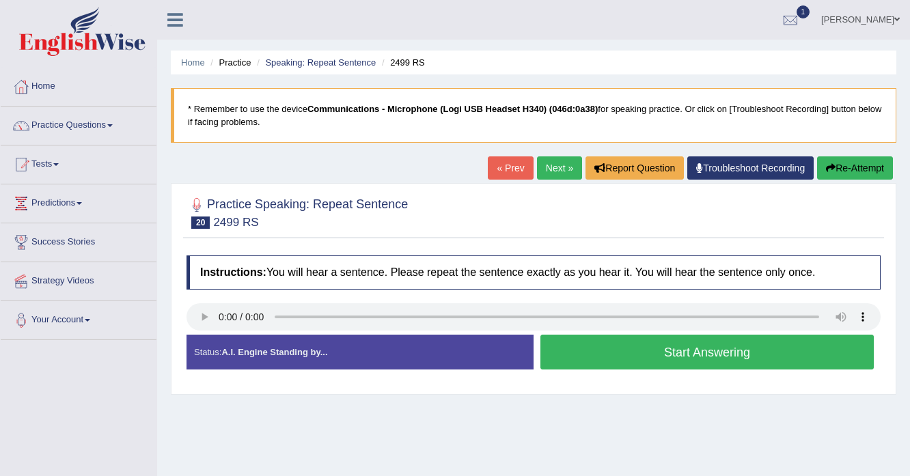
click at [610, 363] on button "Start Answering" at bounding box center [706, 352] width 333 height 35
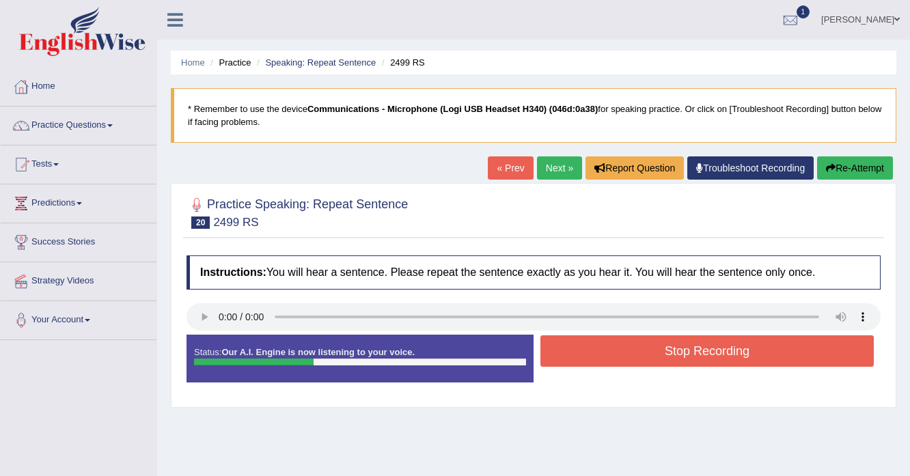
click at [836, 178] on button "Re-Attempt" at bounding box center [855, 167] width 76 height 23
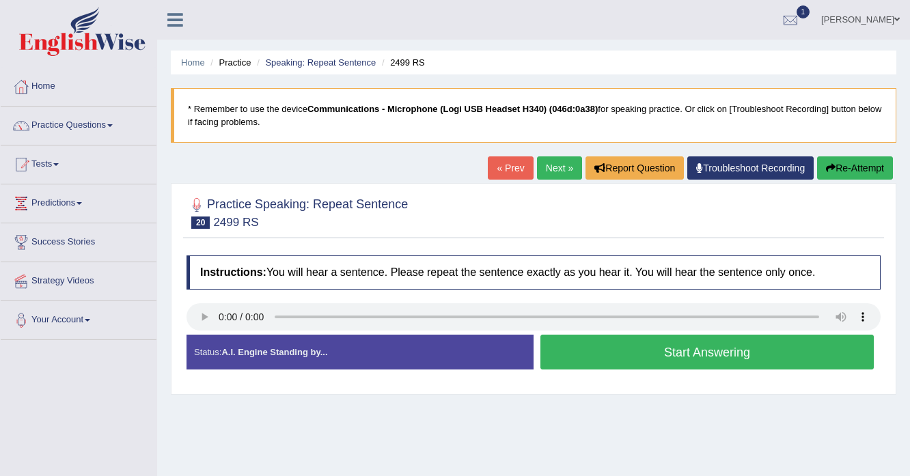
click at [606, 355] on button "Start Answering" at bounding box center [706, 352] width 333 height 35
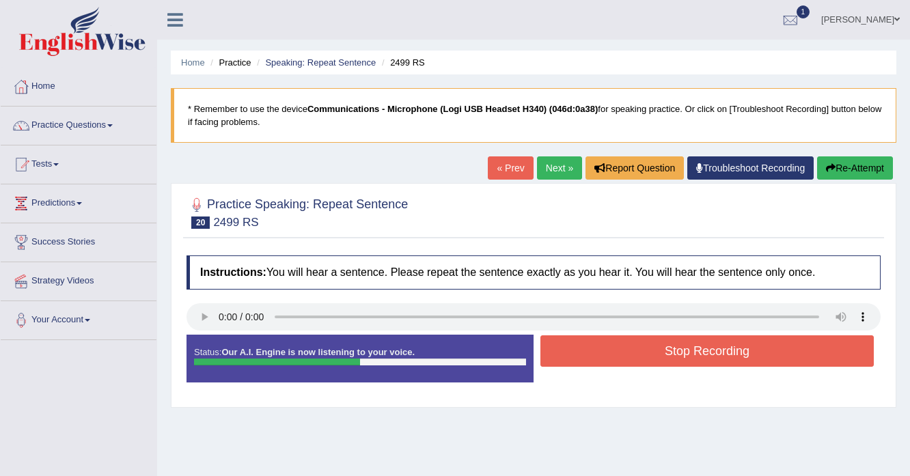
click at [621, 350] on button "Stop Recording" at bounding box center [706, 350] width 333 height 31
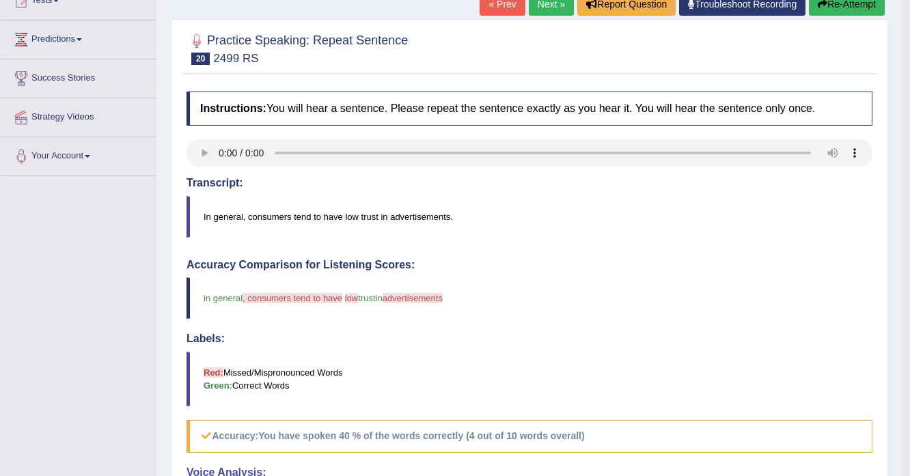
scroll to position [109, 0]
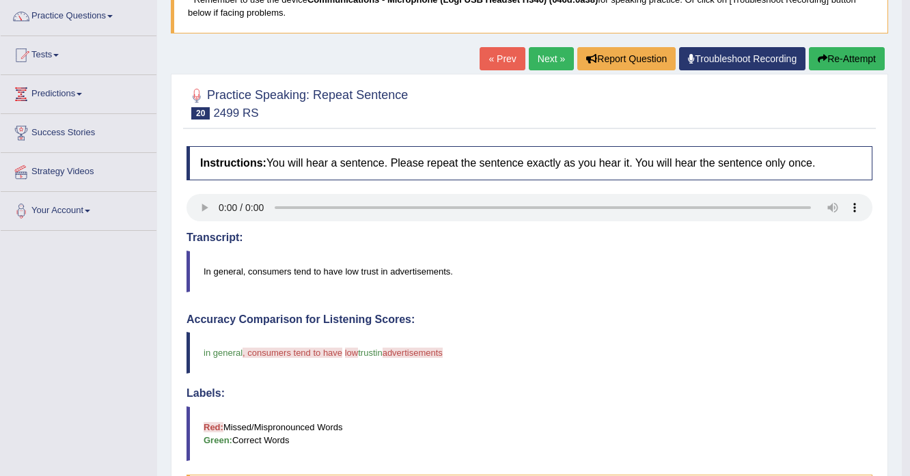
click at [543, 57] on link "Next »" at bounding box center [551, 58] width 45 height 23
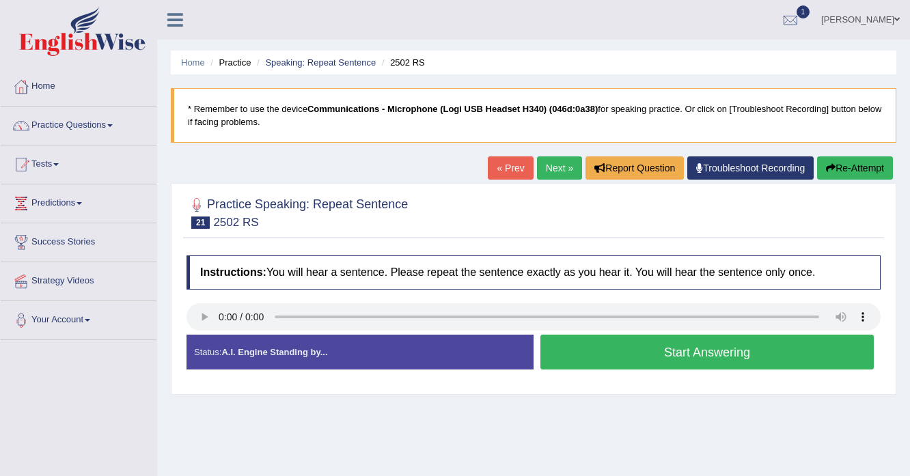
click at [595, 355] on button "Start Answering" at bounding box center [706, 352] width 333 height 35
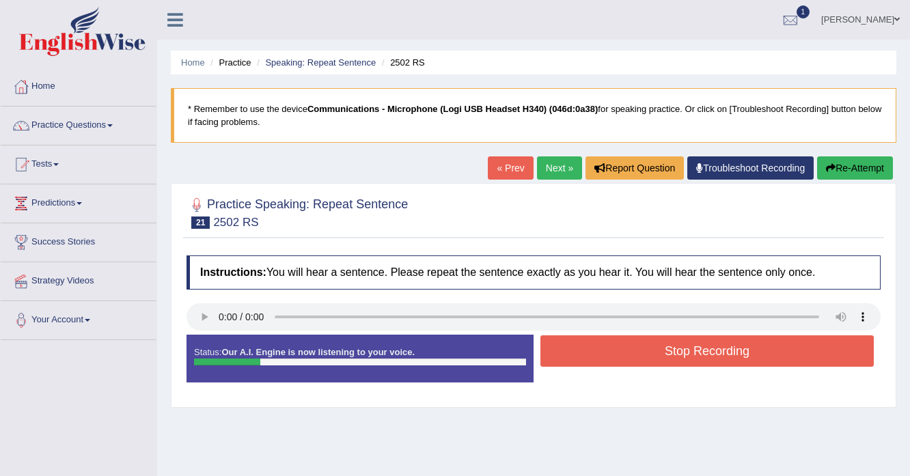
click at [595, 355] on button "Stop Recording" at bounding box center [706, 350] width 333 height 31
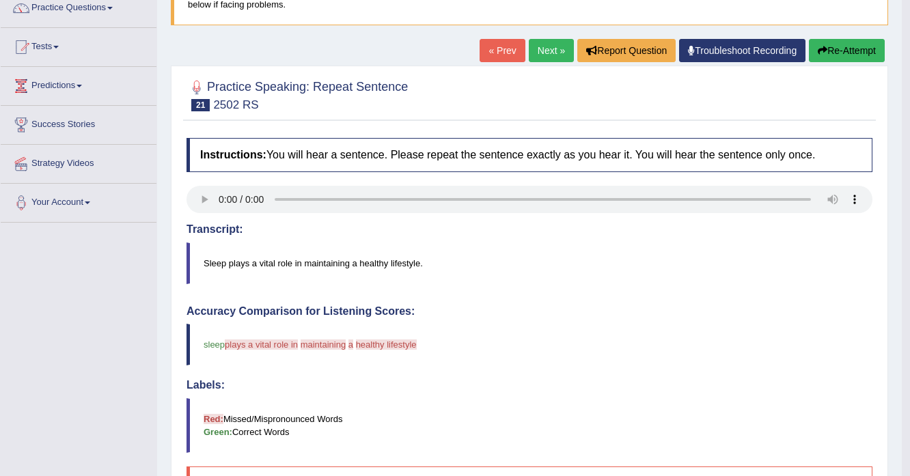
scroll to position [109, 0]
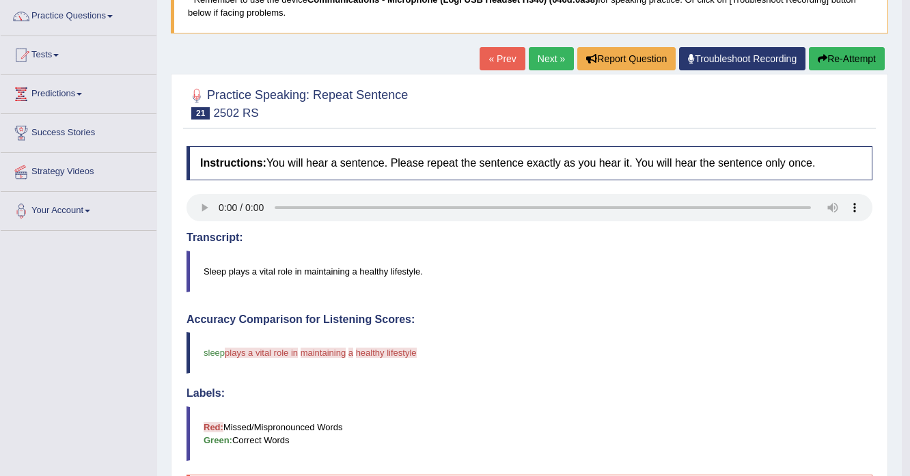
click at [862, 62] on button "Re-Attempt" at bounding box center [847, 58] width 76 height 23
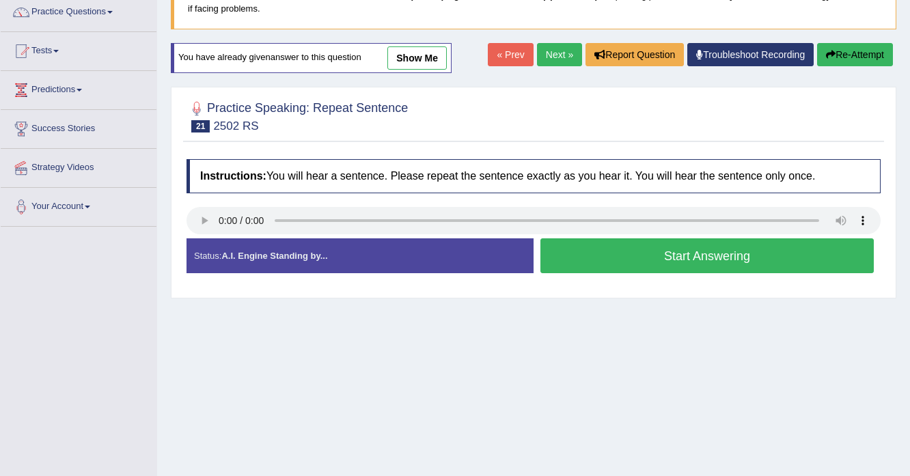
click at [691, 243] on button "Start Answering" at bounding box center [706, 255] width 333 height 35
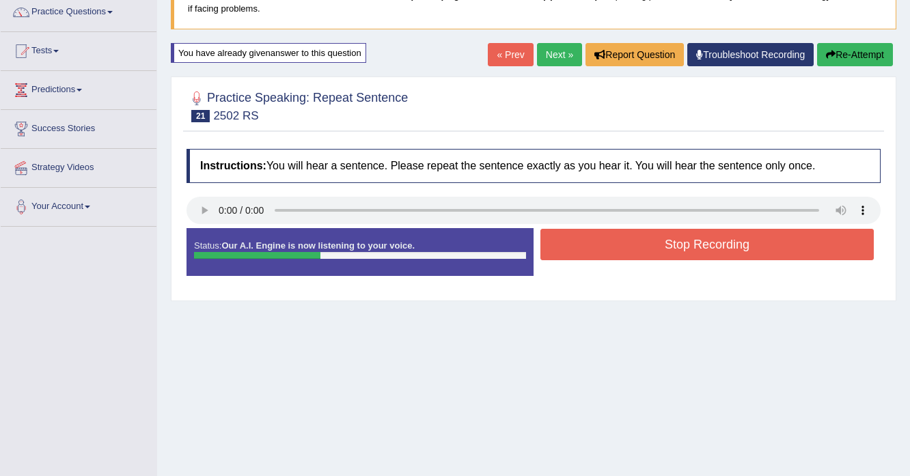
click at [691, 243] on button "Stop Recording" at bounding box center [706, 244] width 333 height 31
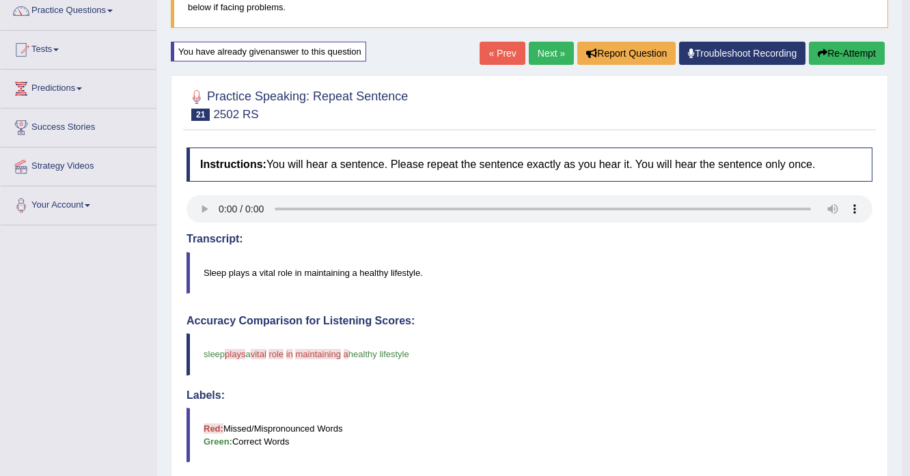
scroll to position [113, 0]
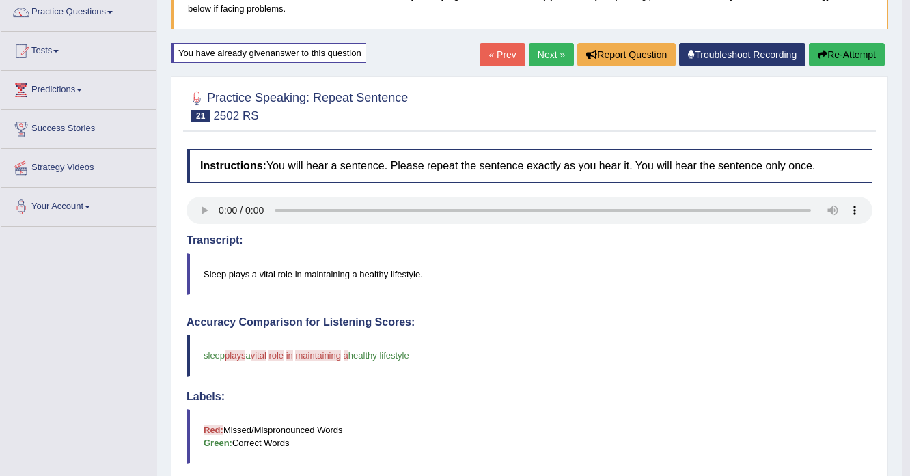
click at [547, 53] on link "Next »" at bounding box center [551, 54] width 45 height 23
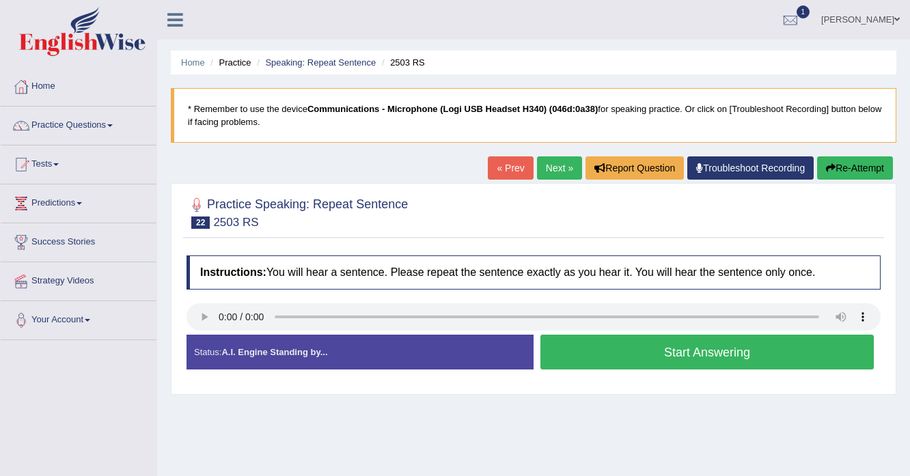
click at [568, 356] on button "Start Answering" at bounding box center [706, 352] width 333 height 35
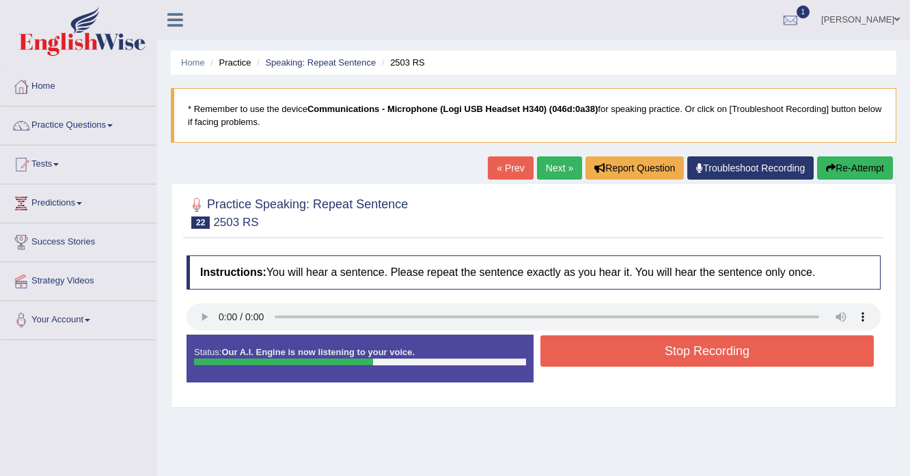
click at [591, 350] on button "Stop Recording" at bounding box center [706, 350] width 333 height 31
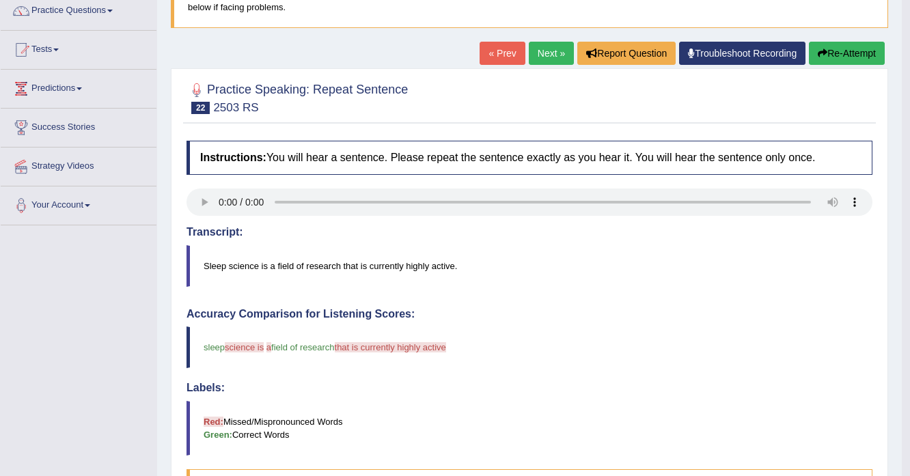
scroll to position [109, 0]
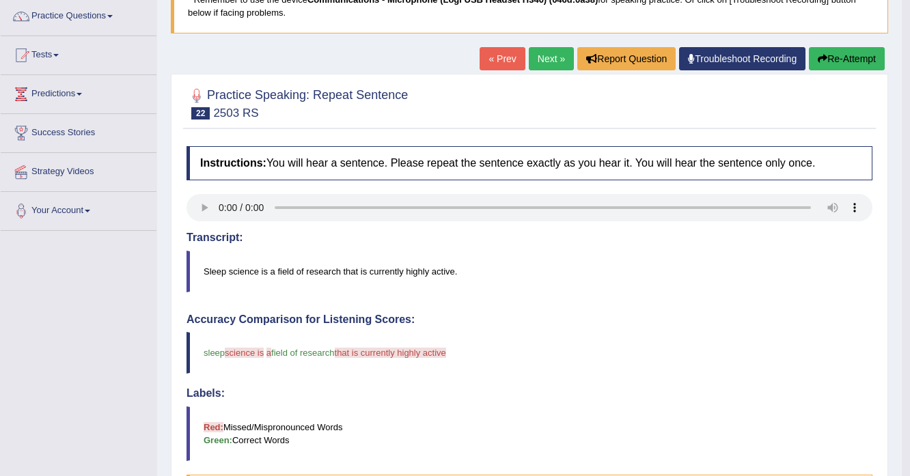
click at [828, 68] on button "Re-Attempt" at bounding box center [847, 58] width 76 height 23
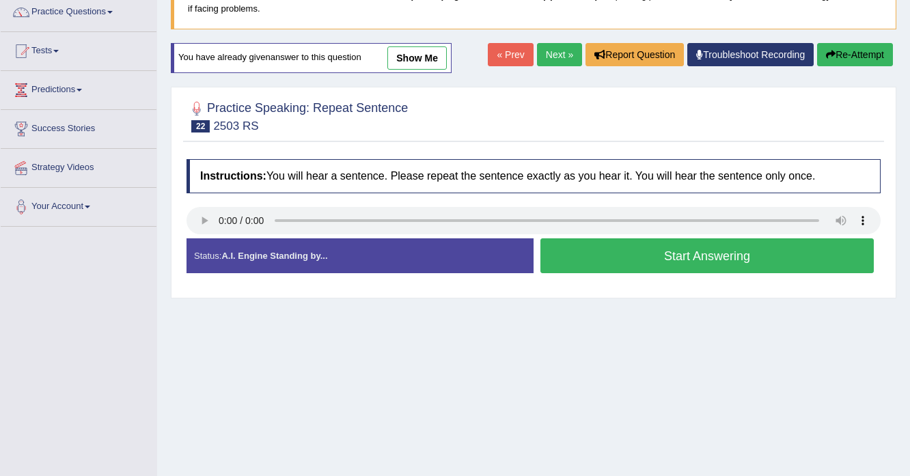
click at [610, 257] on button "Start Answering" at bounding box center [706, 255] width 333 height 35
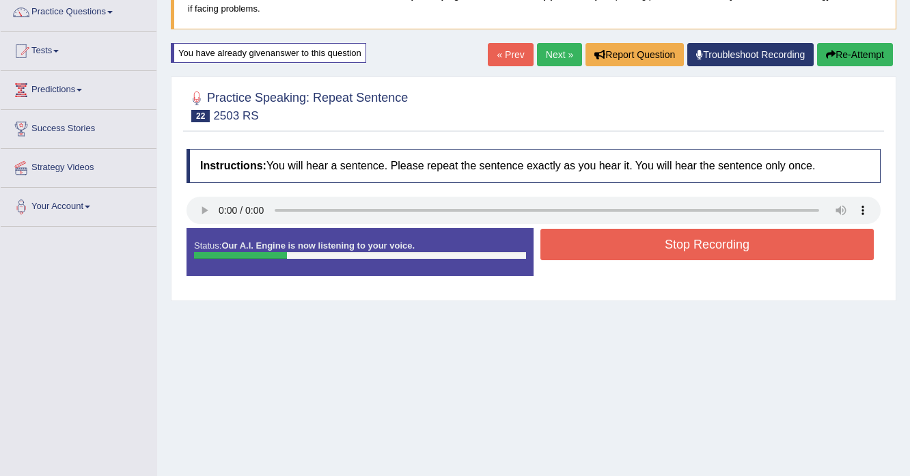
click at [610, 257] on button "Stop Recording" at bounding box center [706, 244] width 333 height 31
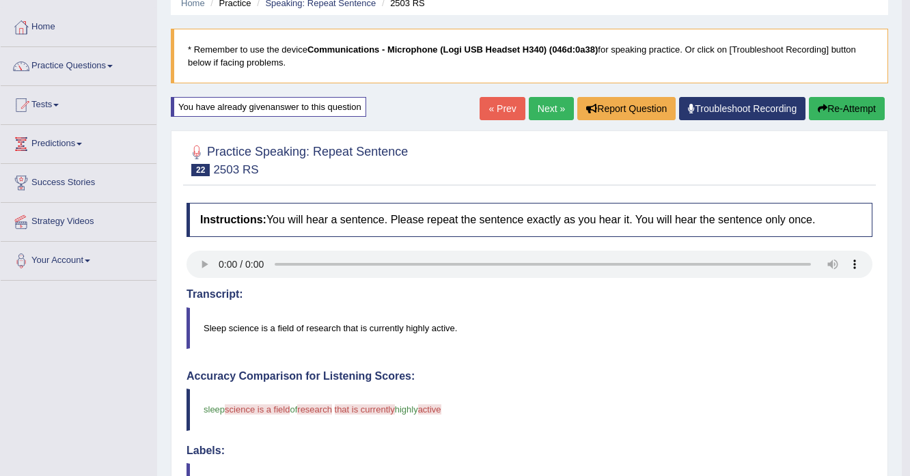
scroll to position [59, 0]
click at [851, 119] on button "Re-Attempt" at bounding box center [847, 109] width 76 height 23
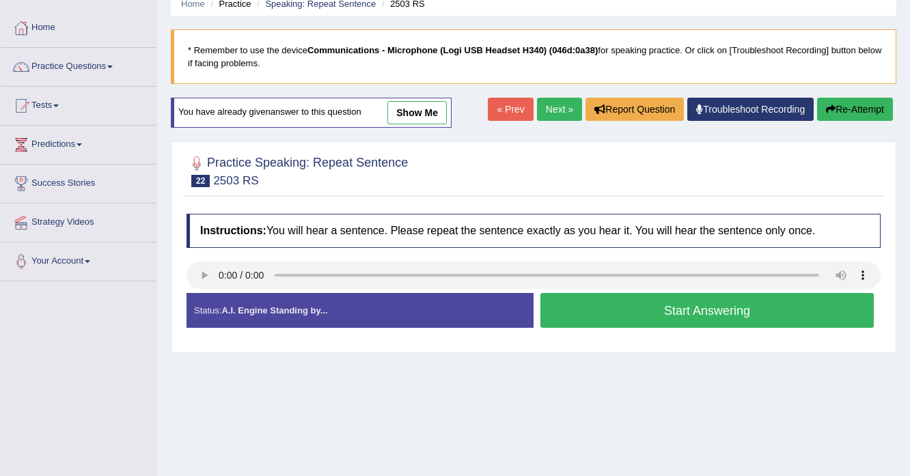
click at [579, 303] on button "Start Answering" at bounding box center [706, 310] width 333 height 35
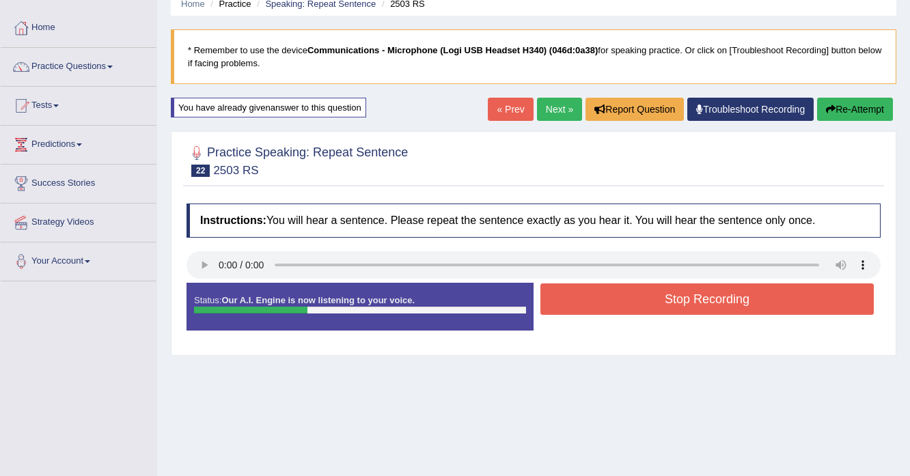
click at [579, 303] on button "Stop Recording" at bounding box center [706, 298] width 333 height 31
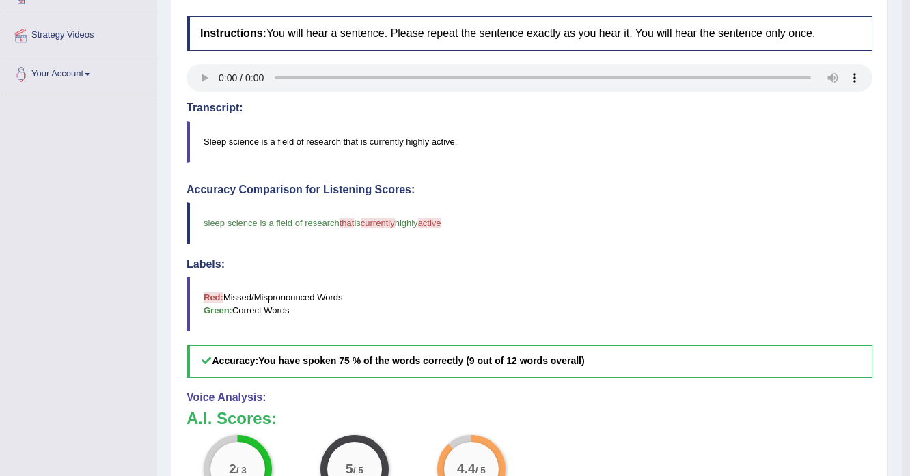
scroll to position [113, 0]
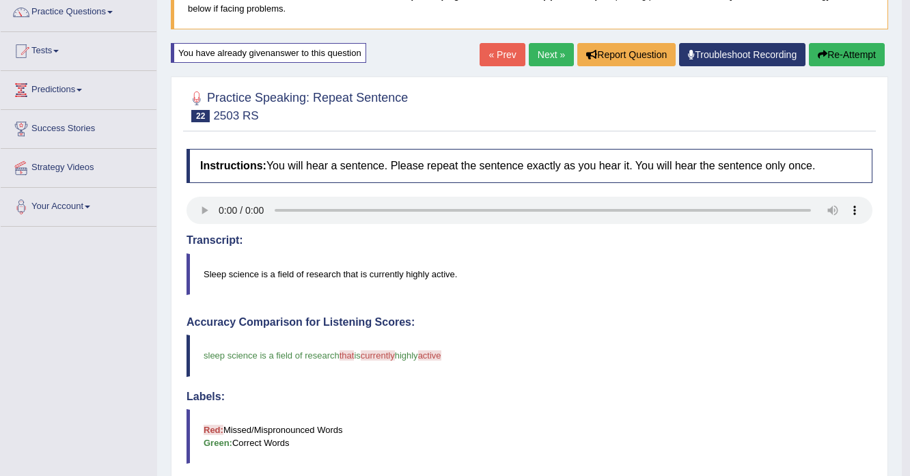
click at [545, 47] on link "Next »" at bounding box center [551, 54] width 45 height 23
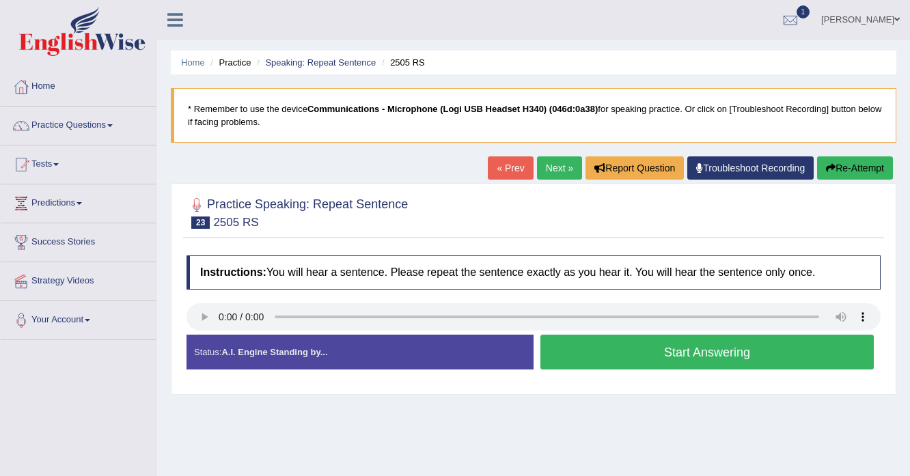
click at [631, 361] on button "Start Answering" at bounding box center [706, 352] width 333 height 35
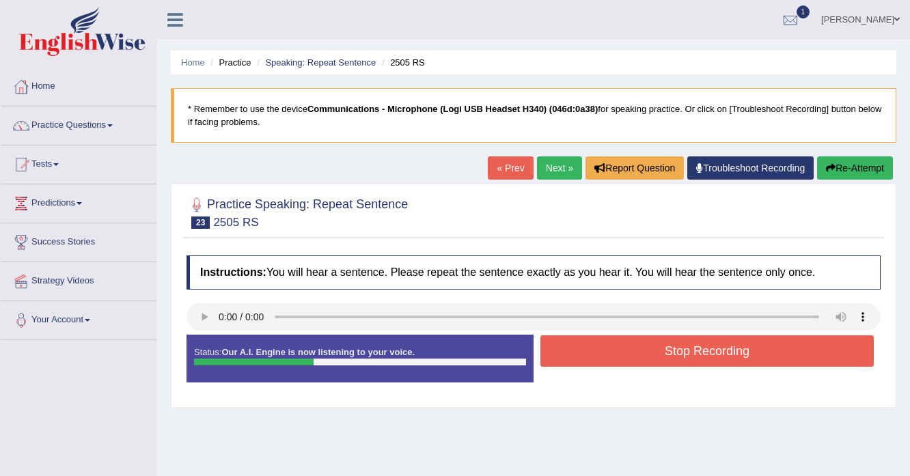
click at [631, 361] on button "Stop Recording" at bounding box center [706, 350] width 333 height 31
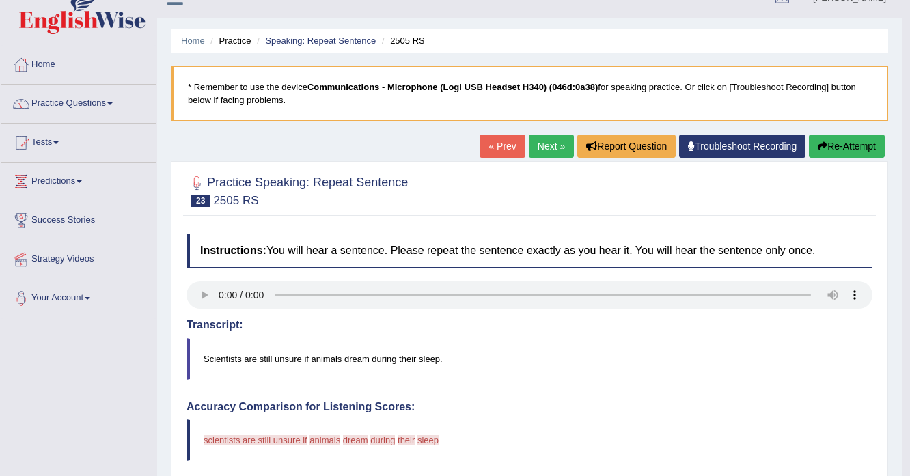
scroll to position [164, 0]
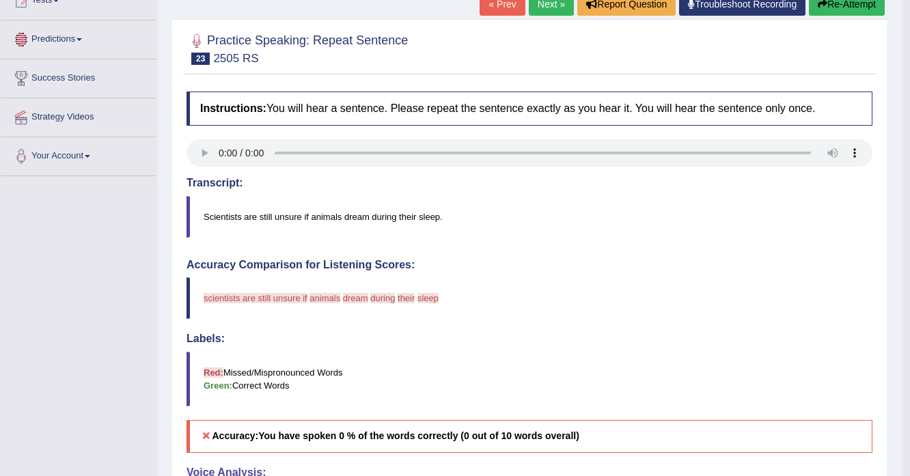
click at [837, 2] on button "Re-Attempt" at bounding box center [847, 3] width 76 height 23
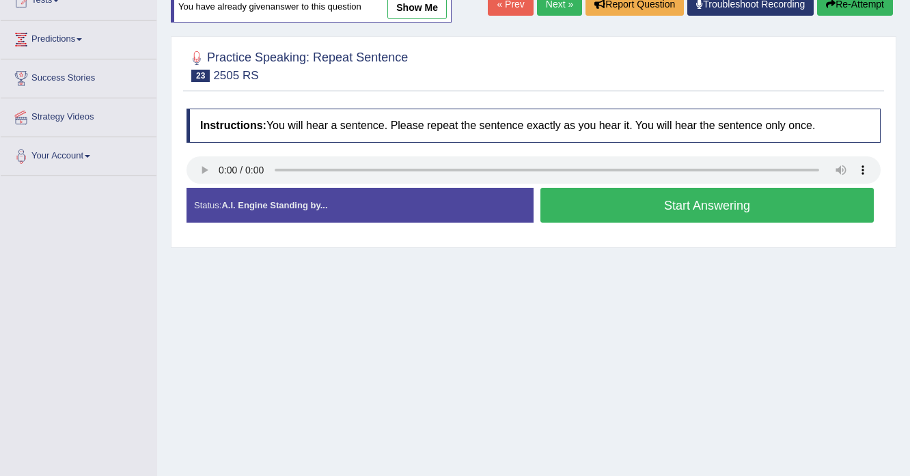
click at [675, 214] on button "Start Answering" at bounding box center [706, 205] width 333 height 35
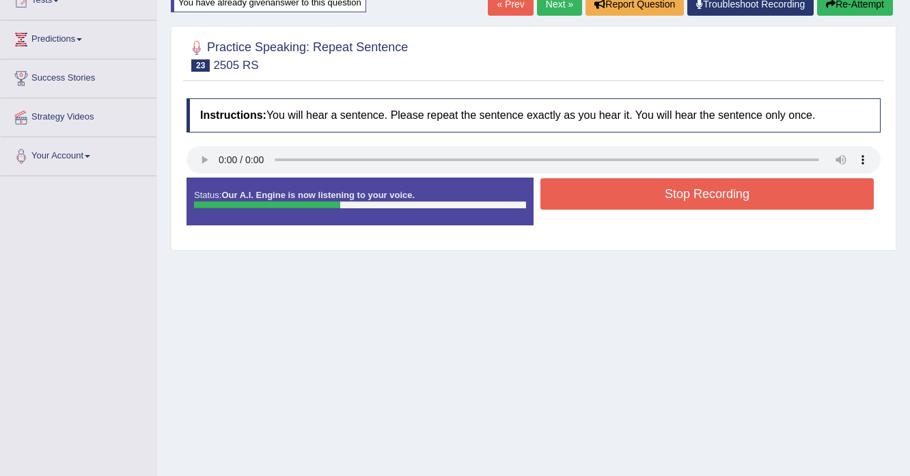
click at [675, 208] on div "Stop Recording" at bounding box center [706, 195] width 347 height 35
click at [667, 197] on button "Stop Recording" at bounding box center [706, 193] width 333 height 31
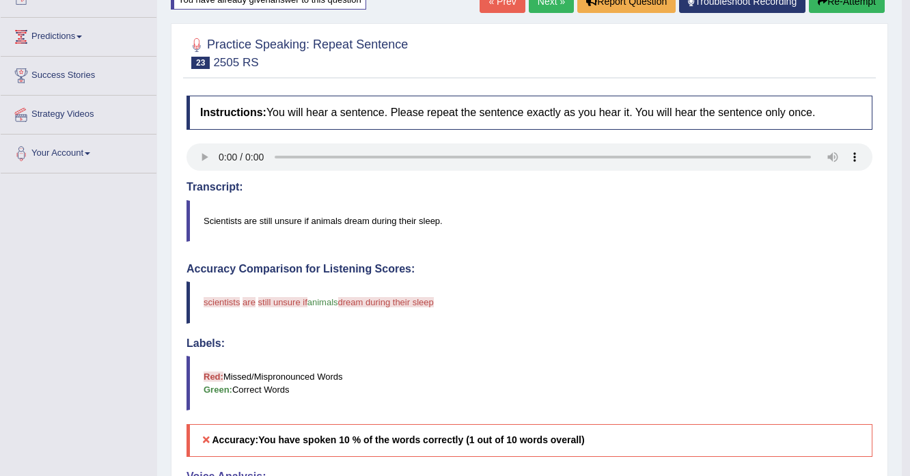
scroll to position [164, 0]
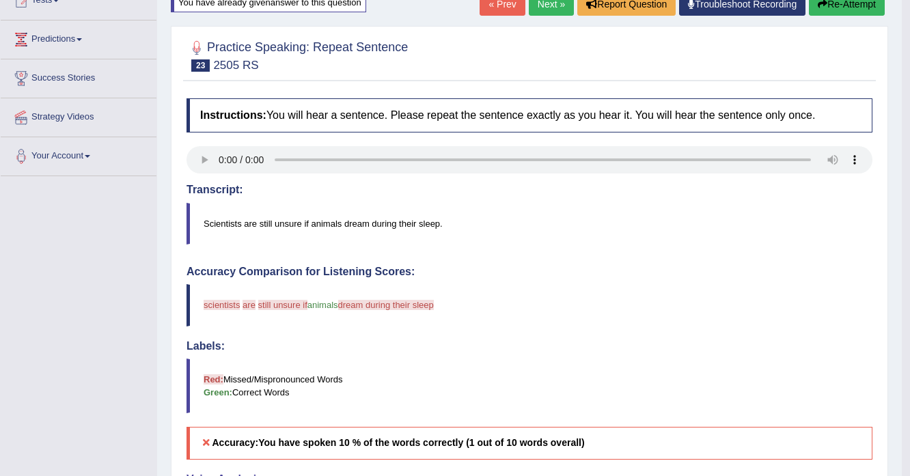
click at [850, 14] on button "Re-Attempt" at bounding box center [847, 3] width 76 height 23
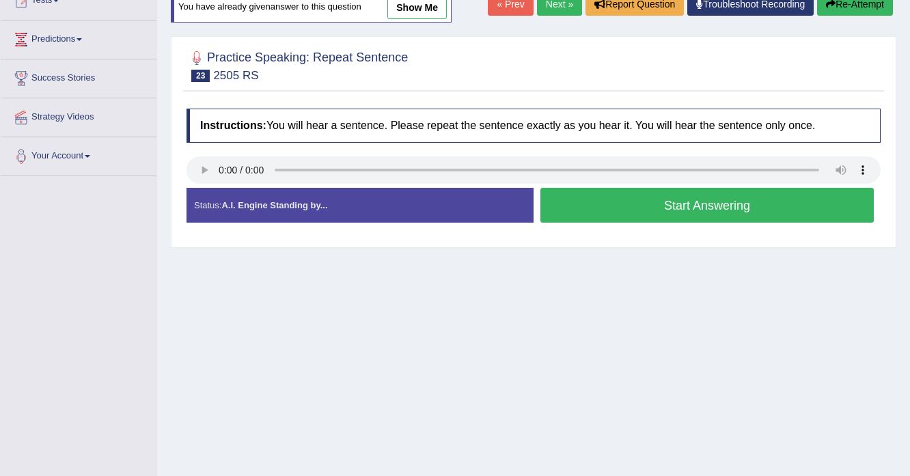
scroll to position [164, 0]
click at [582, 188] on button "Start Answering" at bounding box center [706, 205] width 333 height 35
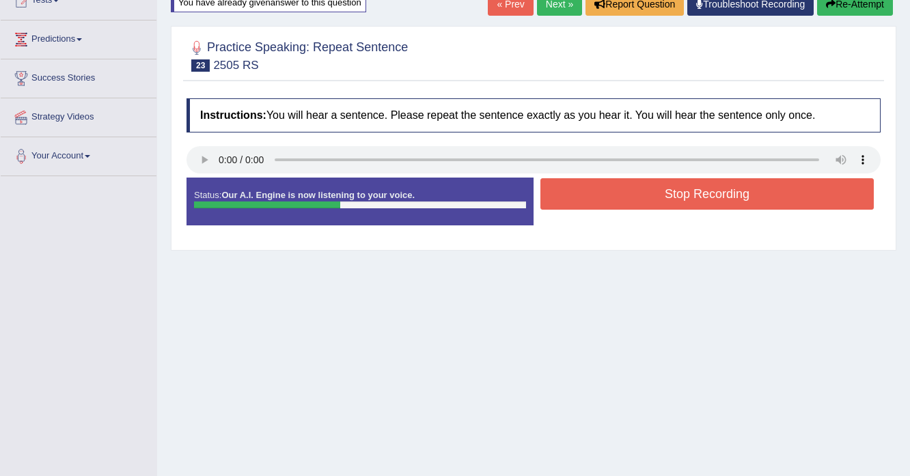
click at [595, 206] on button "Stop Recording" at bounding box center [706, 193] width 333 height 31
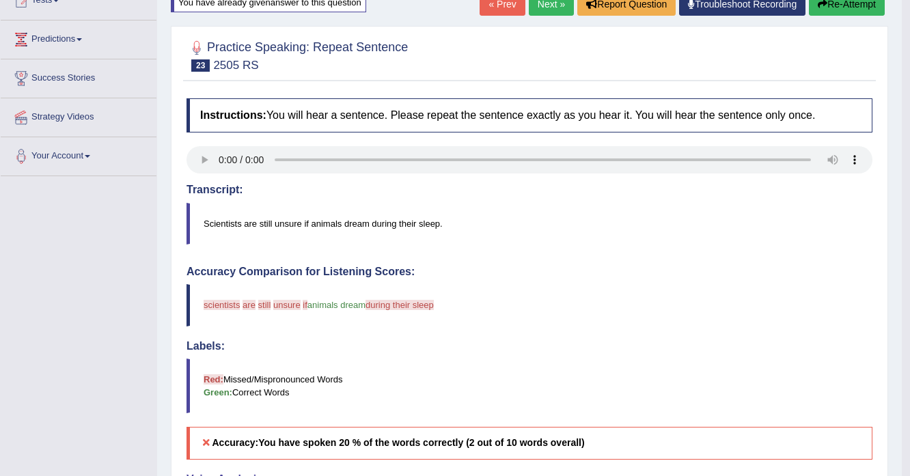
click at [546, 1] on link "Next »" at bounding box center [551, 3] width 45 height 23
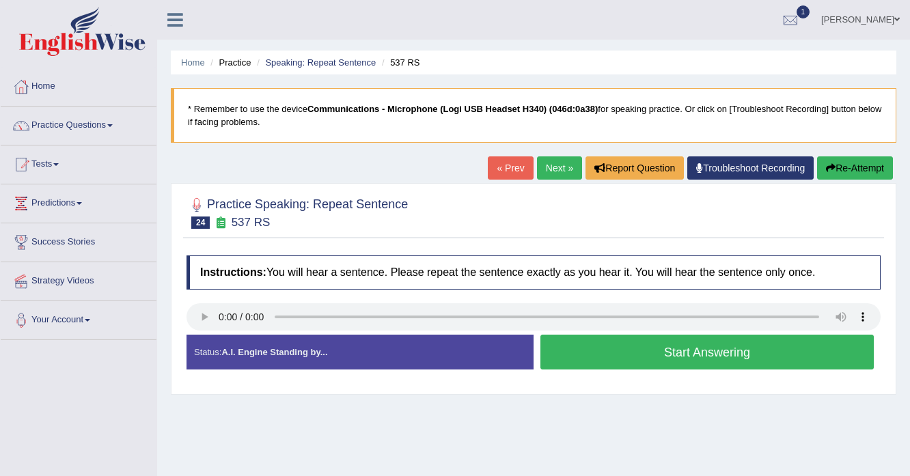
click at [636, 359] on button "Start Answering" at bounding box center [706, 352] width 333 height 35
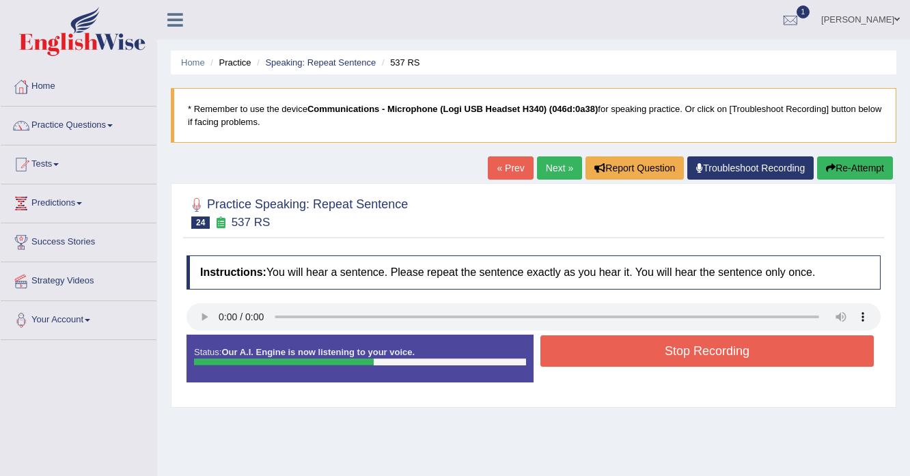
click at [840, 161] on button "Re-Attempt" at bounding box center [855, 167] width 76 height 23
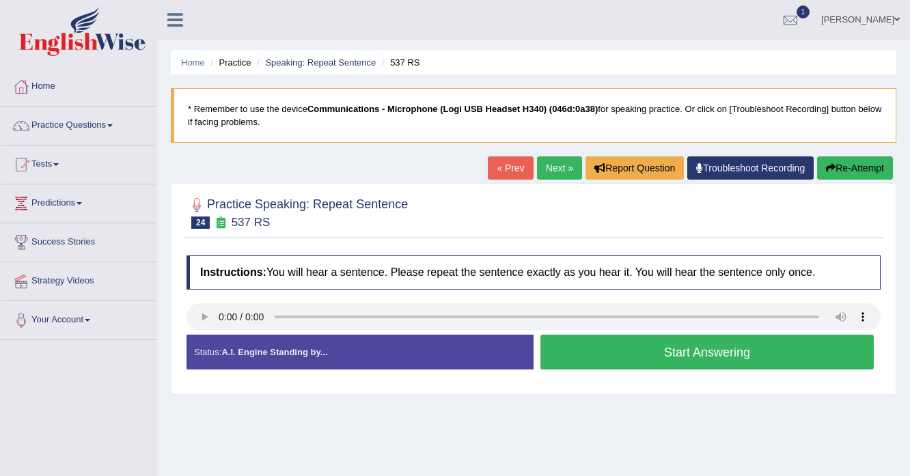
click at [594, 360] on button "Start Answering" at bounding box center [706, 352] width 333 height 35
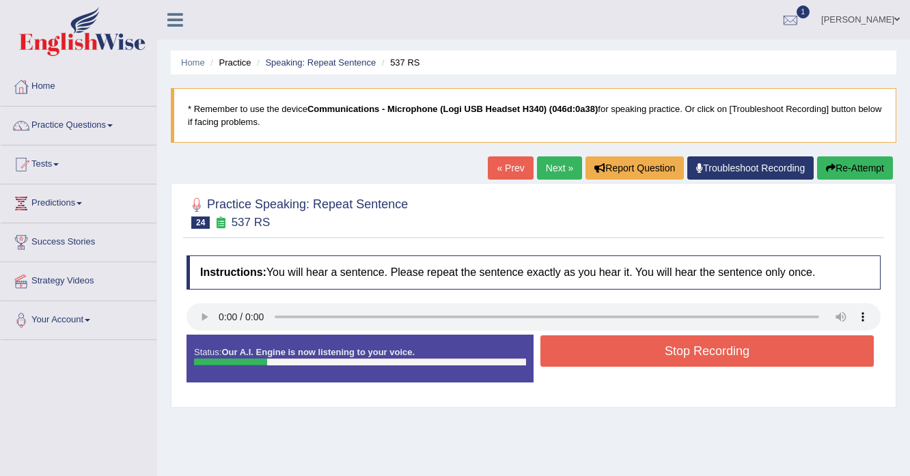
click at [594, 360] on button "Stop Recording" at bounding box center [706, 350] width 333 height 31
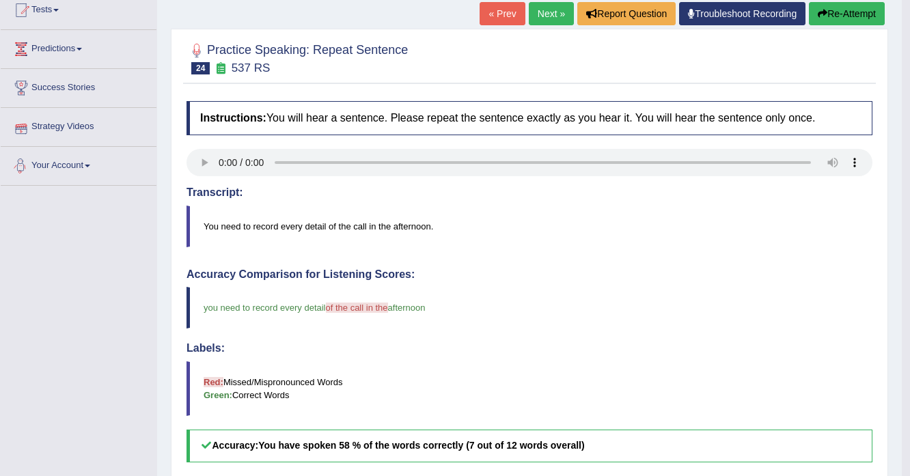
scroll to position [109, 0]
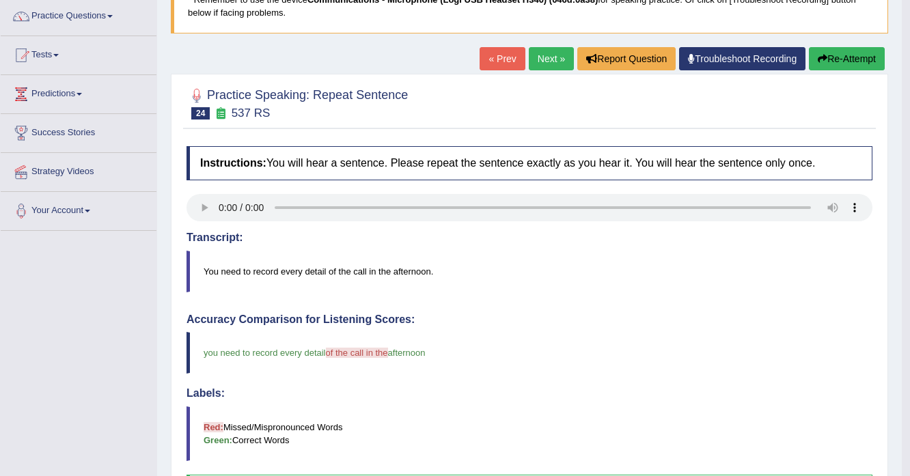
click at [533, 69] on link "Next »" at bounding box center [551, 58] width 45 height 23
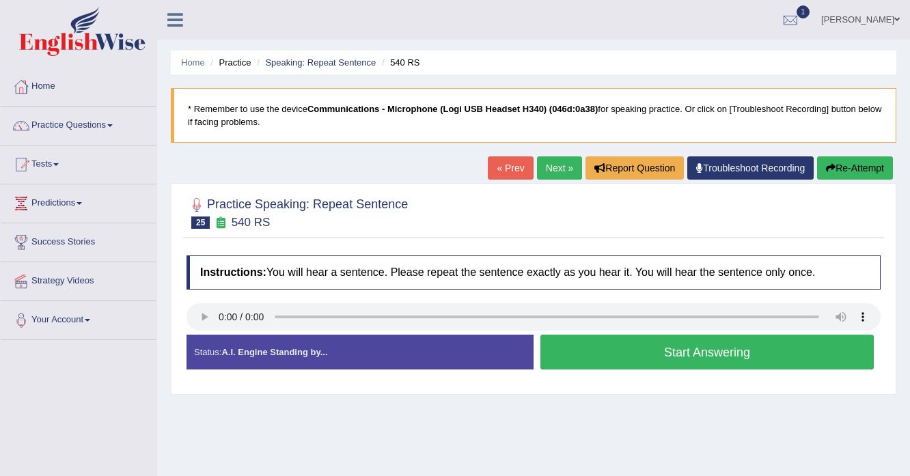
click at [623, 355] on button "Start Answering" at bounding box center [706, 352] width 333 height 35
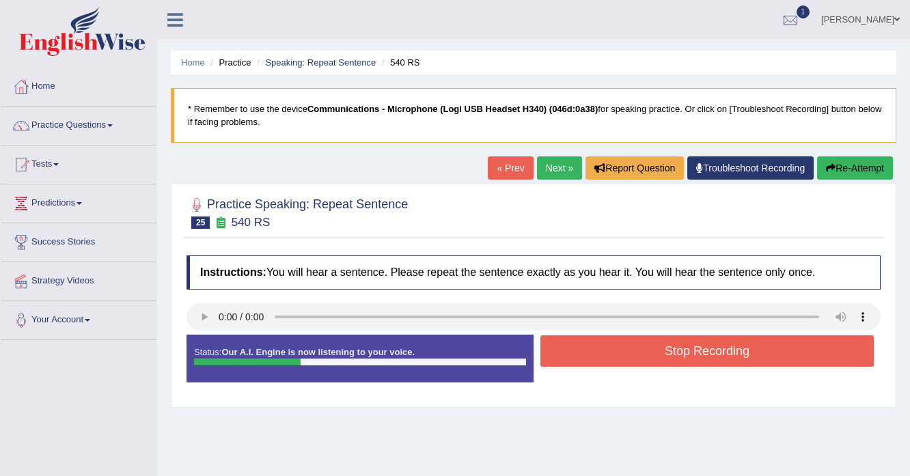
click at [623, 355] on button "Stop Recording" at bounding box center [706, 350] width 333 height 31
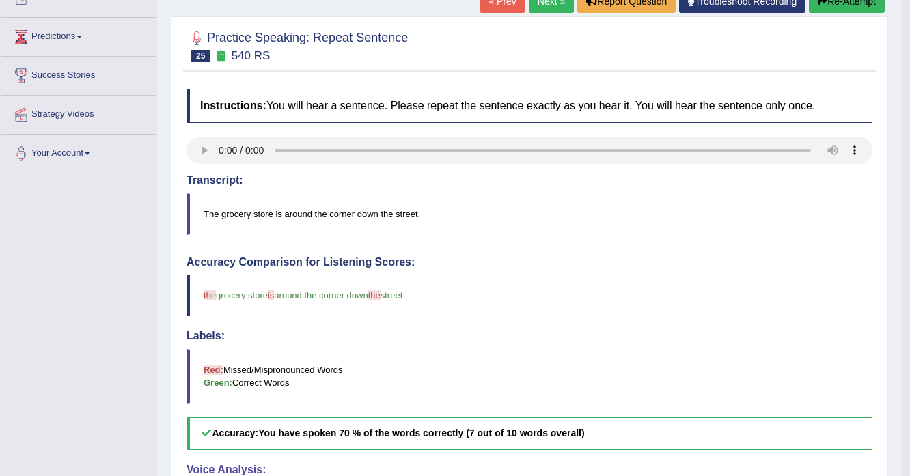
scroll to position [164, 0]
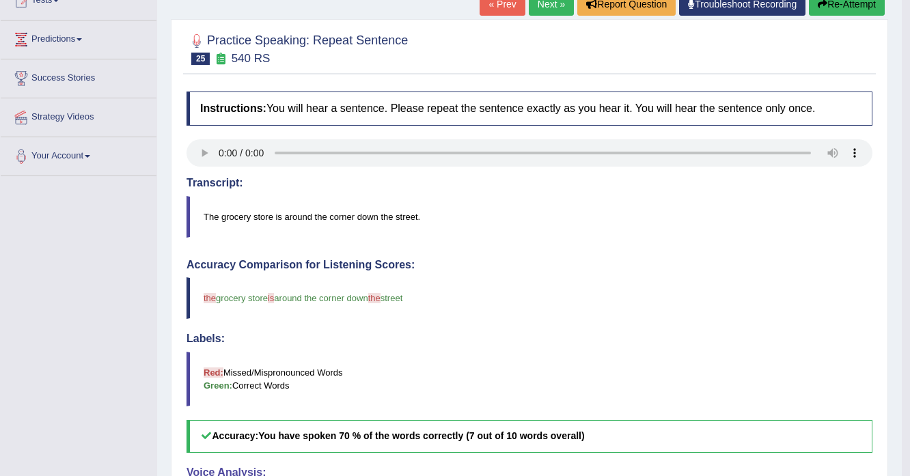
click at [535, 8] on link "Next »" at bounding box center [551, 3] width 45 height 23
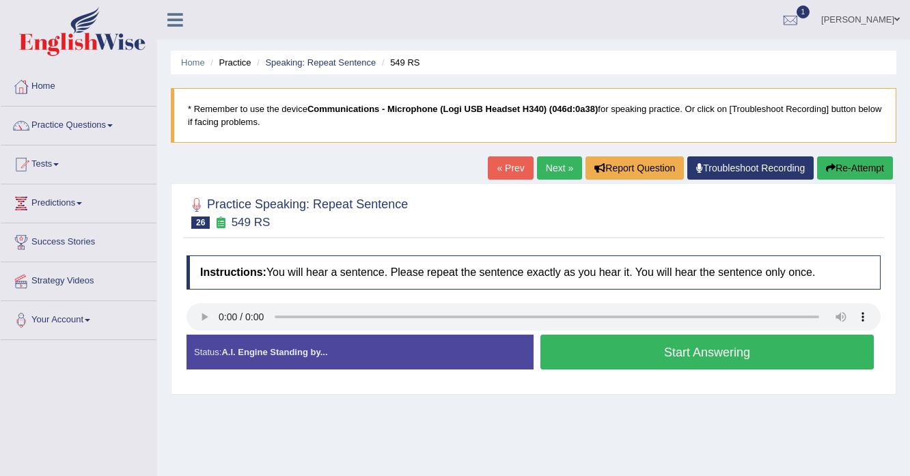
click at [686, 361] on button "Start Answering" at bounding box center [706, 352] width 333 height 35
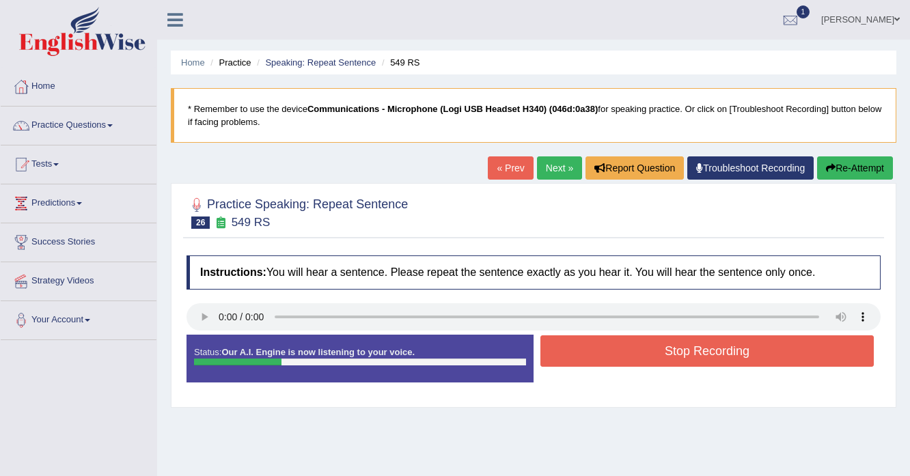
click at [686, 361] on button "Stop Recording" at bounding box center [706, 350] width 333 height 31
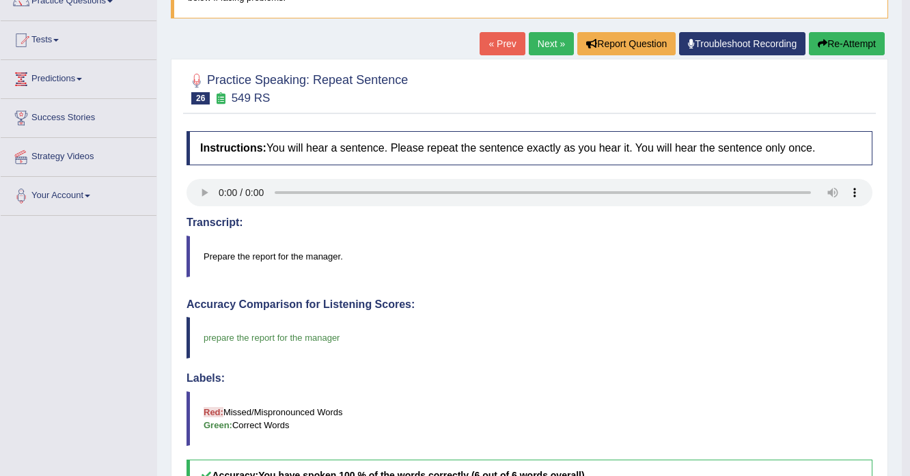
scroll to position [109, 0]
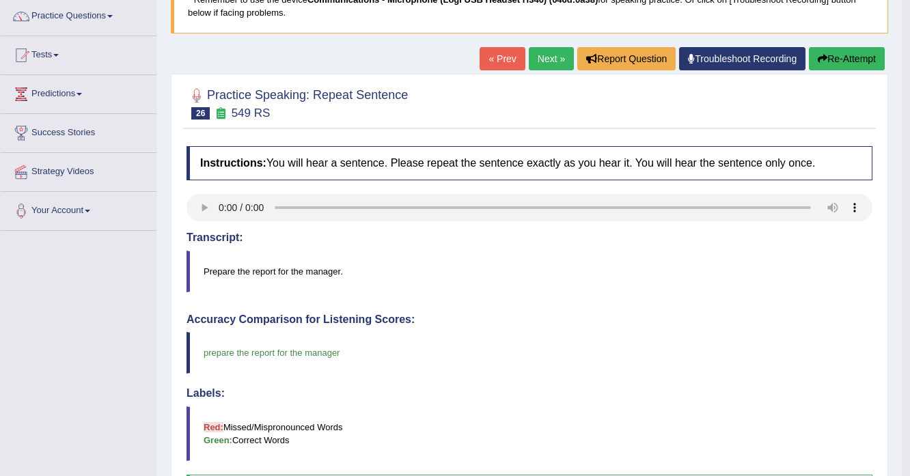
click at [547, 72] on div "« Prev Next » Report Question Troubleshoot Recording Re-Attempt" at bounding box center [683, 60] width 408 height 27
click at [546, 55] on link "Next »" at bounding box center [551, 58] width 45 height 23
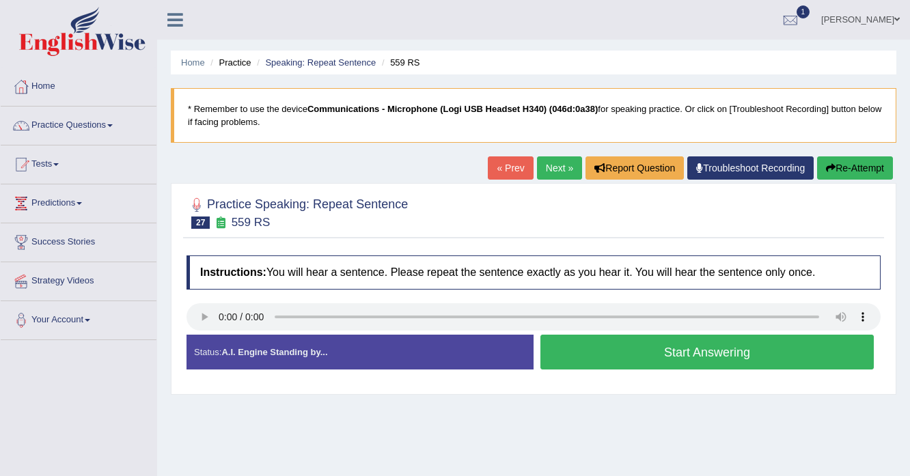
click at [594, 361] on button "Start Answering" at bounding box center [706, 352] width 333 height 35
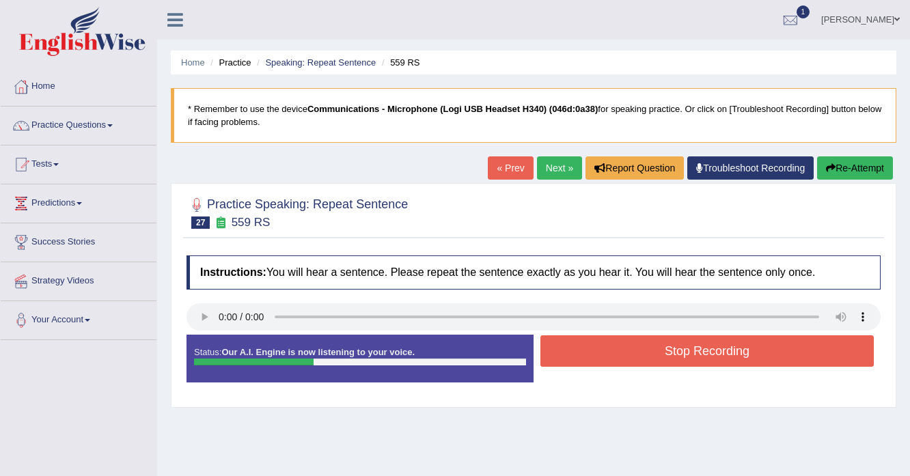
click at [607, 359] on button "Stop Recording" at bounding box center [706, 350] width 333 height 31
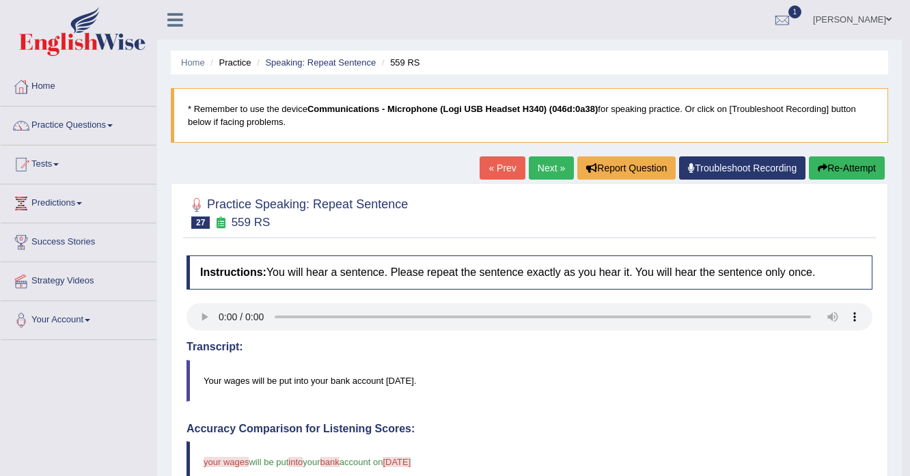
click at [862, 172] on button "Re-Attempt" at bounding box center [847, 167] width 76 height 23
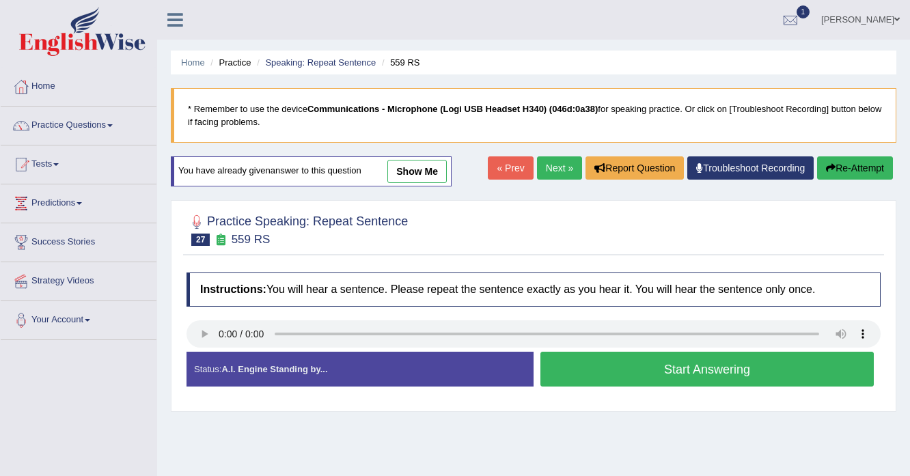
click at [557, 369] on button "Start Answering" at bounding box center [706, 369] width 333 height 35
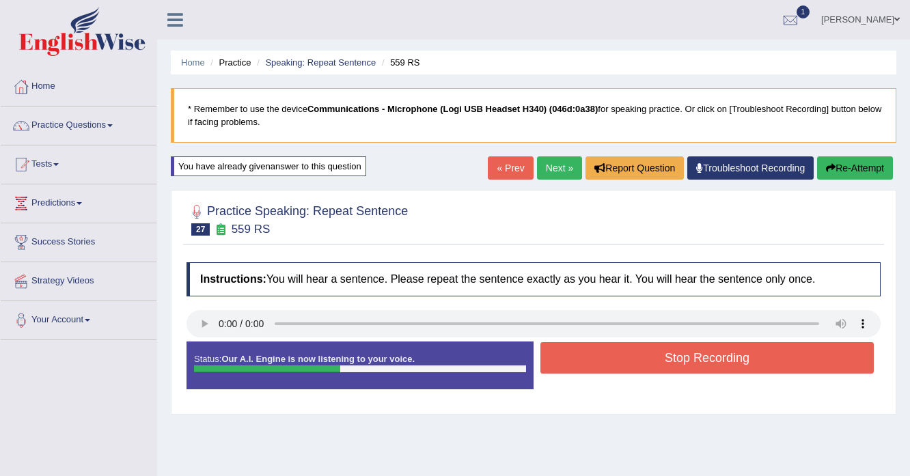
click at [603, 356] on button "Stop Recording" at bounding box center [706, 357] width 333 height 31
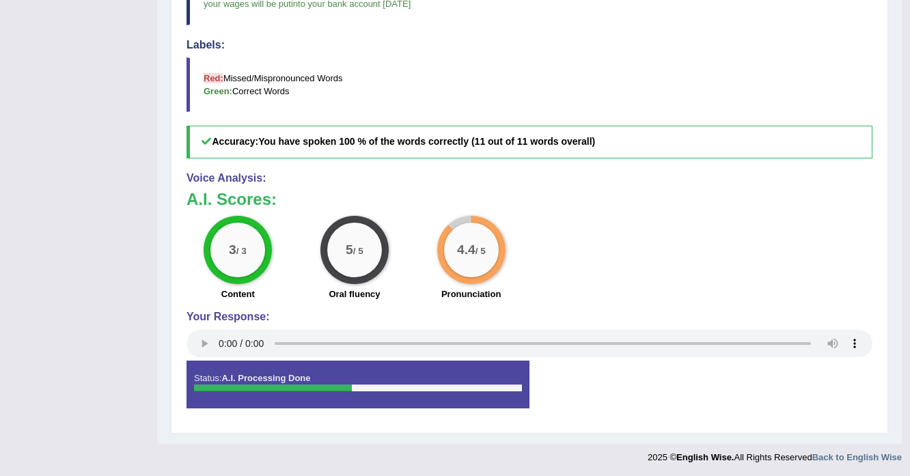
scroll to position [137, 0]
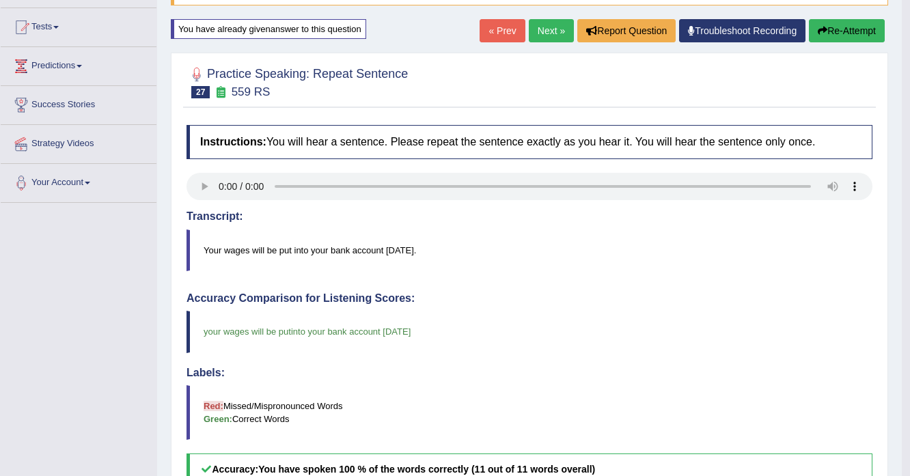
click at [532, 31] on link "Next »" at bounding box center [551, 30] width 45 height 23
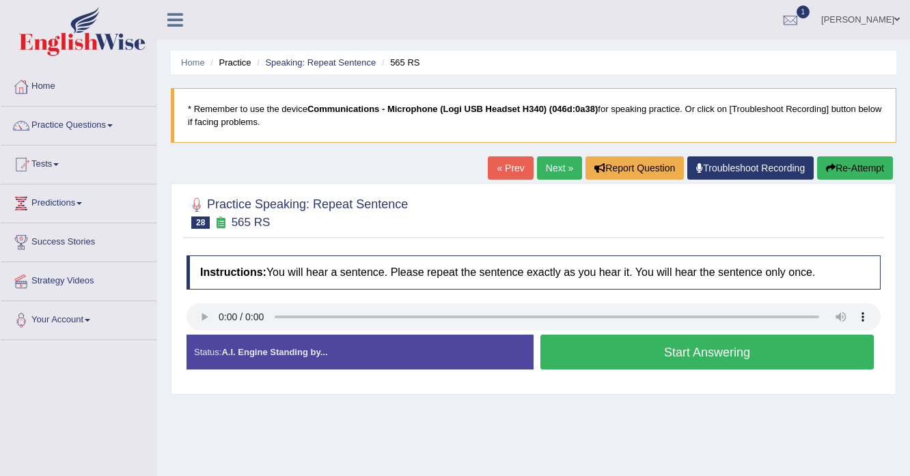
click at [549, 357] on button "Start Answering" at bounding box center [706, 352] width 333 height 35
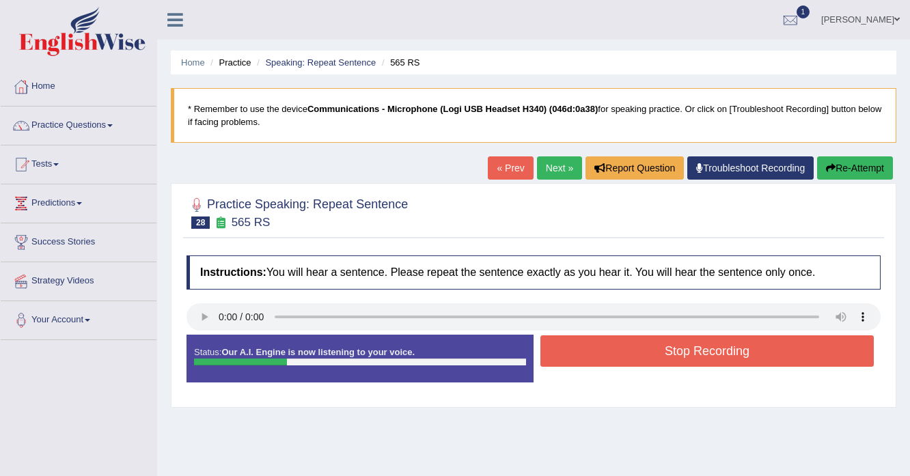
click at [549, 357] on button "Stop Recording" at bounding box center [706, 350] width 333 height 31
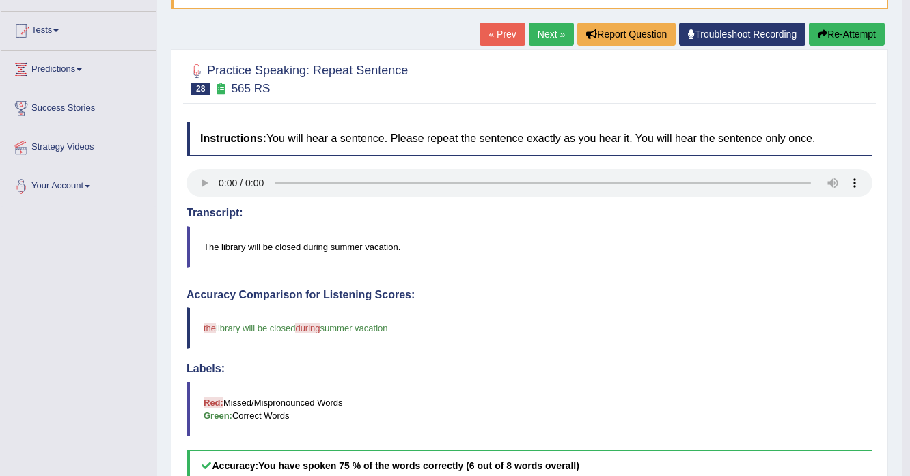
scroll to position [109, 0]
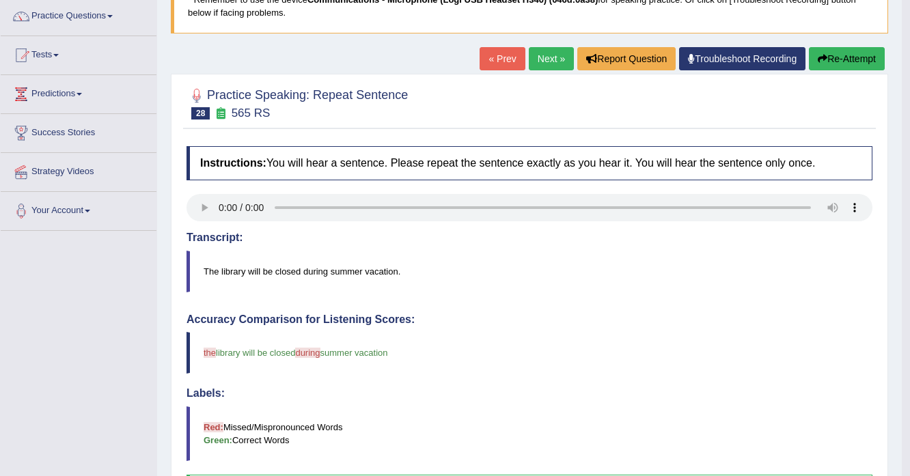
click at [831, 66] on button "Re-Attempt" at bounding box center [847, 58] width 76 height 23
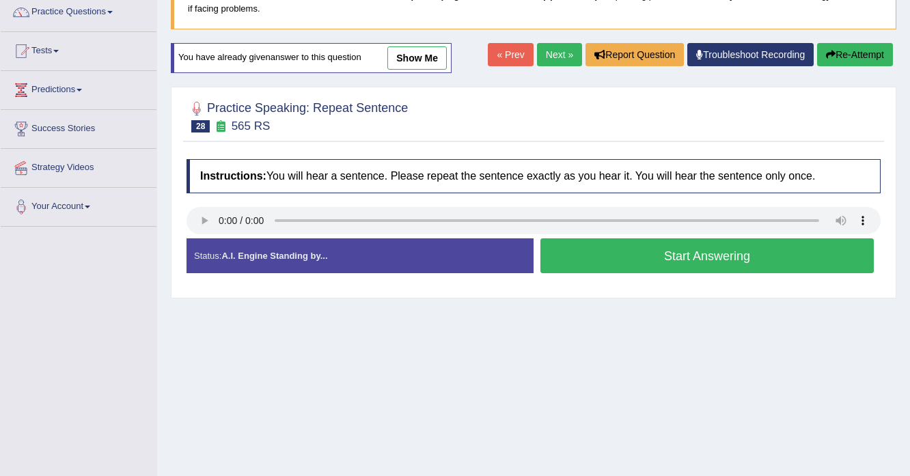
click at [628, 264] on button "Start Answering" at bounding box center [706, 255] width 333 height 35
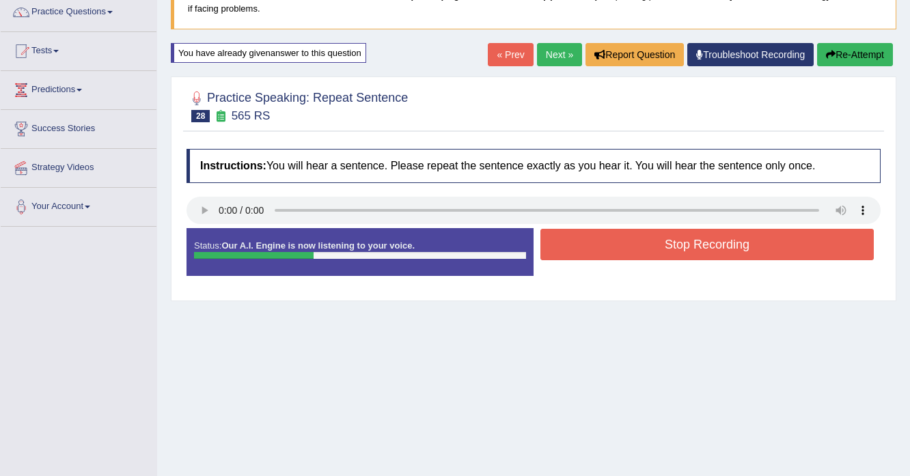
click at [630, 254] on button "Stop Recording" at bounding box center [706, 244] width 333 height 31
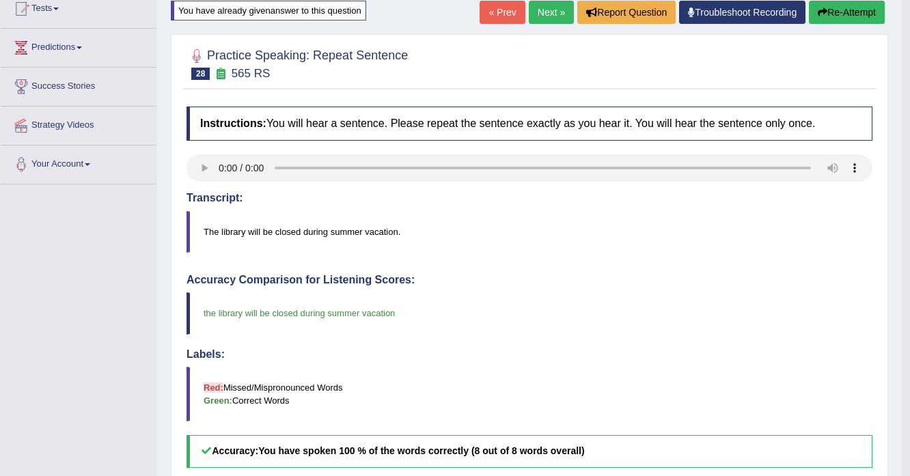
scroll to position [113, 0]
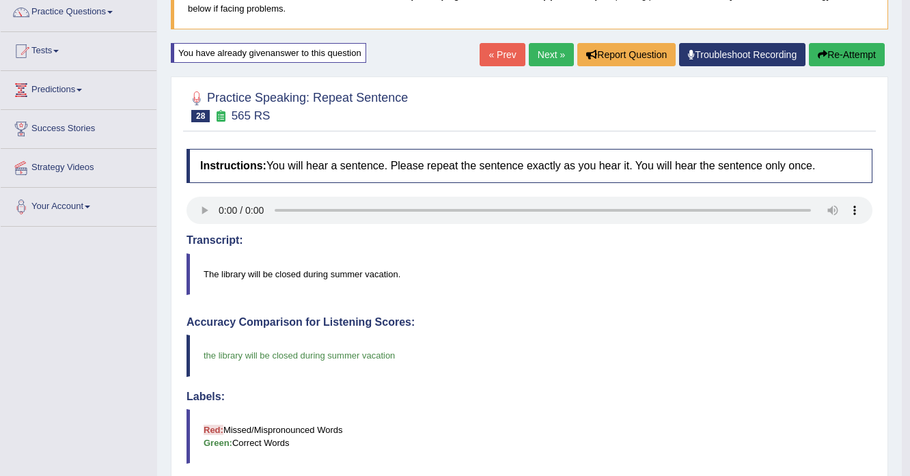
click at [554, 55] on link "Next »" at bounding box center [551, 54] width 45 height 23
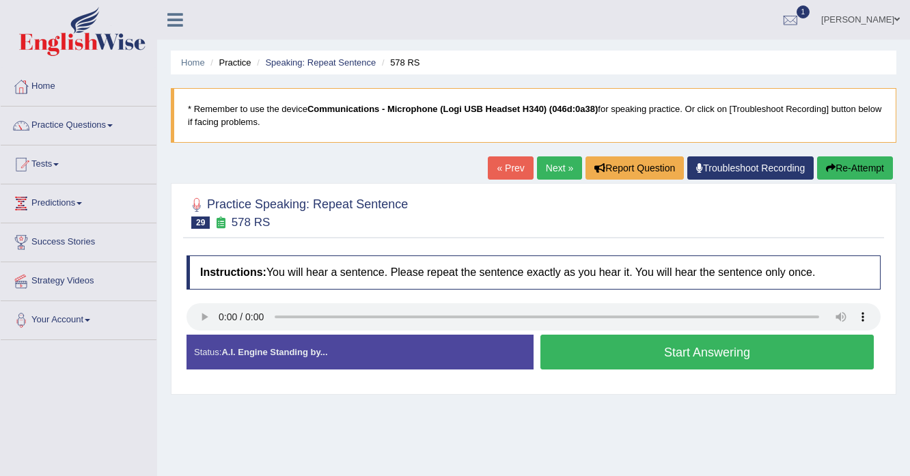
click at [565, 347] on button "Start Answering" at bounding box center [706, 352] width 333 height 35
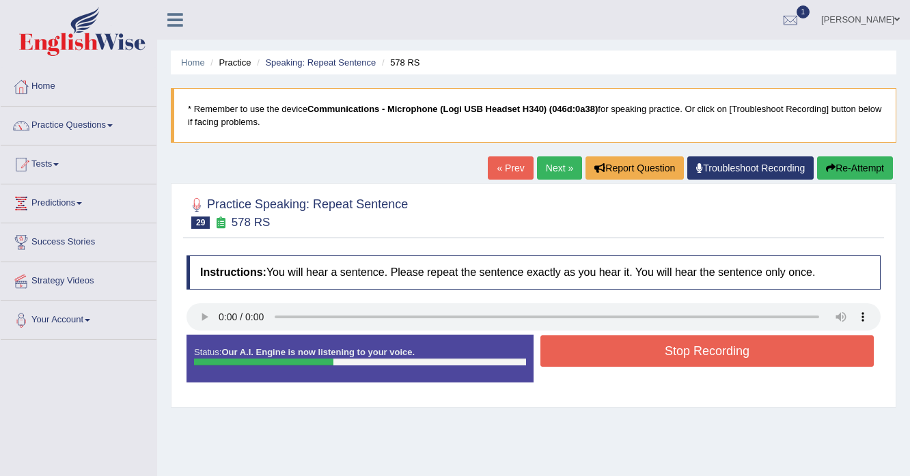
click at [826, 163] on icon "button" at bounding box center [831, 168] width 10 height 10
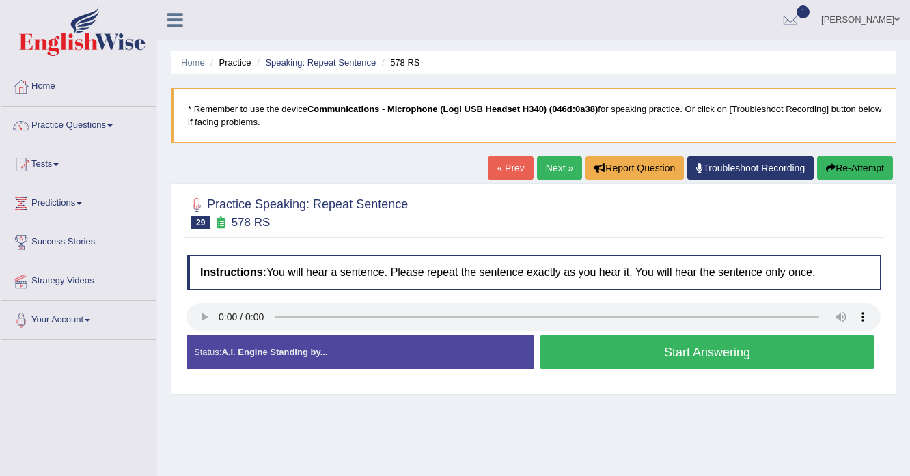
click at [707, 356] on button "Start Answering" at bounding box center [706, 352] width 333 height 35
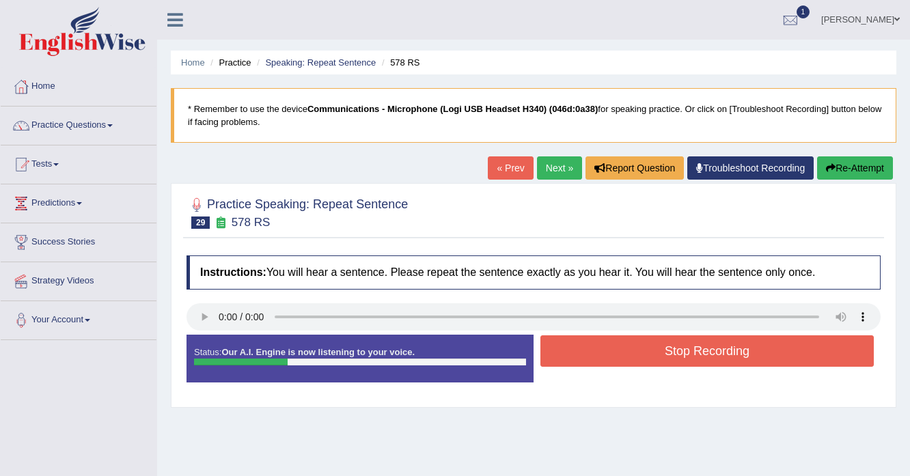
click at [707, 356] on button "Stop Recording" at bounding box center [706, 350] width 333 height 31
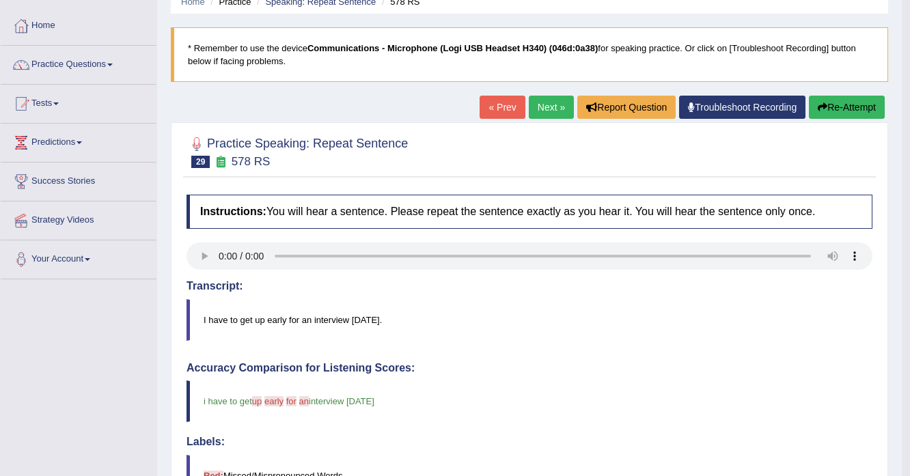
scroll to position [55, 0]
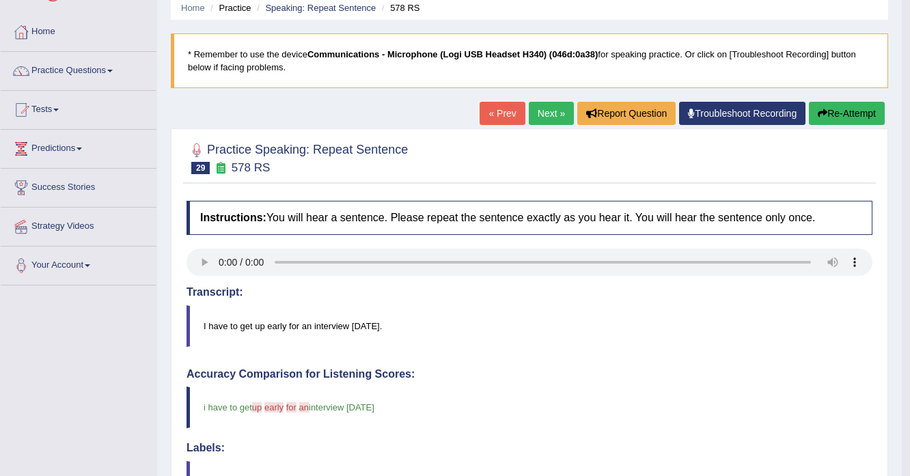
click at [859, 112] on button "Re-Attempt" at bounding box center [847, 113] width 76 height 23
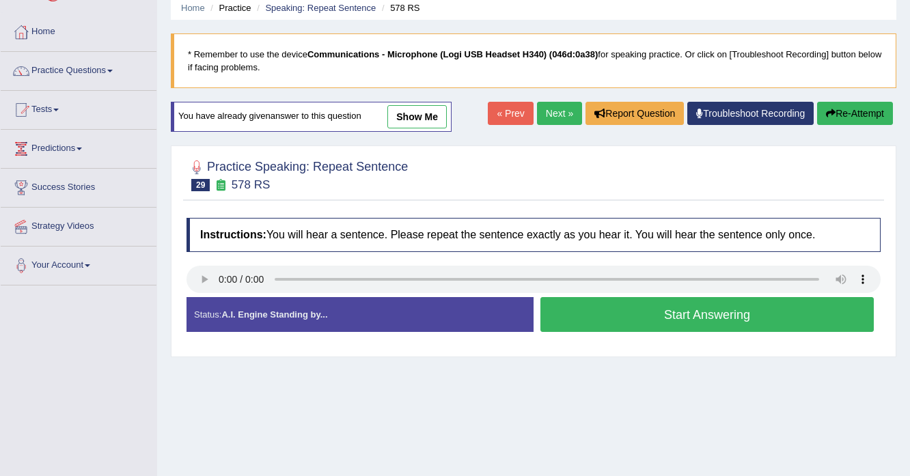
click at [597, 311] on button "Start Answering" at bounding box center [706, 314] width 333 height 35
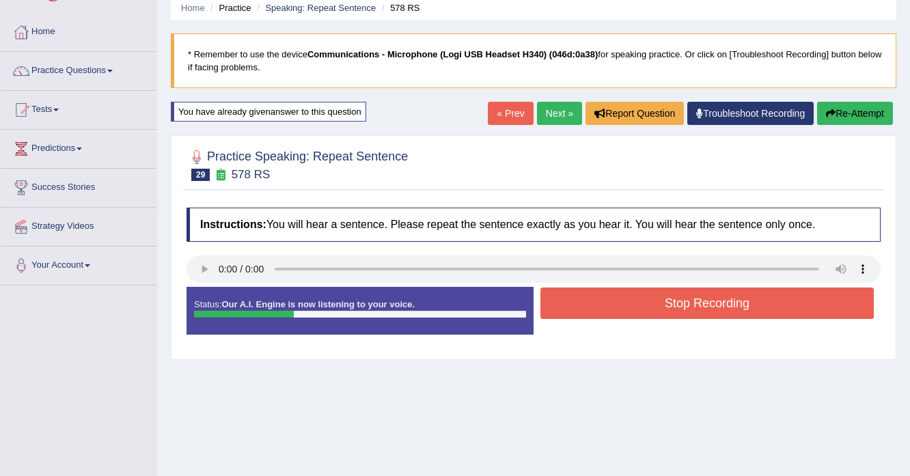
click at [585, 312] on button "Stop Recording" at bounding box center [706, 302] width 333 height 31
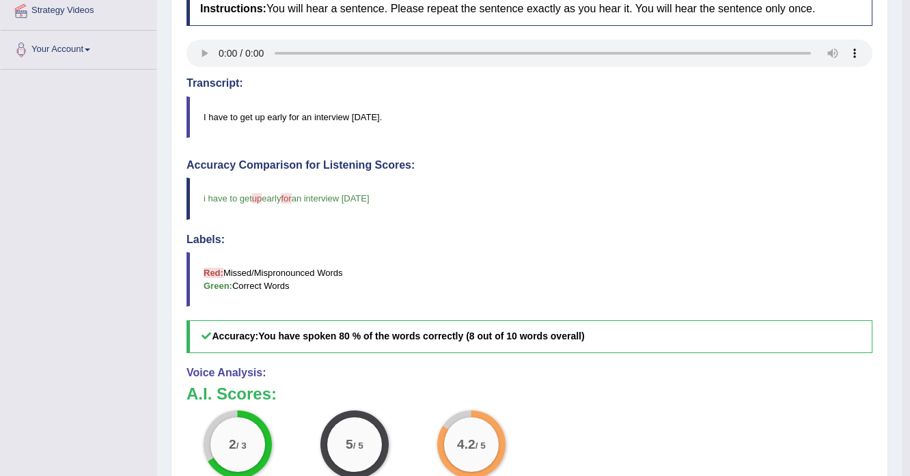
scroll to position [109, 0]
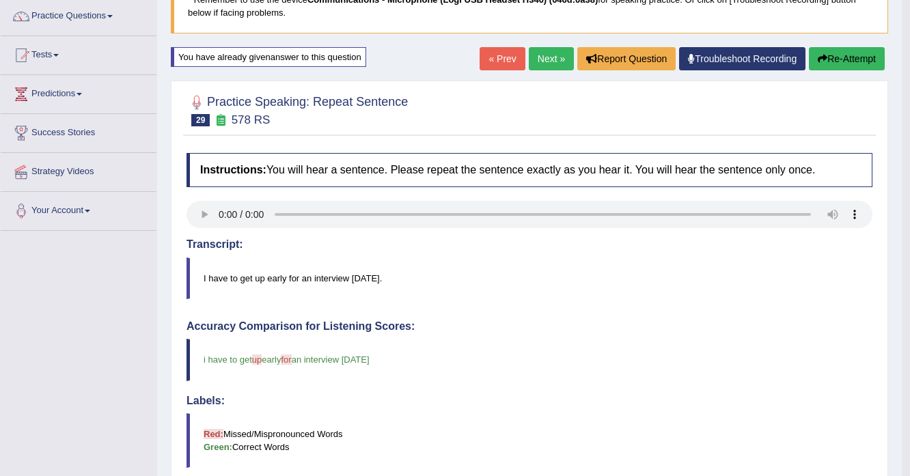
click at [538, 59] on link "Next »" at bounding box center [551, 58] width 45 height 23
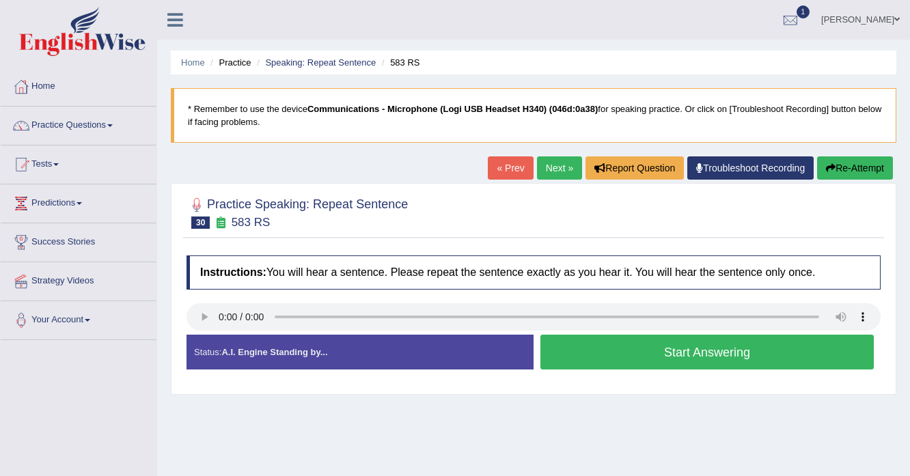
click at [606, 348] on button "Start Answering" at bounding box center [706, 352] width 333 height 35
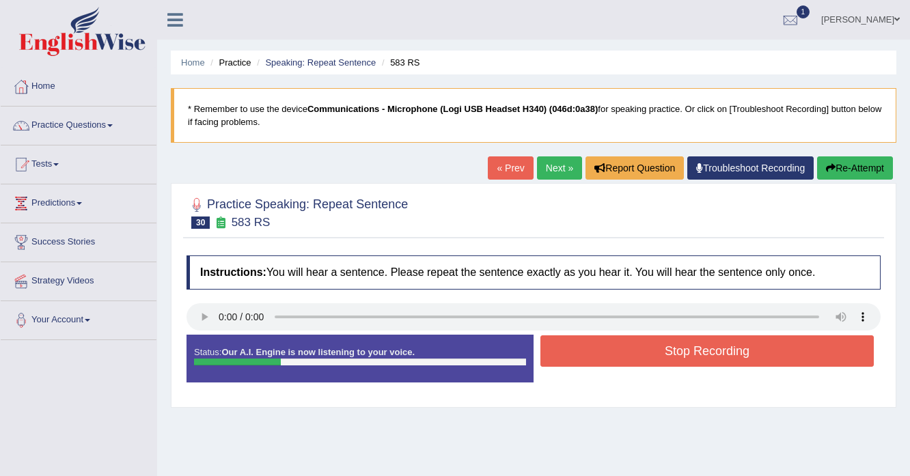
click at [606, 348] on button "Stop Recording" at bounding box center [706, 350] width 333 height 31
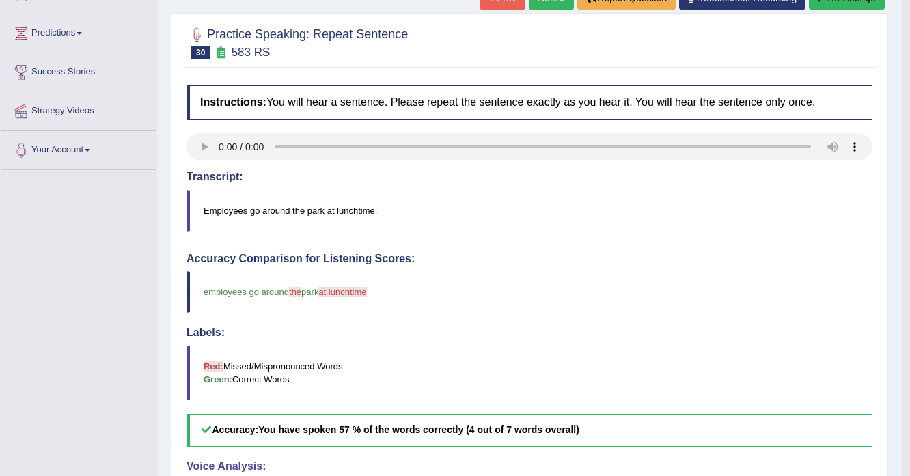
scroll to position [164, 0]
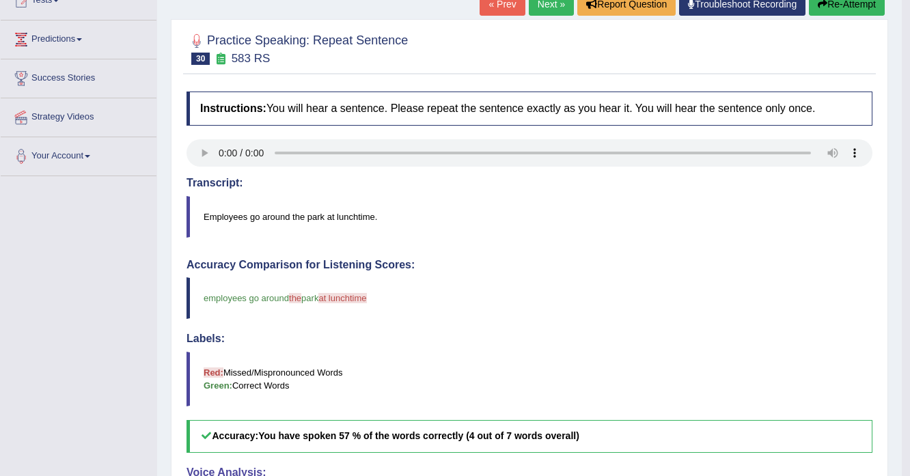
click at [829, 12] on button "Re-Attempt" at bounding box center [847, 3] width 76 height 23
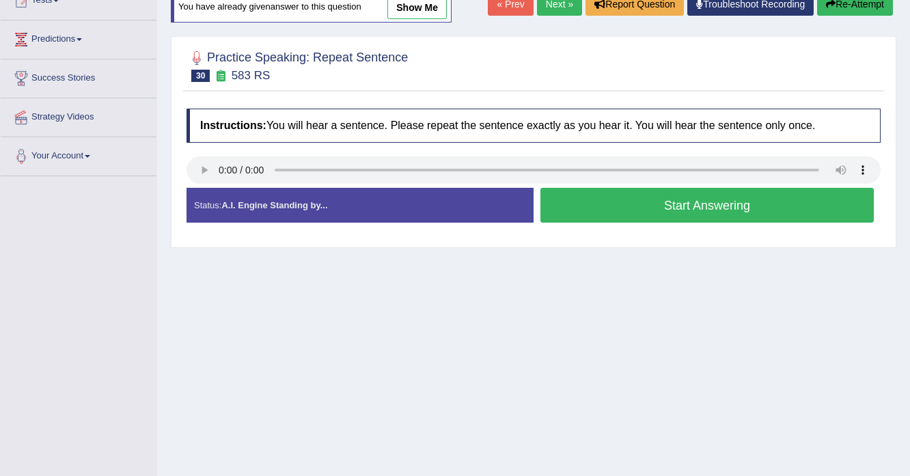
click at [606, 211] on button "Start Answering" at bounding box center [706, 205] width 333 height 35
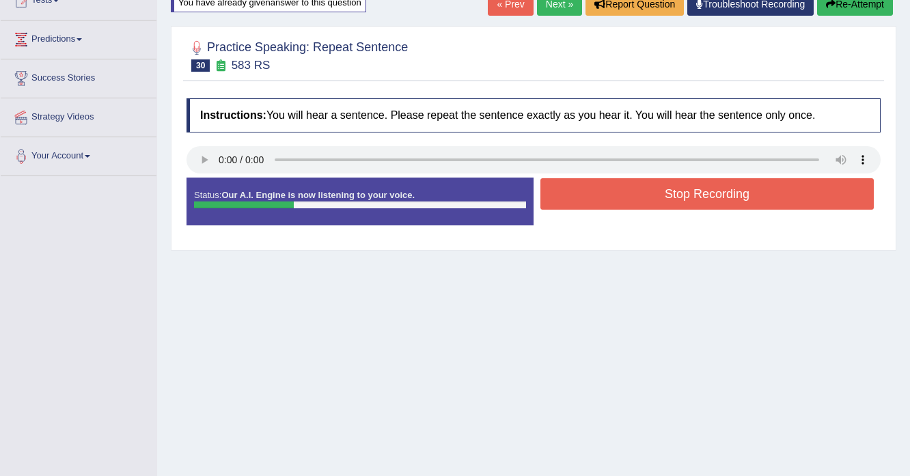
click at [649, 206] on button "Stop Recording" at bounding box center [706, 193] width 333 height 31
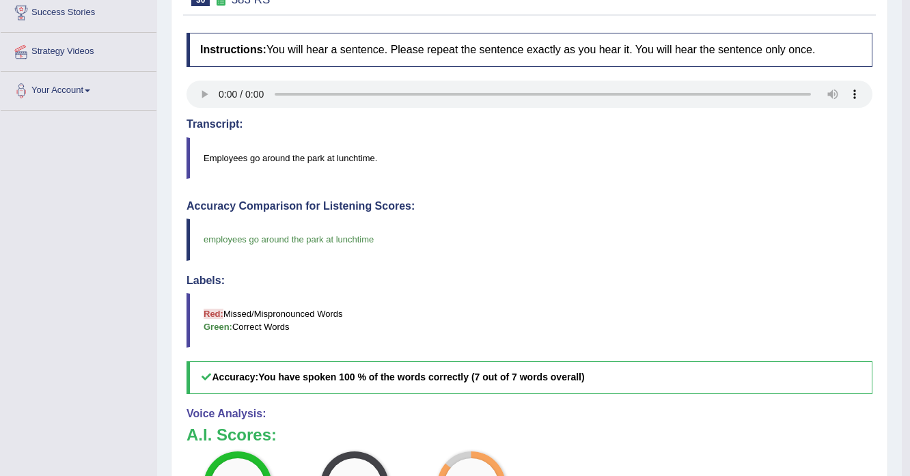
scroll to position [164, 0]
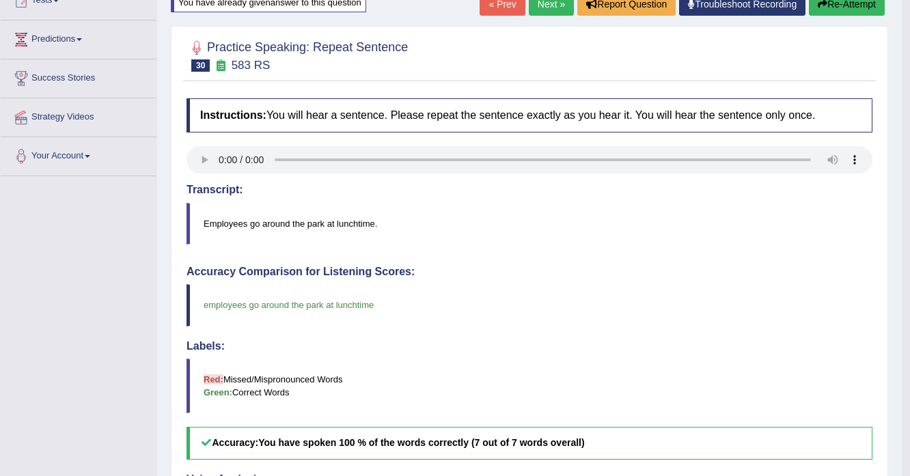
click at [538, 8] on link "Next »" at bounding box center [551, 3] width 45 height 23
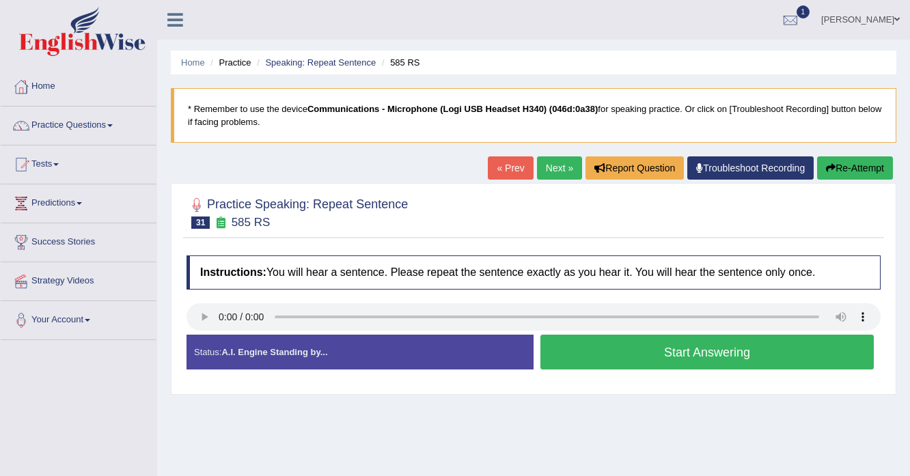
click at [590, 341] on button "Start Answering" at bounding box center [706, 352] width 333 height 35
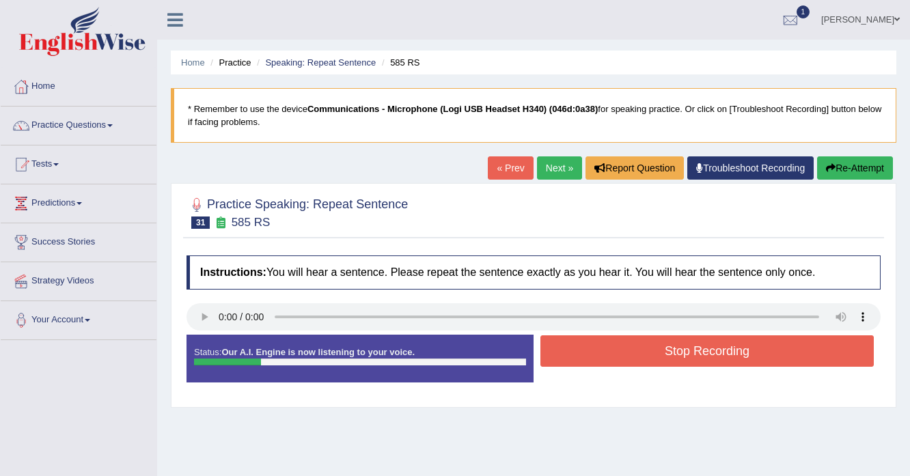
click at [590, 341] on button "Stop Recording" at bounding box center [706, 350] width 333 height 31
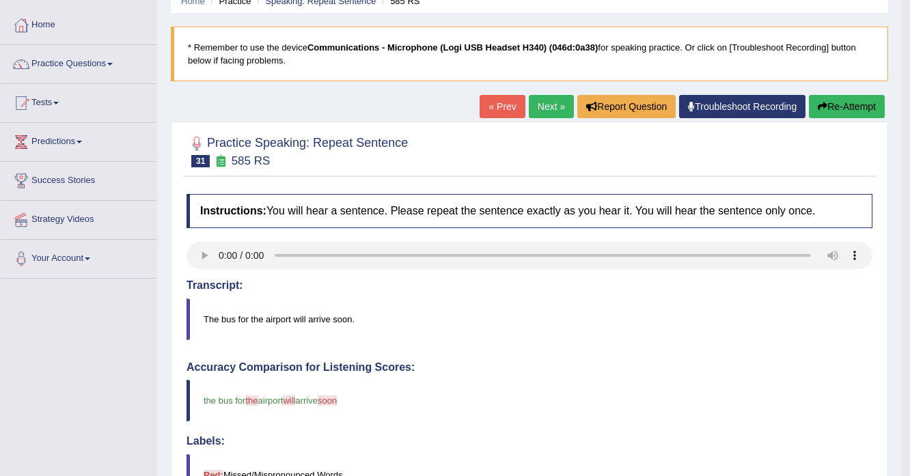
scroll to position [55, 0]
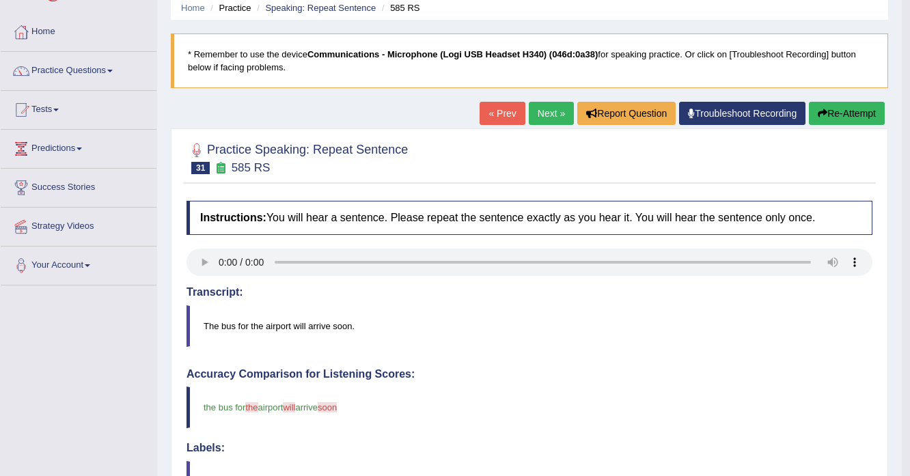
click at [819, 117] on icon "button" at bounding box center [822, 114] width 10 height 10
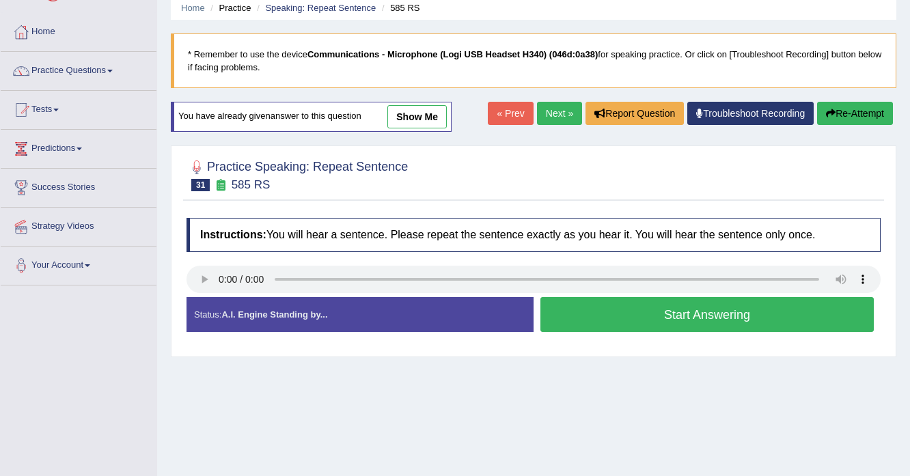
click at [608, 314] on button "Start Answering" at bounding box center [706, 314] width 333 height 35
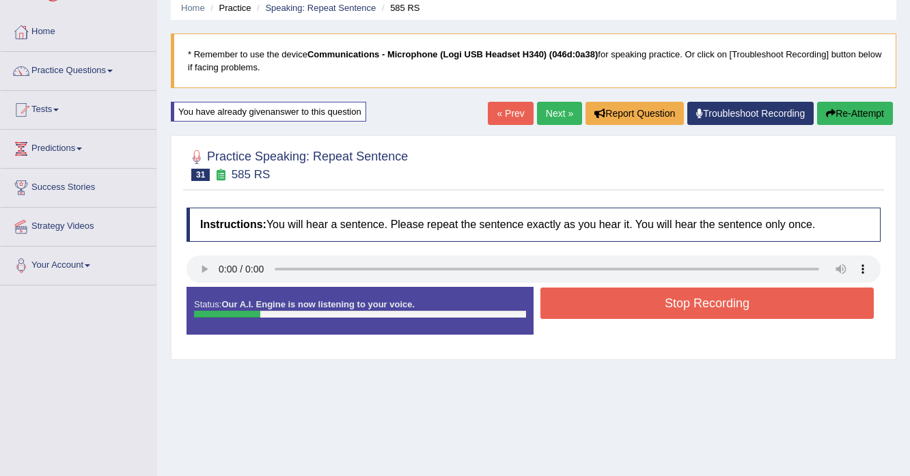
click at [620, 295] on button "Stop Recording" at bounding box center [706, 302] width 333 height 31
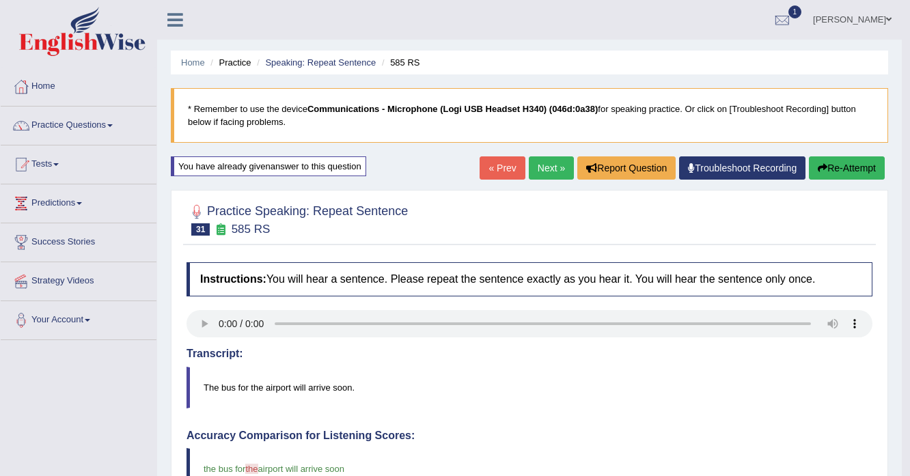
click at [553, 176] on link "Next »" at bounding box center [551, 167] width 45 height 23
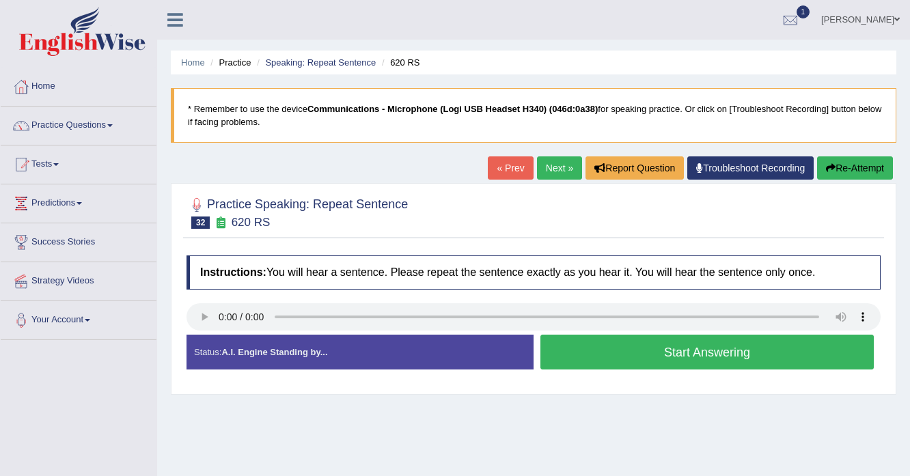
click at [579, 347] on button "Start Answering" at bounding box center [706, 352] width 333 height 35
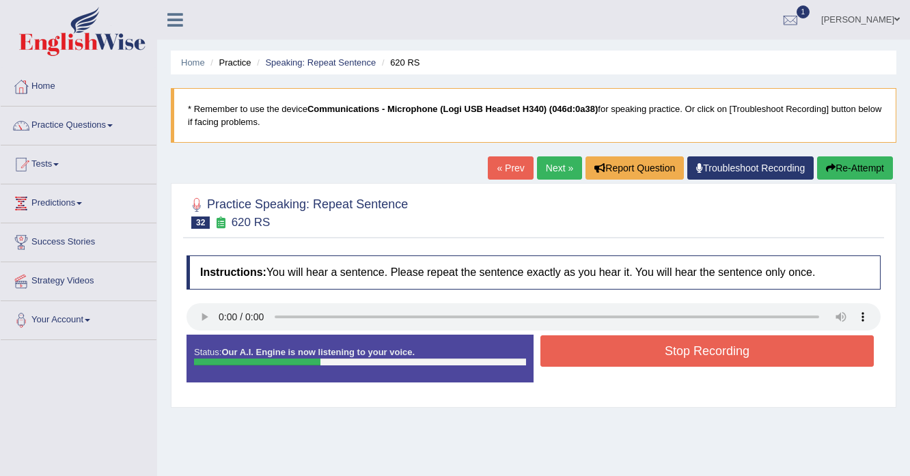
click at [579, 347] on button "Stop Recording" at bounding box center [706, 350] width 333 height 31
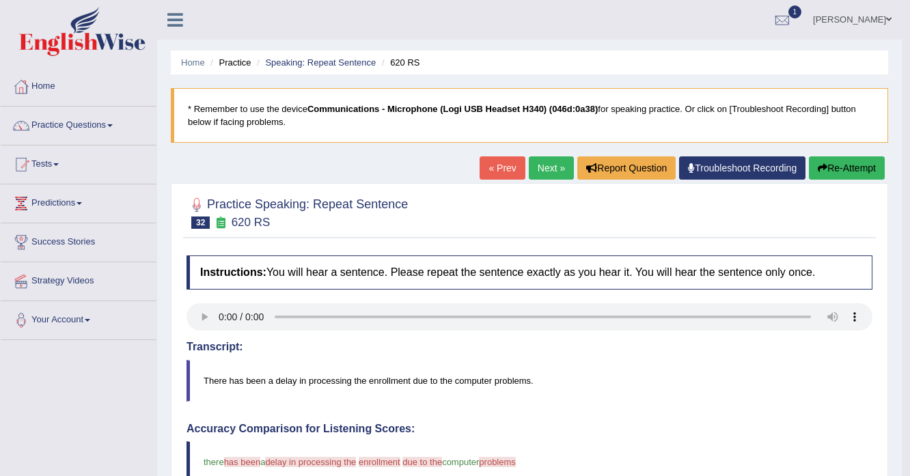
click at [809, 165] on button "Re-Attempt" at bounding box center [847, 167] width 76 height 23
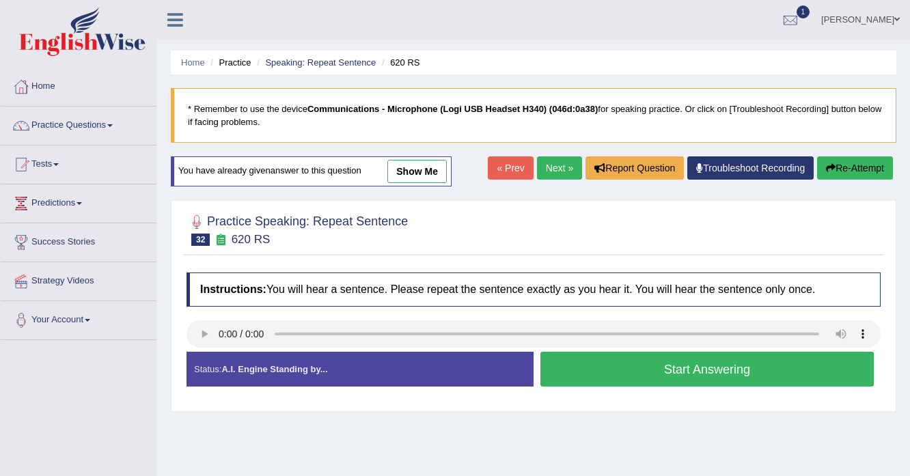
click at [635, 376] on button "Start Answering" at bounding box center [706, 369] width 333 height 35
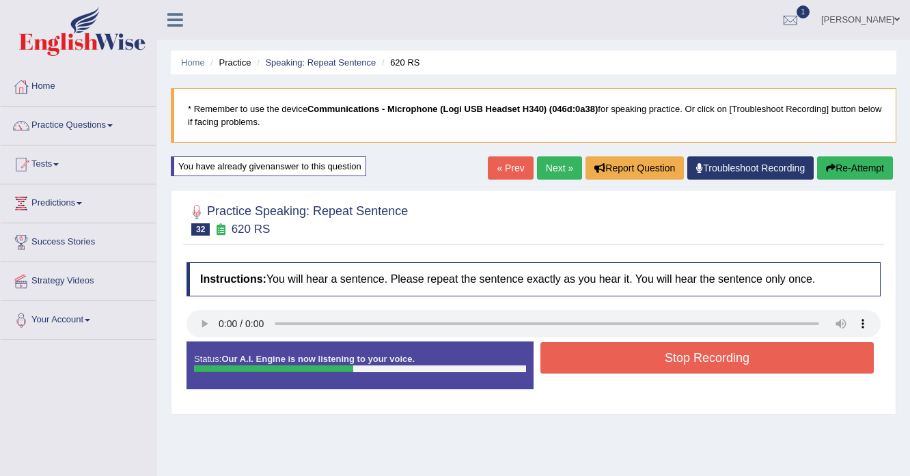
click at [649, 351] on button "Stop Recording" at bounding box center [706, 357] width 333 height 31
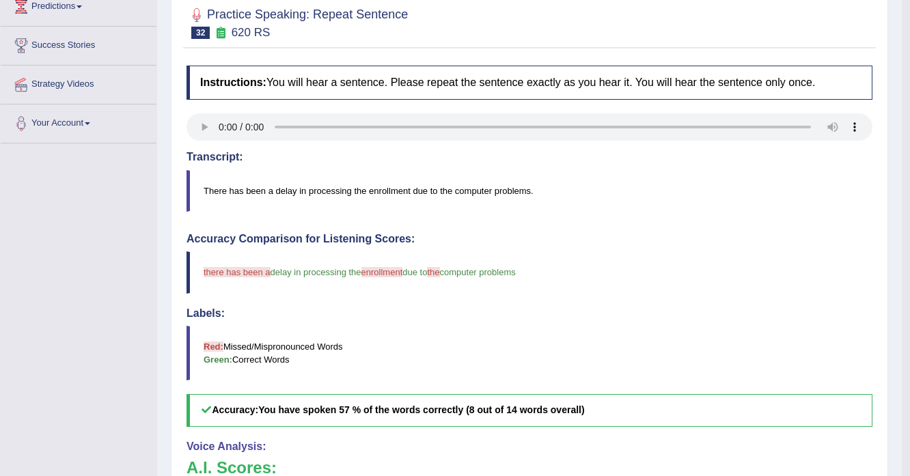
scroll to position [55, 0]
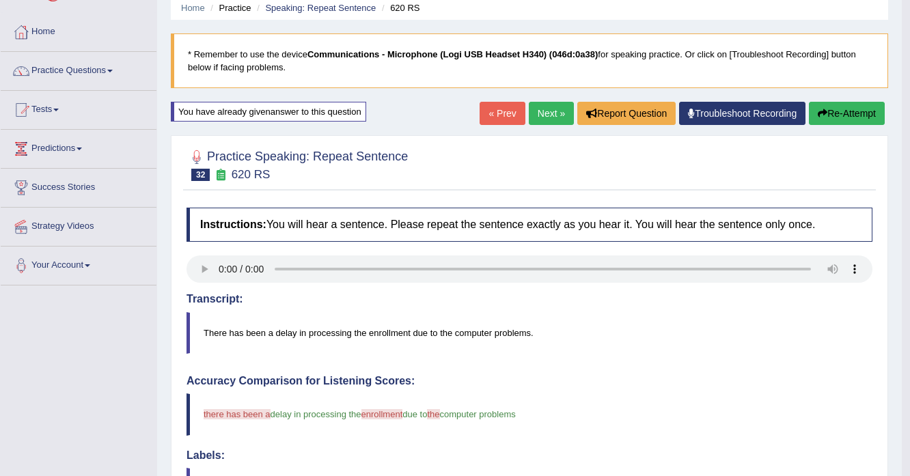
click at [834, 112] on button "Re-Attempt" at bounding box center [847, 113] width 76 height 23
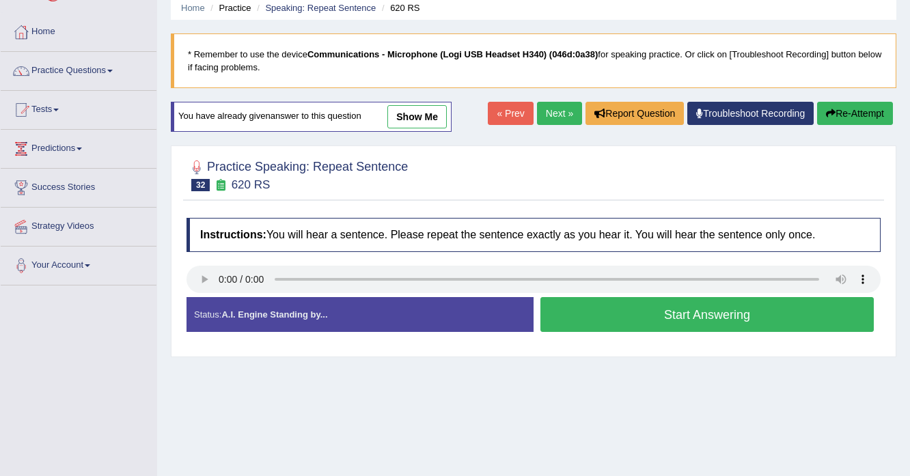
scroll to position [55, 0]
click at [617, 320] on button "Start Answering" at bounding box center [706, 314] width 333 height 35
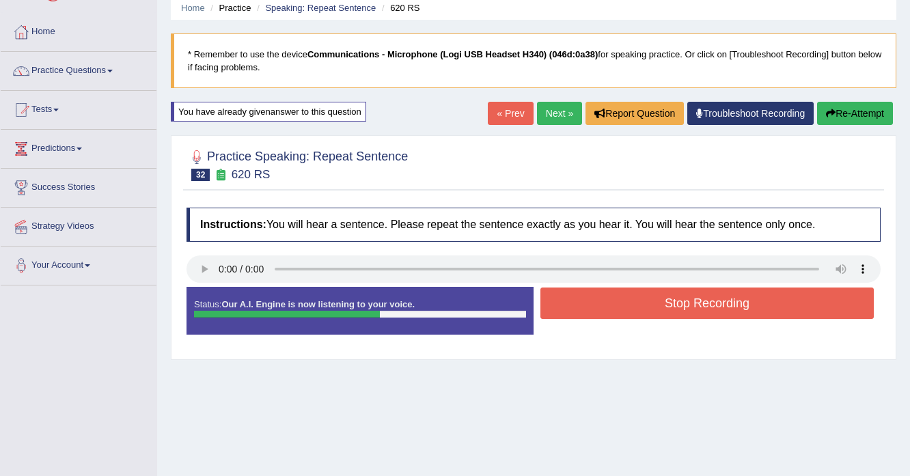
click at [588, 298] on button "Stop Recording" at bounding box center [706, 302] width 333 height 31
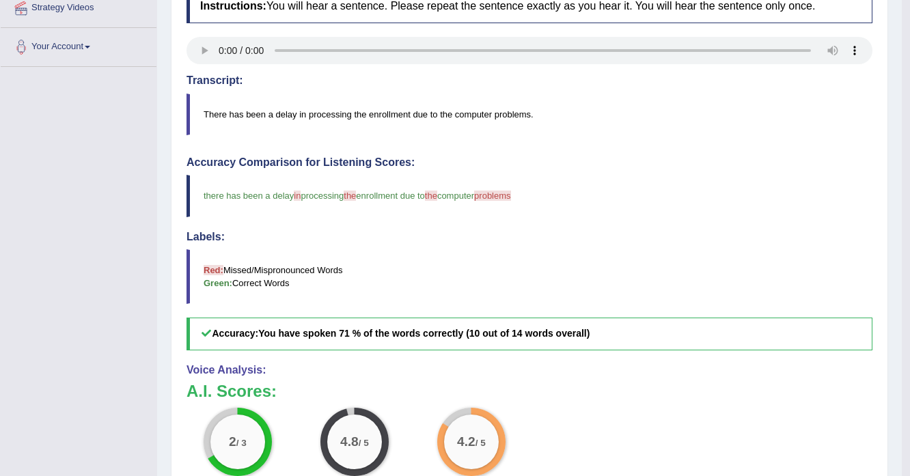
scroll to position [0, 0]
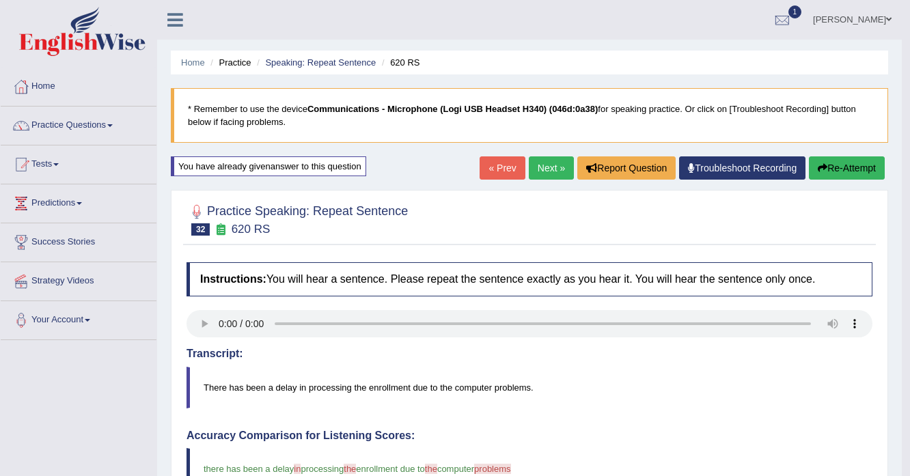
click at [553, 162] on link "Next »" at bounding box center [551, 167] width 45 height 23
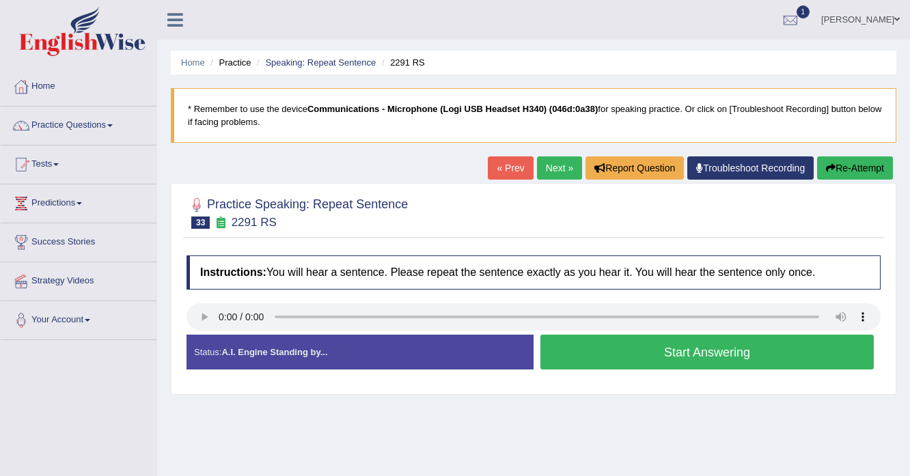
click at [623, 363] on button "Start Answering" at bounding box center [706, 352] width 333 height 35
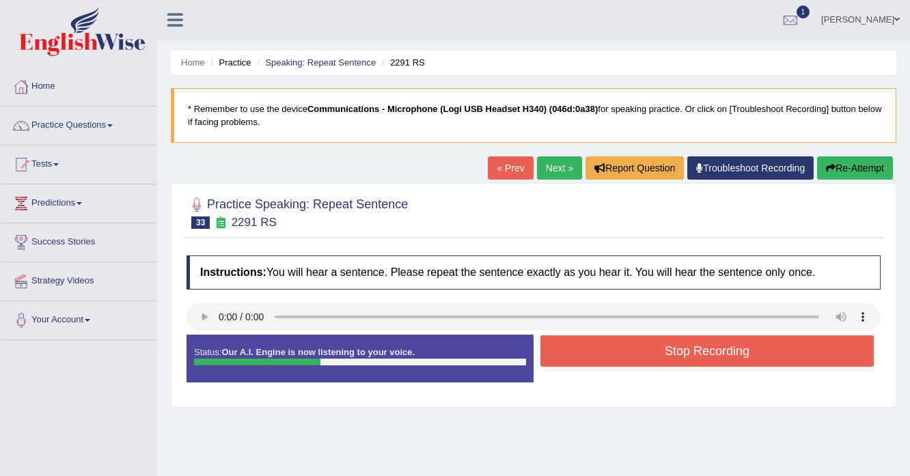
click at [613, 355] on button "Stop Recording" at bounding box center [706, 350] width 333 height 31
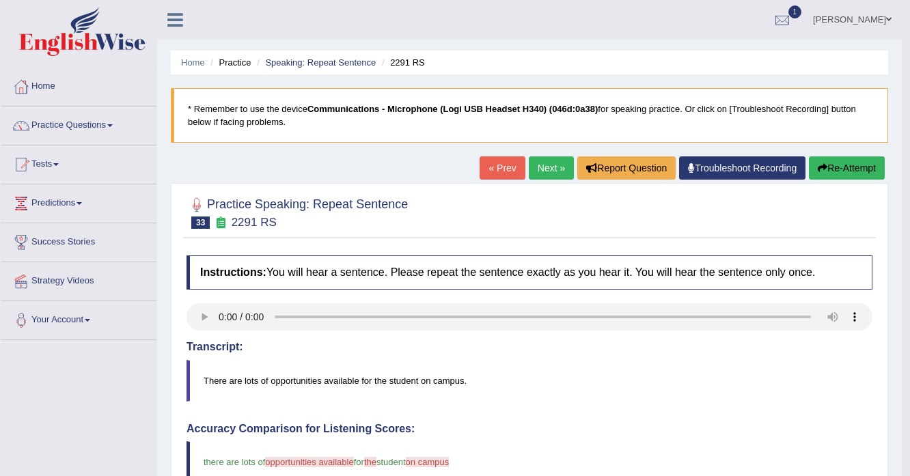
click at [809, 164] on button "Re-Attempt" at bounding box center [847, 167] width 76 height 23
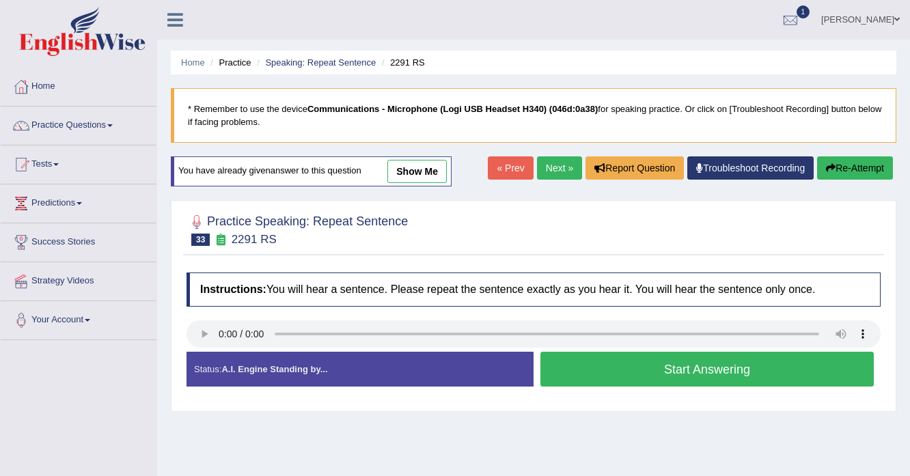
click at [562, 380] on button "Start Answering" at bounding box center [706, 369] width 333 height 35
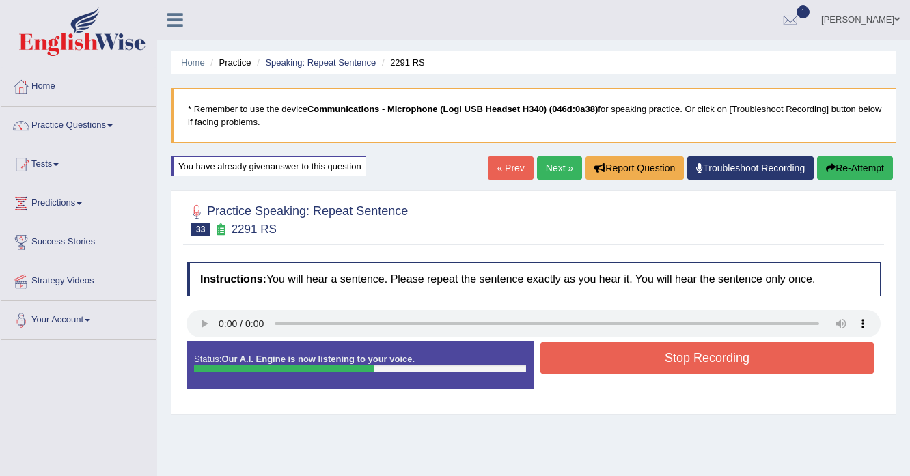
click at [568, 371] on button "Stop Recording" at bounding box center [706, 357] width 333 height 31
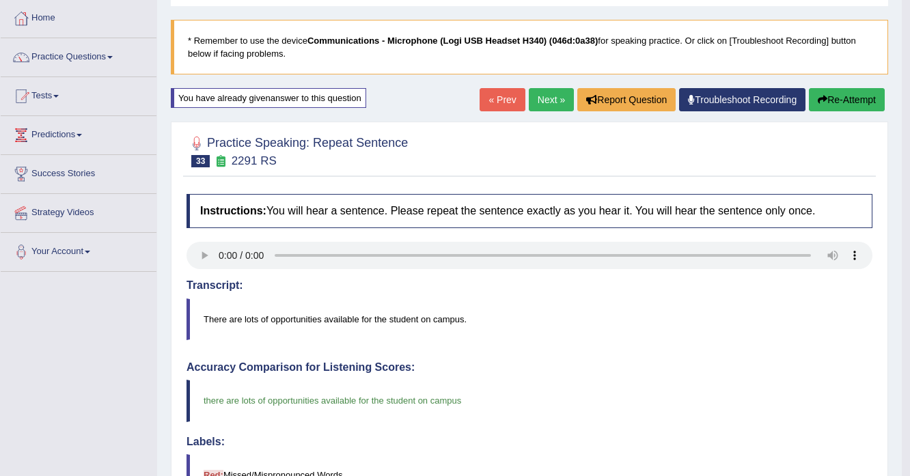
scroll to position [55, 0]
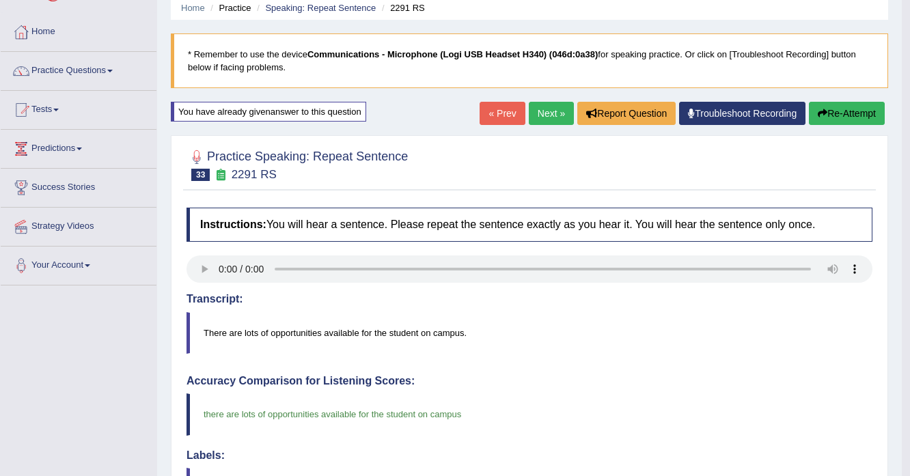
click at [546, 126] on div "« Prev Next » Report Question Troubleshoot Recording Re-Attempt" at bounding box center [683, 115] width 408 height 27
click at [549, 122] on link "Next »" at bounding box center [551, 113] width 45 height 23
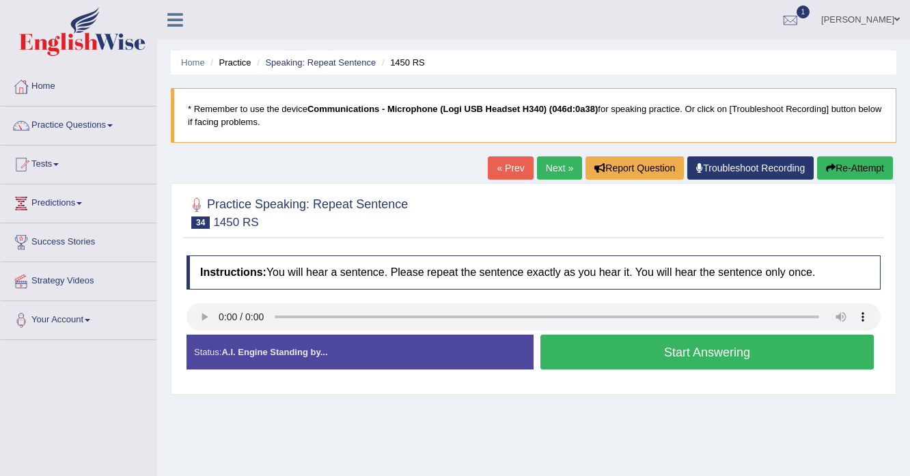
click at [568, 339] on button "Start Answering" at bounding box center [706, 352] width 333 height 35
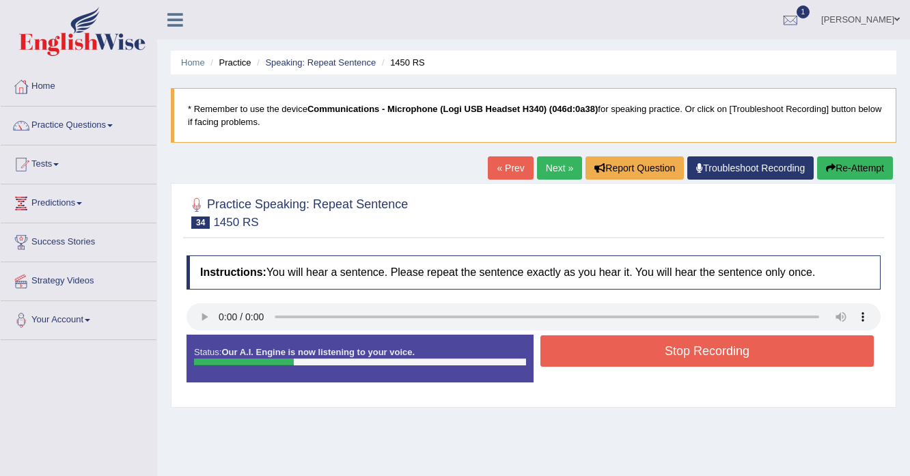
click at [568, 339] on button "Stop Recording" at bounding box center [706, 350] width 333 height 31
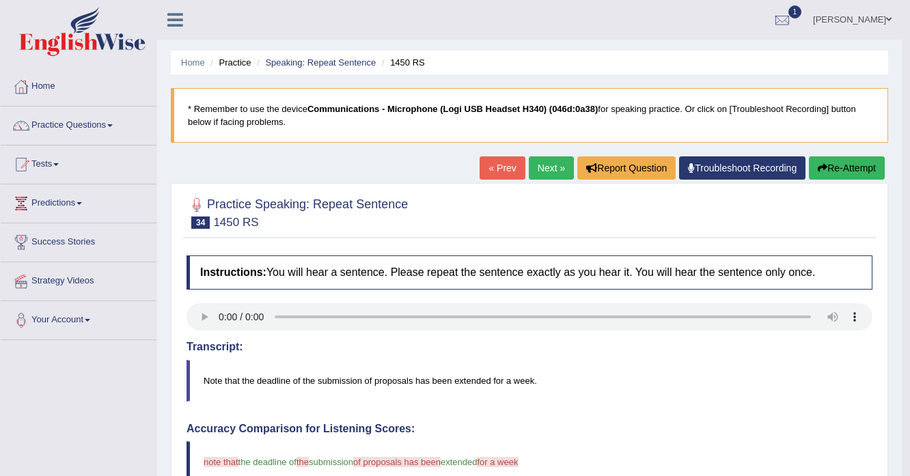
click at [809, 167] on button "Re-Attempt" at bounding box center [847, 167] width 76 height 23
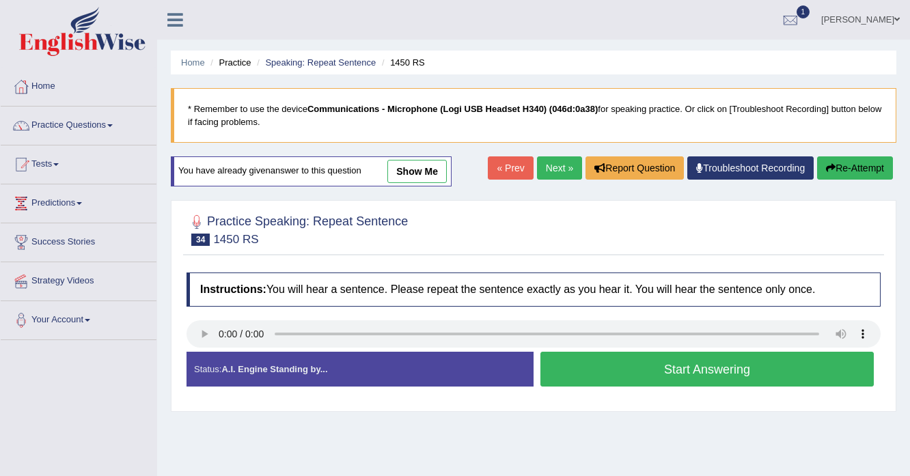
click at [596, 368] on button "Start Answering" at bounding box center [706, 369] width 333 height 35
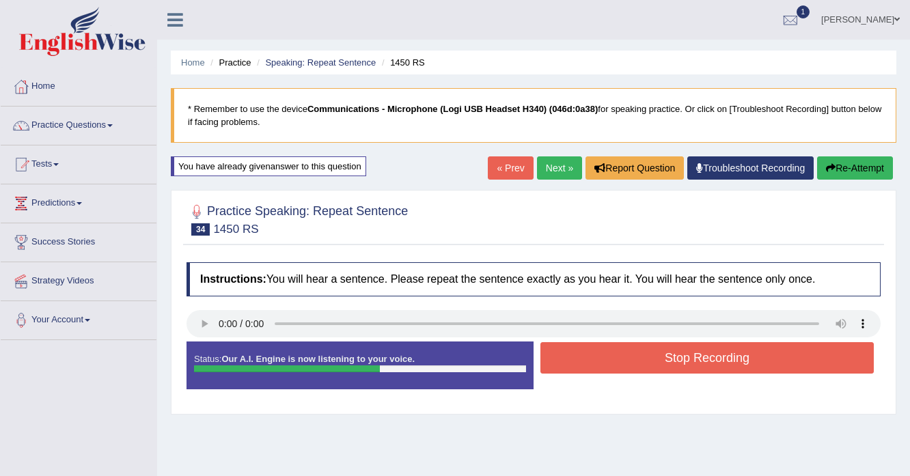
click at [620, 363] on button "Stop Recording" at bounding box center [706, 357] width 333 height 31
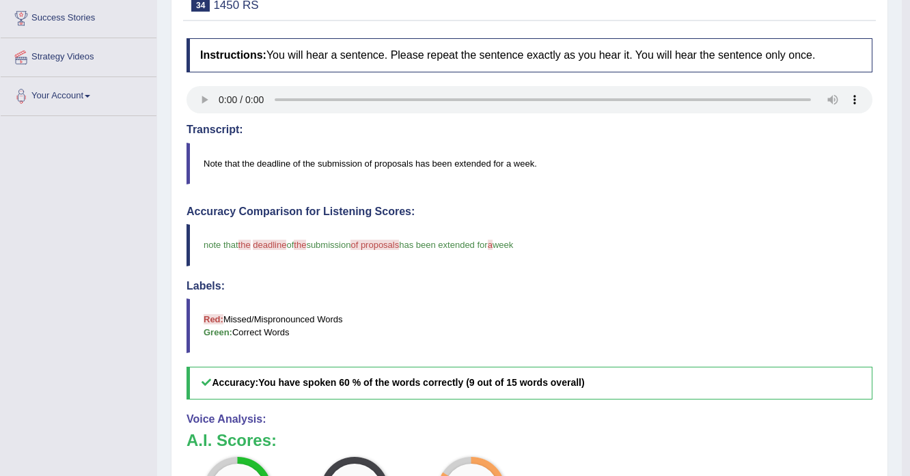
scroll to position [109, 0]
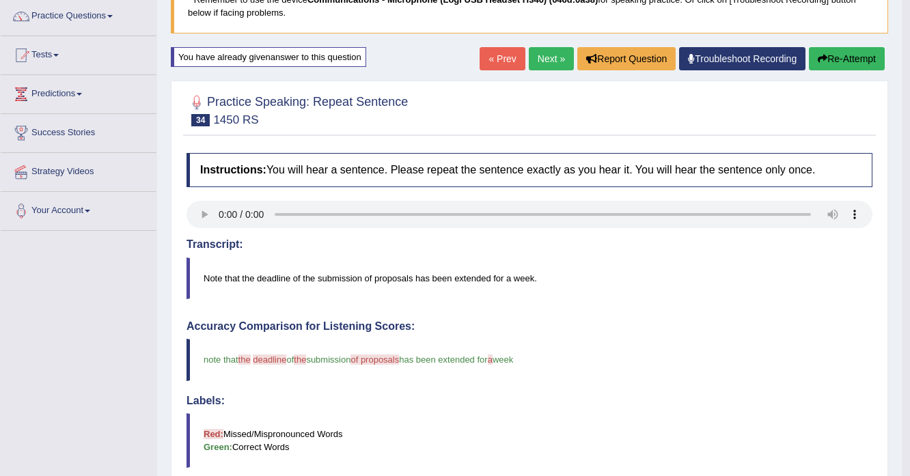
click at [542, 55] on link "Next »" at bounding box center [551, 58] width 45 height 23
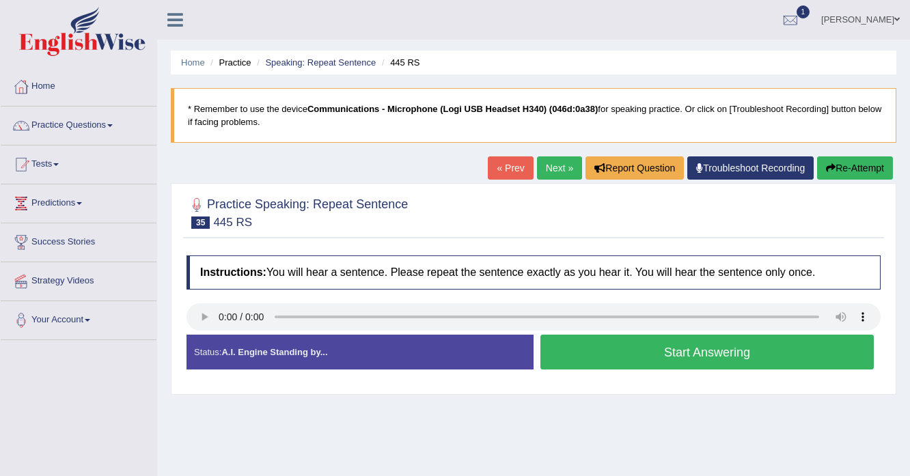
click at [680, 348] on button "Start Answering" at bounding box center [706, 352] width 333 height 35
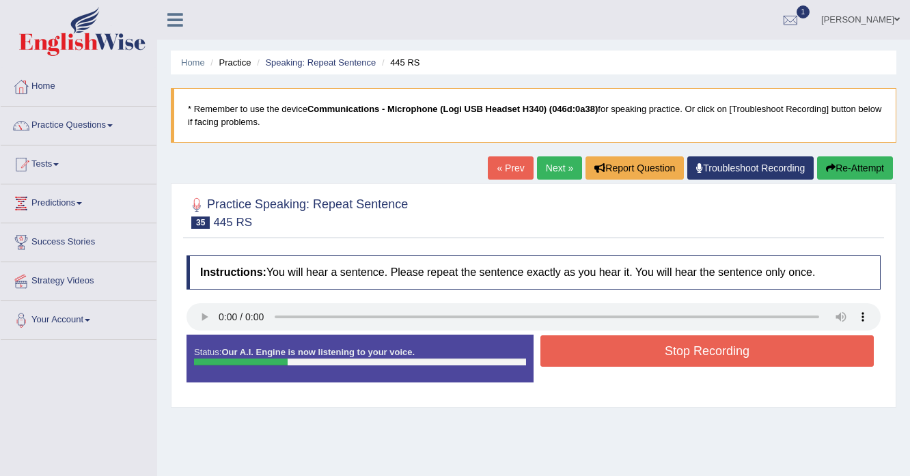
click at [680, 348] on button "Stop Recording" at bounding box center [706, 350] width 333 height 31
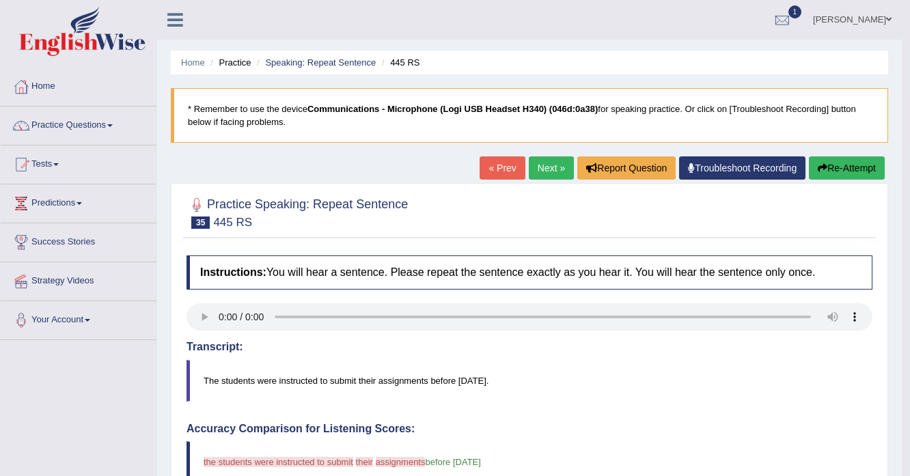
click at [834, 167] on button "Re-Attempt" at bounding box center [847, 167] width 76 height 23
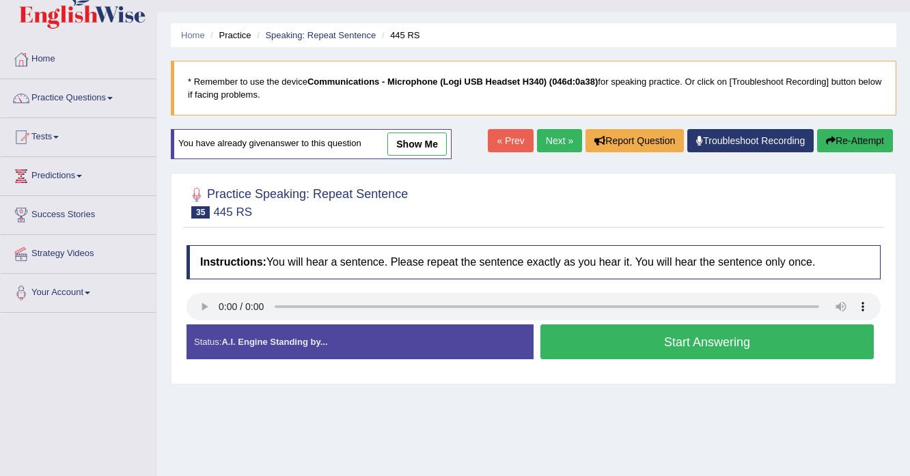
scroll to position [55, 0]
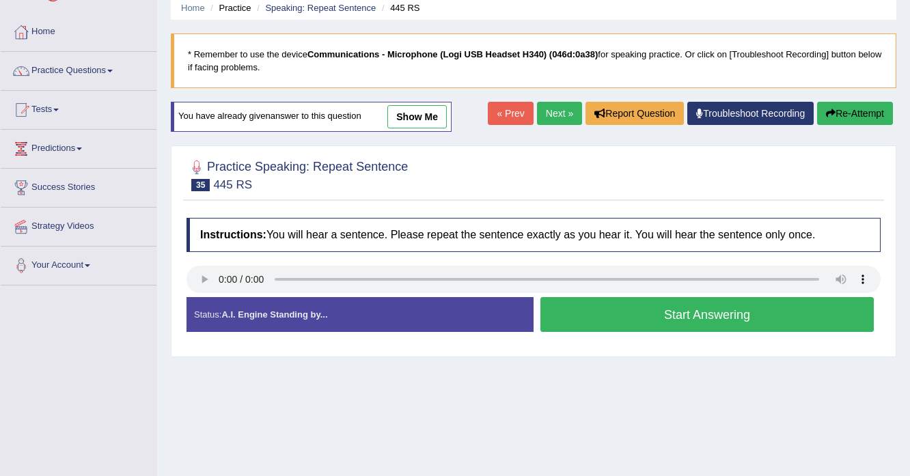
click at [622, 330] on button "Start Answering" at bounding box center [706, 314] width 333 height 35
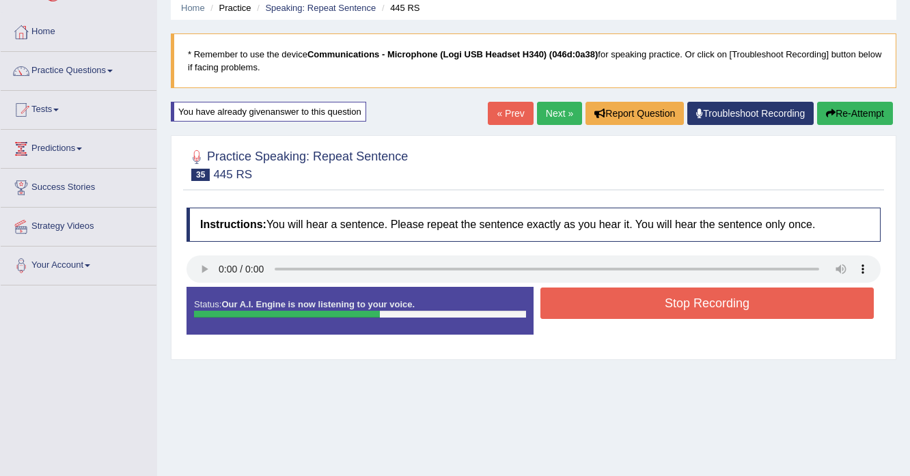
click at [849, 109] on button "Re-Attempt" at bounding box center [855, 113] width 76 height 23
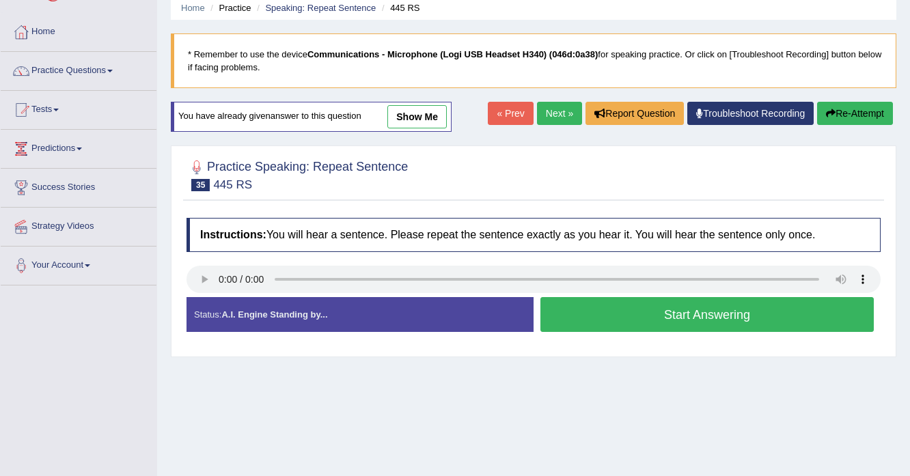
click at [612, 314] on button "Start Answering" at bounding box center [706, 314] width 333 height 35
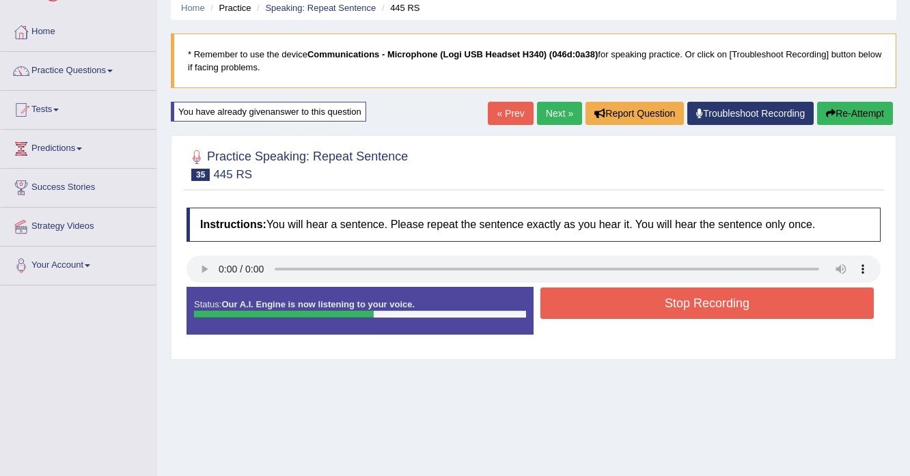
click at [657, 307] on button "Stop Recording" at bounding box center [706, 302] width 333 height 31
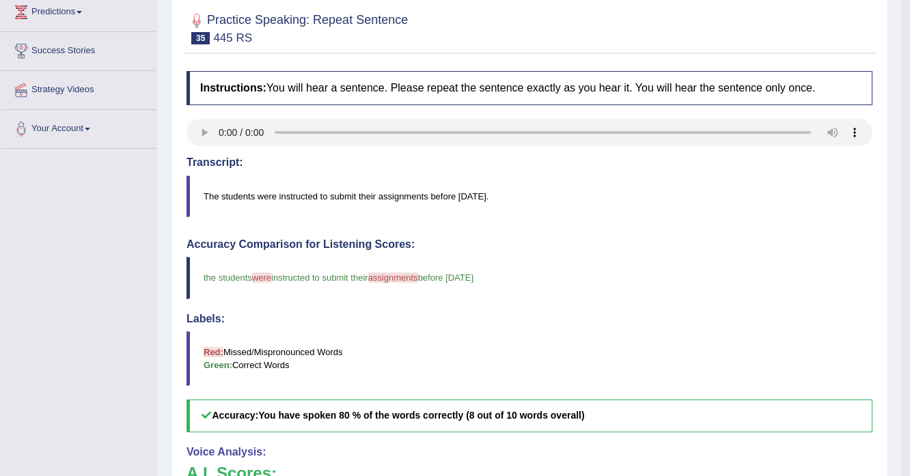
scroll to position [55, 0]
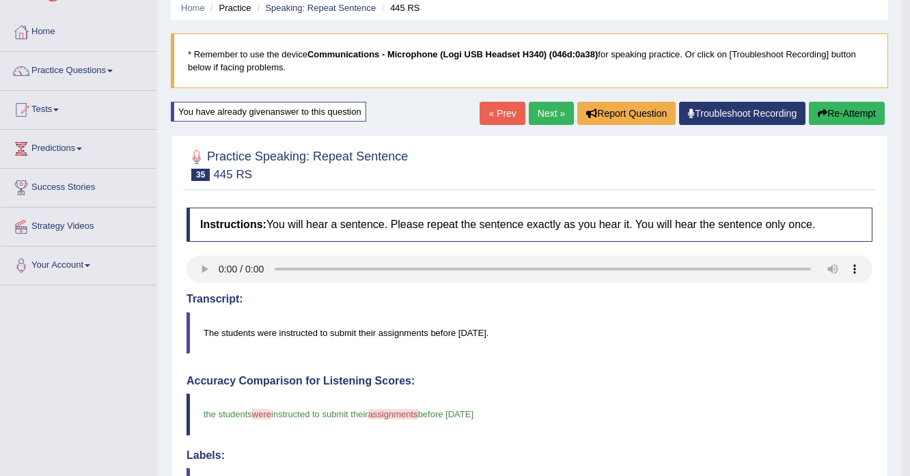
click at [547, 115] on link "Next »" at bounding box center [551, 113] width 45 height 23
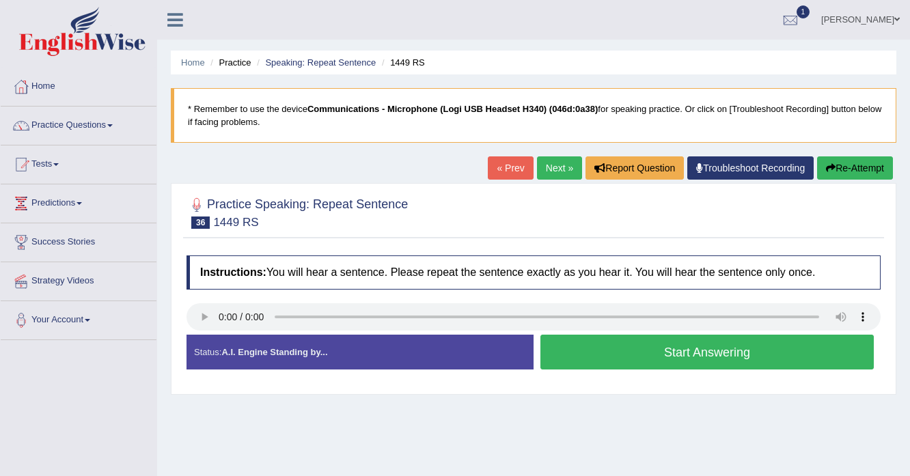
click at [581, 347] on button "Start Answering" at bounding box center [706, 352] width 333 height 35
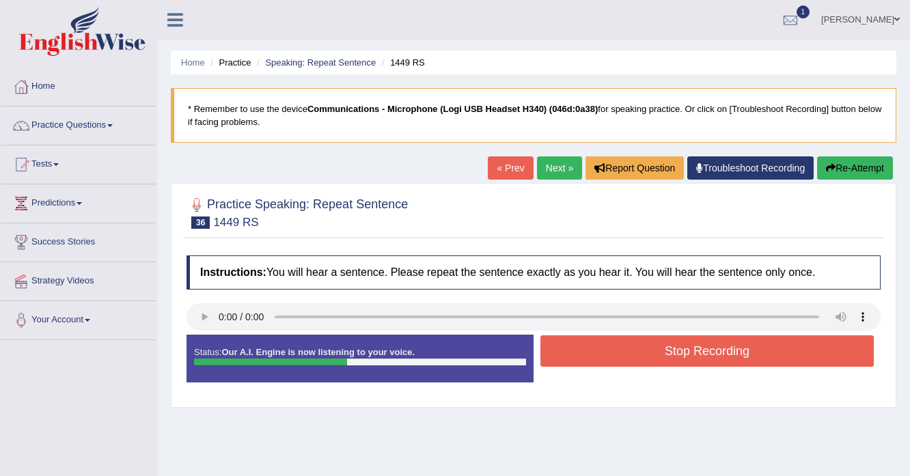
click at [587, 359] on button "Stop Recording" at bounding box center [706, 350] width 333 height 31
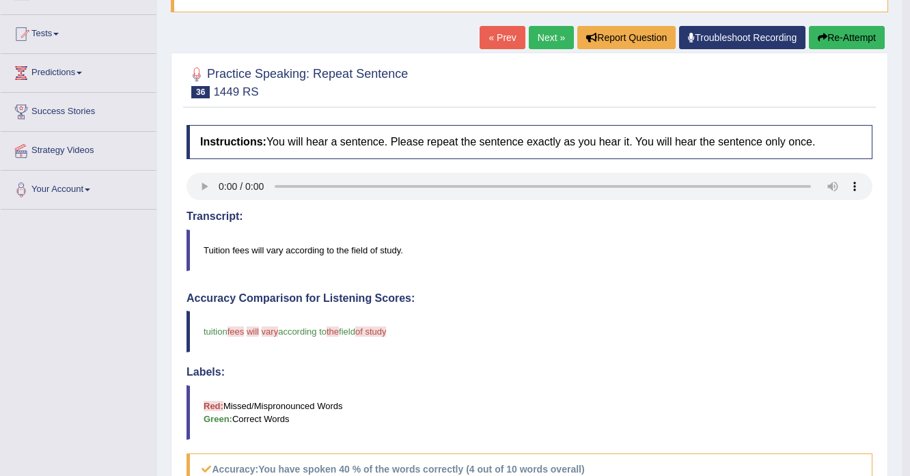
scroll to position [164, 0]
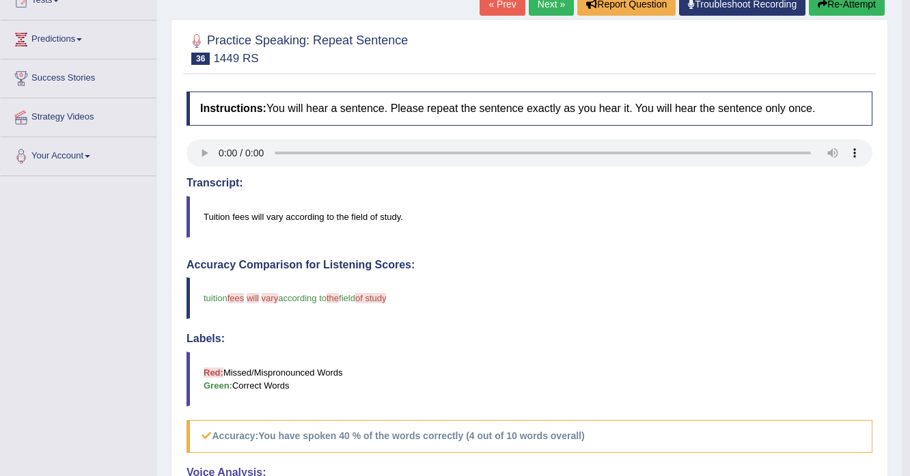
click at [824, 3] on icon "button" at bounding box center [822, 4] width 10 height 10
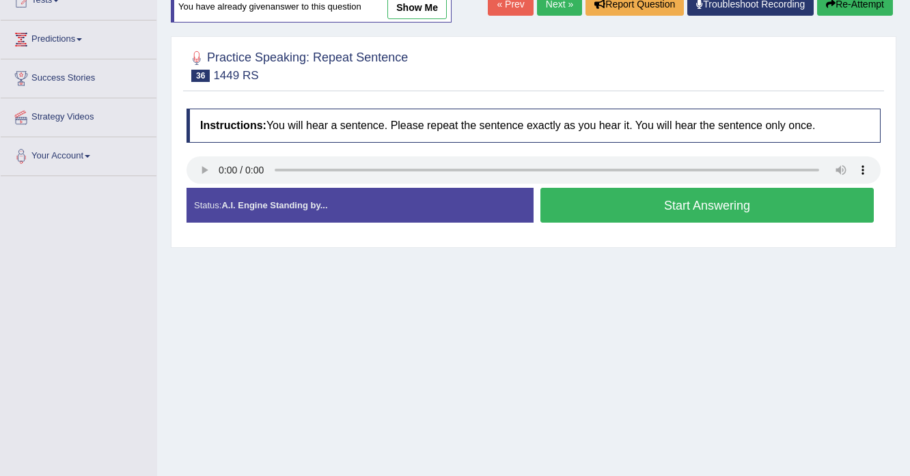
click at [568, 199] on button "Start Answering" at bounding box center [706, 205] width 333 height 35
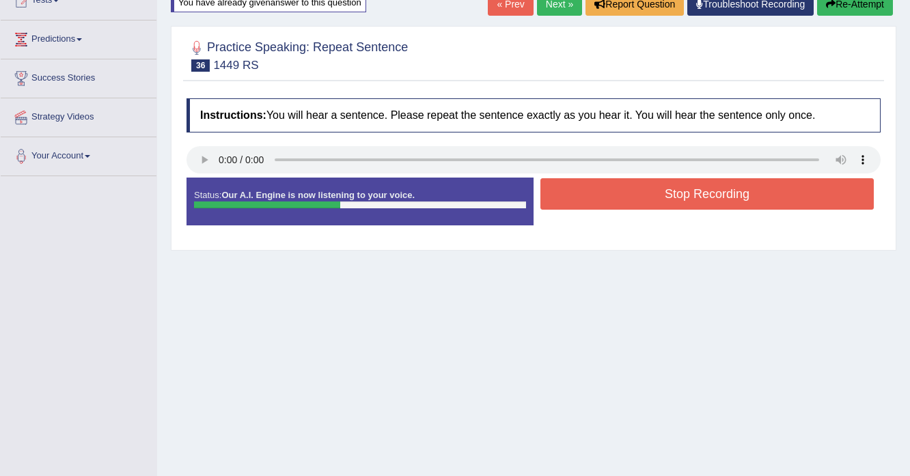
click at [664, 191] on button "Stop Recording" at bounding box center [706, 193] width 333 height 31
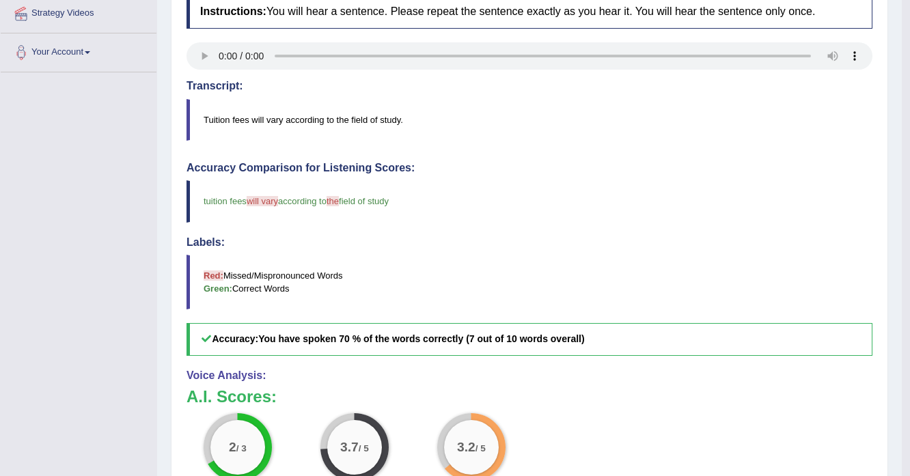
scroll to position [164, 0]
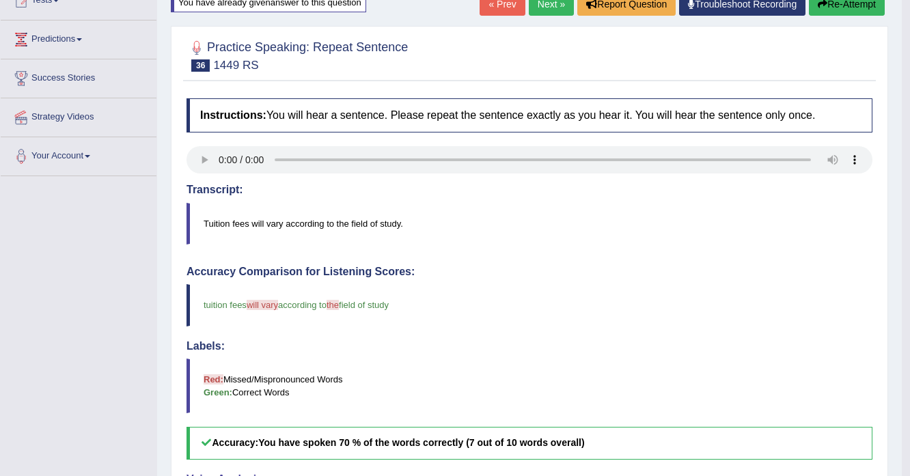
click at [855, 10] on button "Re-Attempt" at bounding box center [847, 3] width 76 height 23
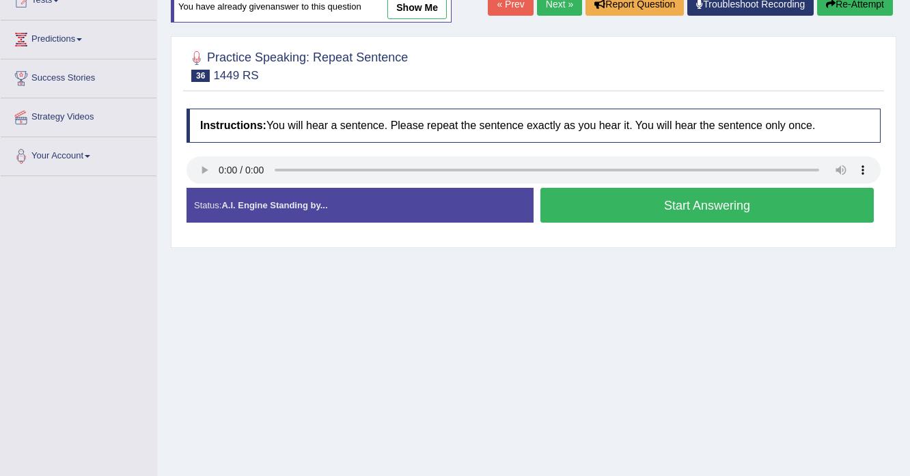
click at [601, 202] on button "Start Answering" at bounding box center [706, 205] width 333 height 35
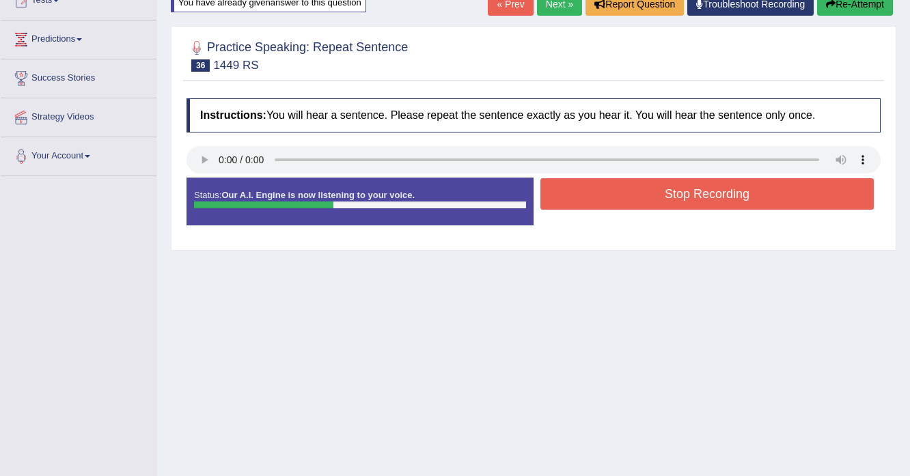
click at [601, 202] on button "Stop Recording" at bounding box center [706, 193] width 333 height 31
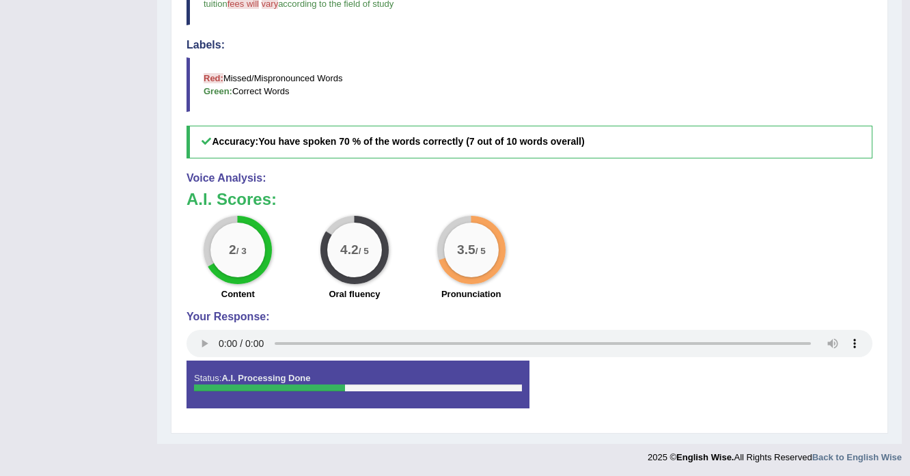
scroll to position [137, 0]
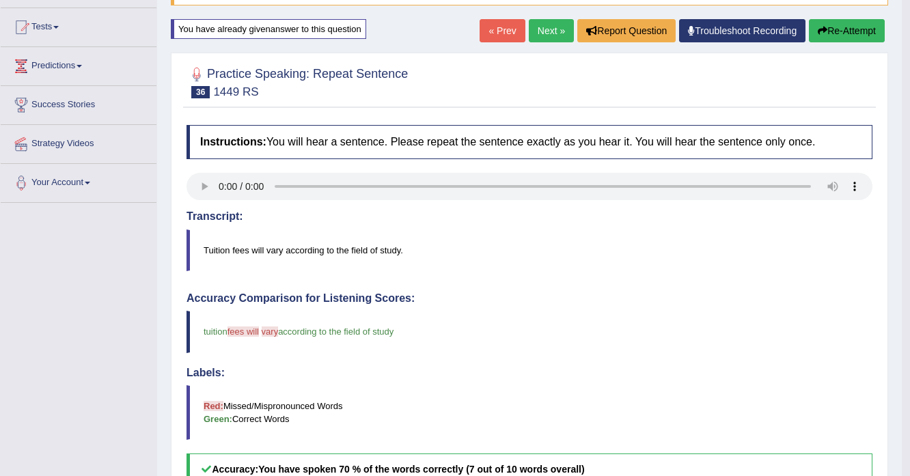
click at [552, 33] on link "Next »" at bounding box center [551, 30] width 45 height 23
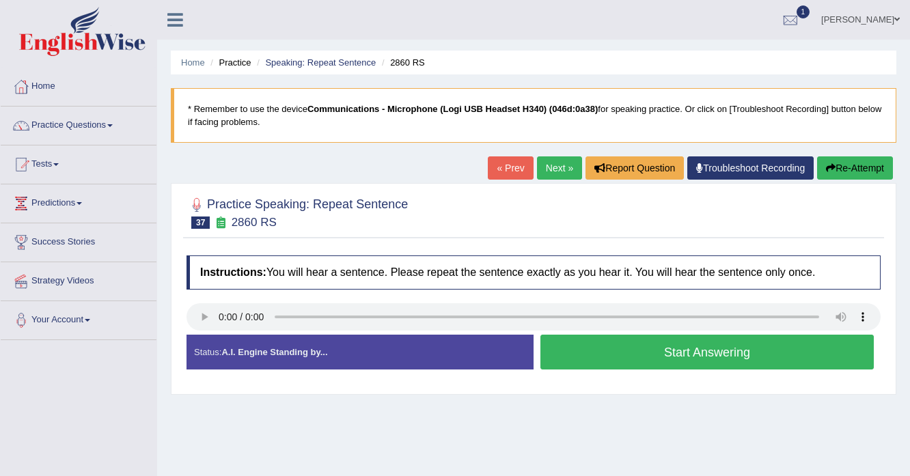
click at [683, 354] on button "Start Answering" at bounding box center [706, 352] width 333 height 35
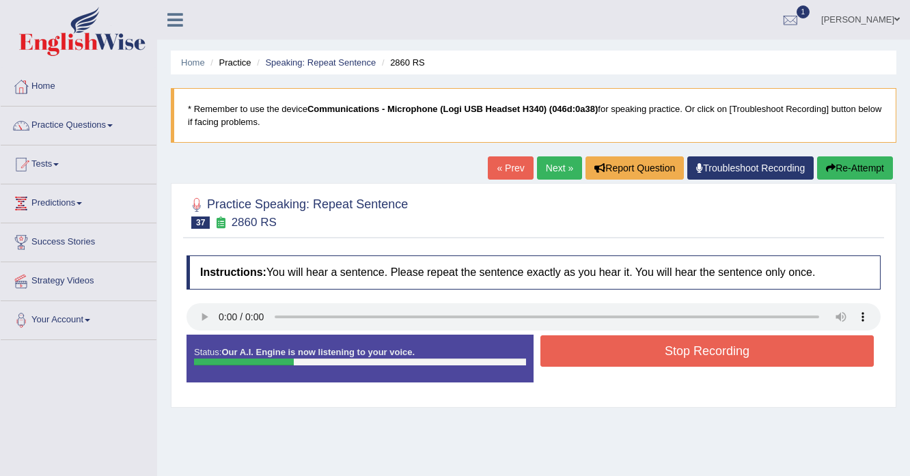
click at [683, 354] on button "Stop Recording" at bounding box center [706, 350] width 333 height 31
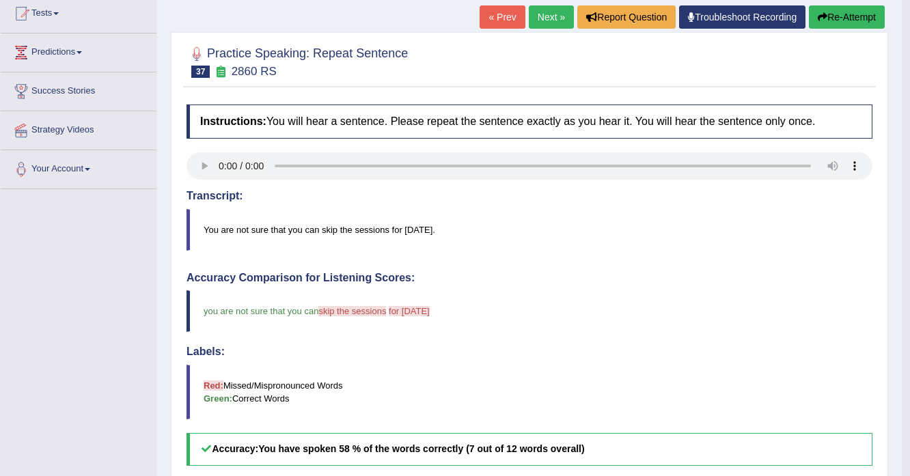
scroll to position [109, 0]
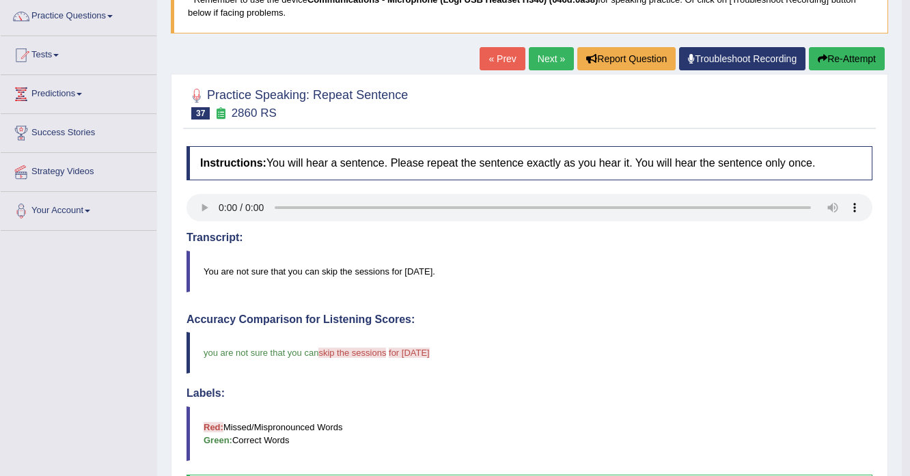
click at [833, 59] on button "Re-Attempt" at bounding box center [847, 58] width 76 height 23
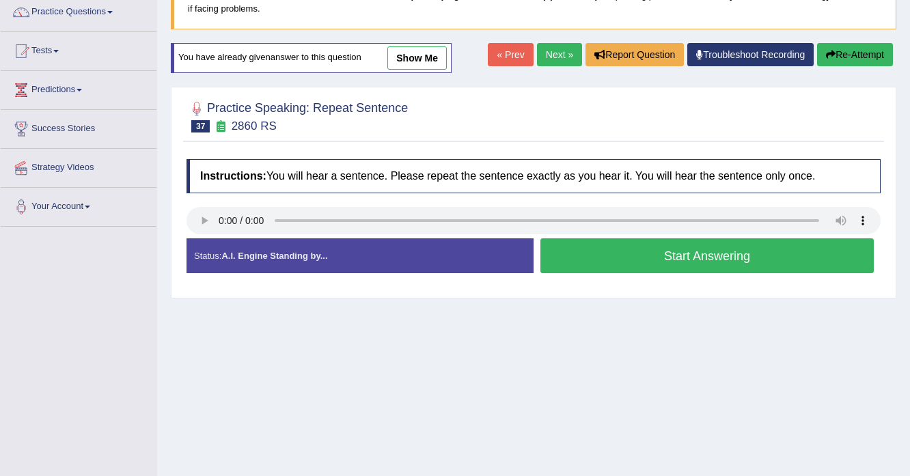
click at [651, 268] on button "Start Answering" at bounding box center [706, 255] width 333 height 35
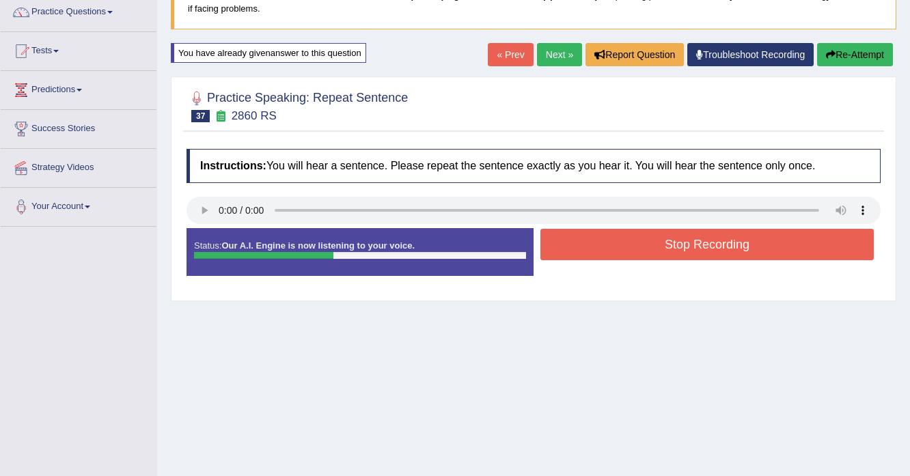
click at [623, 253] on button "Stop Recording" at bounding box center [706, 244] width 333 height 31
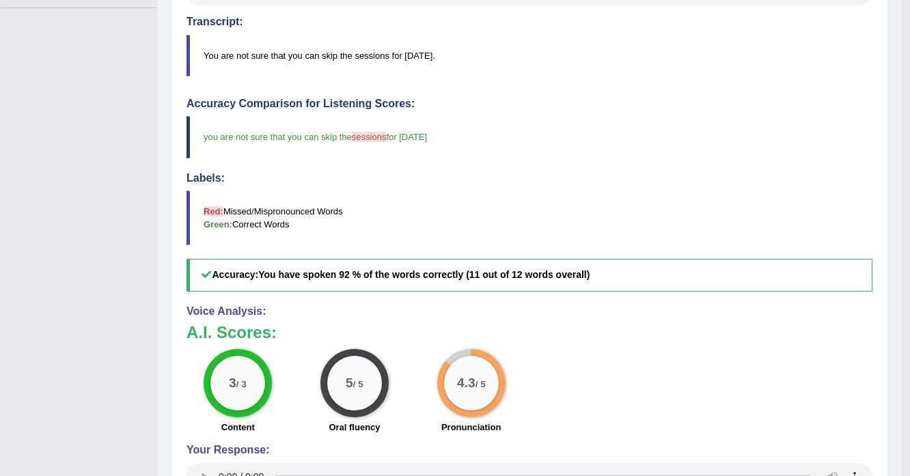
scroll to position [113, 0]
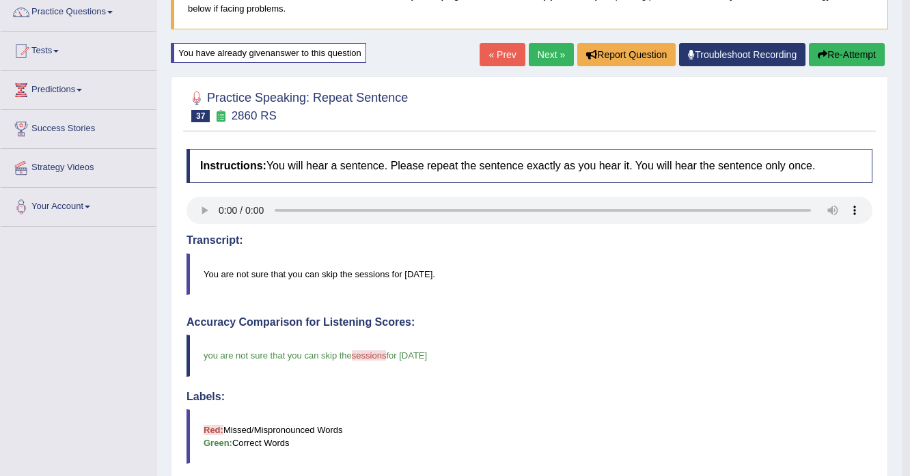
click at [548, 56] on link "Next »" at bounding box center [551, 54] width 45 height 23
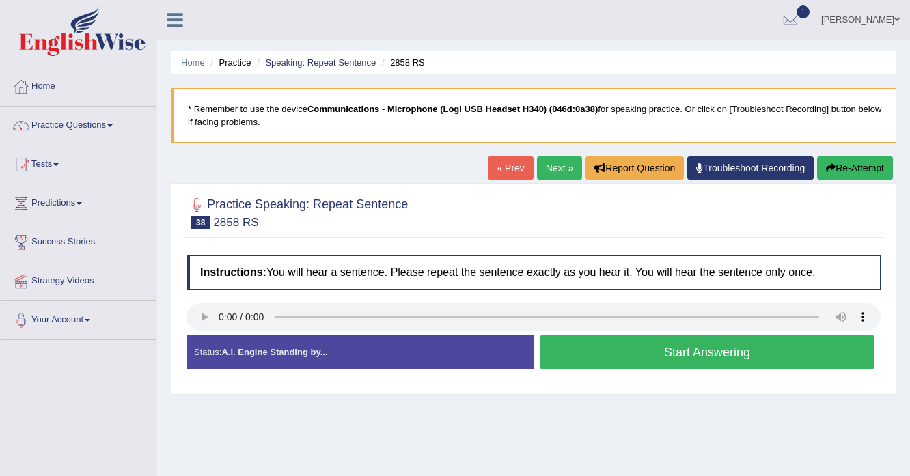
click at [586, 360] on button "Start Answering" at bounding box center [706, 352] width 333 height 35
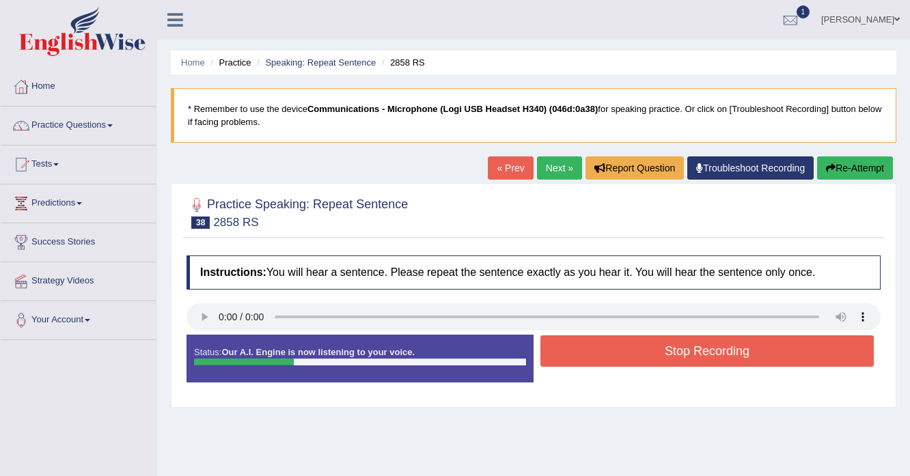
click at [586, 360] on button "Stop Recording" at bounding box center [706, 350] width 333 height 31
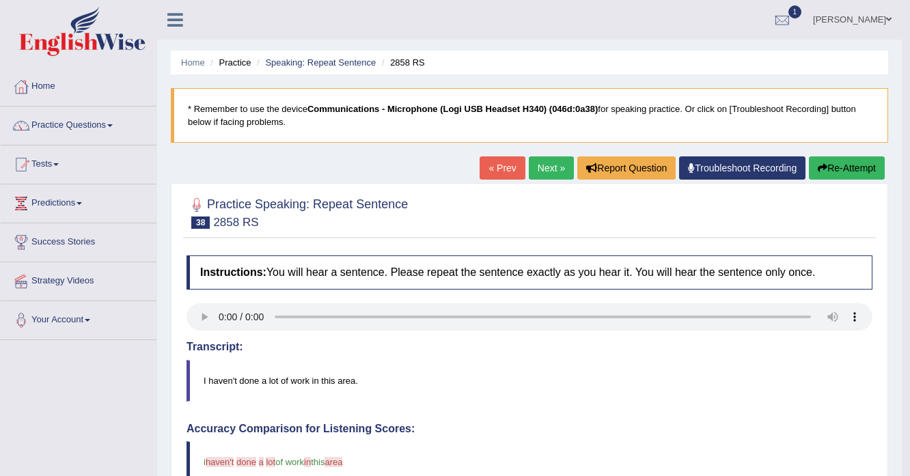
click at [842, 178] on button "Re-Attempt" at bounding box center [847, 167] width 76 height 23
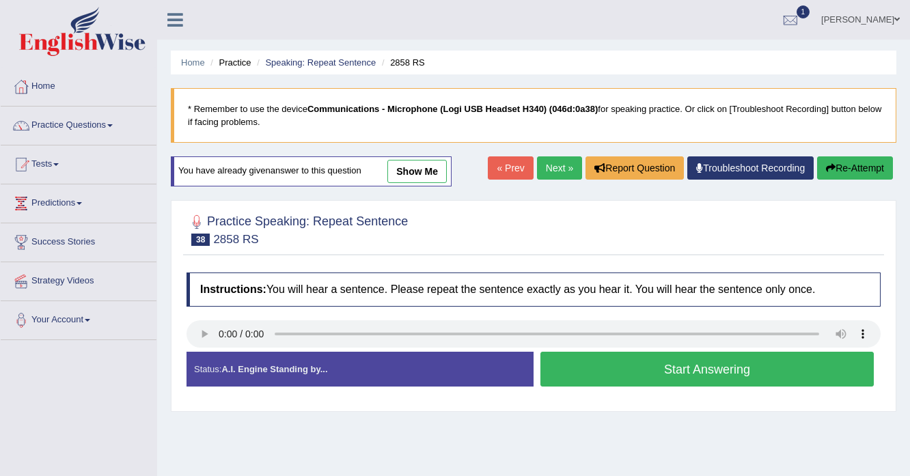
click at [579, 363] on button "Start Answering" at bounding box center [706, 369] width 333 height 35
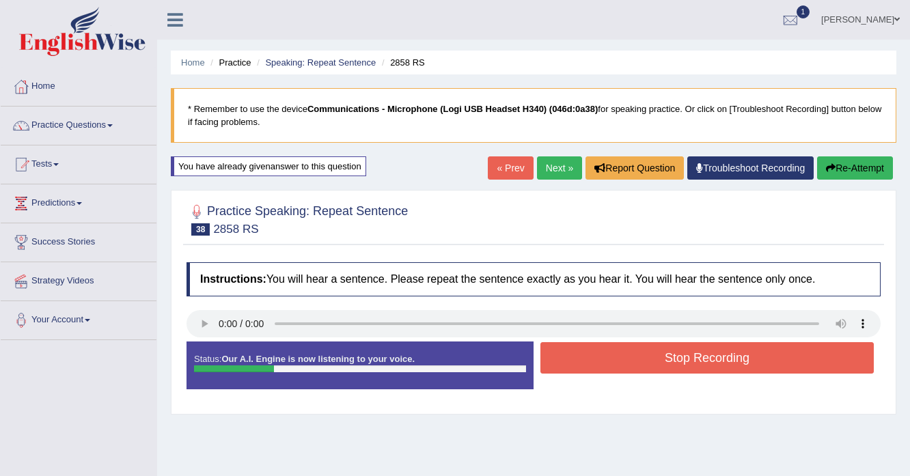
click at [619, 355] on button "Stop Recording" at bounding box center [706, 357] width 333 height 31
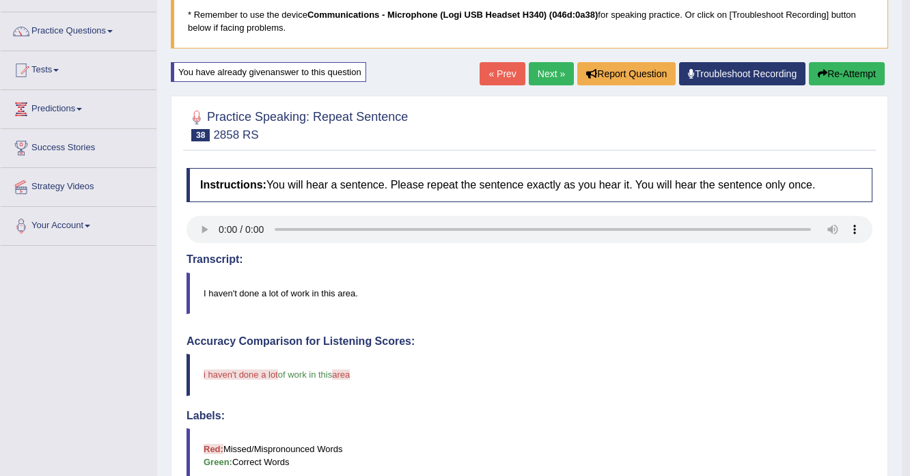
scroll to position [109, 0]
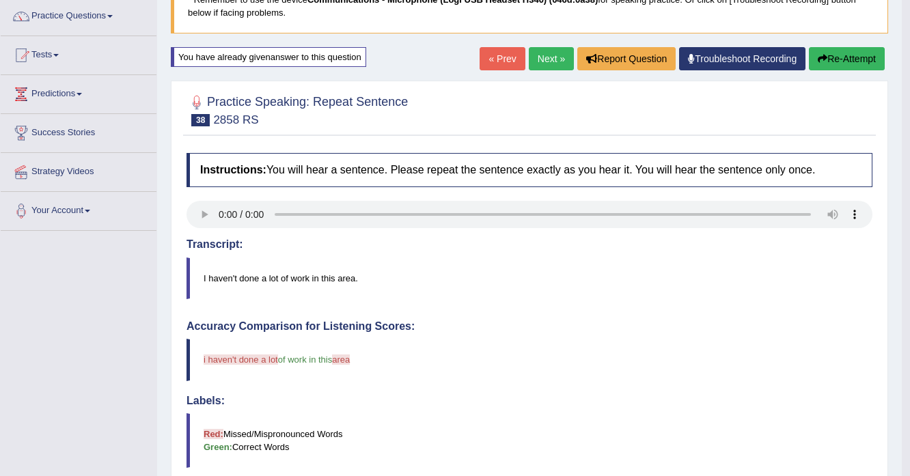
click at [874, 62] on button "Re-Attempt" at bounding box center [847, 58] width 76 height 23
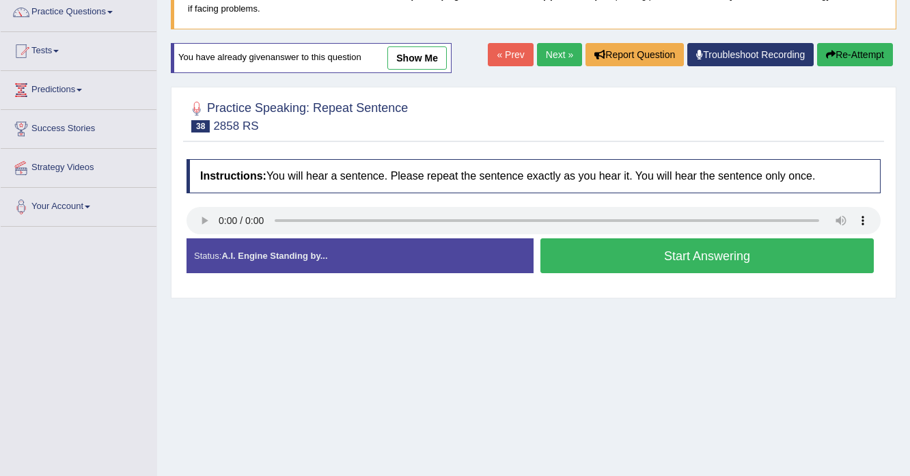
click at [611, 249] on button "Start Answering" at bounding box center [706, 255] width 333 height 35
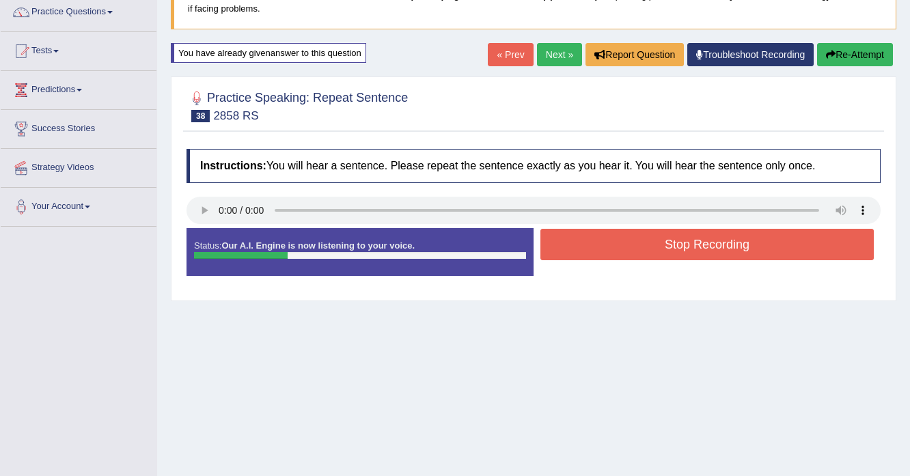
click at [641, 257] on button "Stop Recording" at bounding box center [706, 244] width 333 height 31
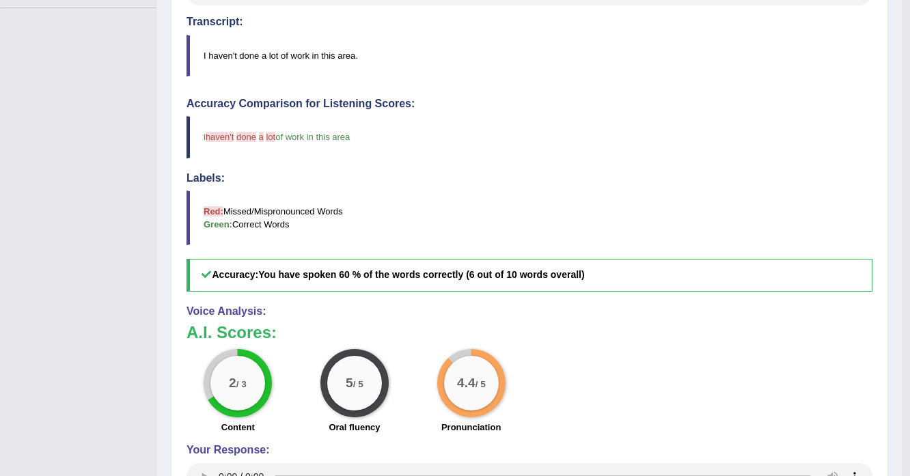
scroll to position [59, 0]
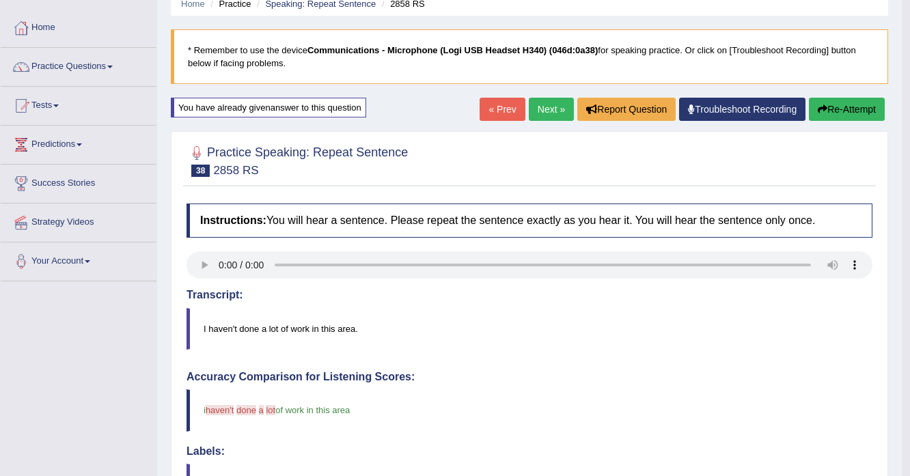
click at [538, 107] on link "Next »" at bounding box center [551, 109] width 45 height 23
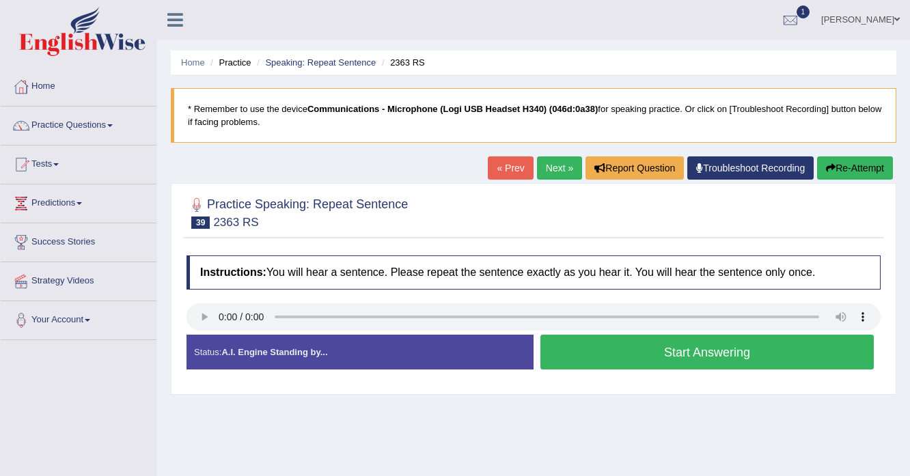
click at [596, 354] on button "Start Answering" at bounding box center [706, 352] width 333 height 35
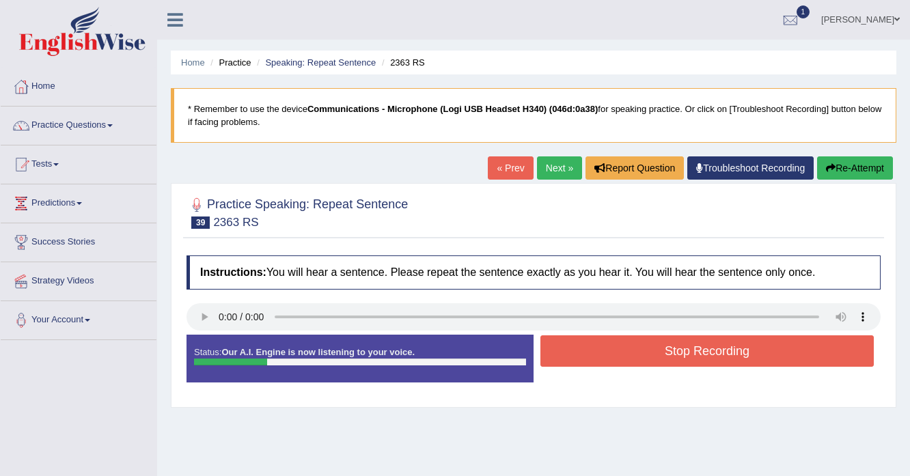
click at [596, 354] on button "Stop Recording" at bounding box center [706, 350] width 333 height 31
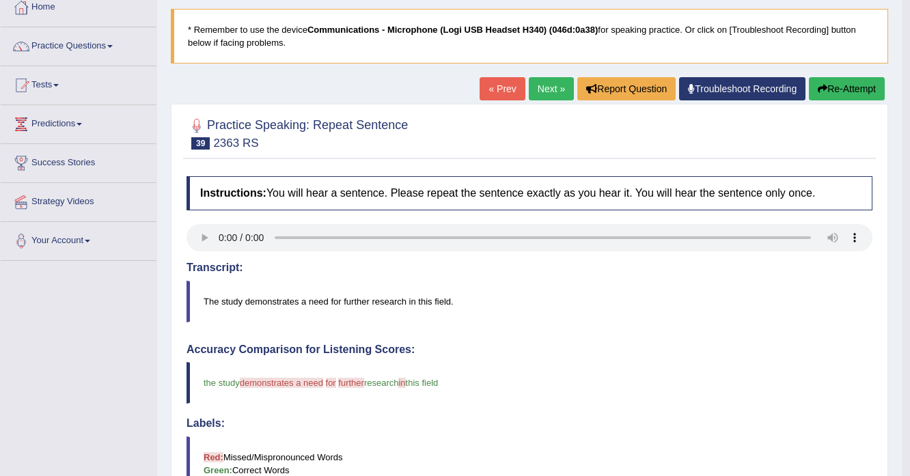
scroll to position [55, 0]
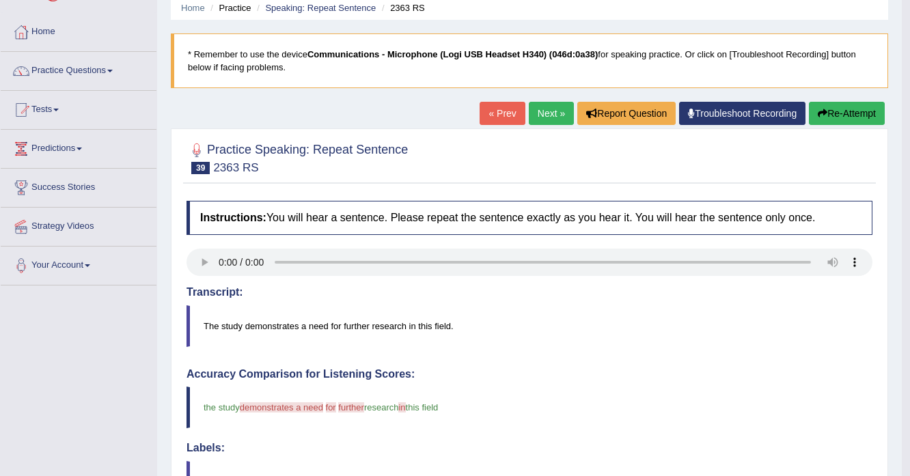
click at [857, 126] on div "« Prev Next » Report Question Troubleshoot Recording Re-Attempt" at bounding box center [683, 115] width 408 height 27
click at [854, 116] on button "Re-Attempt" at bounding box center [847, 113] width 76 height 23
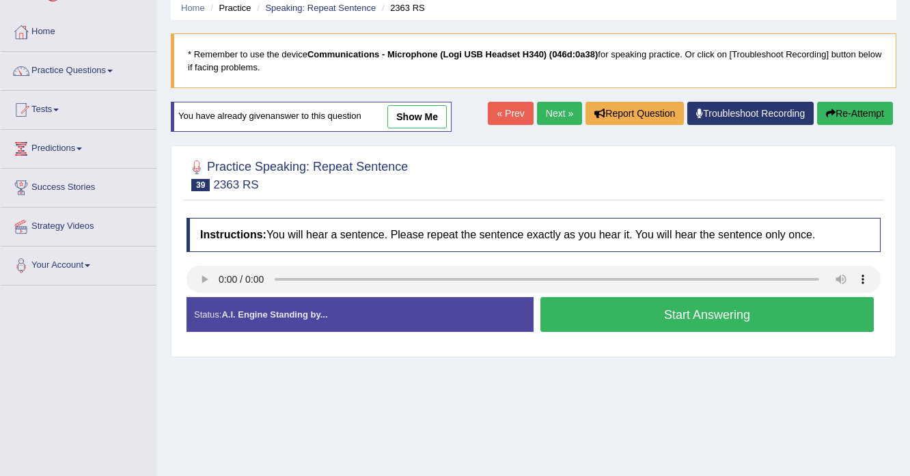
click at [605, 326] on button "Start Answering" at bounding box center [706, 314] width 333 height 35
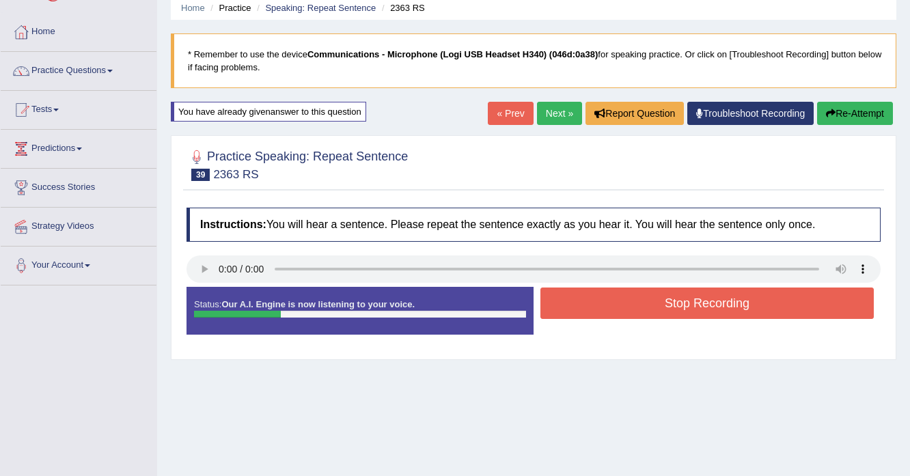
click at [616, 312] on button "Stop Recording" at bounding box center [706, 302] width 333 height 31
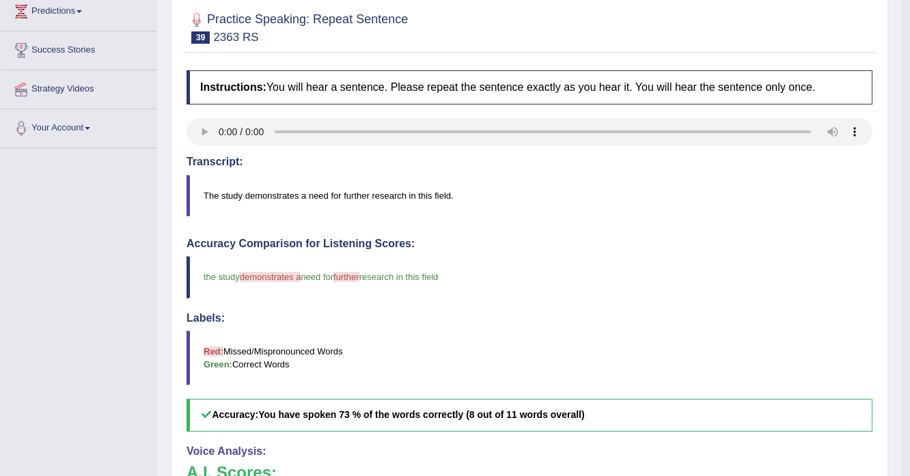
scroll to position [28, 0]
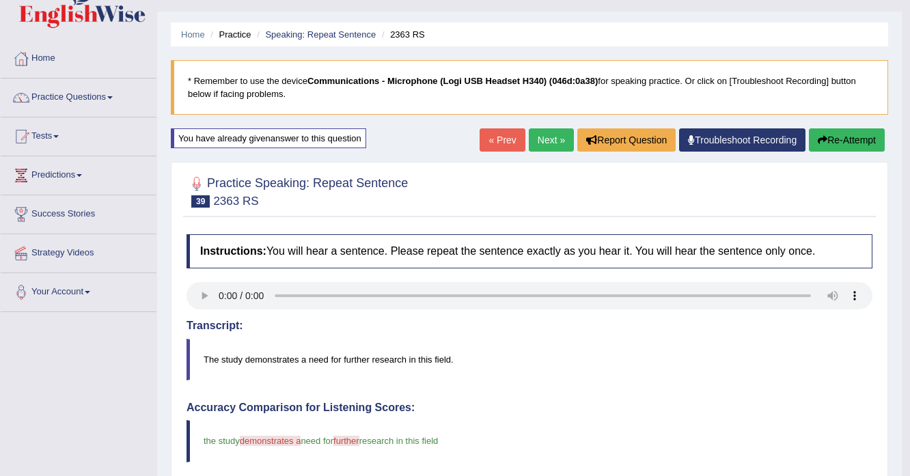
click at [549, 139] on link "Next »" at bounding box center [551, 139] width 45 height 23
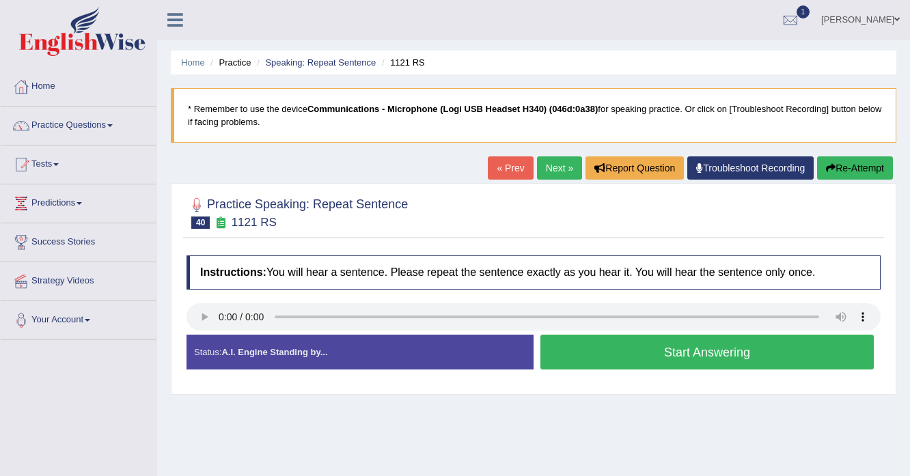
click at [588, 363] on button "Start Answering" at bounding box center [706, 352] width 333 height 35
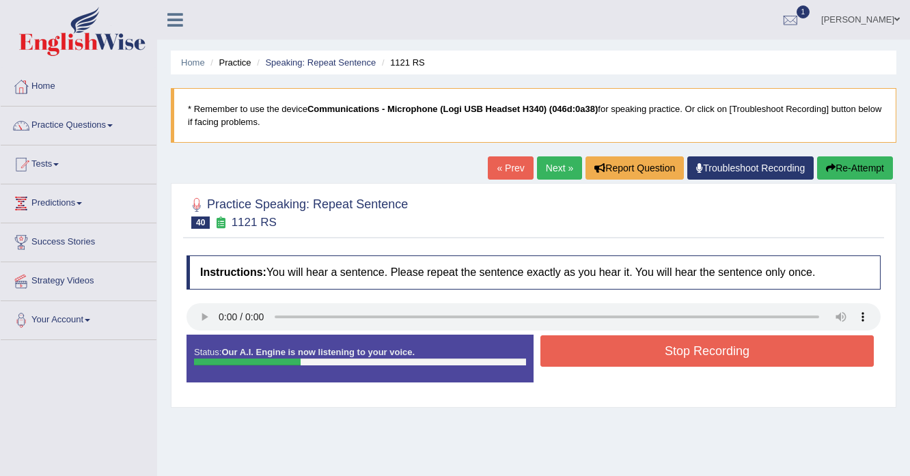
click at [588, 363] on button "Stop Recording" at bounding box center [706, 350] width 333 height 31
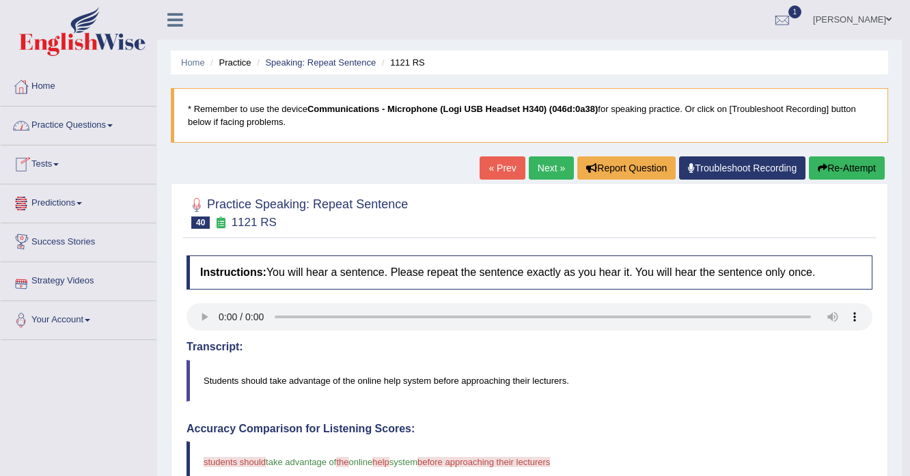
click at [110, 128] on link "Practice Questions" at bounding box center [79, 124] width 156 height 34
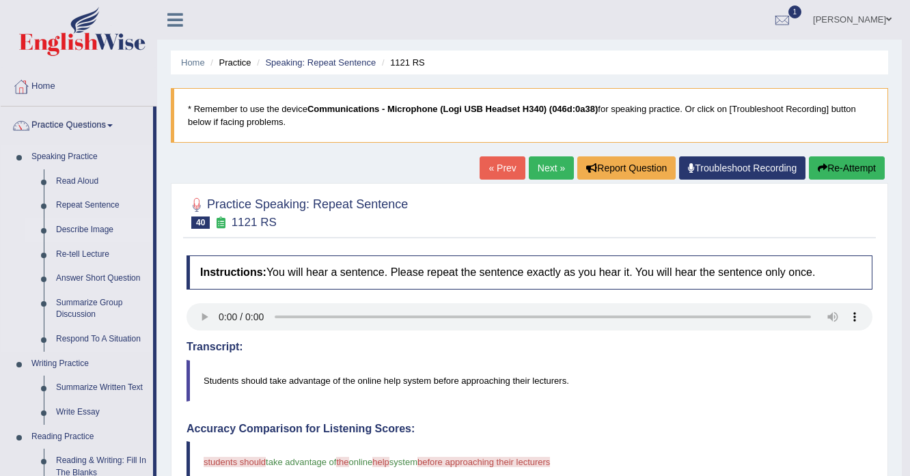
click at [85, 229] on link "Describe Image" at bounding box center [101, 230] width 103 height 25
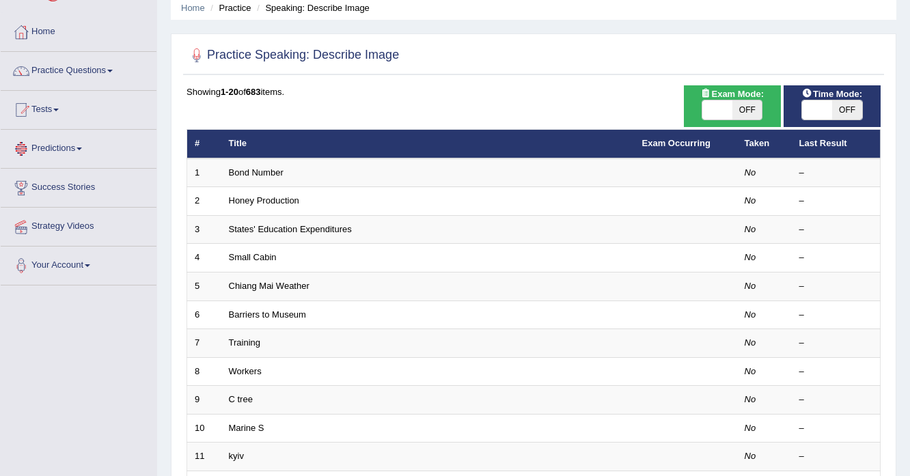
scroll to position [109, 0]
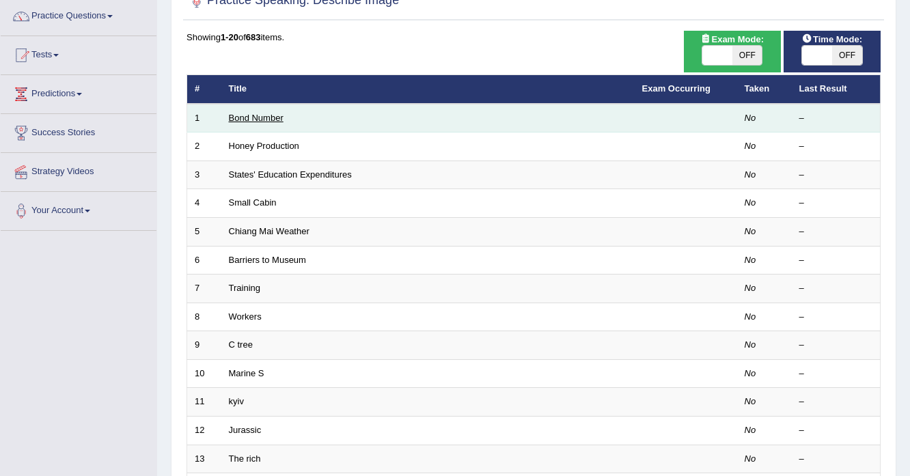
click at [260, 118] on link "Bond Number" at bounding box center [256, 118] width 55 height 10
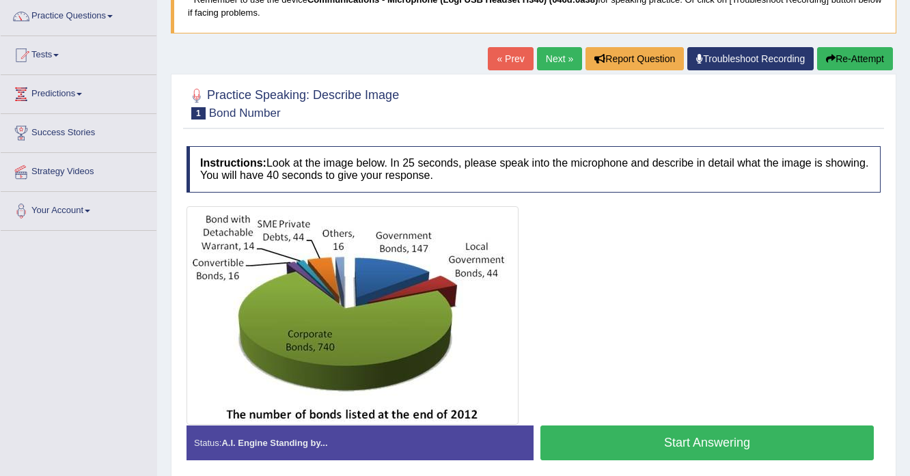
scroll to position [164, 0]
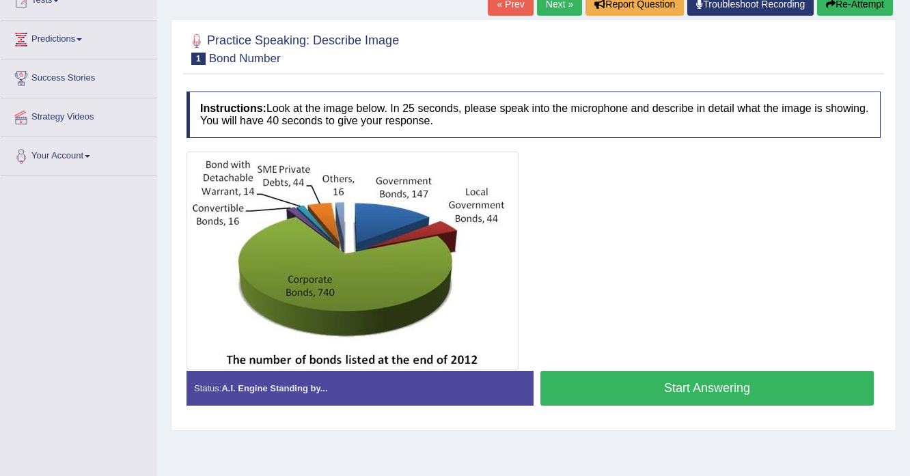
click at [686, 391] on button "Start Answering" at bounding box center [706, 388] width 333 height 35
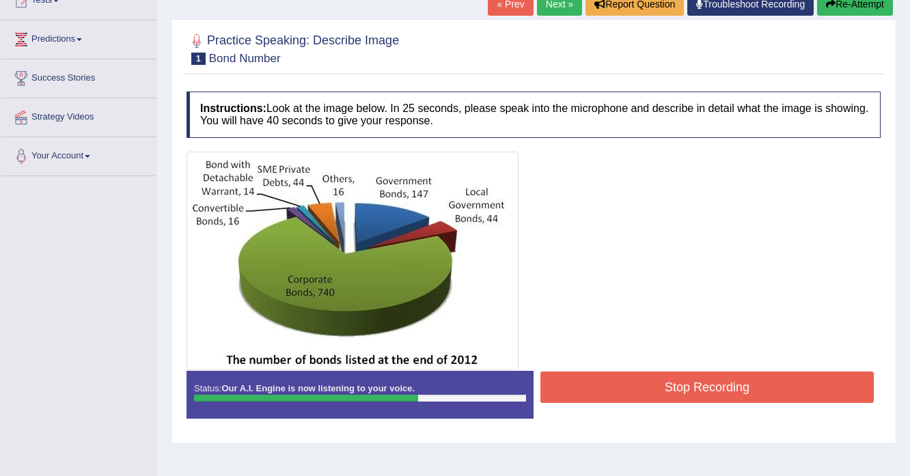
click at [608, 377] on button "Stop Recording" at bounding box center [706, 386] width 333 height 31
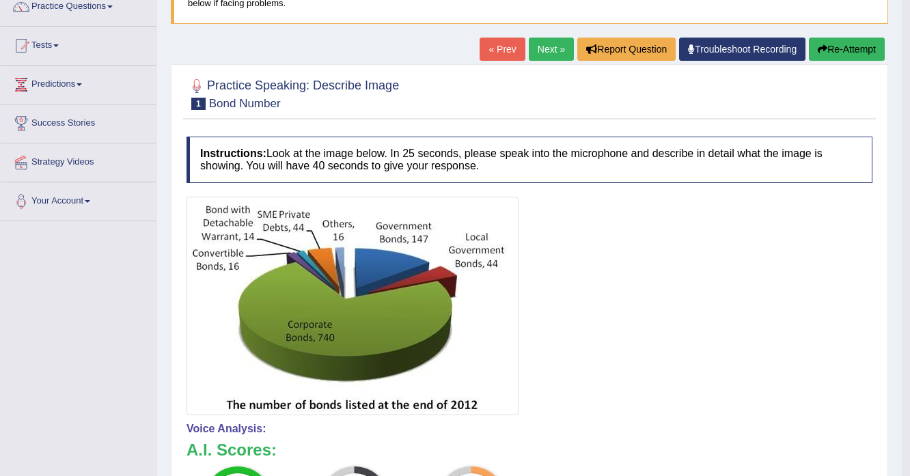
scroll to position [14, 0]
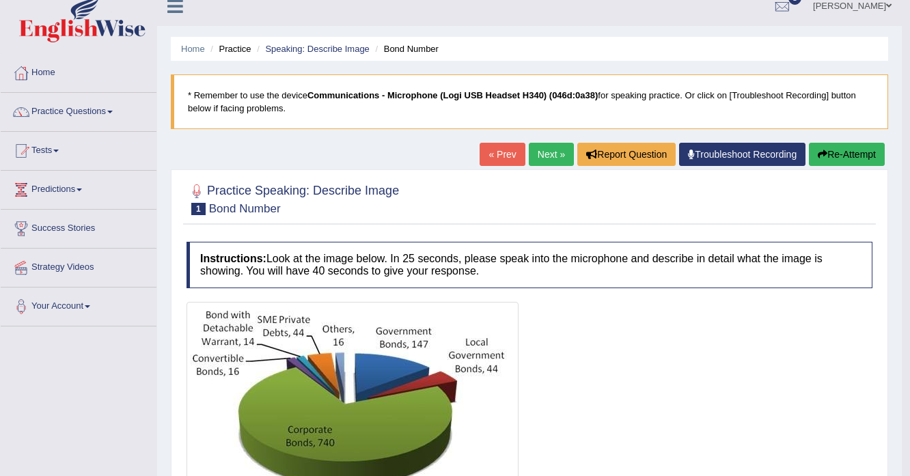
click at [828, 149] on button "Re-Attempt" at bounding box center [847, 154] width 76 height 23
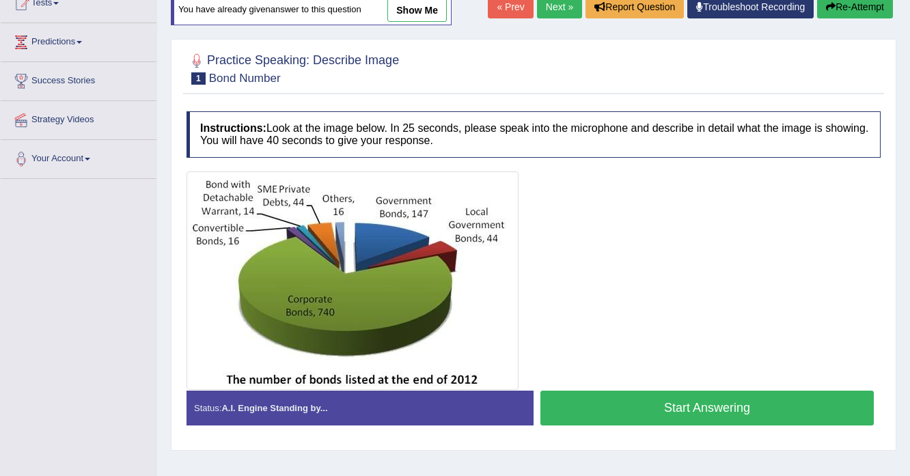
scroll to position [178, 0]
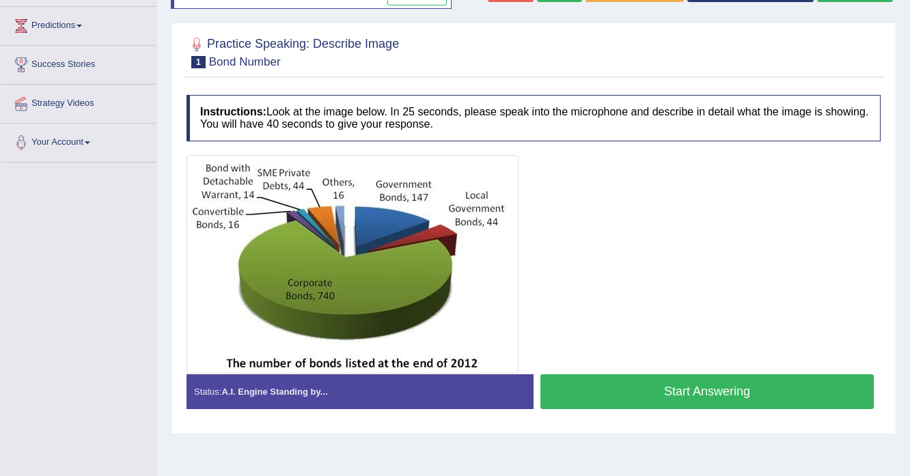
click at [643, 395] on button "Start Answering" at bounding box center [706, 391] width 333 height 35
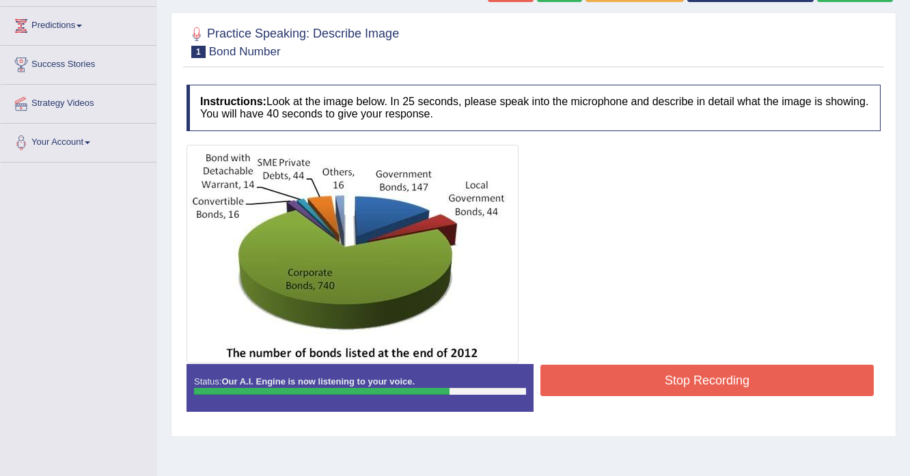
click at [664, 380] on button "Stop Recording" at bounding box center [706, 380] width 333 height 31
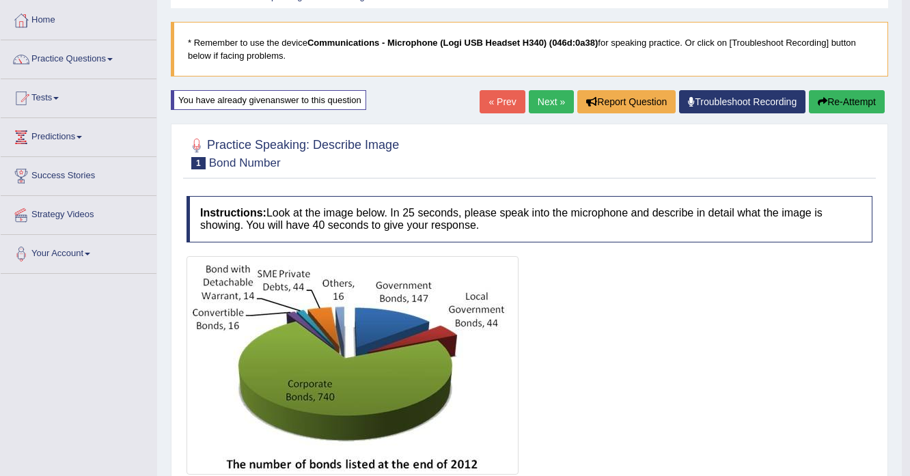
scroll to position [14, 0]
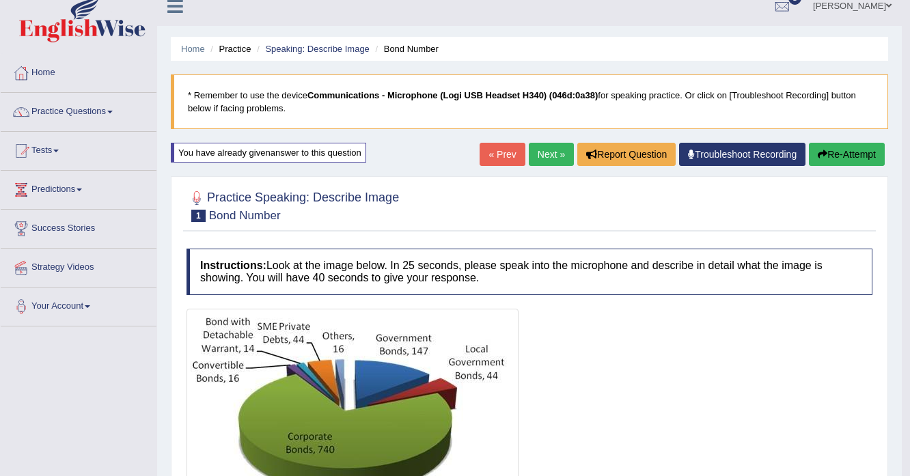
click at [551, 158] on link "Next »" at bounding box center [551, 154] width 45 height 23
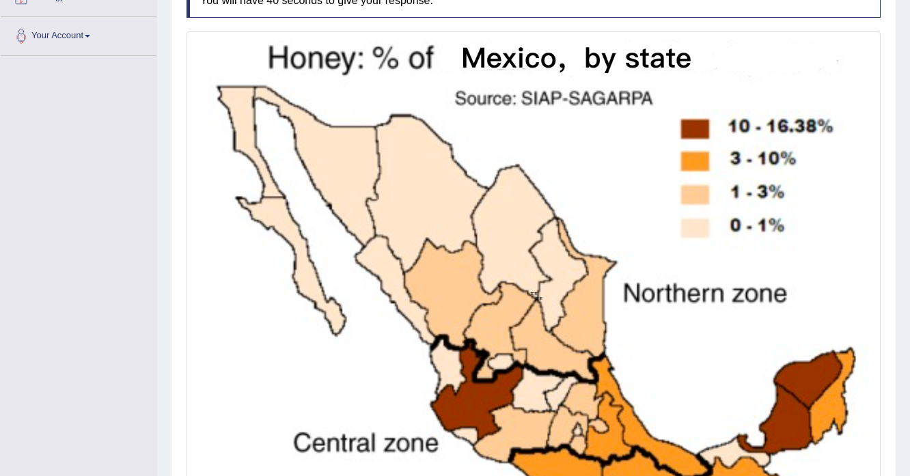
scroll to position [303, 0]
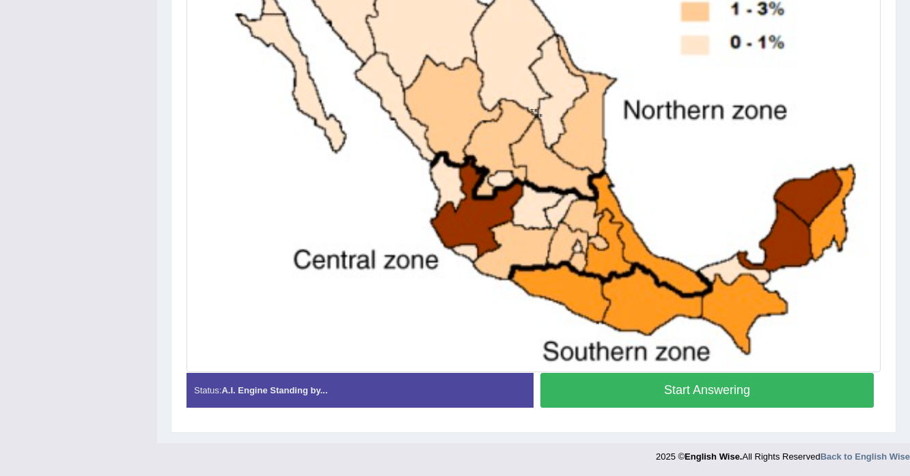
click at [700, 396] on button "Start Answering" at bounding box center [706, 390] width 333 height 35
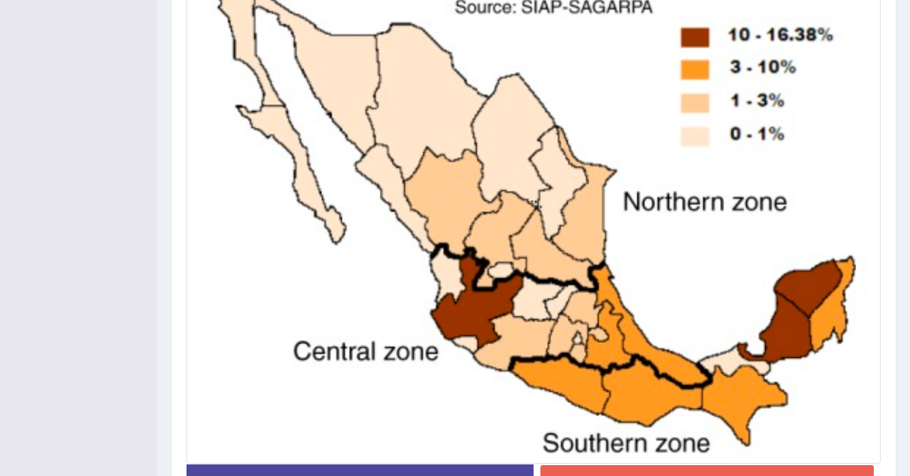
scroll to position [467, 0]
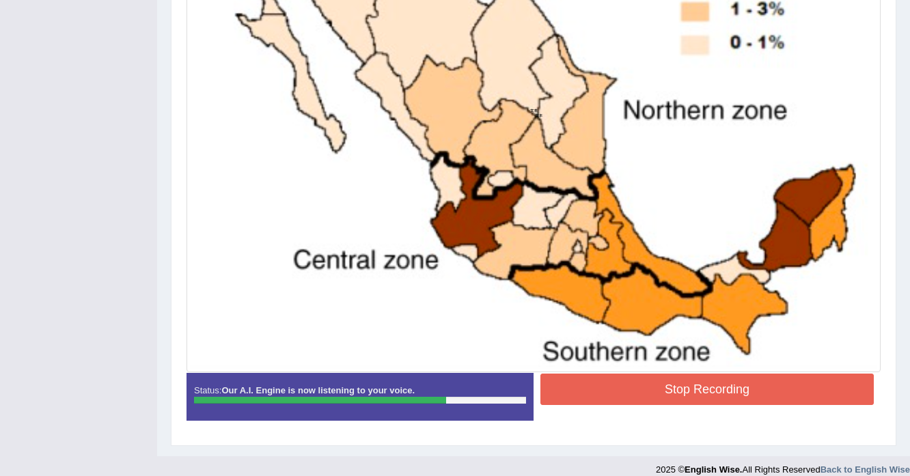
click at [645, 377] on button "Stop Recording" at bounding box center [706, 389] width 333 height 31
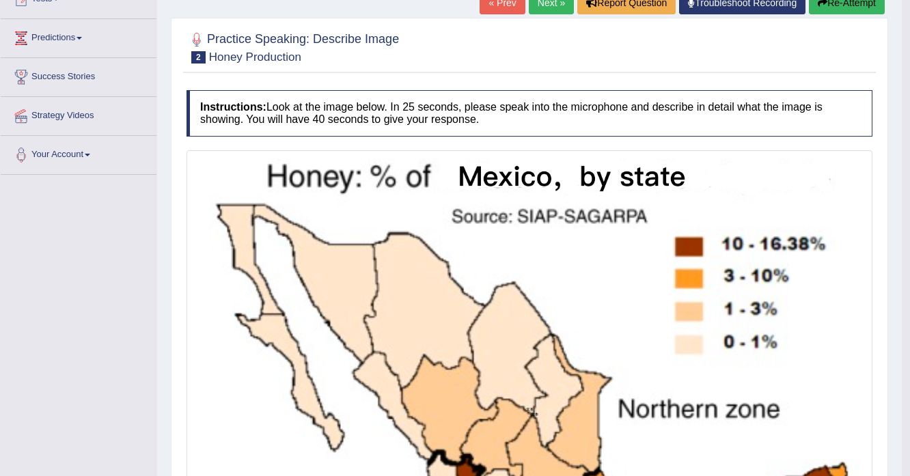
scroll to position [117, 0]
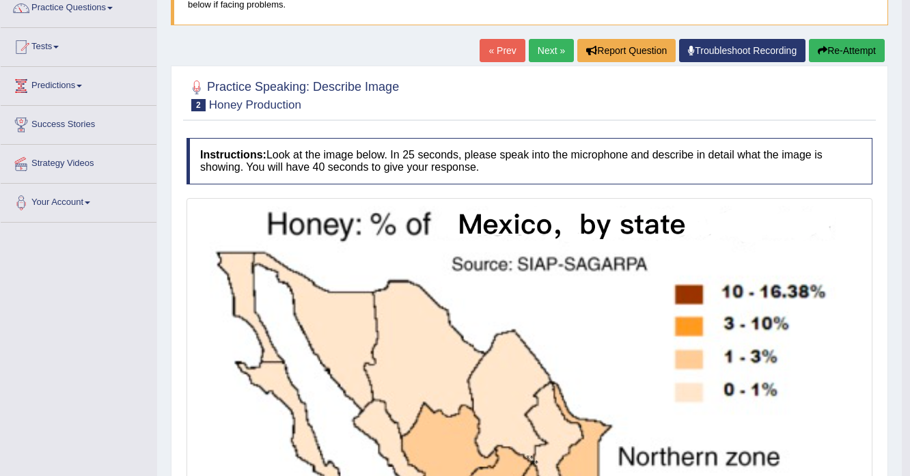
click at [546, 51] on link "Next »" at bounding box center [551, 50] width 45 height 23
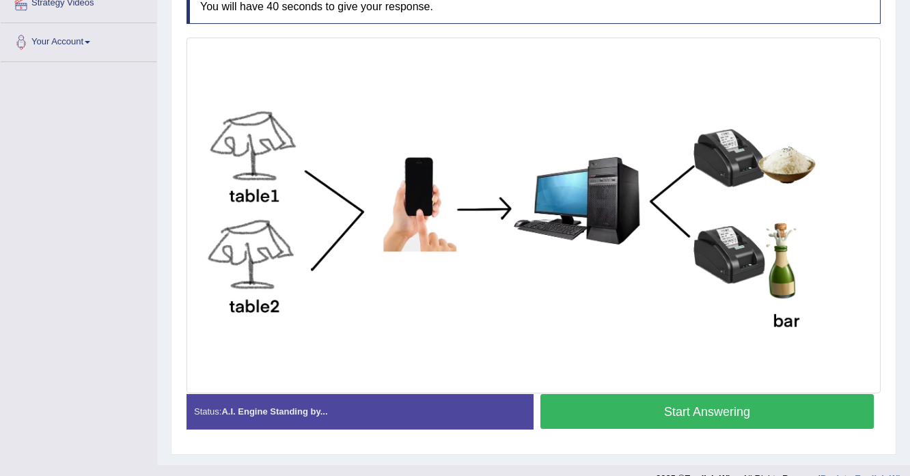
scroll to position [299, 0]
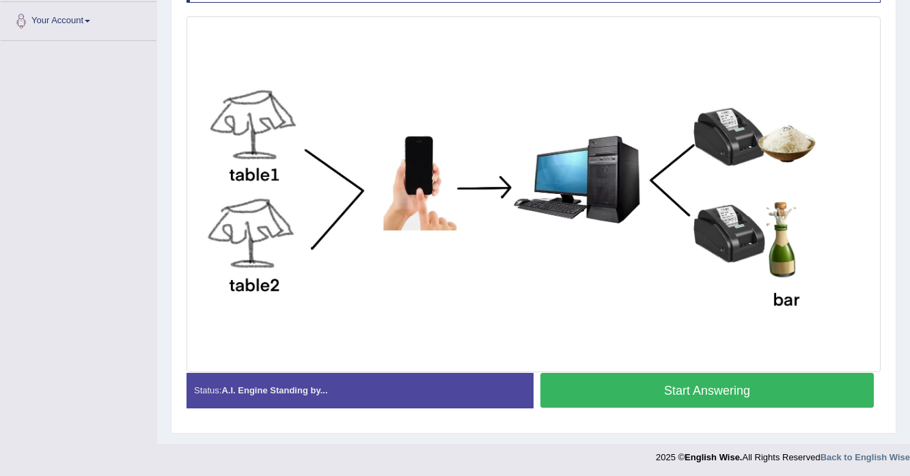
click at [617, 397] on button "Start Answering" at bounding box center [706, 390] width 333 height 35
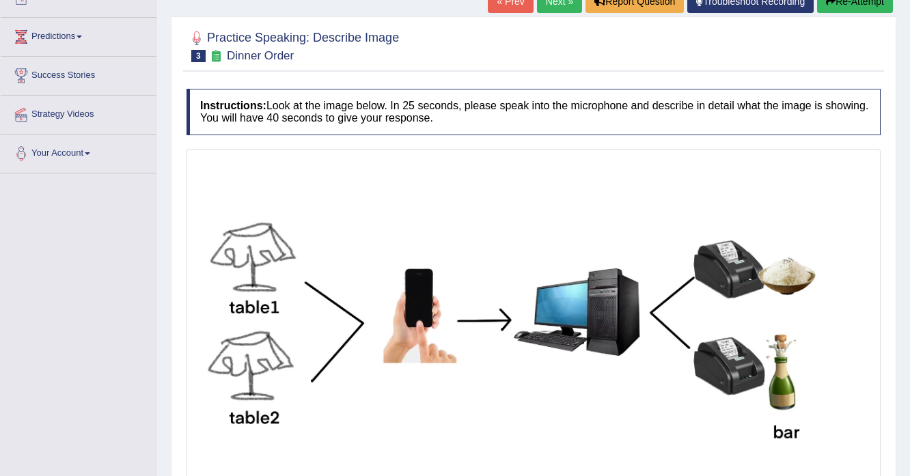
scroll to position [26, 0]
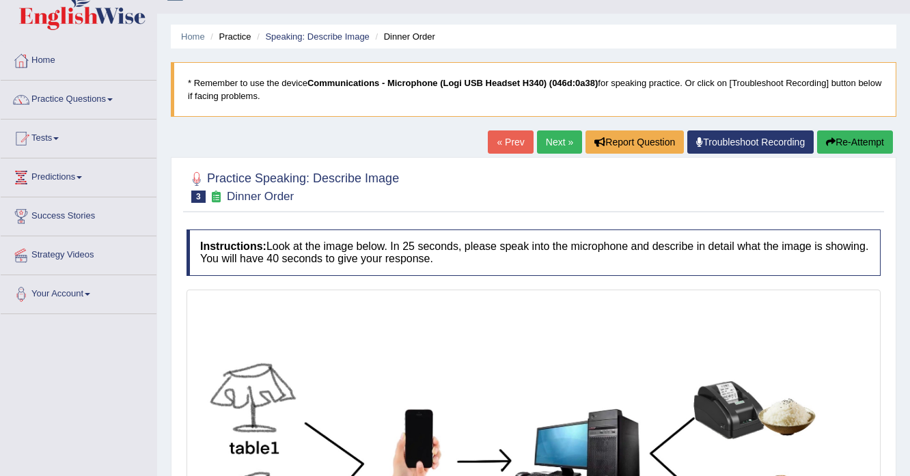
click at [863, 137] on button "Re-Attempt" at bounding box center [855, 141] width 76 height 23
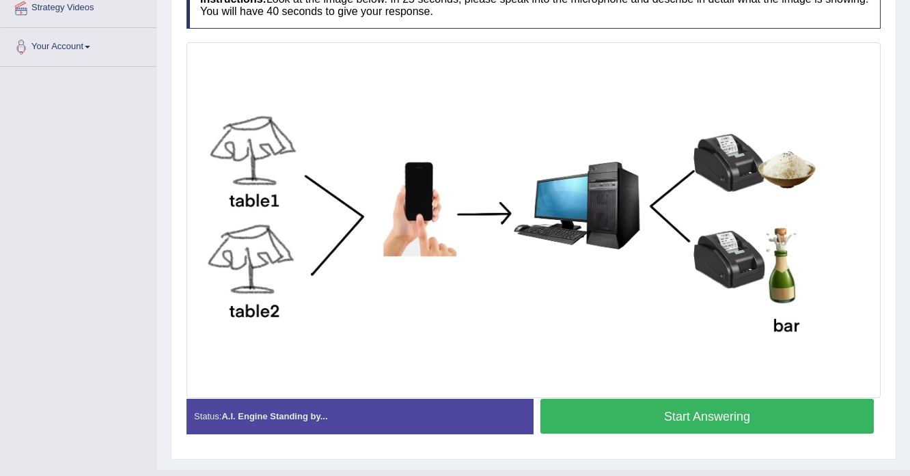
scroll to position [299, 0]
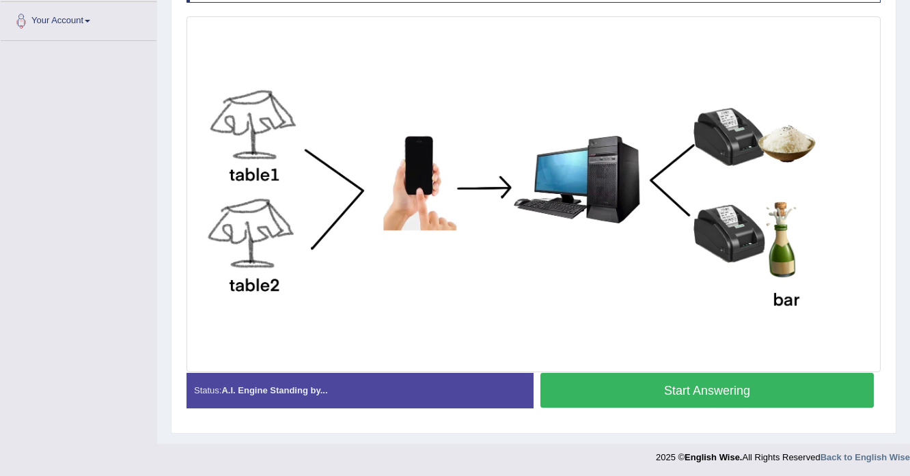
click at [599, 395] on button "Start Answering" at bounding box center [706, 390] width 333 height 35
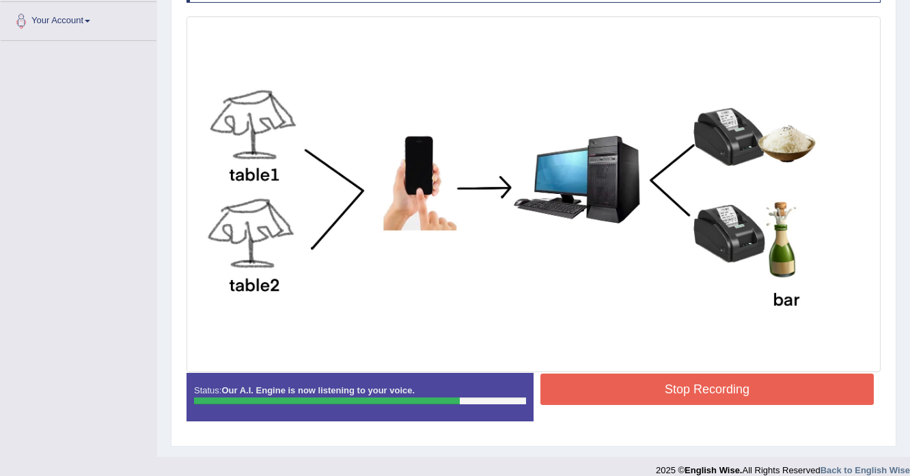
click at [708, 402] on button "Stop Recording" at bounding box center [706, 389] width 333 height 31
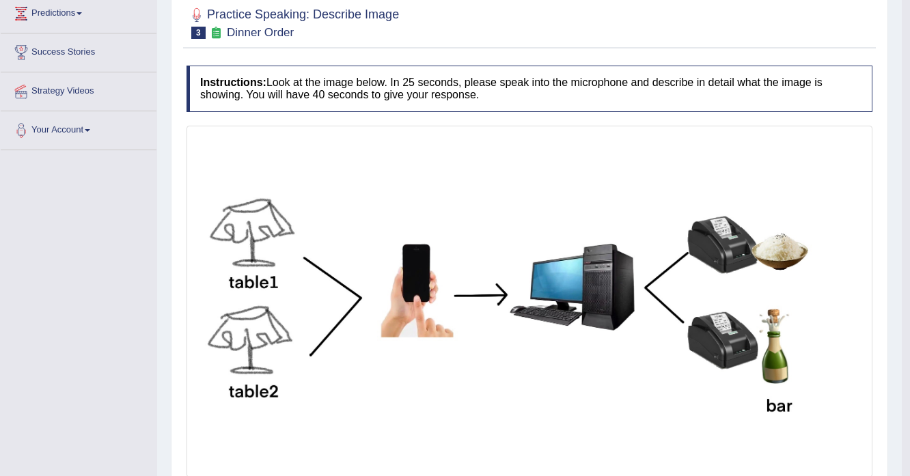
scroll to position [0, 0]
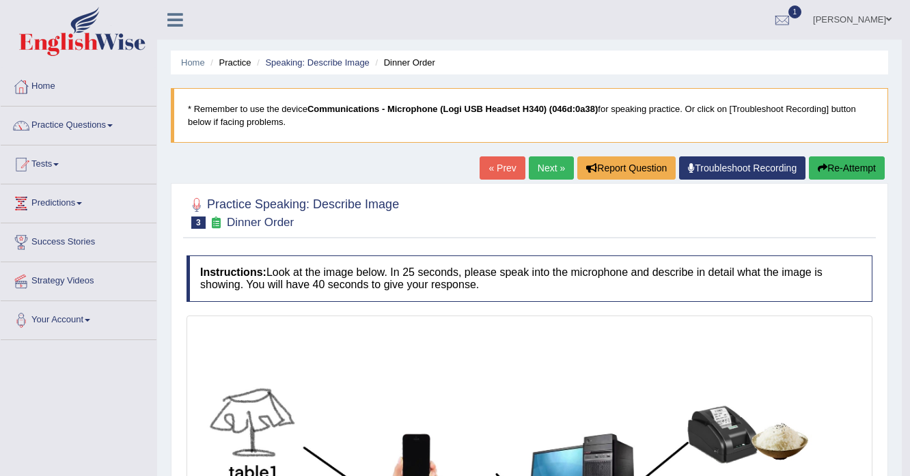
click at [839, 160] on button "Re-Attempt" at bounding box center [847, 167] width 76 height 23
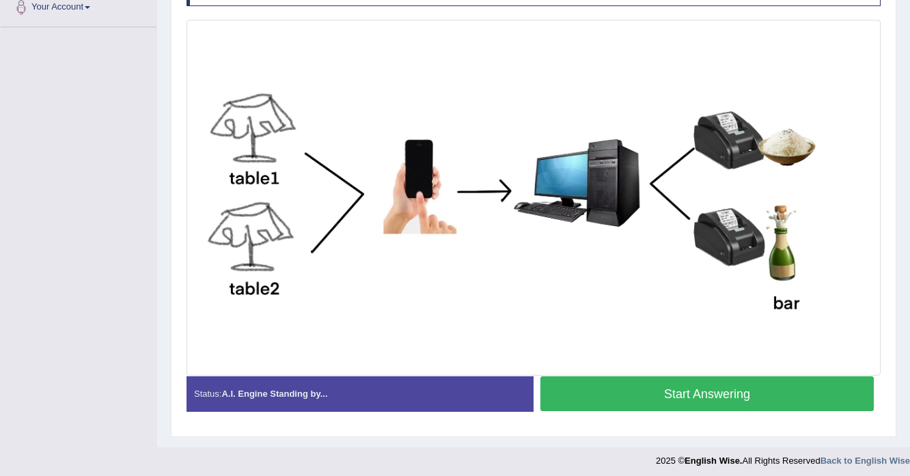
scroll to position [316, 0]
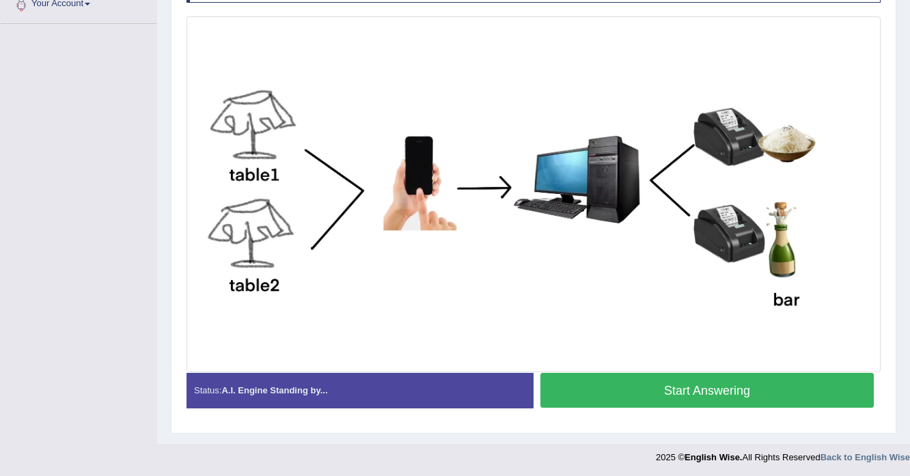
click at [655, 393] on button "Start Answering" at bounding box center [706, 390] width 333 height 35
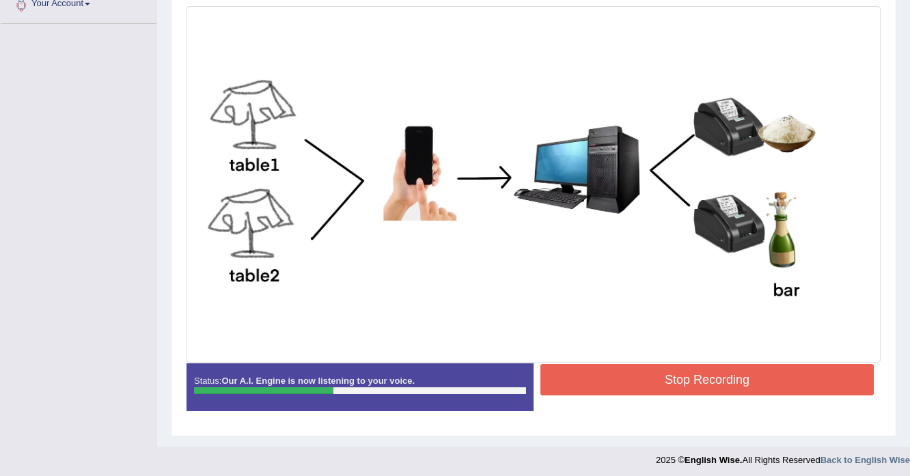
click at [655, 393] on div "Stop Recording" at bounding box center [706, 381] width 347 height 35
click at [657, 392] on button "Stop Recording" at bounding box center [706, 379] width 333 height 31
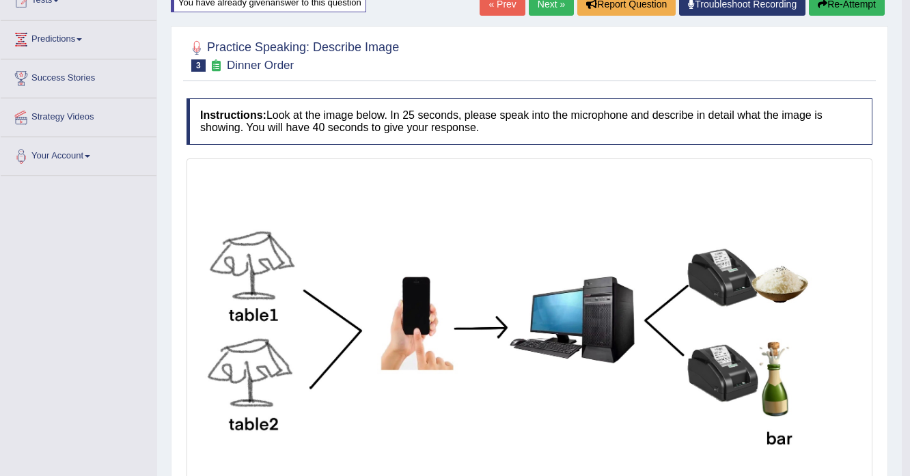
scroll to position [0, 0]
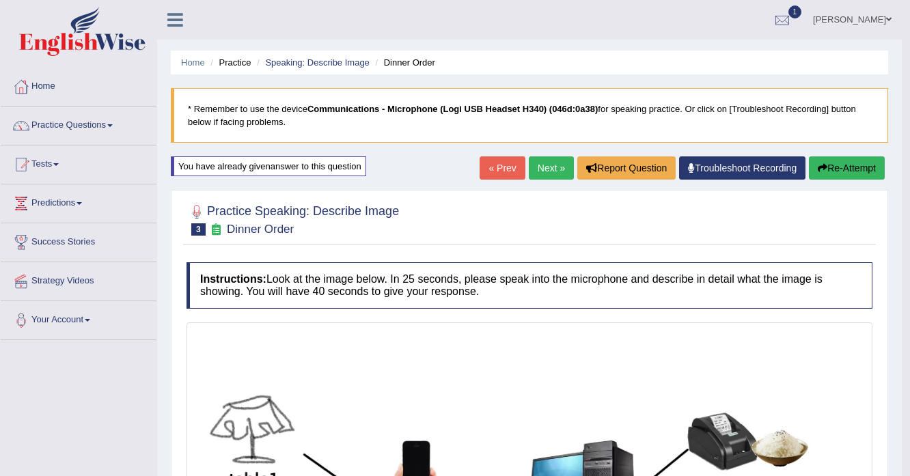
click at [852, 169] on button "Re-Attempt" at bounding box center [847, 167] width 76 height 23
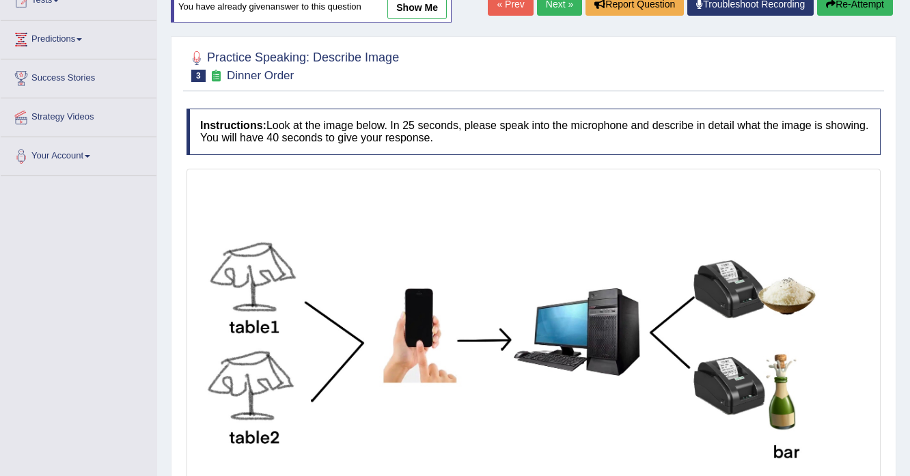
scroll to position [273, 0]
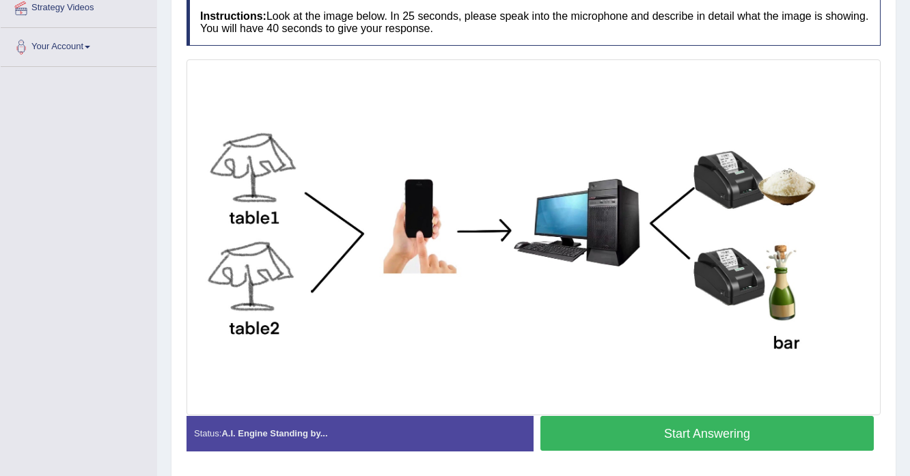
click at [608, 426] on button "Start Answering" at bounding box center [706, 433] width 333 height 35
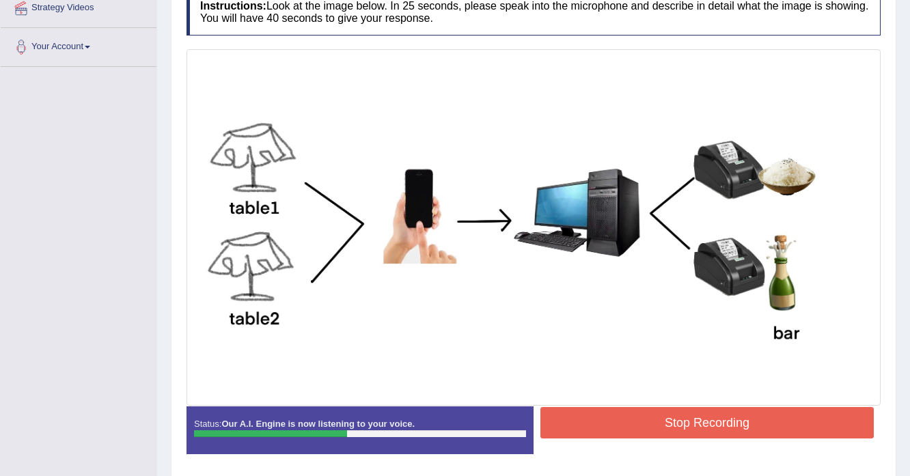
click at [710, 430] on button "Stop Recording" at bounding box center [706, 422] width 333 height 31
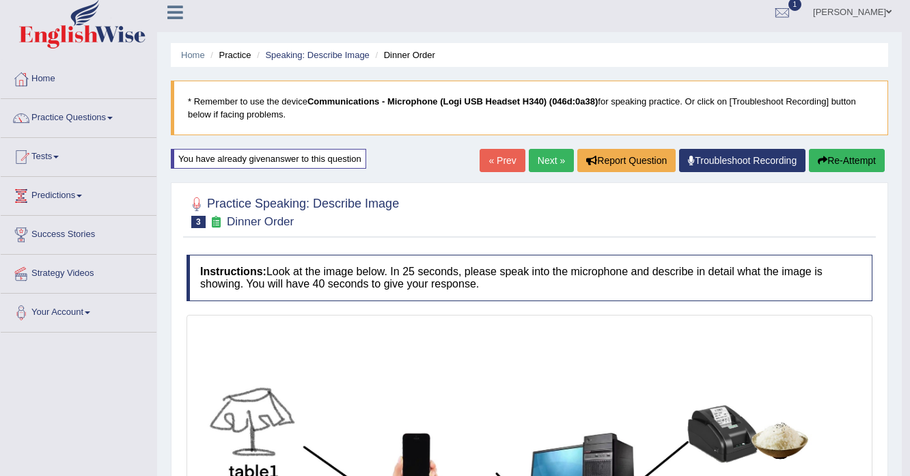
scroll to position [0, 0]
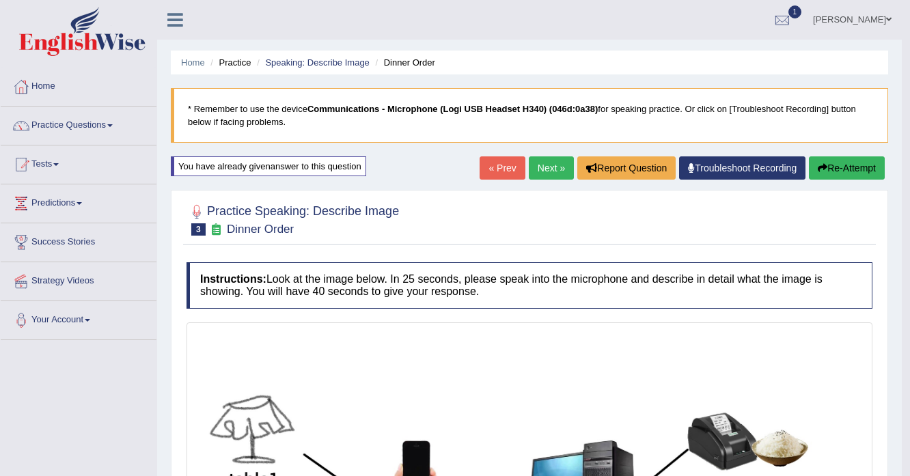
click at [858, 172] on button "Re-Attempt" at bounding box center [847, 167] width 76 height 23
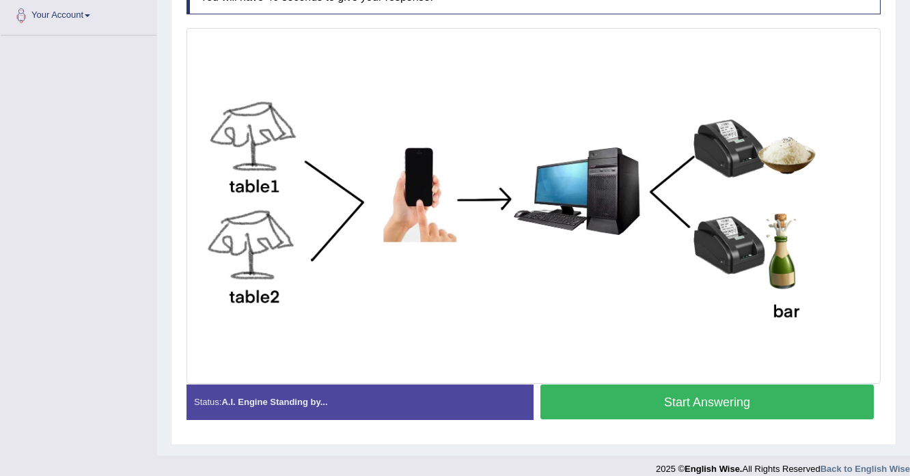
scroll to position [316, 0]
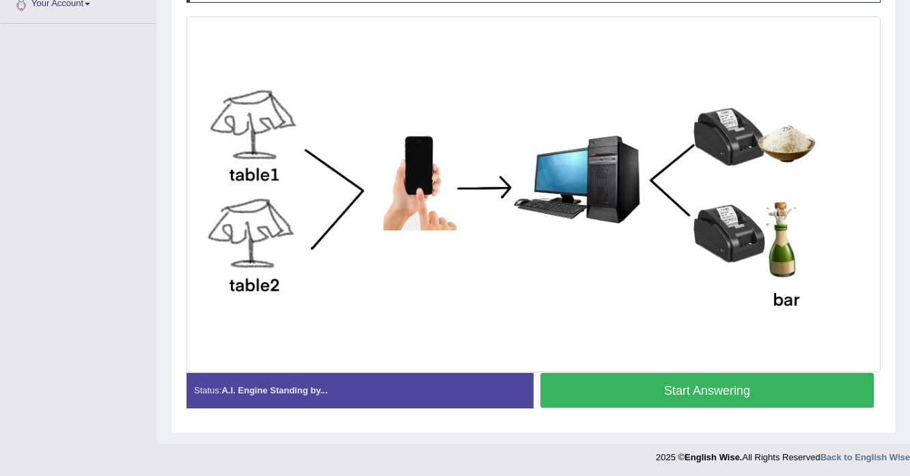
click at [683, 390] on button "Start Answering" at bounding box center [706, 390] width 333 height 35
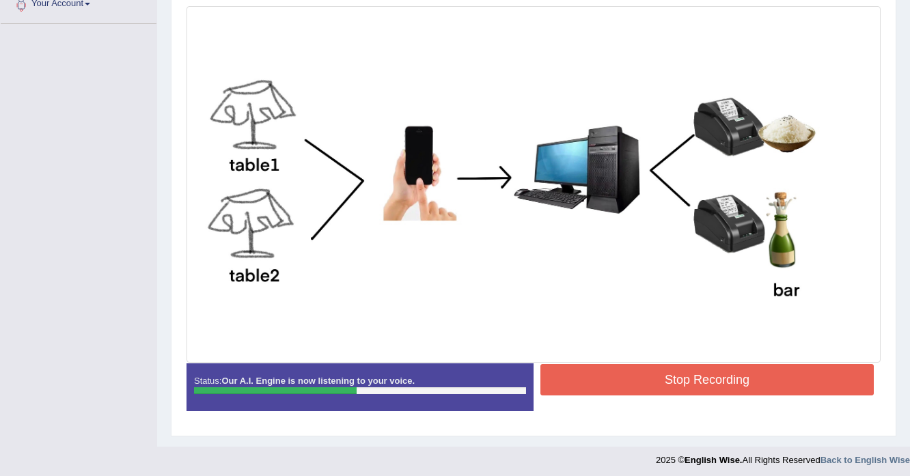
click at [650, 385] on button "Stop Recording" at bounding box center [706, 379] width 333 height 31
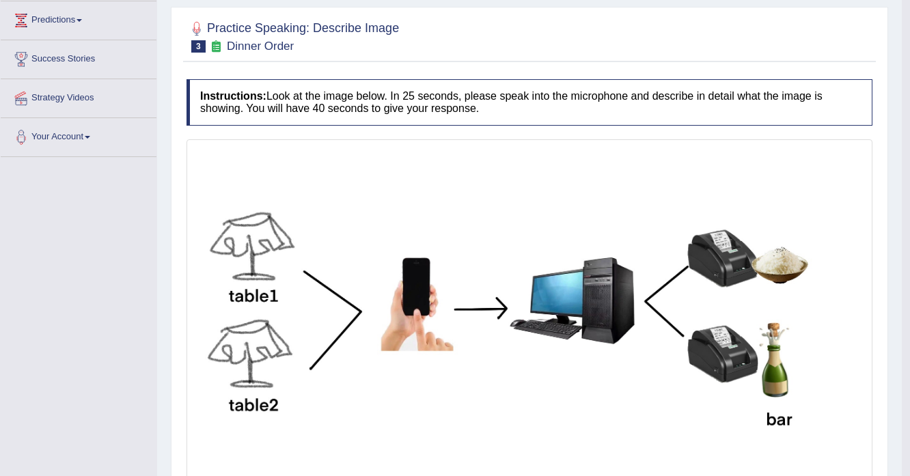
scroll to position [68, 0]
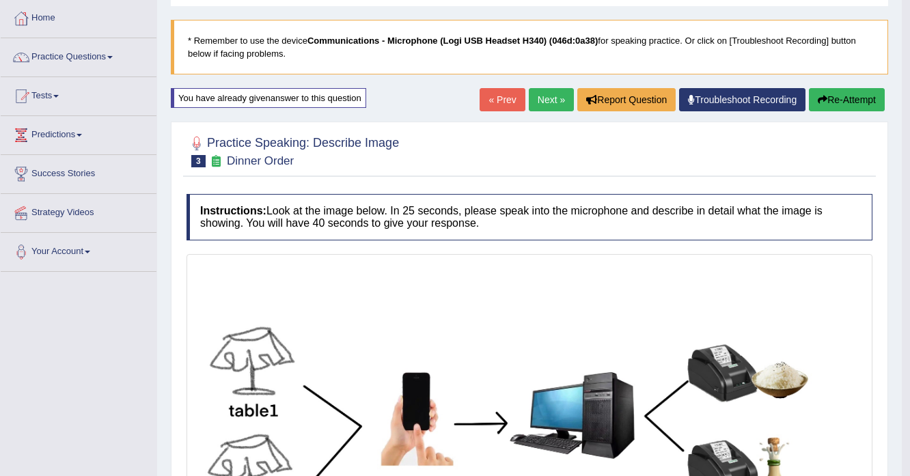
click at [821, 96] on icon "button" at bounding box center [822, 100] width 10 height 10
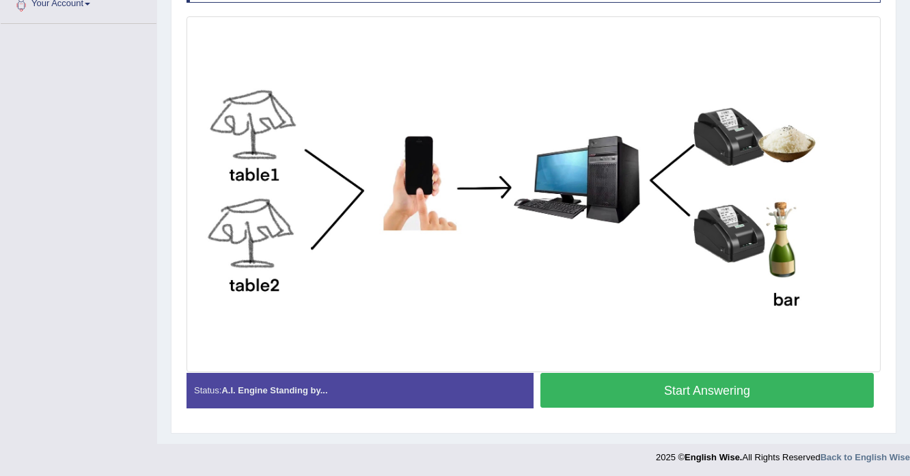
click at [583, 385] on button "Start Answering" at bounding box center [706, 390] width 333 height 35
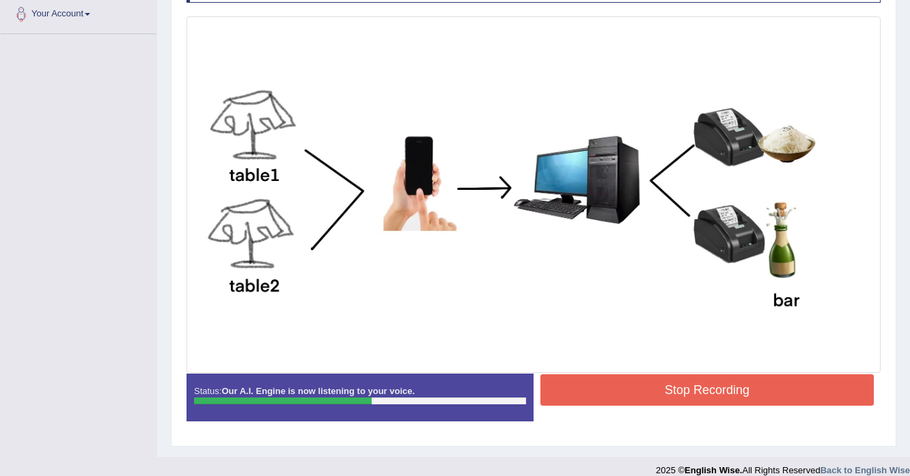
click at [590, 376] on button "Stop Recording" at bounding box center [706, 389] width 333 height 31
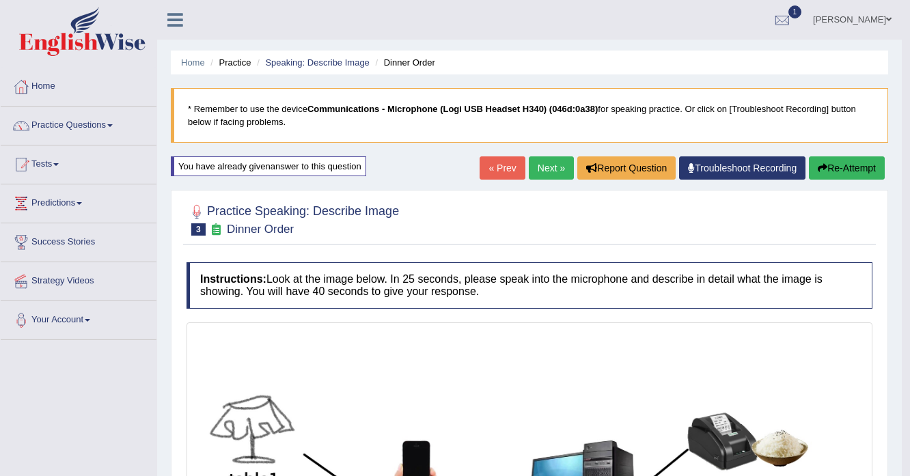
scroll to position [0, 0]
click at [536, 168] on link "Next »" at bounding box center [551, 167] width 45 height 23
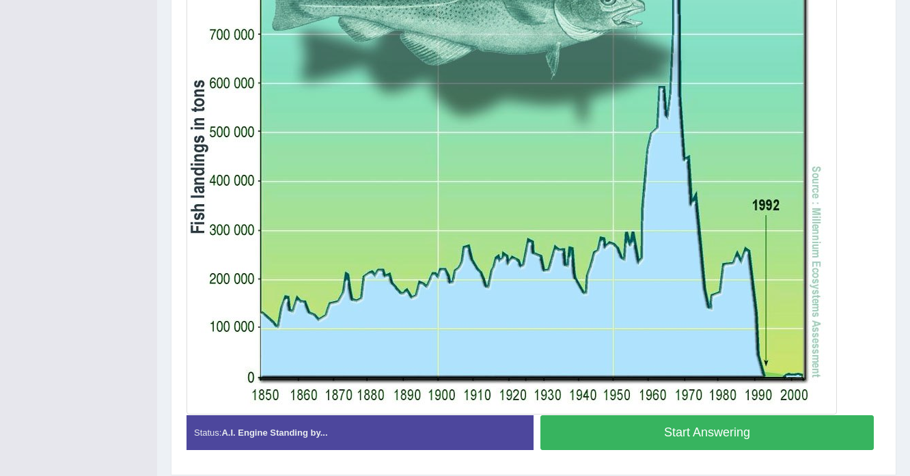
scroll to position [437, 0]
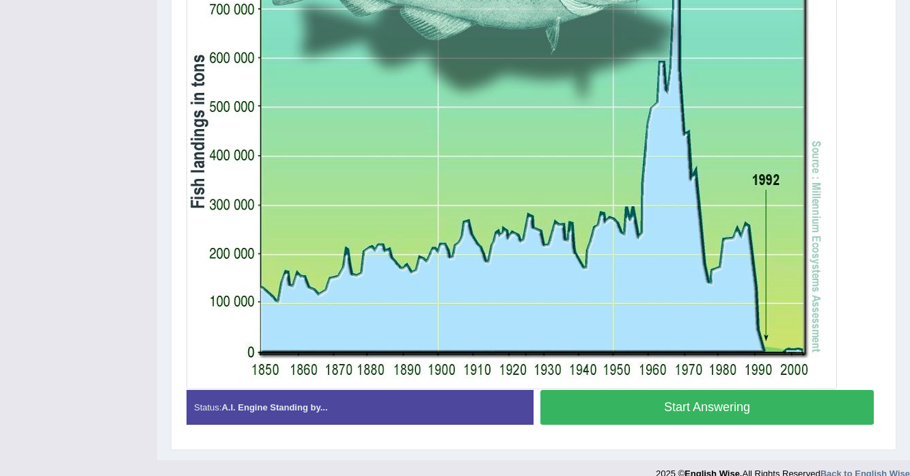
click at [666, 410] on button "Start Answering" at bounding box center [706, 407] width 333 height 35
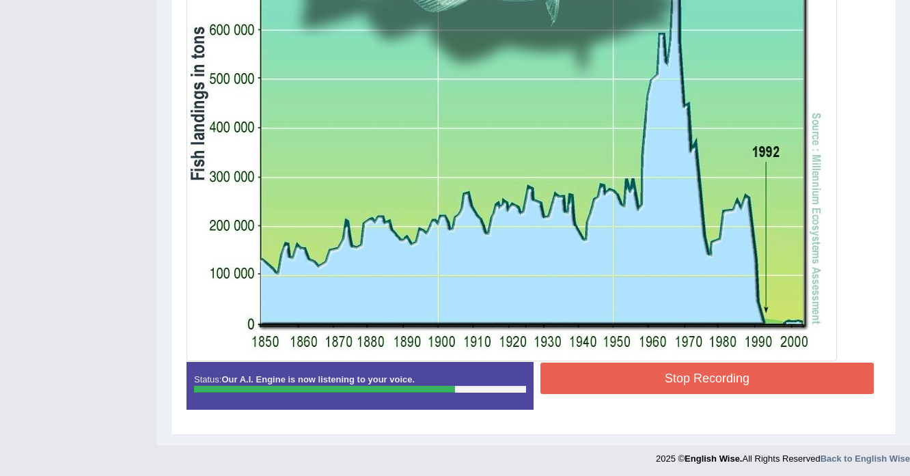
scroll to position [466, 0]
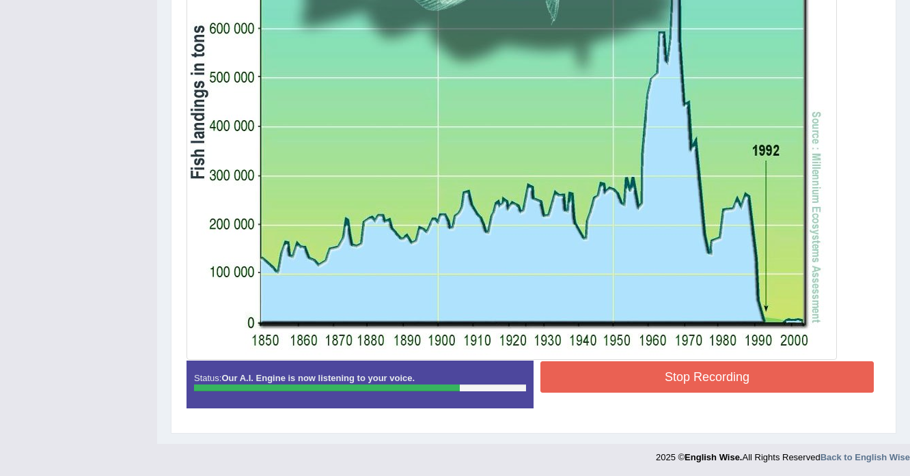
click at [610, 371] on button "Stop Recording" at bounding box center [706, 376] width 333 height 31
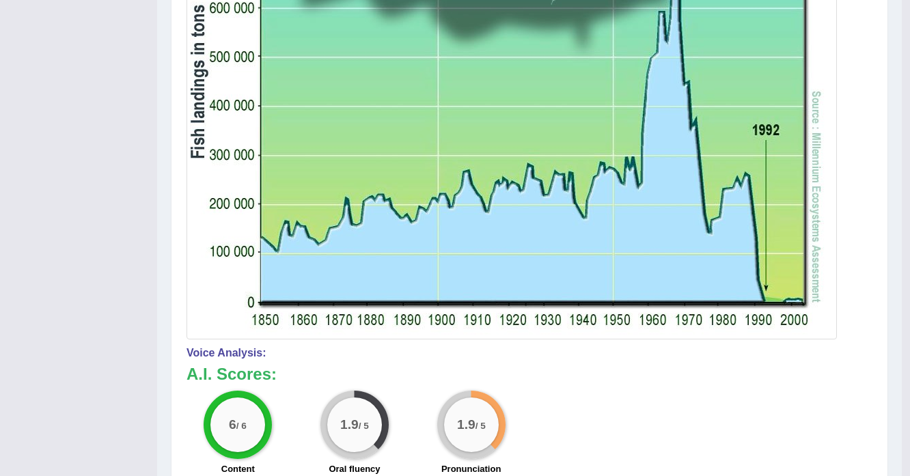
scroll to position [524, 0]
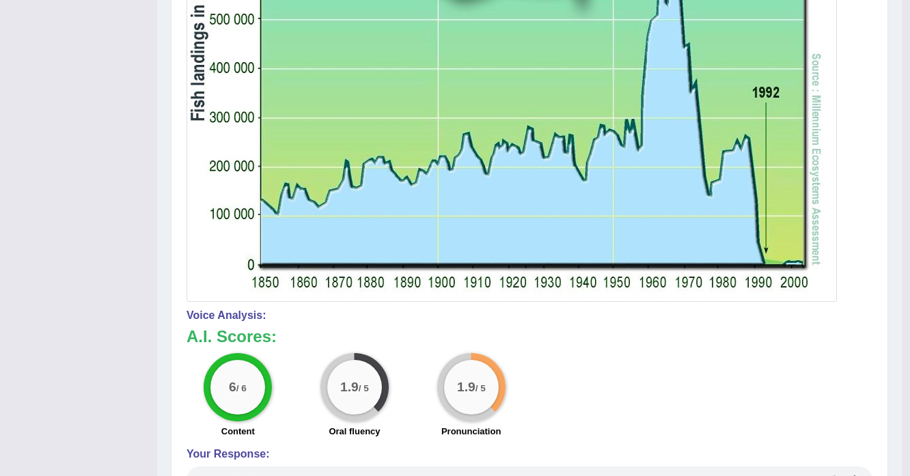
click at [647, 388] on div "6 / 6 Content 1.9 / 5 Oral fluency 1.9 / 5 Pronunciation" at bounding box center [529, 397] width 699 height 88
click at [651, 382] on div "6 / 6 Content 1.9 / 5 Oral fluency 1.9 / 5 Pronunciation" at bounding box center [529, 397] width 699 height 88
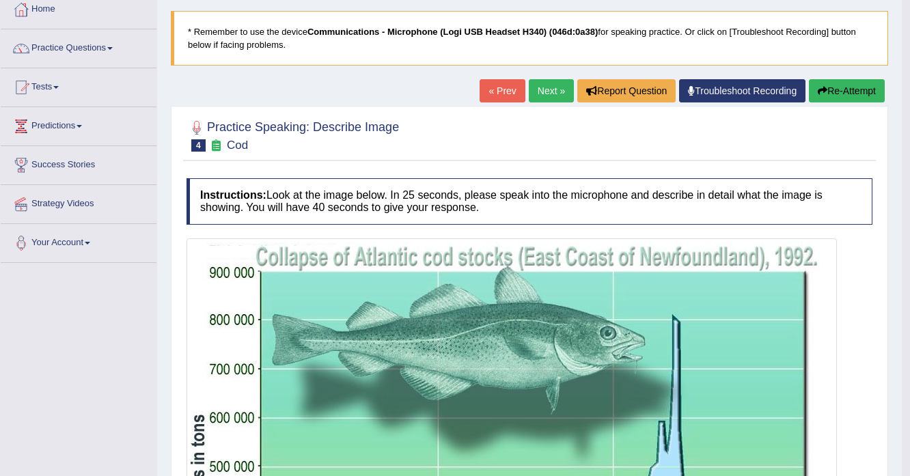
scroll to position [0, 0]
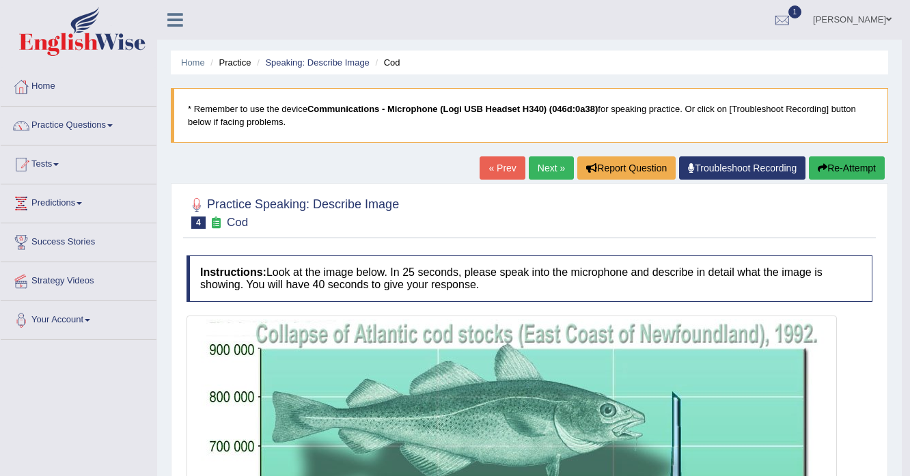
click at [535, 172] on link "Next »" at bounding box center [551, 167] width 45 height 23
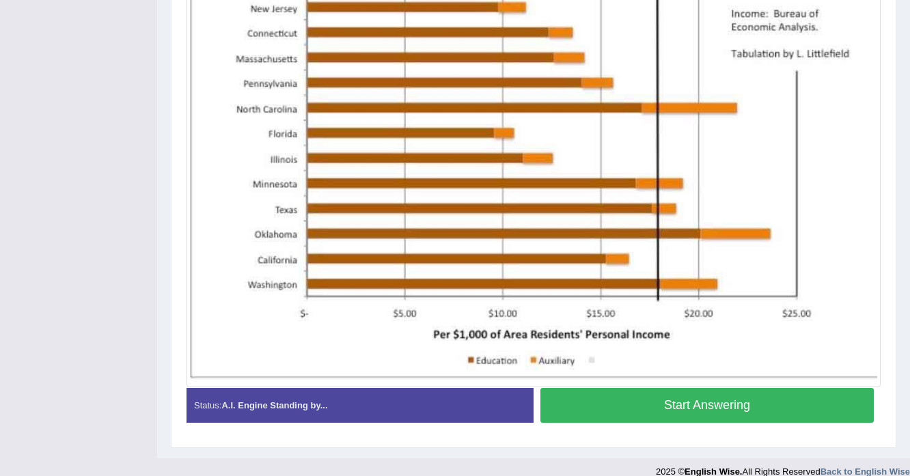
scroll to position [437, 0]
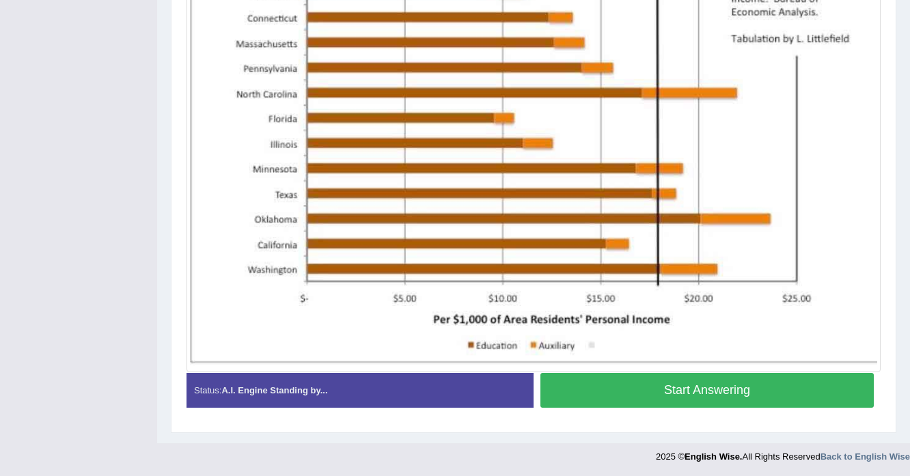
click at [644, 388] on button "Start Answering" at bounding box center [706, 390] width 333 height 35
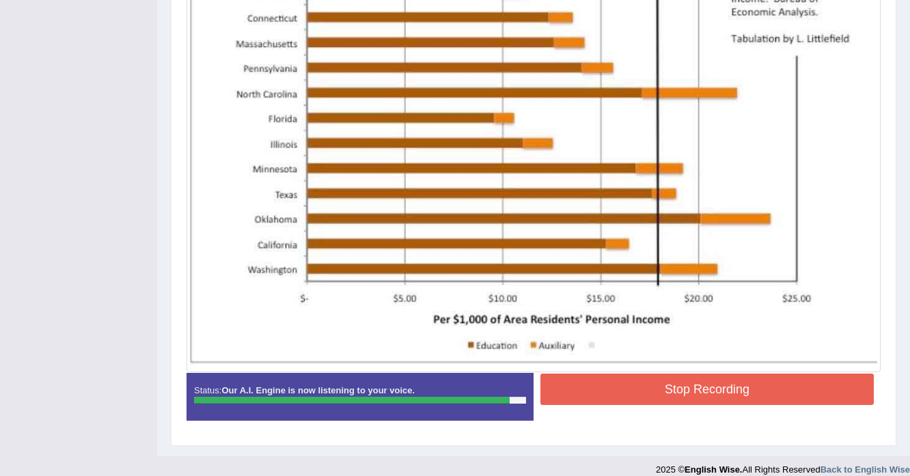
click at [643, 391] on button "Stop Recording" at bounding box center [706, 389] width 333 height 31
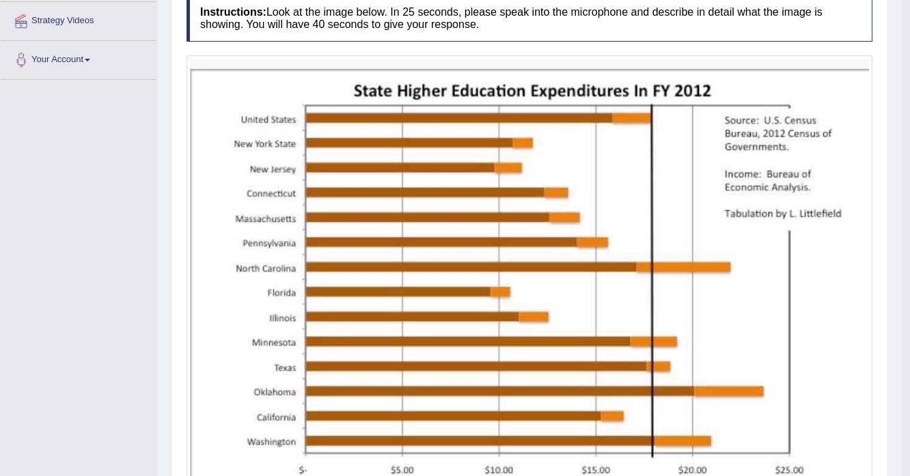
scroll to position [109, 0]
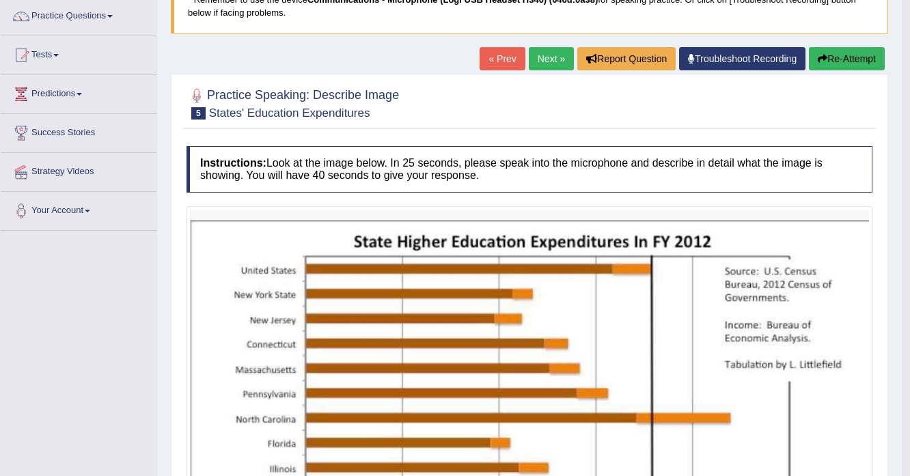
click at [844, 67] on button "Re-Attempt" at bounding box center [847, 58] width 76 height 23
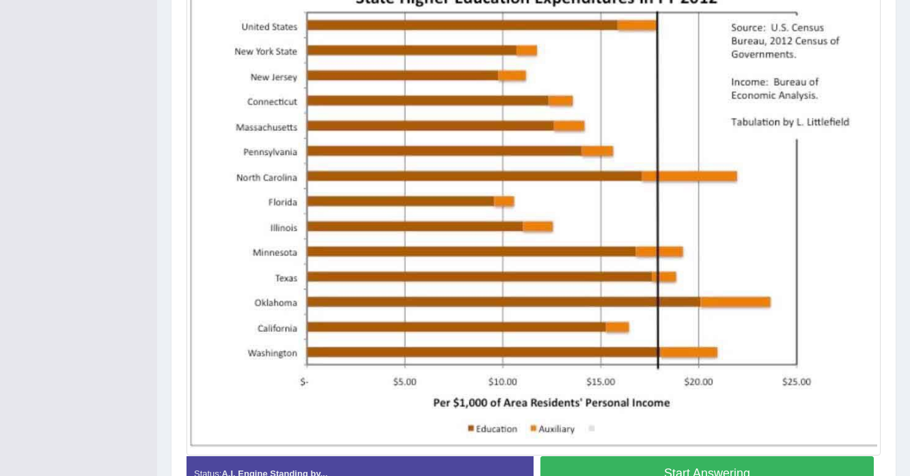
scroll to position [387, 0]
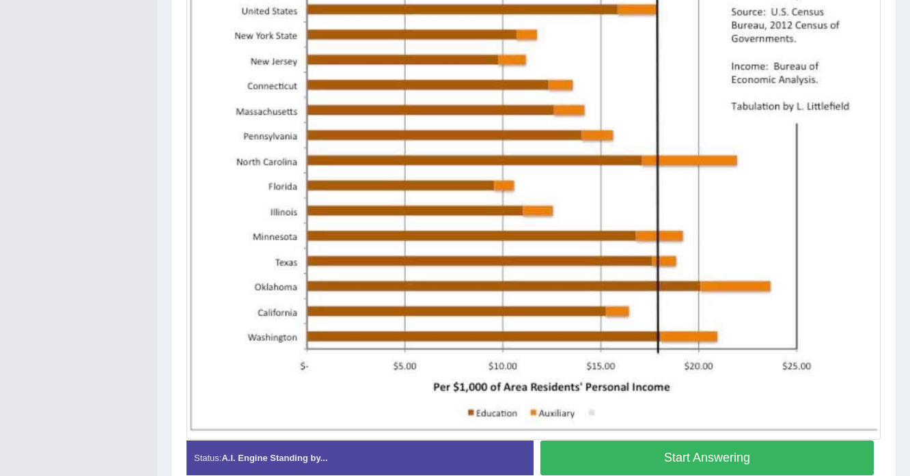
click at [593, 449] on button "Start Answering" at bounding box center [706, 457] width 333 height 35
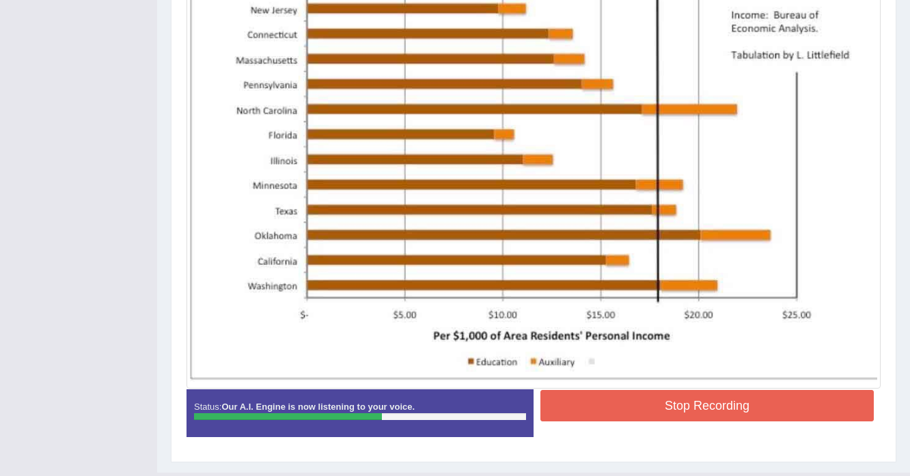
scroll to position [432, 0]
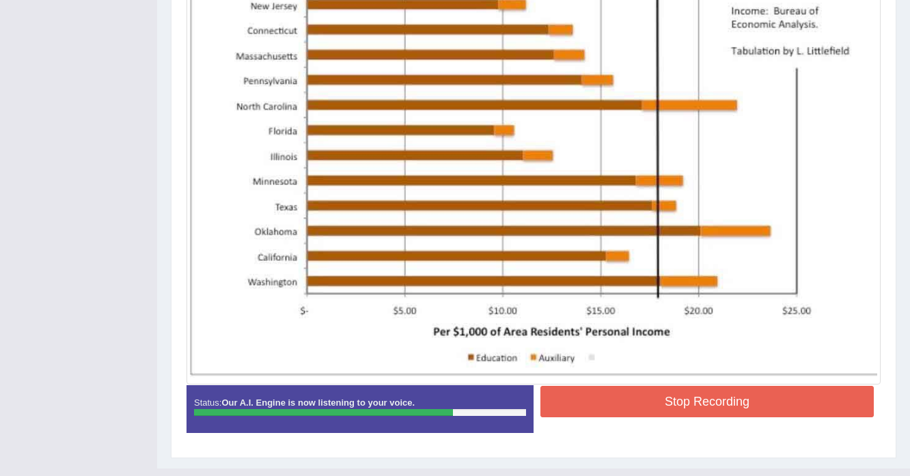
click at [617, 406] on button "Stop Recording" at bounding box center [706, 401] width 333 height 31
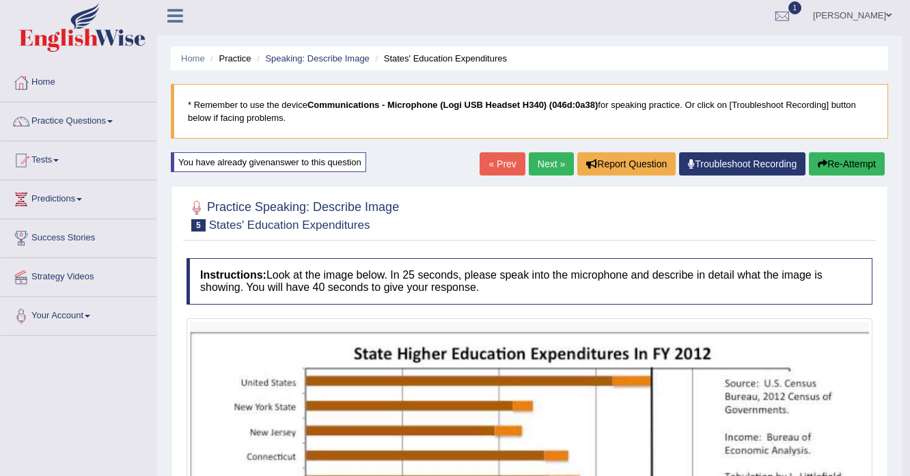
scroll to position [0, 0]
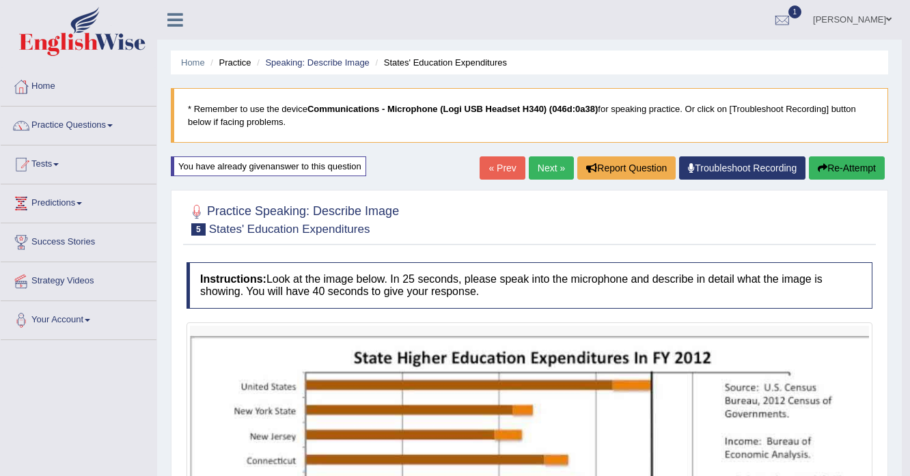
click at [548, 168] on link "Next »" at bounding box center [551, 167] width 45 height 23
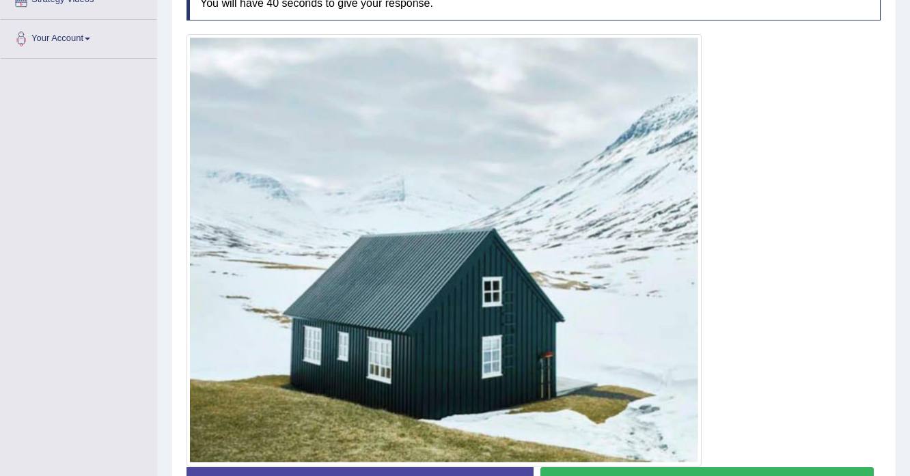
scroll to position [375, 0]
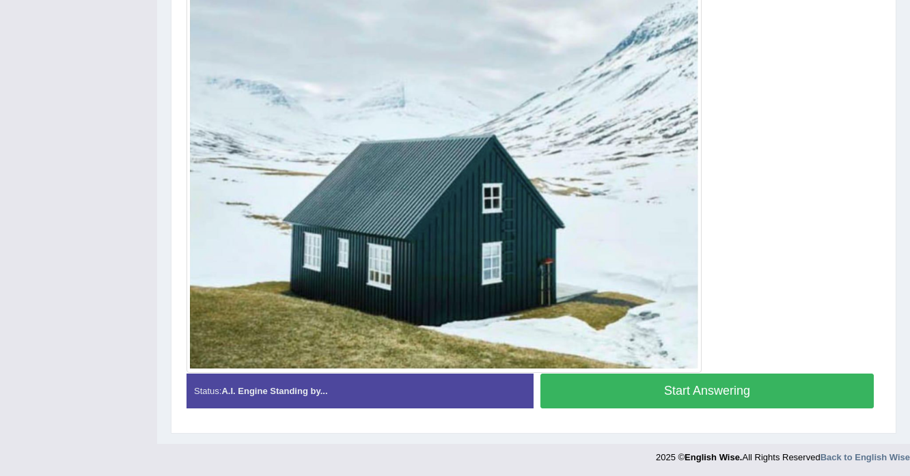
click at [613, 396] on button "Start Answering" at bounding box center [706, 391] width 333 height 35
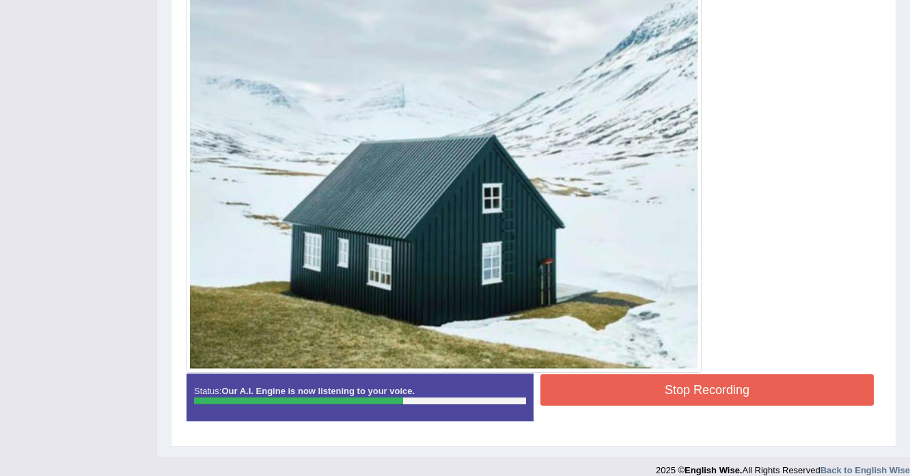
click at [674, 393] on button "Stop Recording" at bounding box center [706, 389] width 333 height 31
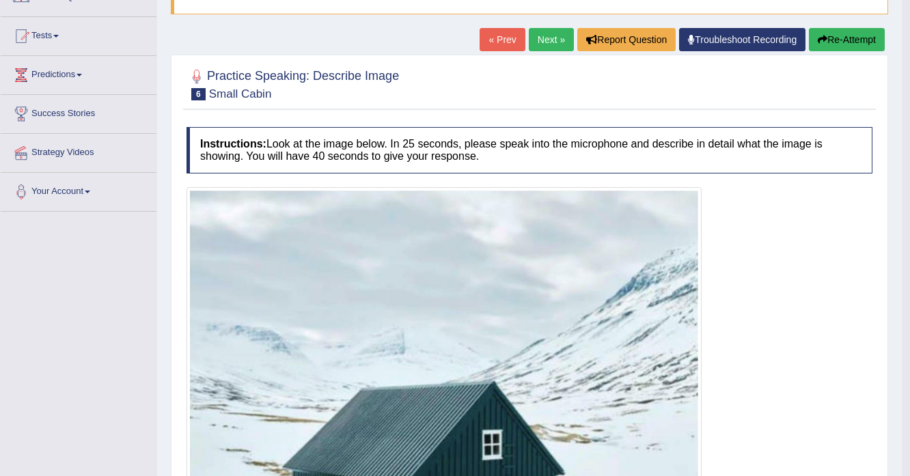
scroll to position [102, 0]
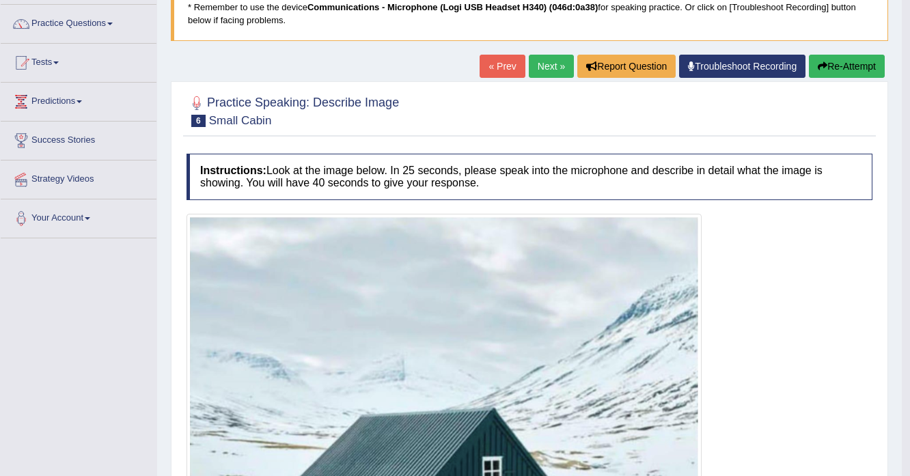
click at [550, 70] on link "Next »" at bounding box center [551, 66] width 45 height 23
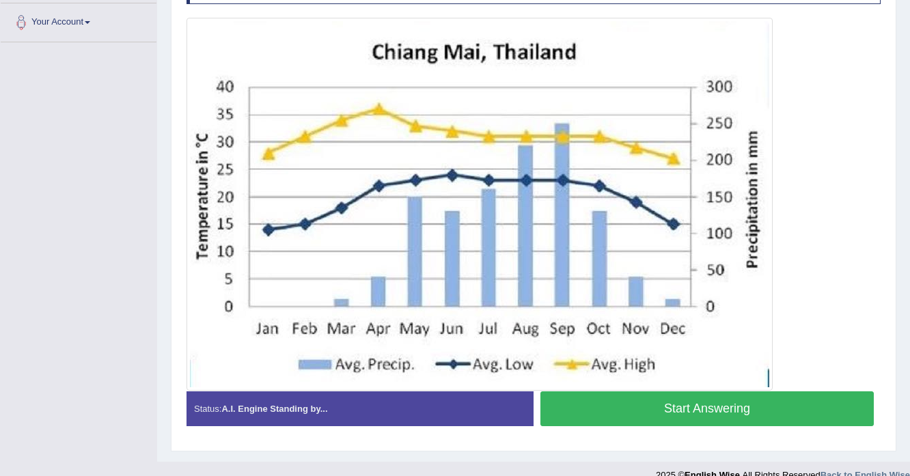
scroll to position [315, 0]
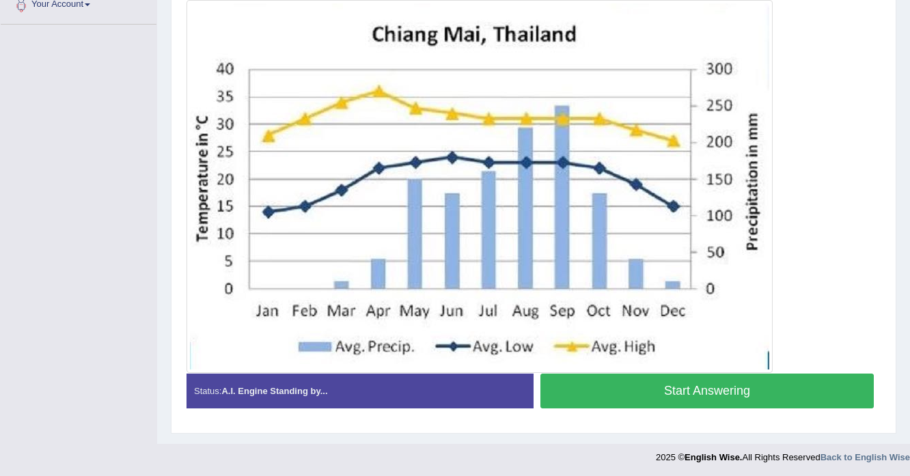
click at [540, 374] on button "Start Answering" at bounding box center [706, 391] width 333 height 35
click at [709, 393] on button "Start Answering" at bounding box center [706, 391] width 333 height 35
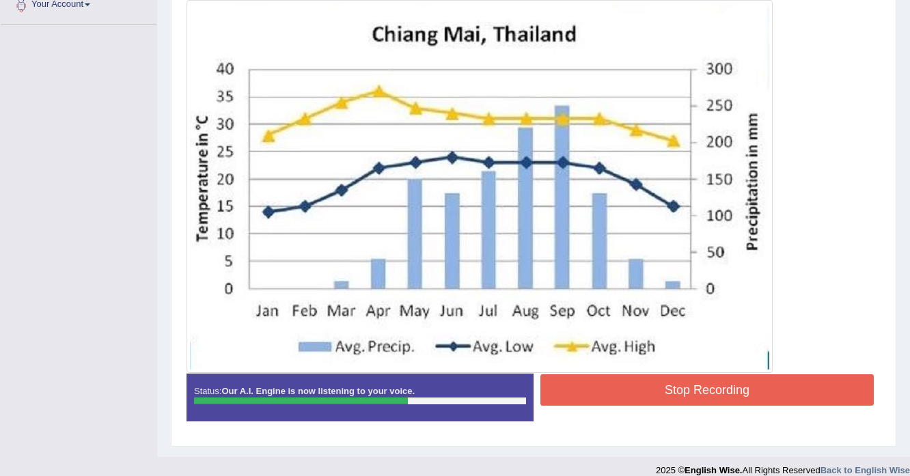
click at [705, 394] on button "Stop Recording" at bounding box center [706, 389] width 333 height 31
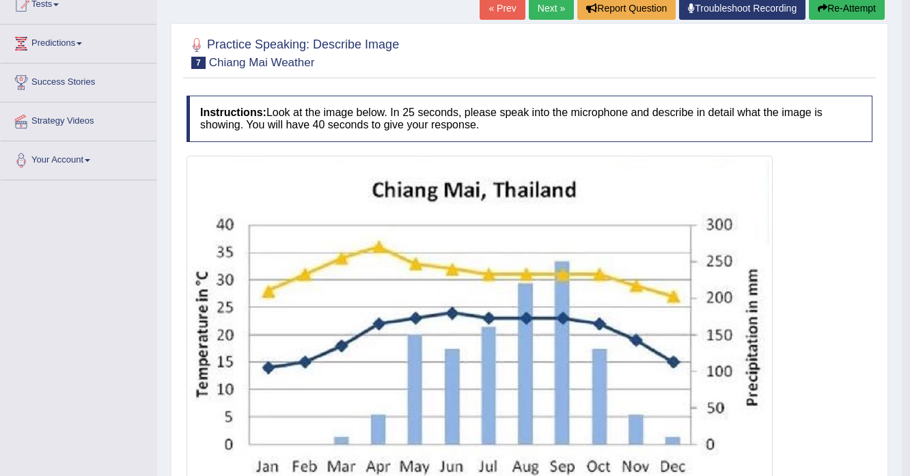
scroll to position [59, 0]
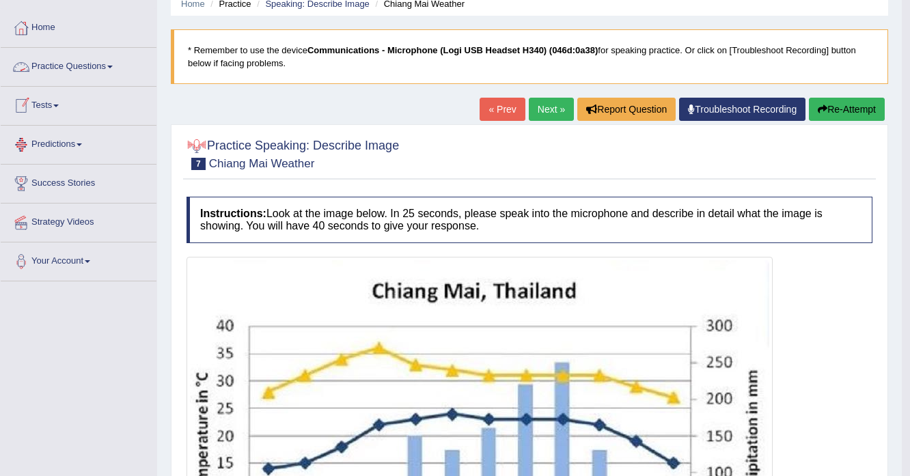
click at [113, 71] on link "Practice Questions" at bounding box center [79, 65] width 156 height 34
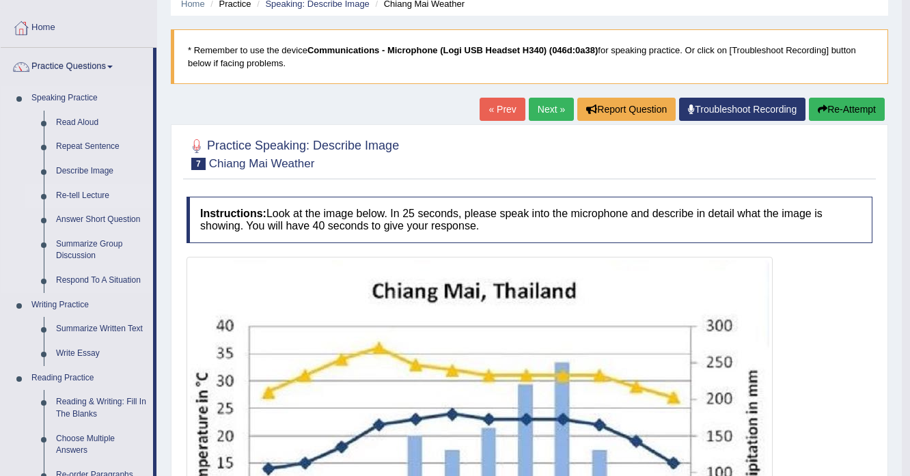
click at [94, 199] on link "Re-tell Lecture" at bounding box center [101, 196] width 103 height 25
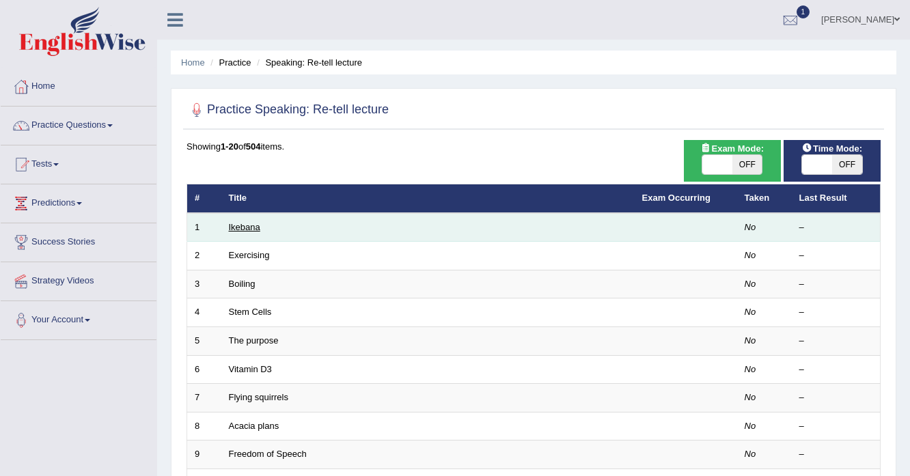
click at [243, 228] on link "Ikebana" at bounding box center [244, 227] width 31 height 10
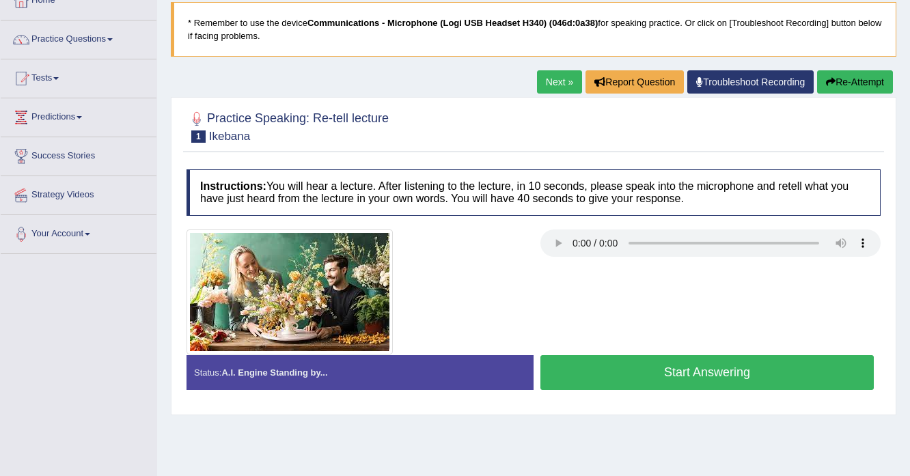
scroll to position [109, 0]
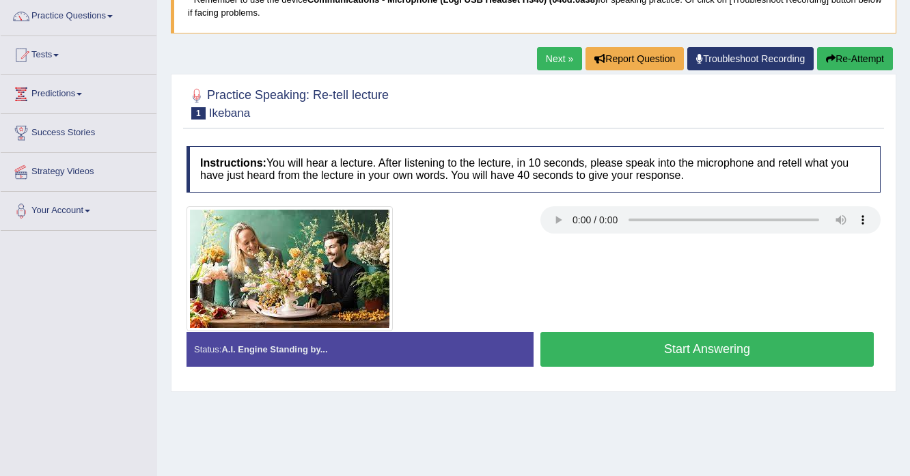
click at [713, 339] on button "Start Answering" at bounding box center [706, 349] width 333 height 35
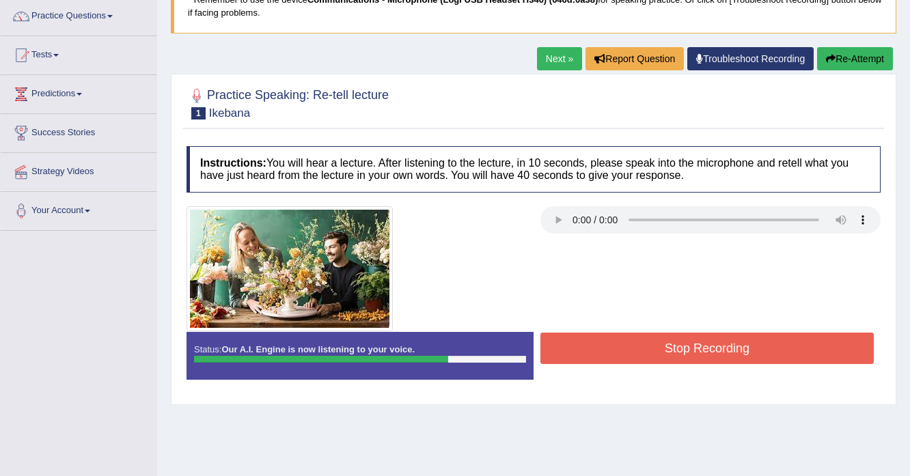
click at [709, 333] on button "Stop Recording" at bounding box center [706, 348] width 333 height 31
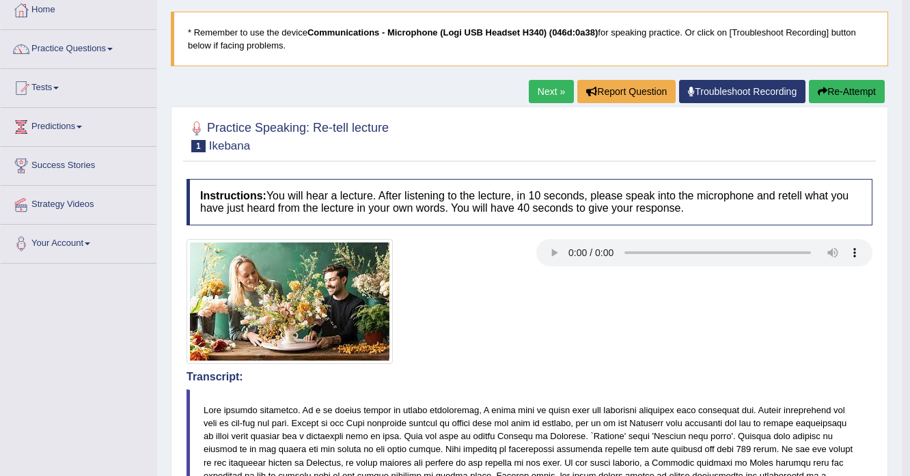
scroll to position [0, 0]
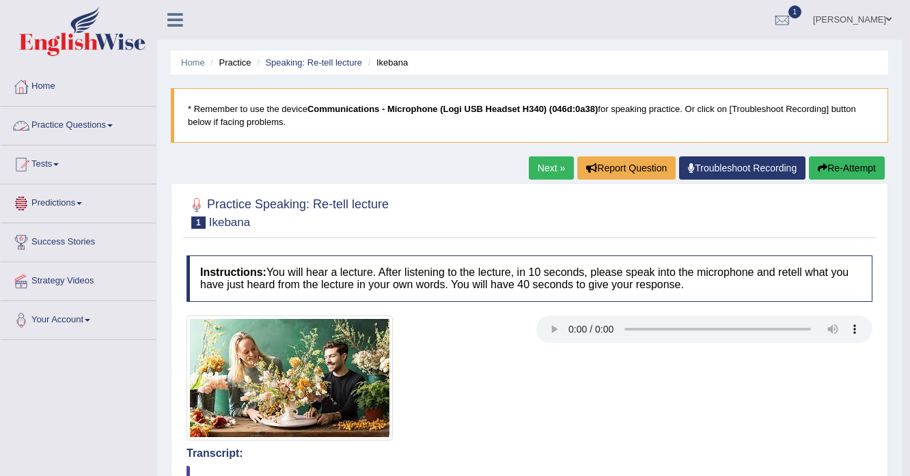
click at [110, 131] on link "Practice Questions" at bounding box center [79, 124] width 156 height 34
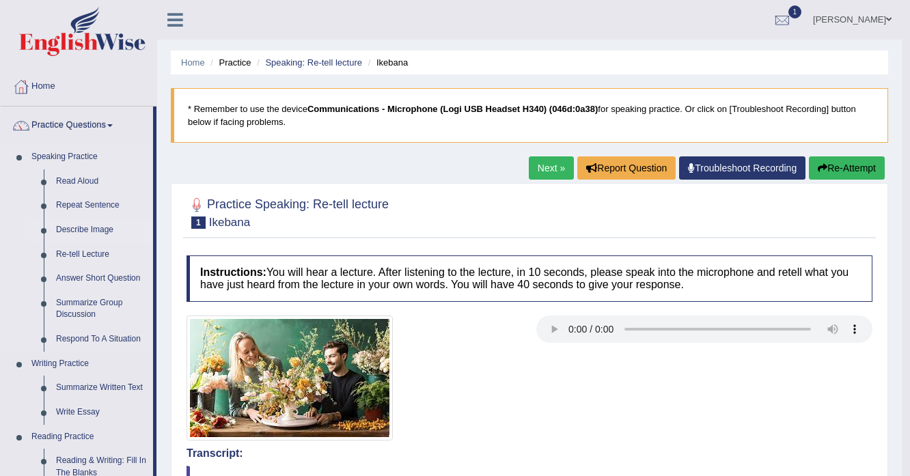
click at [89, 227] on link "Describe Image" at bounding box center [101, 230] width 103 height 25
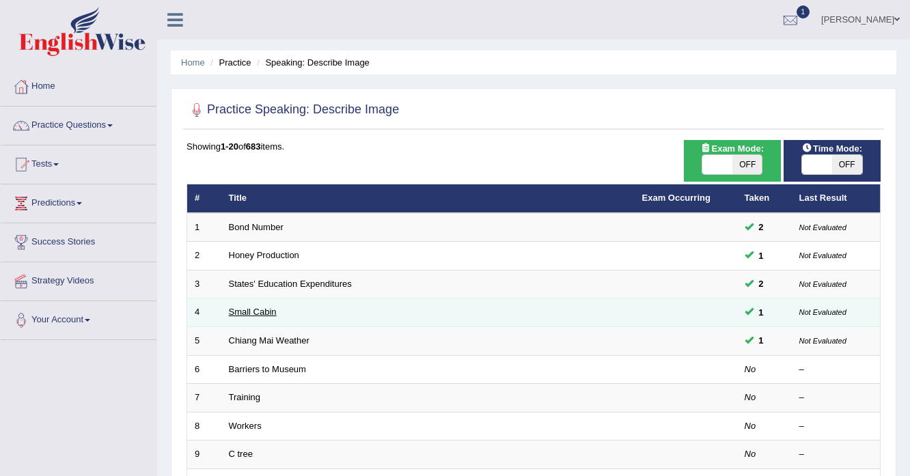
click at [258, 311] on link "Small Cabin" at bounding box center [253, 312] width 48 height 10
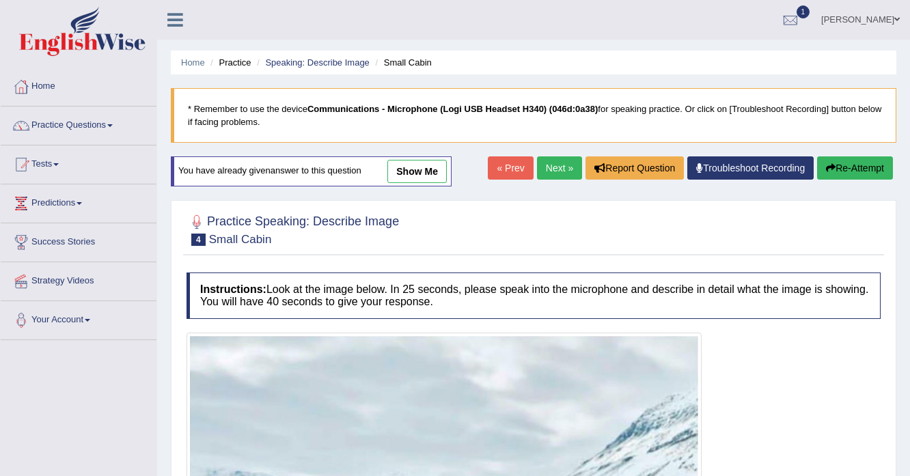
scroll to position [328, 0]
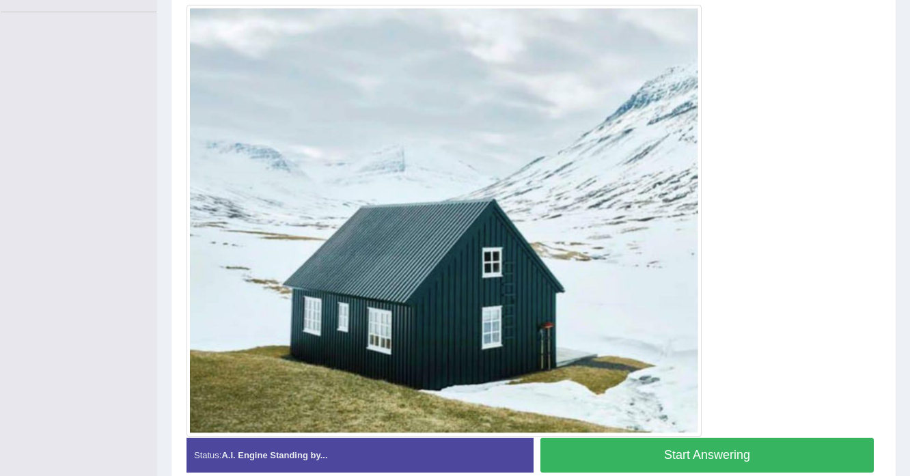
click at [690, 464] on button "Start Answering" at bounding box center [706, 455] width 333 height 35
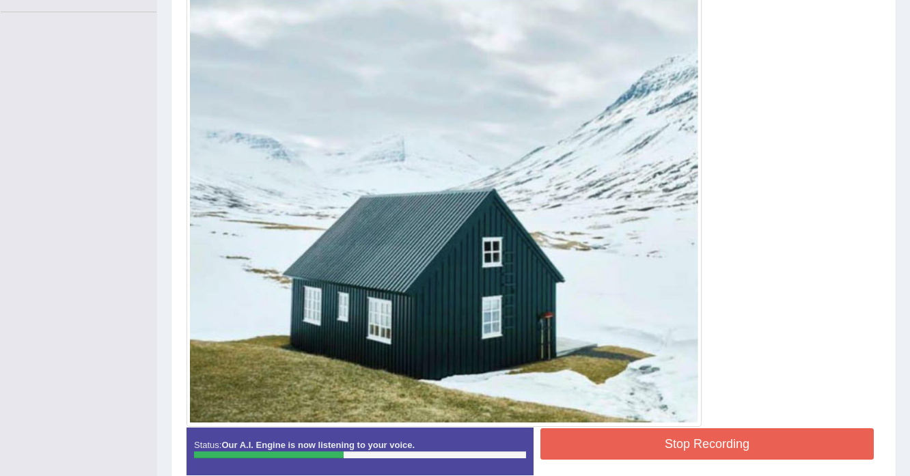
click at [699, 443] on button "Stop Recording" at bounding box center [706, 443] width 333 height 31
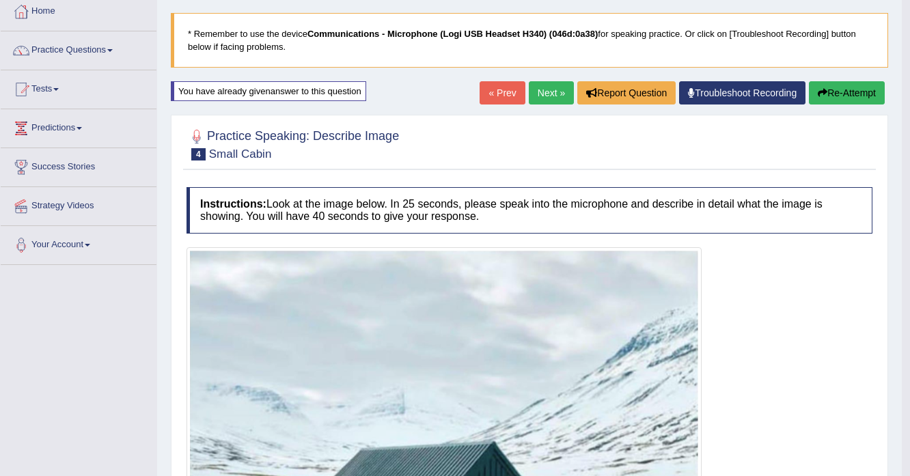
scroll to position [70, 0]
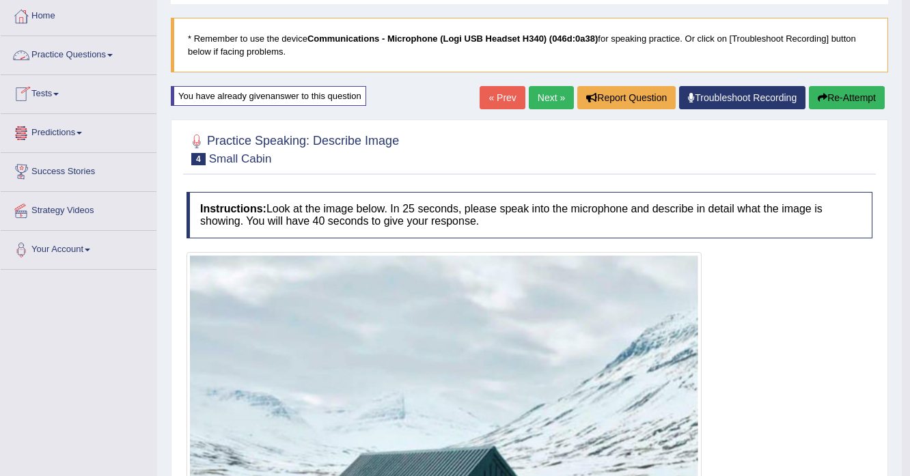
click at [117, 56] on link "Practice Questions" at bounding box center [79, 53] width 156 height 34
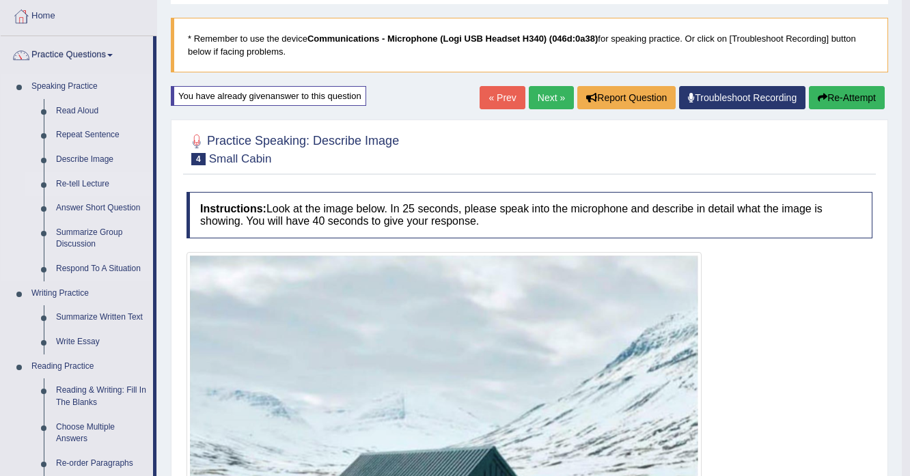
click at [94, 186] on link "Re-tell Lecture" at bounding box center [101, 184] width 103 height 25
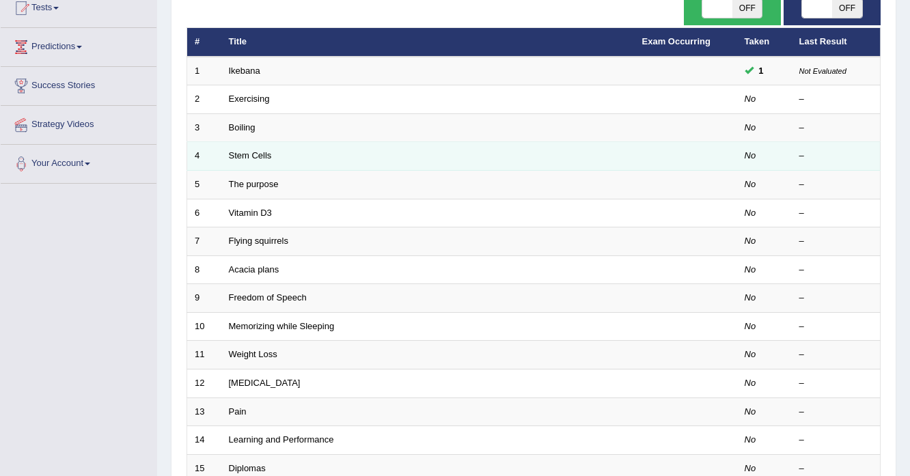
scroll to position [164, 0]
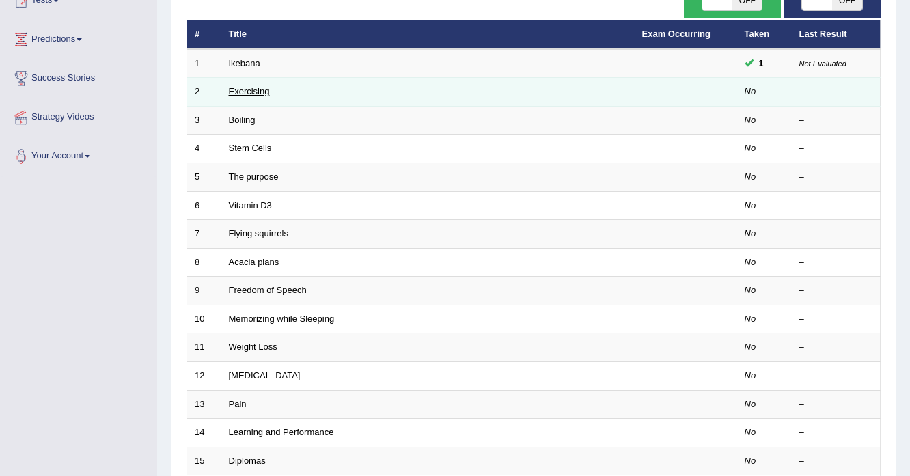
click at [257, 92] on link "Exercising" at bounding box center [249, 91] width 41 height 10
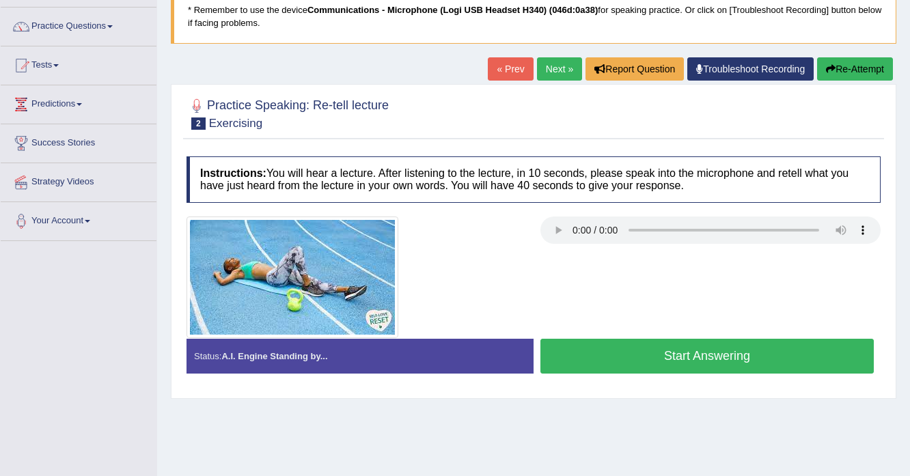
scroll to position [109, 0]
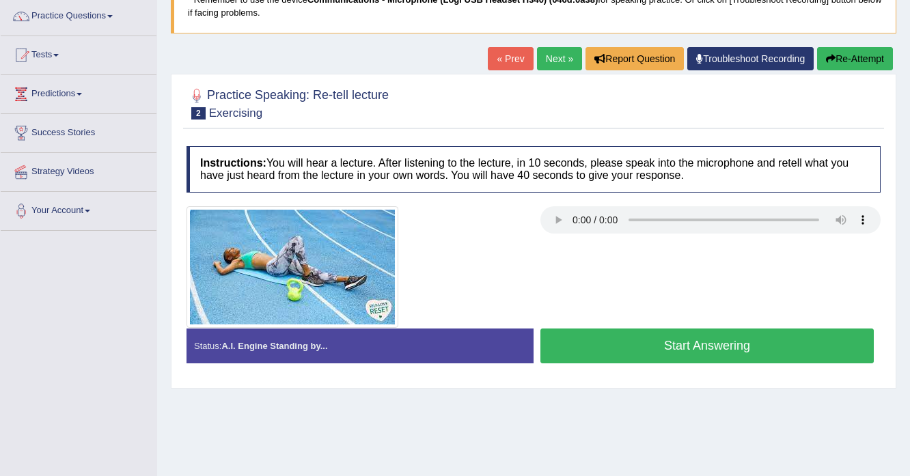
click at [565, 60] on link "Next »" at bounding box center [559, 58] width 45 height 23
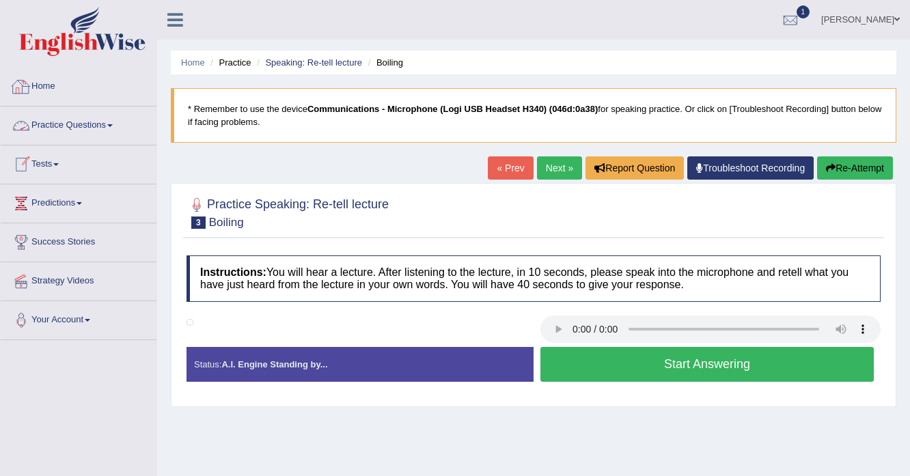
click at [48, 83] on link "Home" at bounding box center [79, 85] width 156 height 34
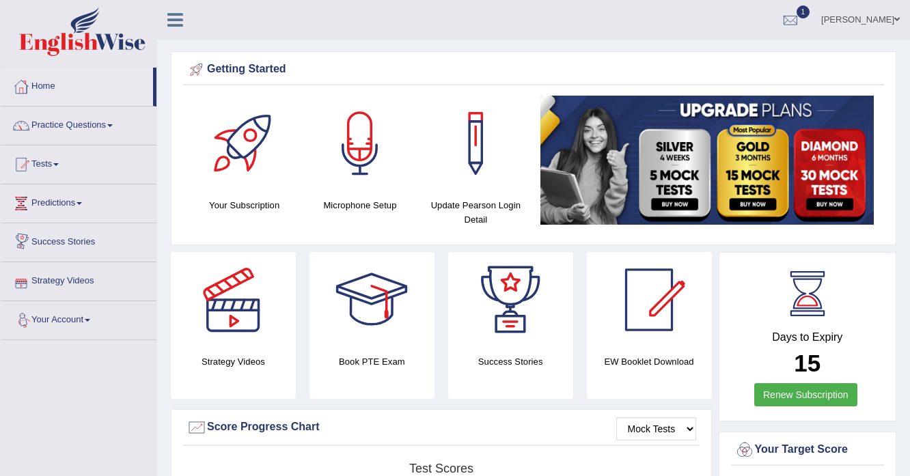
click at [84, 276] on link "Strategy Videos" at bounding box center [79, 279] width 156 height 34
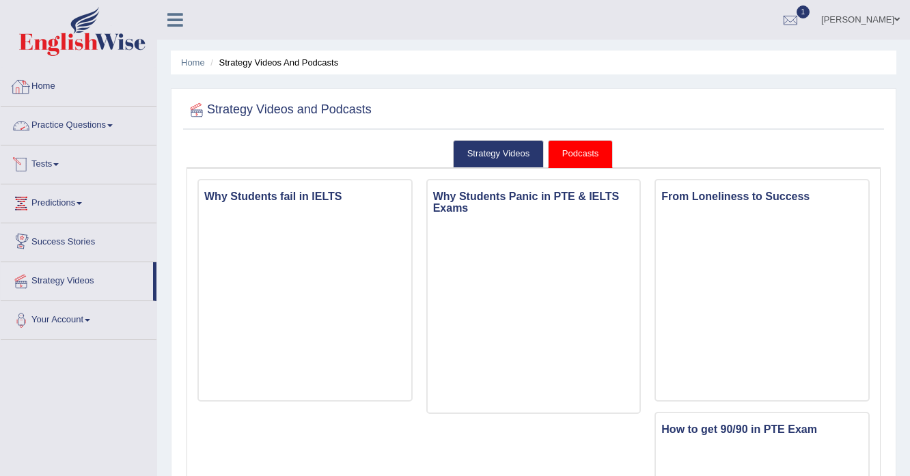
click at [46, 93] on link "Home" at bounding box center [79, 85] width 156 height 34
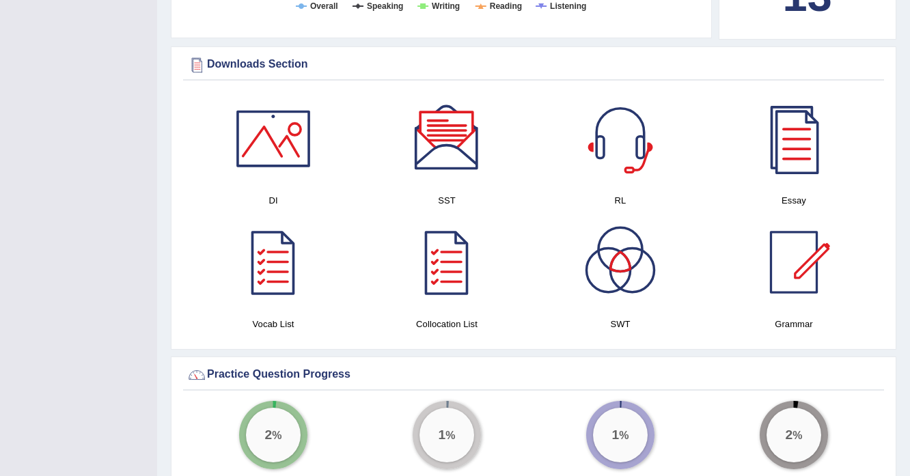
scroll to position [656, 0]
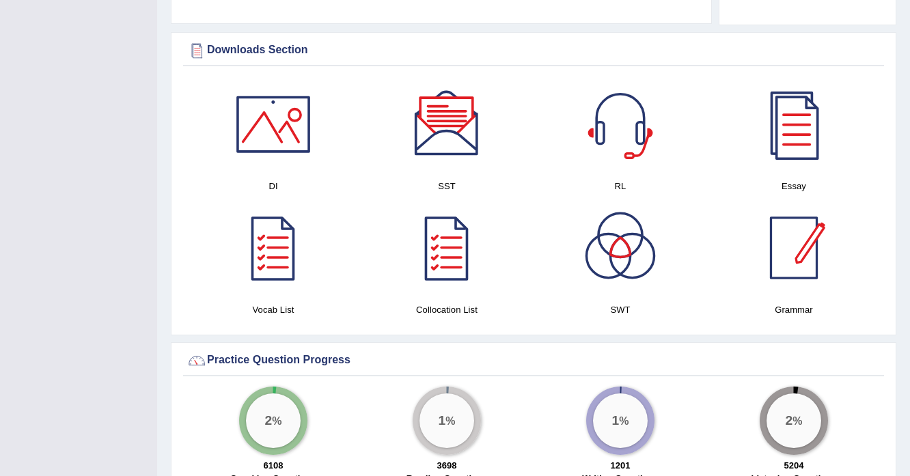
click at [770, 268] on div at bounding box center [794, 248] width 96 height 96
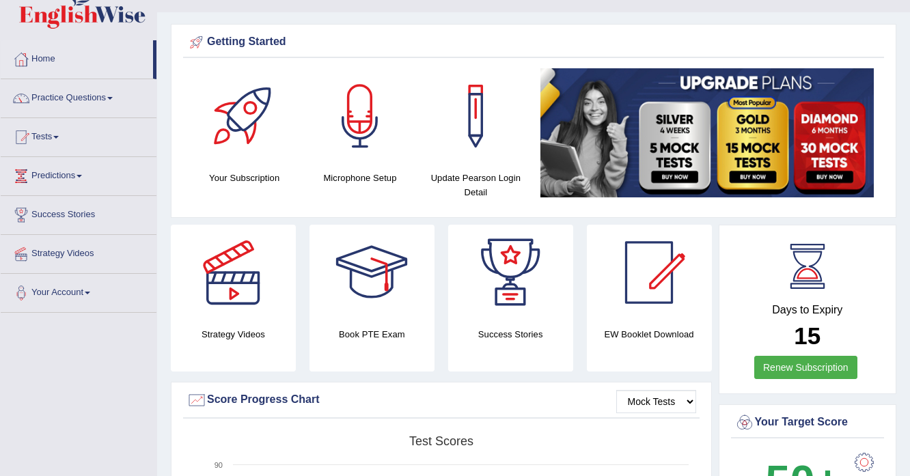
scroll to position [0, 0]
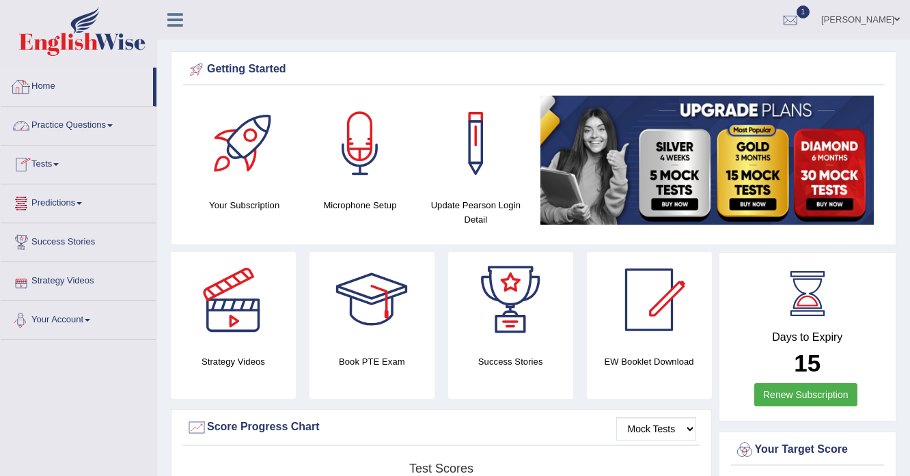
click at [49, 88] on link "Home" at bounding box center [77, 85] width 152 height 34
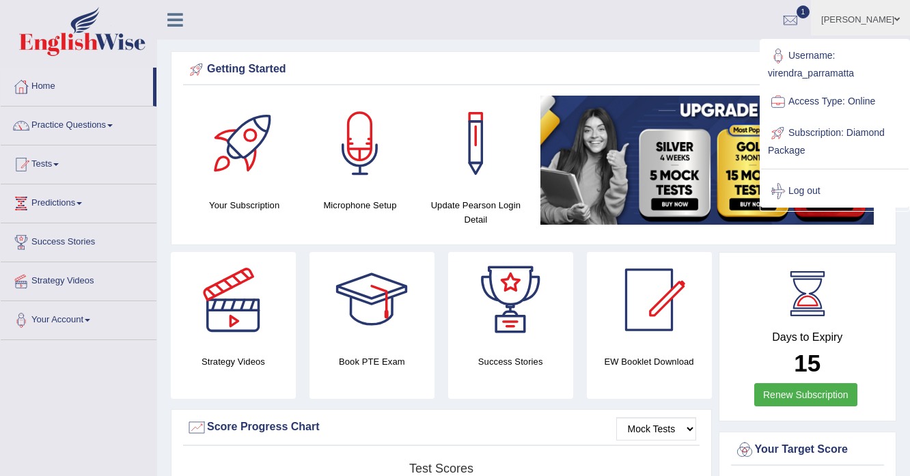
click at [804, 187] on link "Log out" at bounding box center [835, 190] width 148 height 31
